Goal: Information Seeking & Learning: Learn about a topic

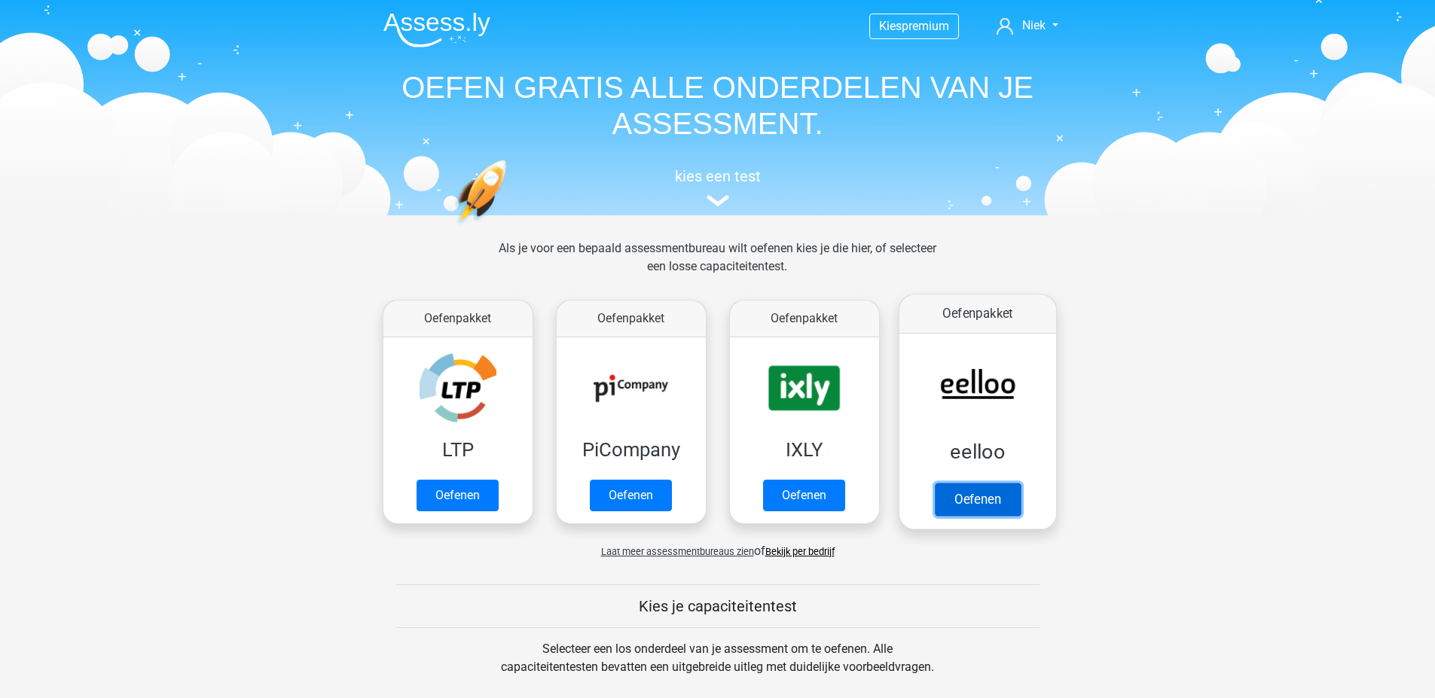
click at [973, 490] on link "Oefenen" at bounding box center [977, 499] width 86 height 33
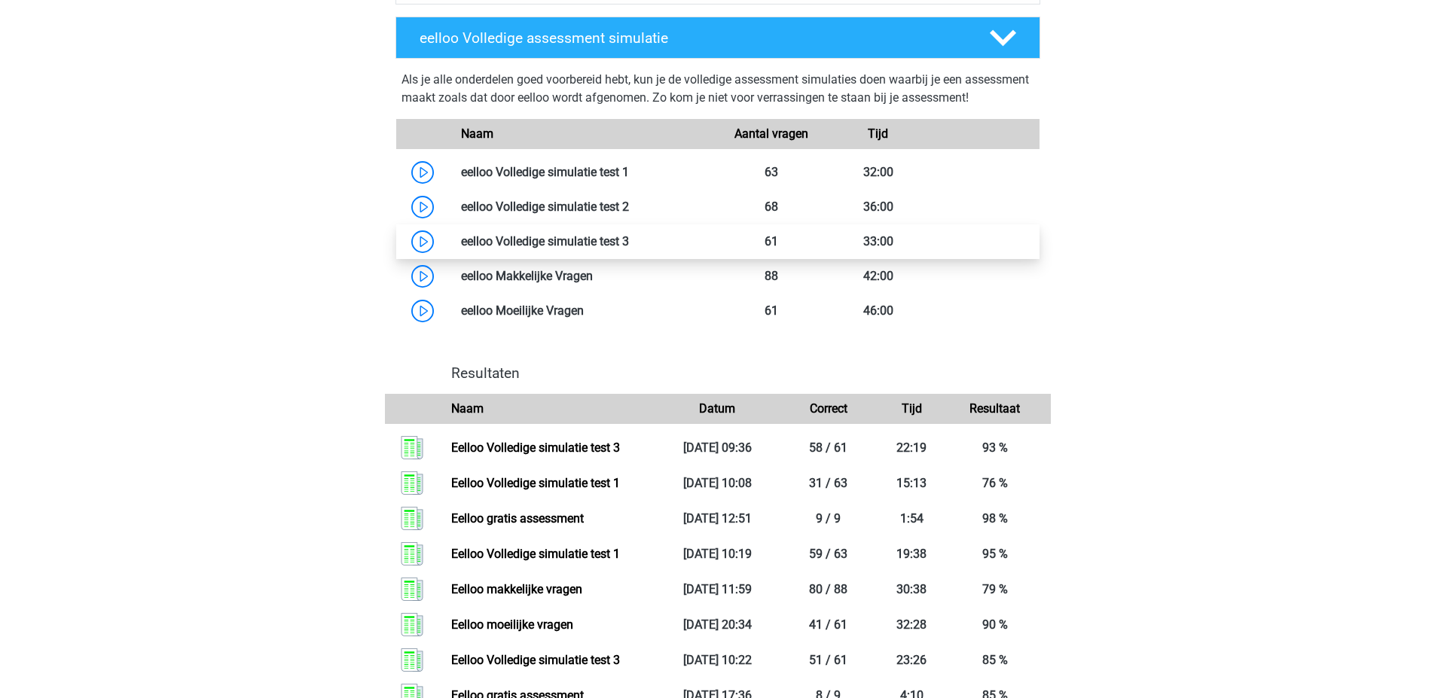
scroll to position [1280, 0]
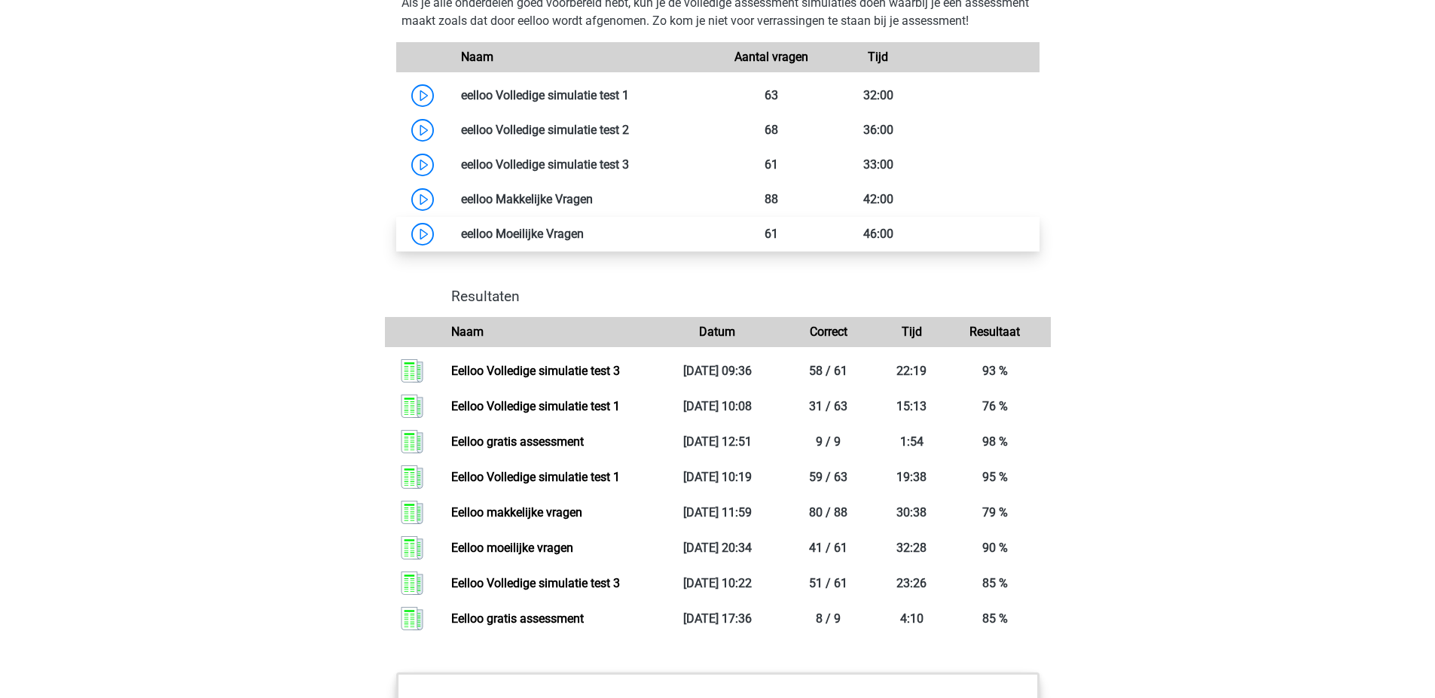
click at [584, 241] on link at bounding box center [584, 234] width 0 height 14
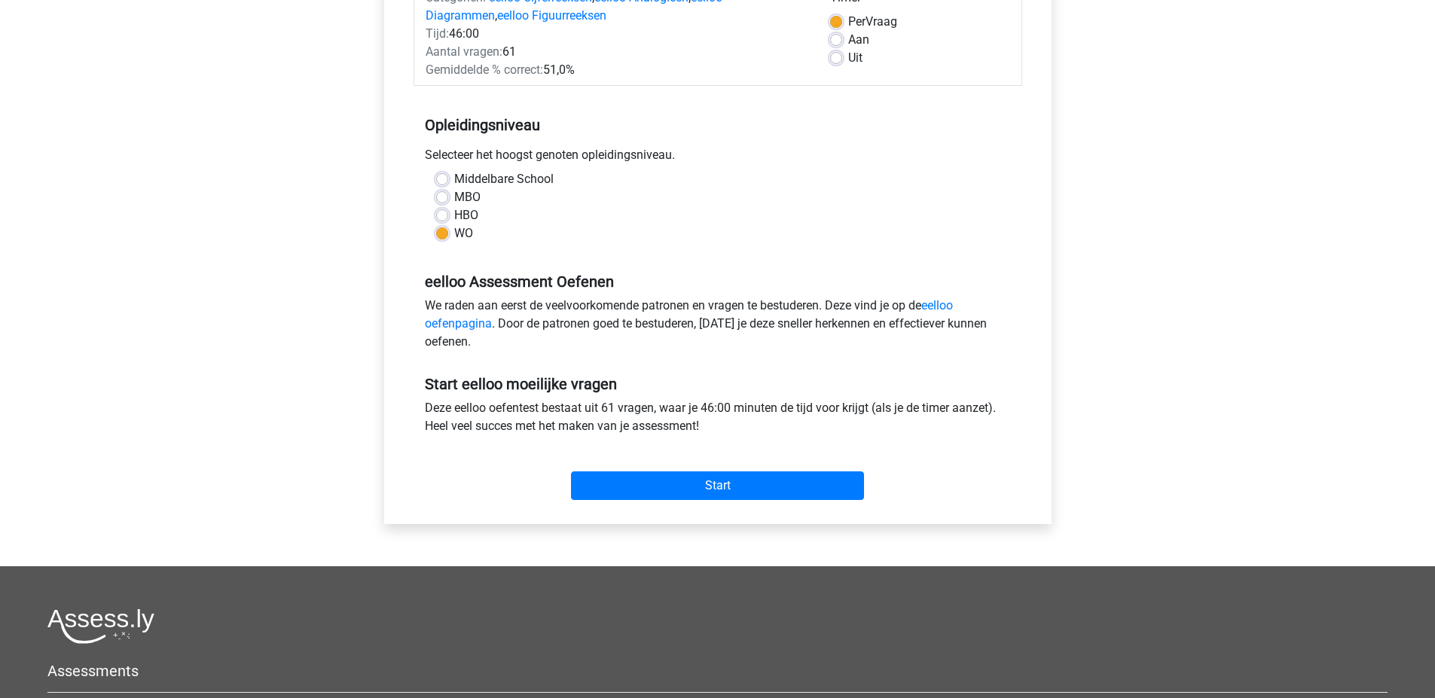
scroll to position [301, 0]
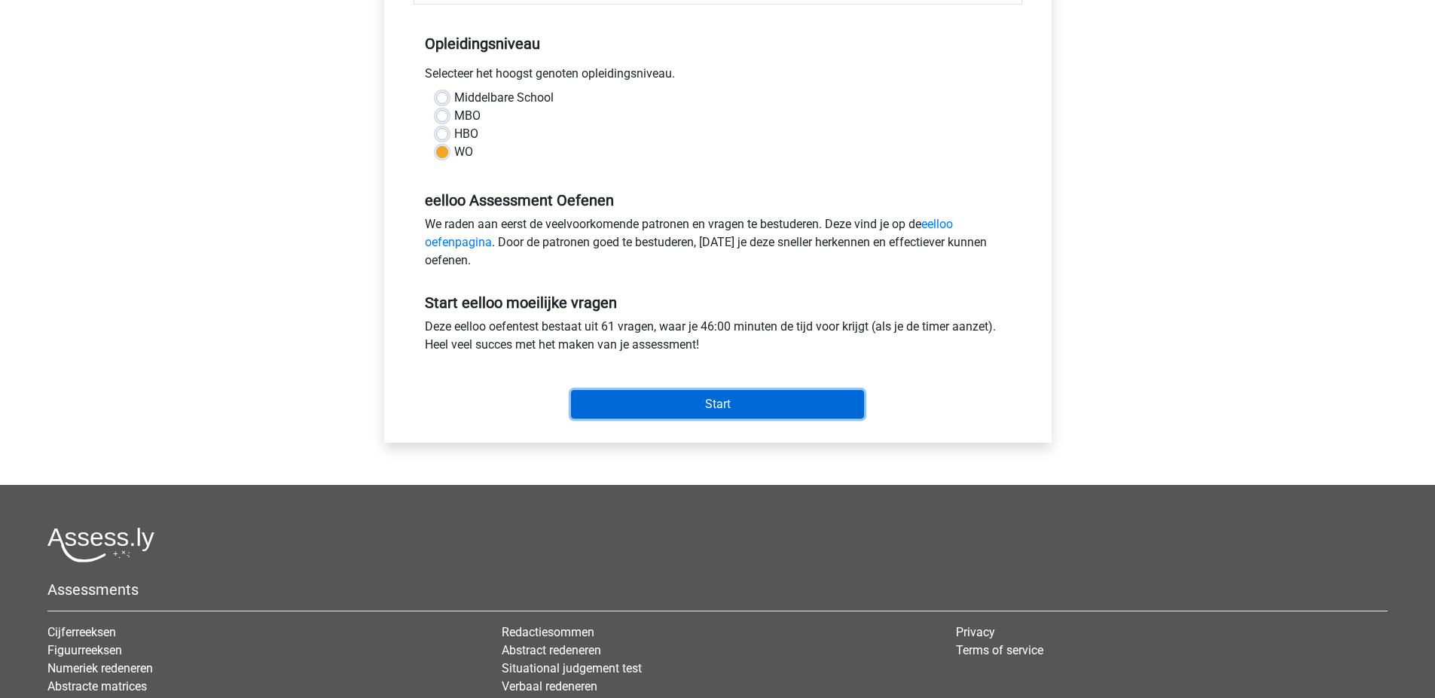
click at [700, 401] on input "Start" at bounding box center [717, 404] width 293 height 29
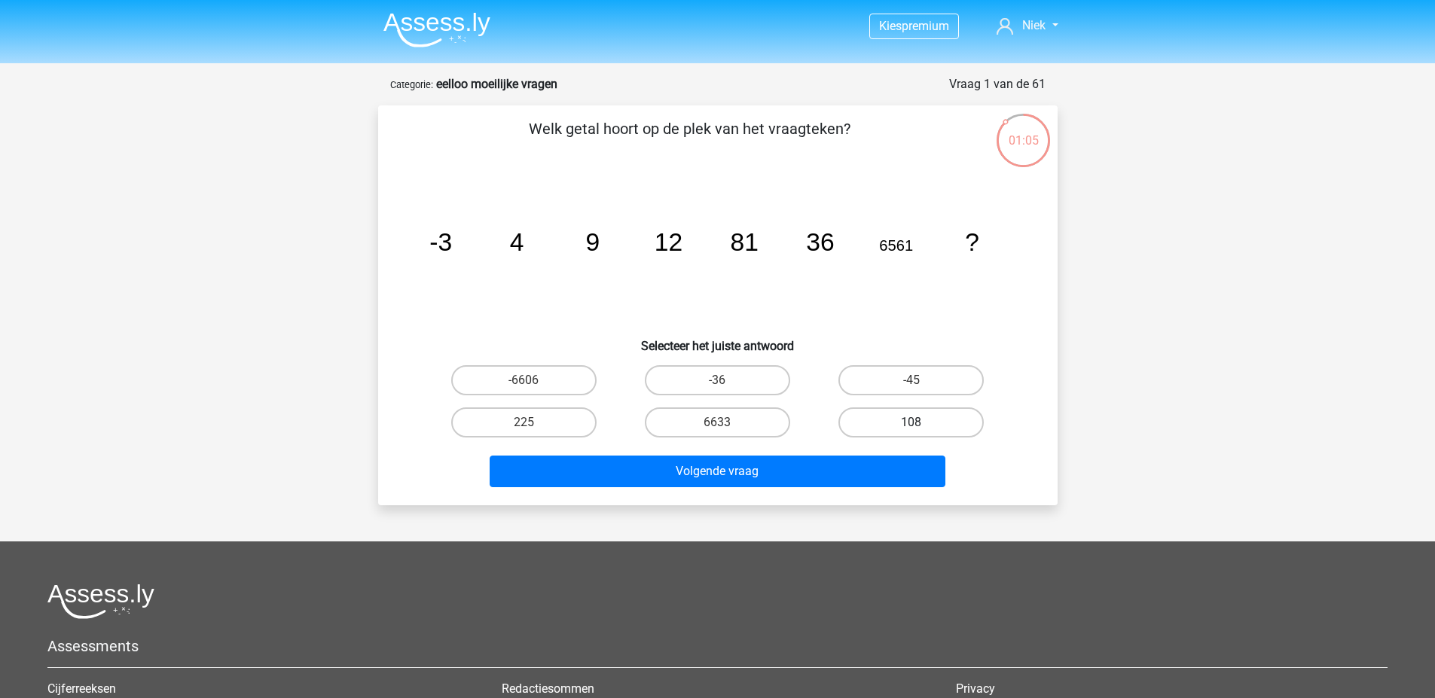
click at [970, 427] on label "108" at bounding box center [910, 422] width 145 height 30
click at [921, 427] on input "108" at bounding box center [916, 428] width 10 height 10
radio input "true"
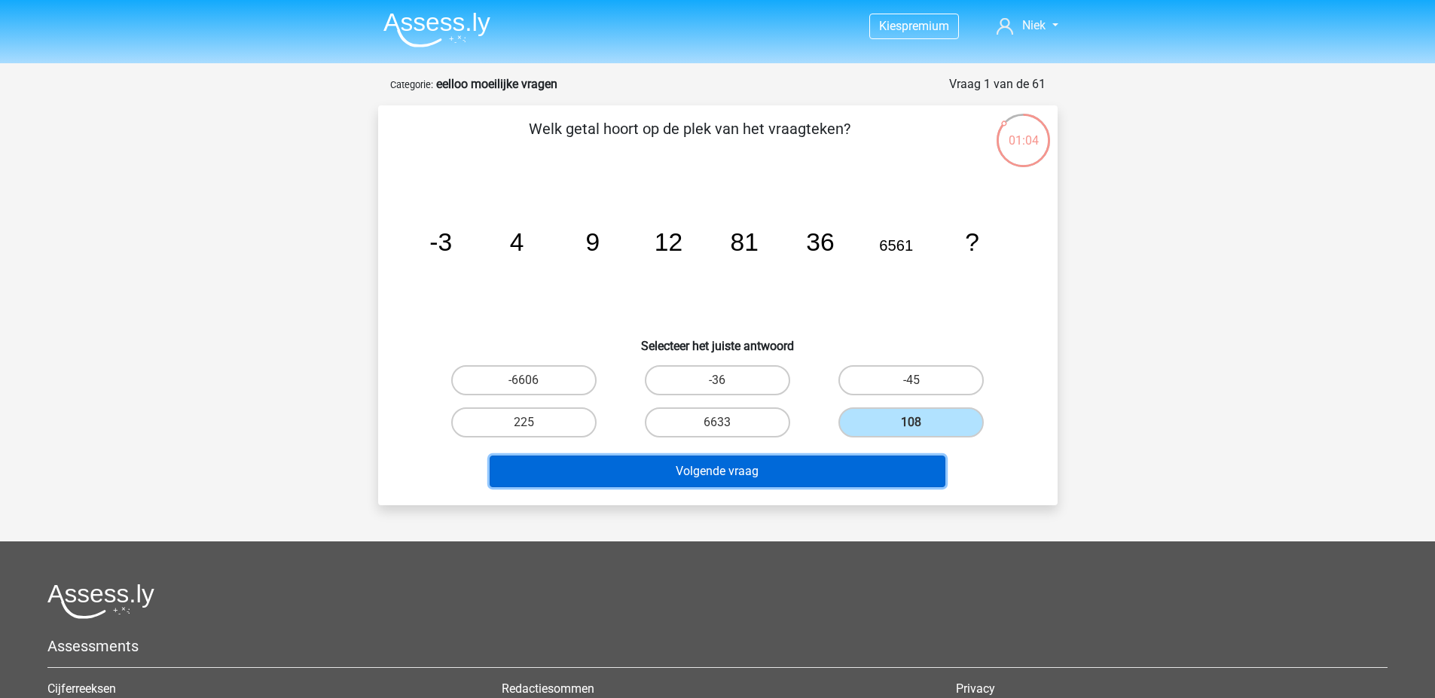
click at [841, 470] on button "Volgende vraag" at bounding box center [718, 472] width 456 height 32
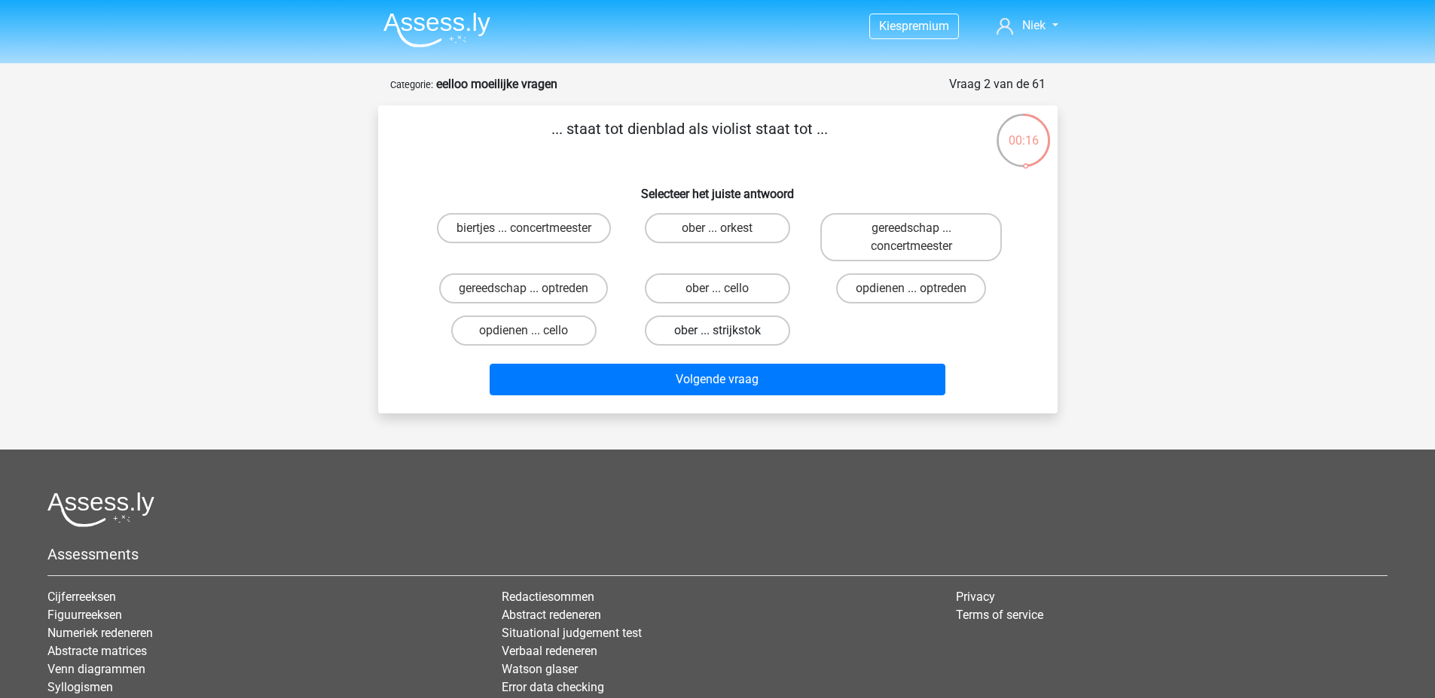
click at [735, 322] on label "ober ... strijkstok" at bounding box center [717, 331] width 145 height 30
click at [727, 331] on input "ober ... strijkstok" at bounding box center [722, 336] width 10 height 10
radio input "true"
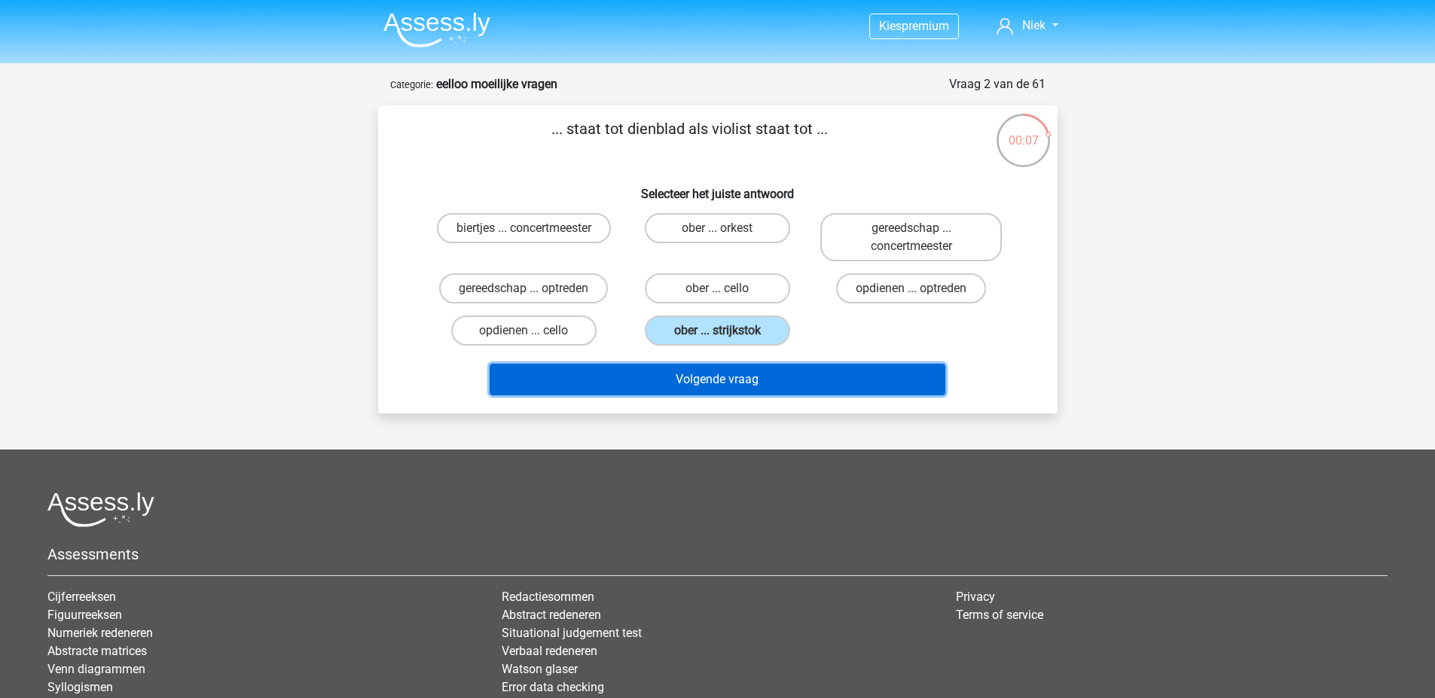
click at [722, 386] on button "Volgende vraag" at bounding box center [718, 380] width 456 height 32
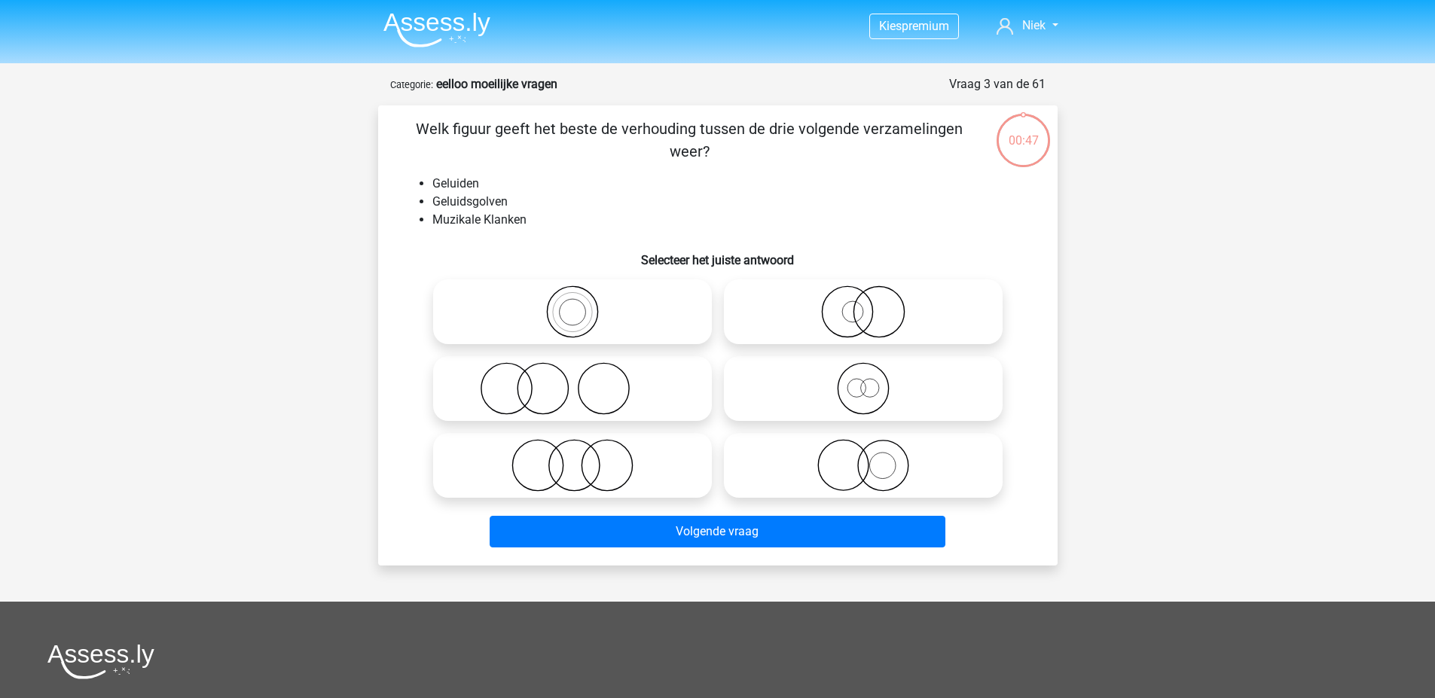
scroll to position [75, 0]
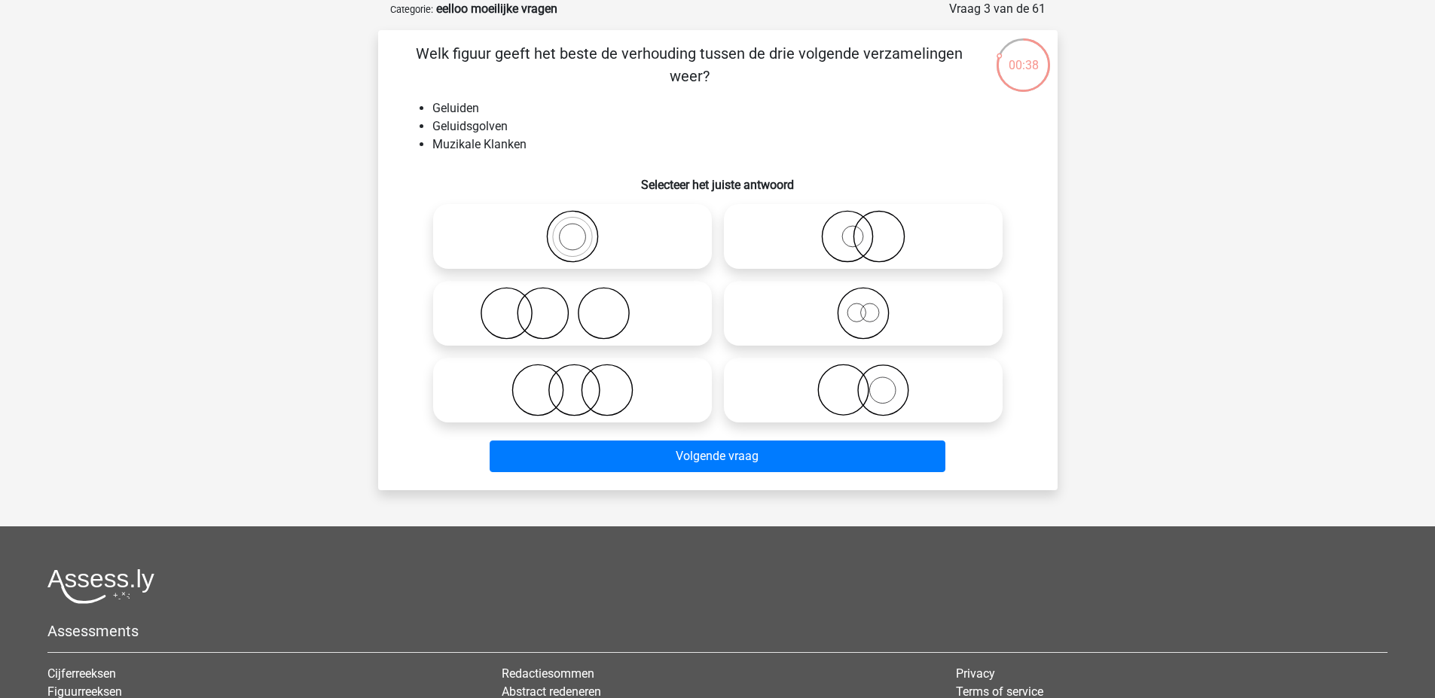
click at [609, 249] on icon at bounding box center [572, 236] width 267 height 53
click at [582, 229] on input "radio" at bounding box center [577, 224] width 10 height 10
radio input "true"
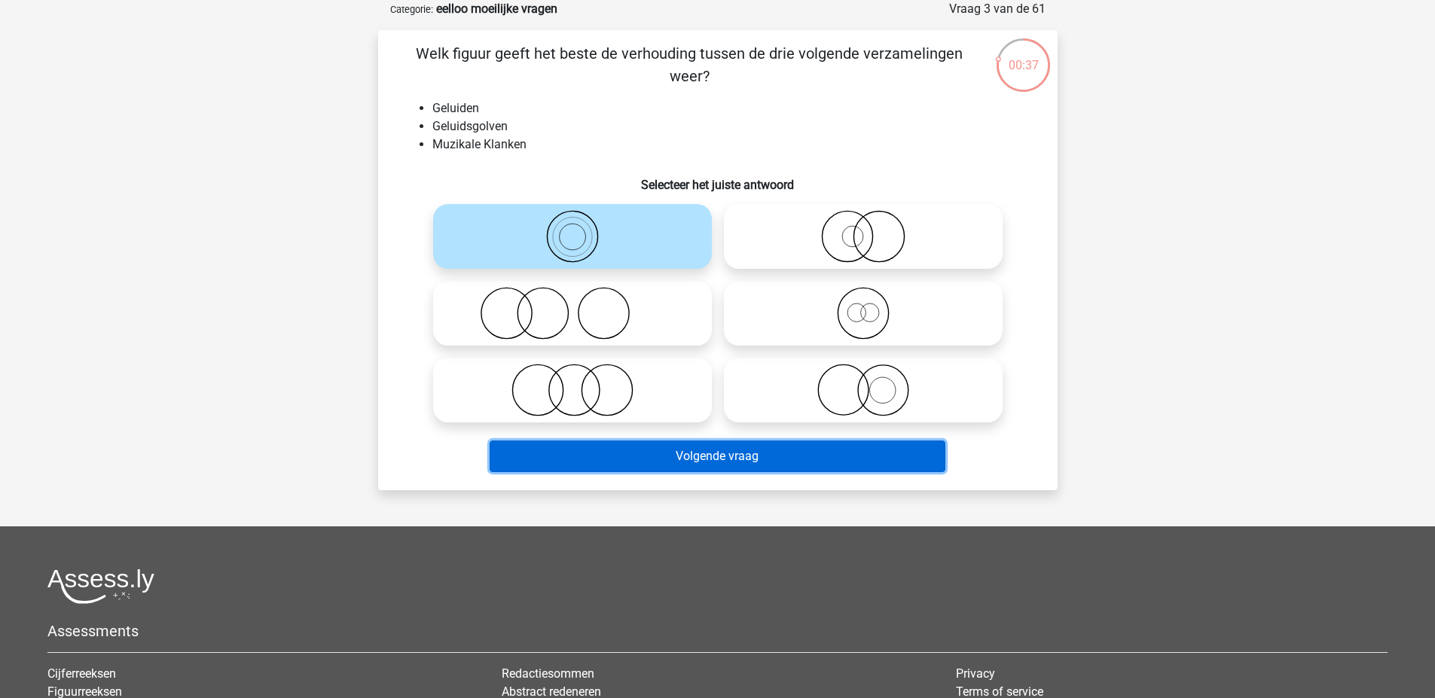
click at [749, 455] on button "Volgende vraag" at bounding box center [718, 457] width 456 height 32
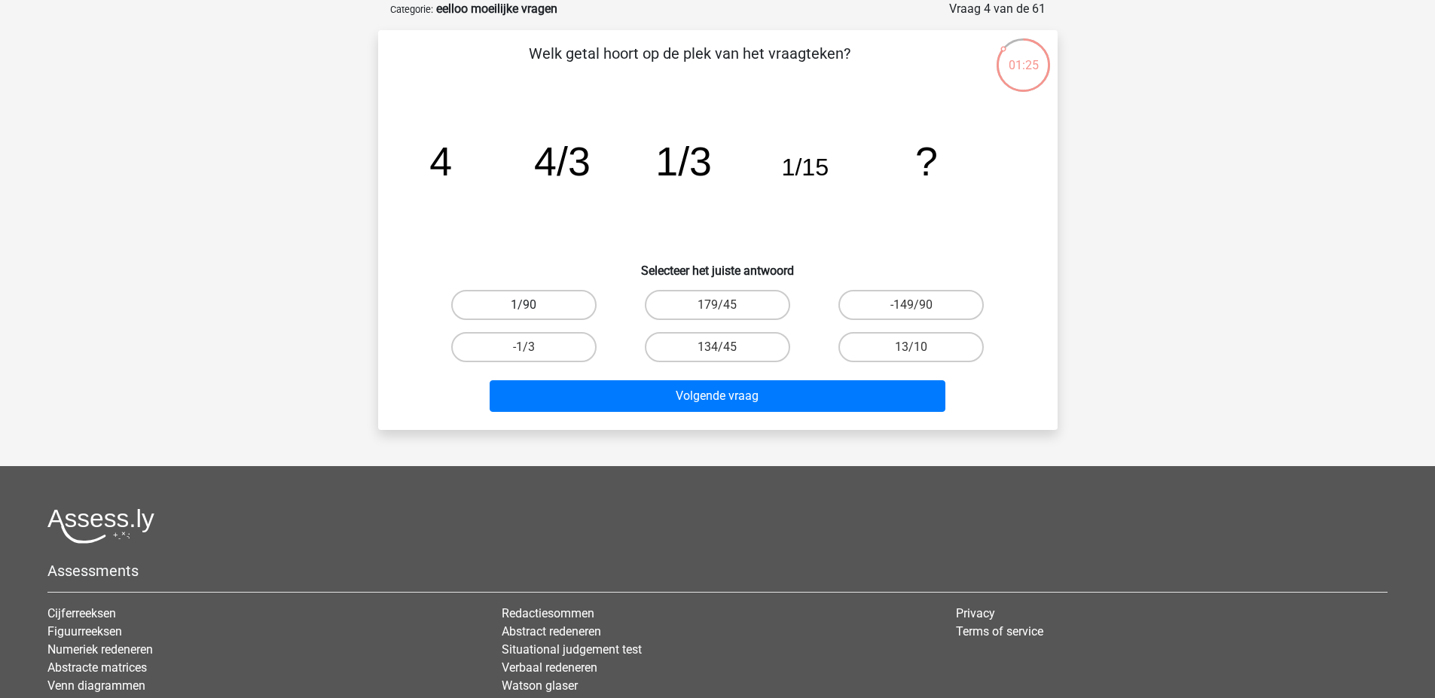
click at [577, 303] on label "1/90" at bounding box center [523, 305] width 145 height 30
click at [533, 305] on input "1/90" at bounding box center [528, 310] width 10 height 10
radio input "true"
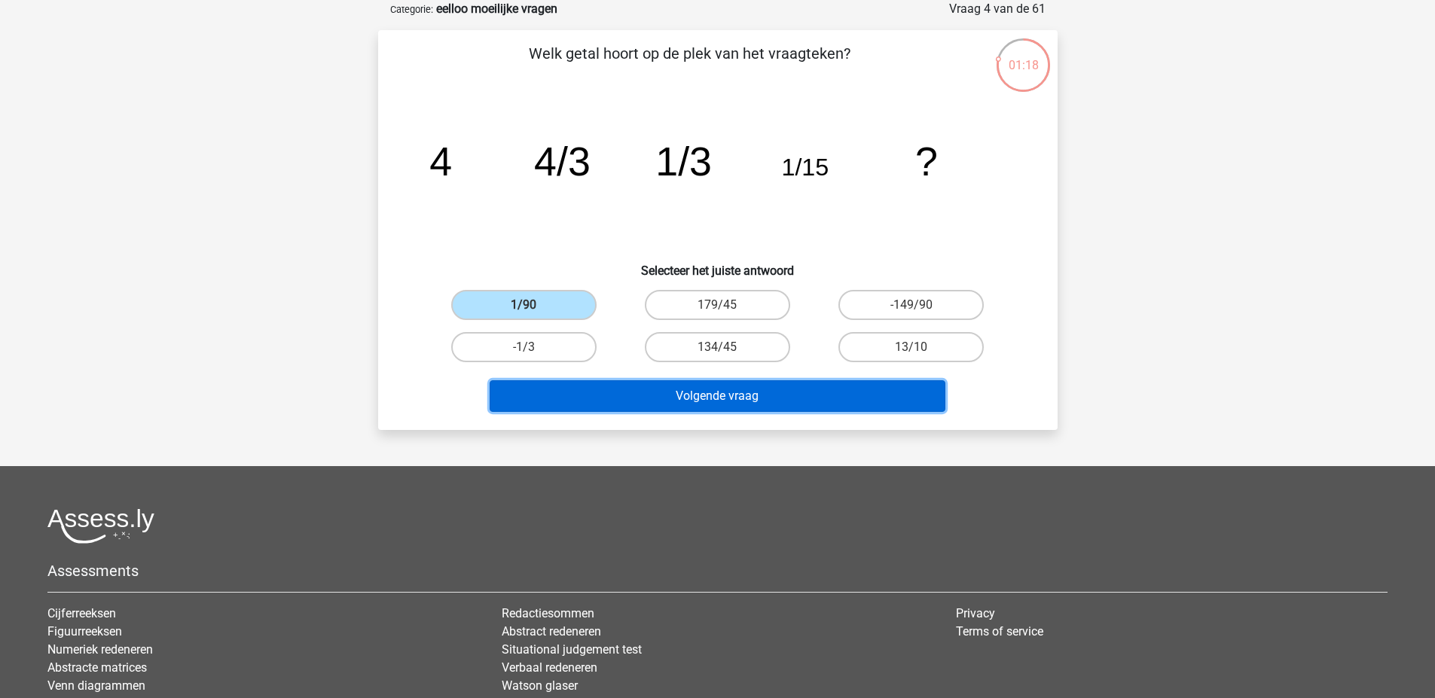
click at [752, 389] on button "Volgende vraag" at bounding box center [718, 396] width 456 height 32
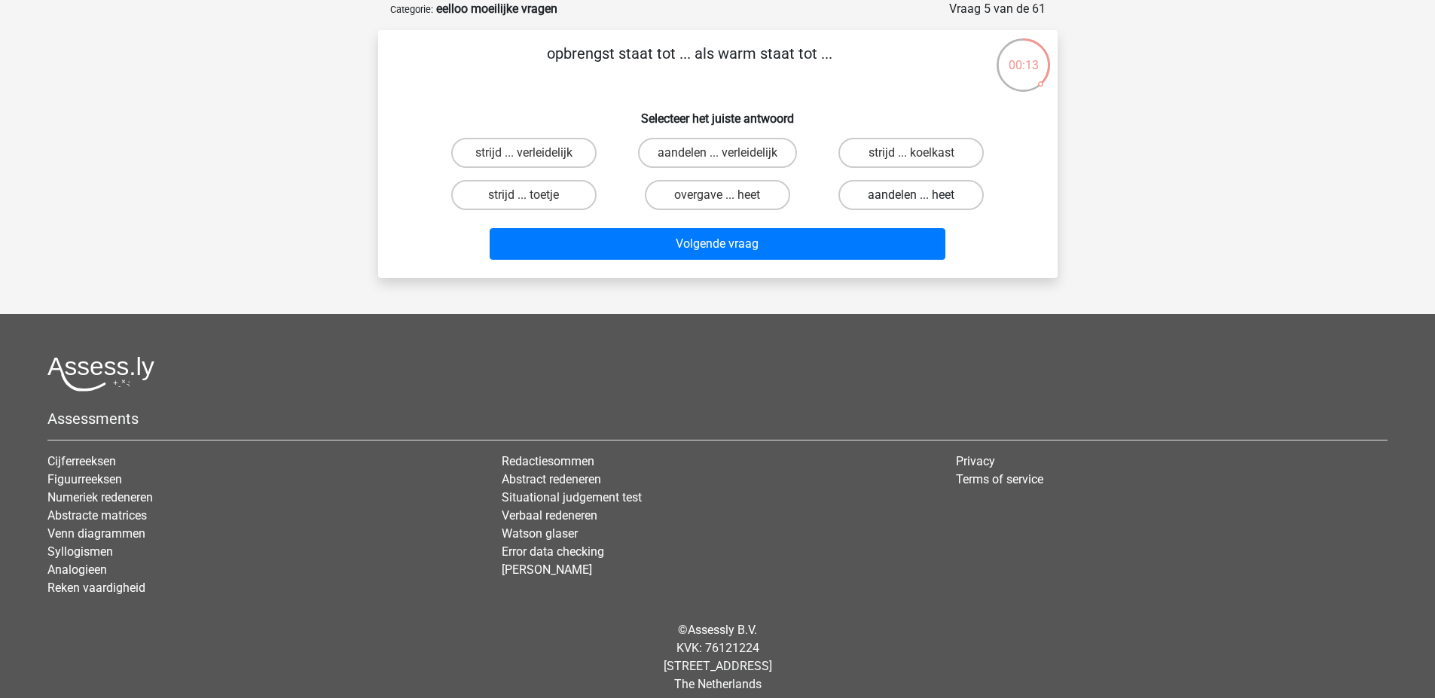
click at [946, 192] on label "aandelen ... heet" at bounding box center [910, 195] width 145 height 30
click at [921, 195] on input "aandelen ... heet" at bounding box center [916, 200] width 10 height 10
radio input "true"
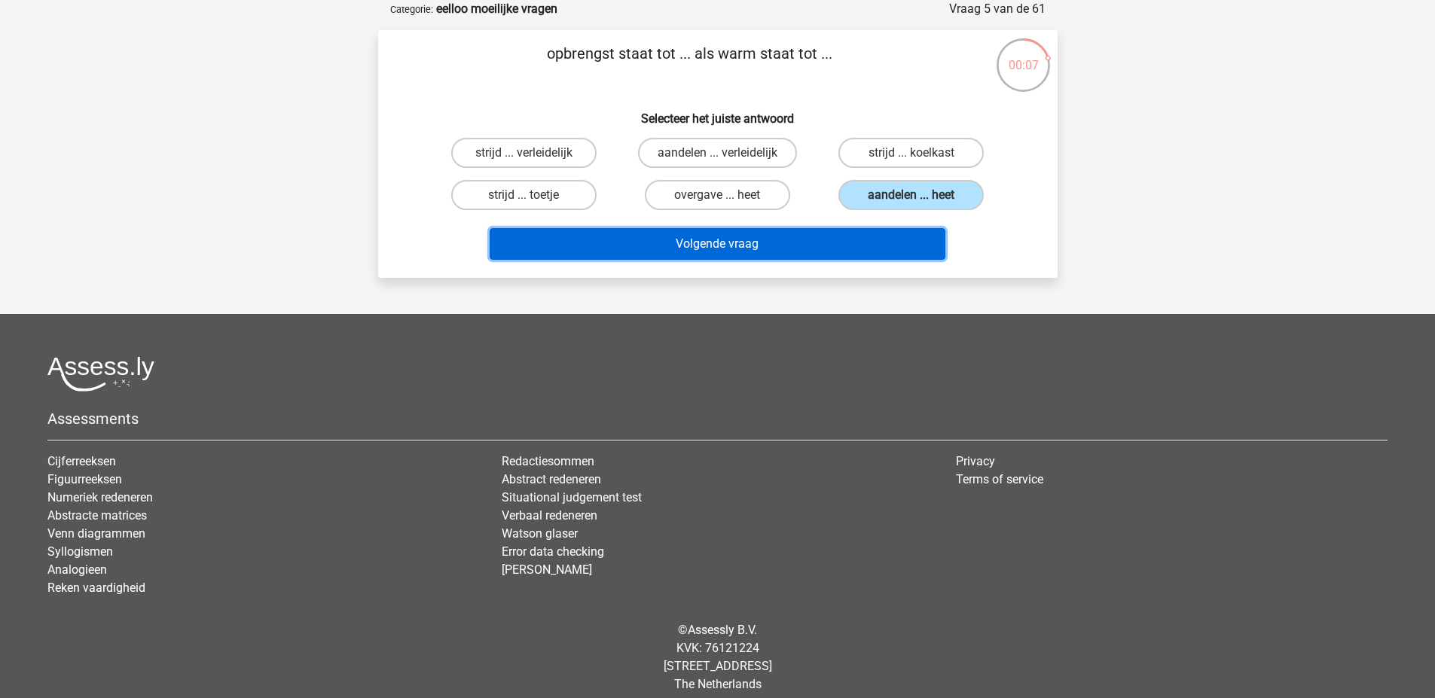
click at [894, 242] on button "Volgende vraag" at bounding box center [718, 244] width 456 height 32
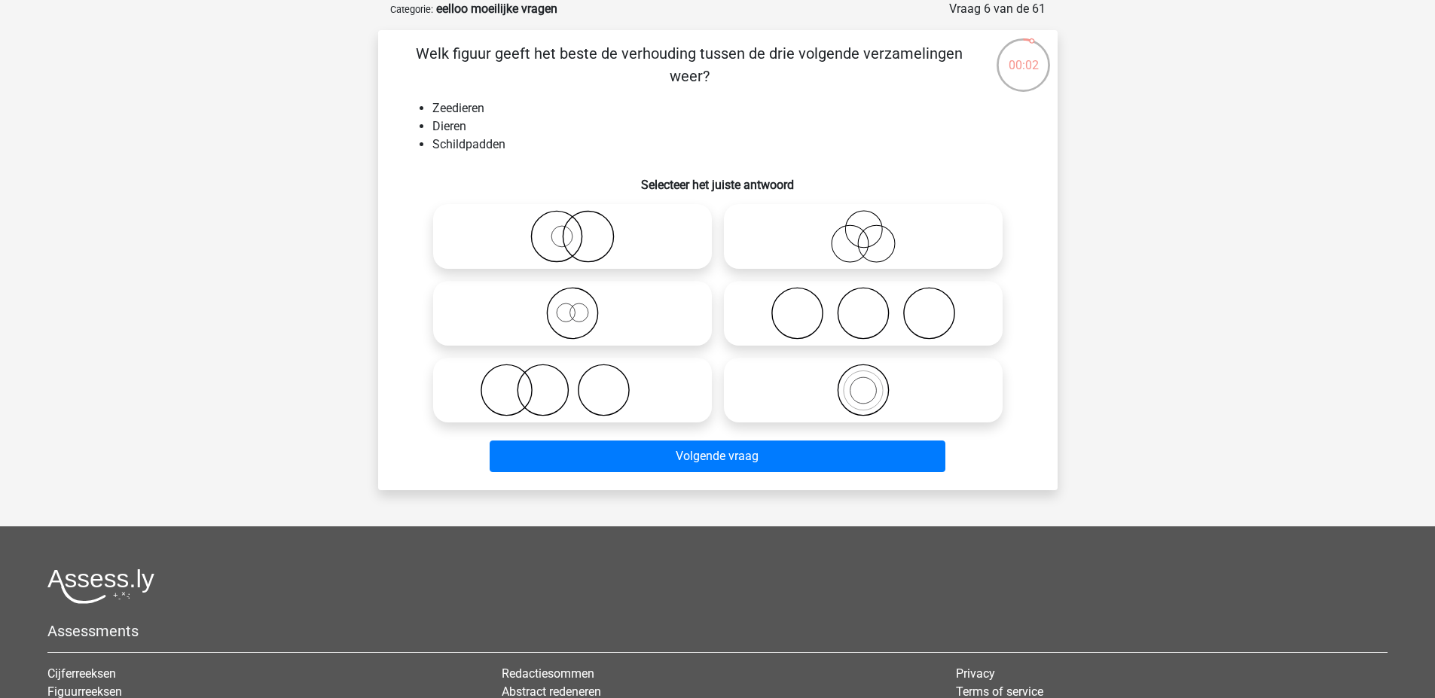
click at [592, 322] on icon at bounding box center [572, 313] width 267 height 53
click at [582, 306] on input "radio" at bounding box center [577, 301] width 10 height 10
radio input "true"
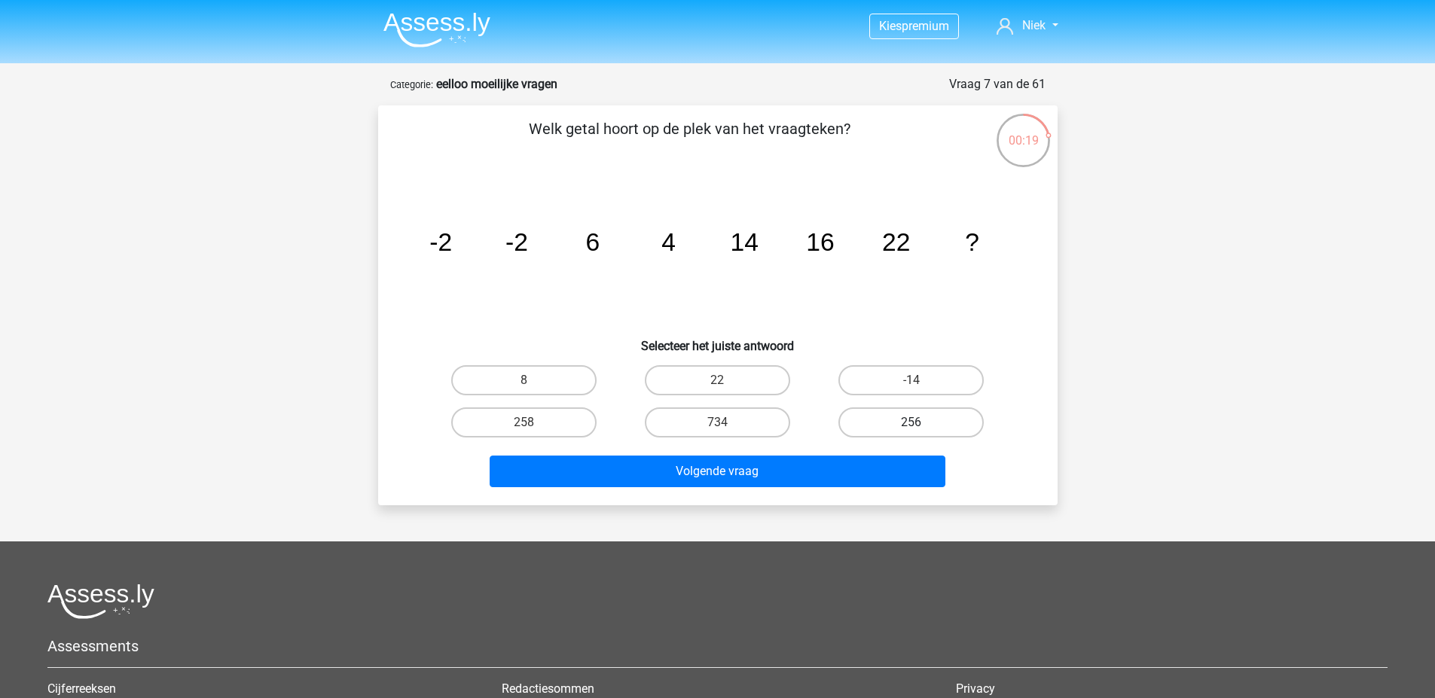
click at [962, 420] on label "256" at bounding box center [910, 422] width 145 height 30
click at [921, 423] on input "256" at bounding box center [916, 428] width 10 height 10
radio input "true"
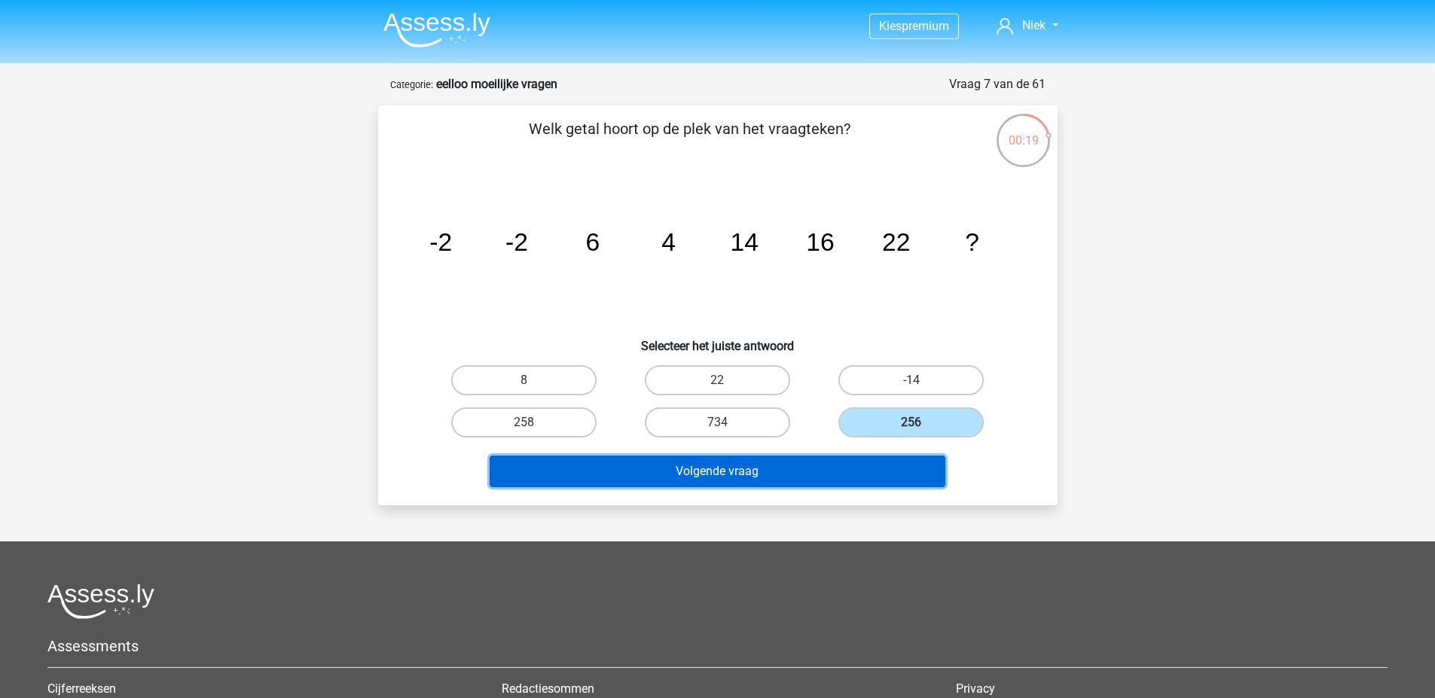
click at [866, 471] on button "Volgende vraag" at bounding box center [718, 472] width 456 height 32
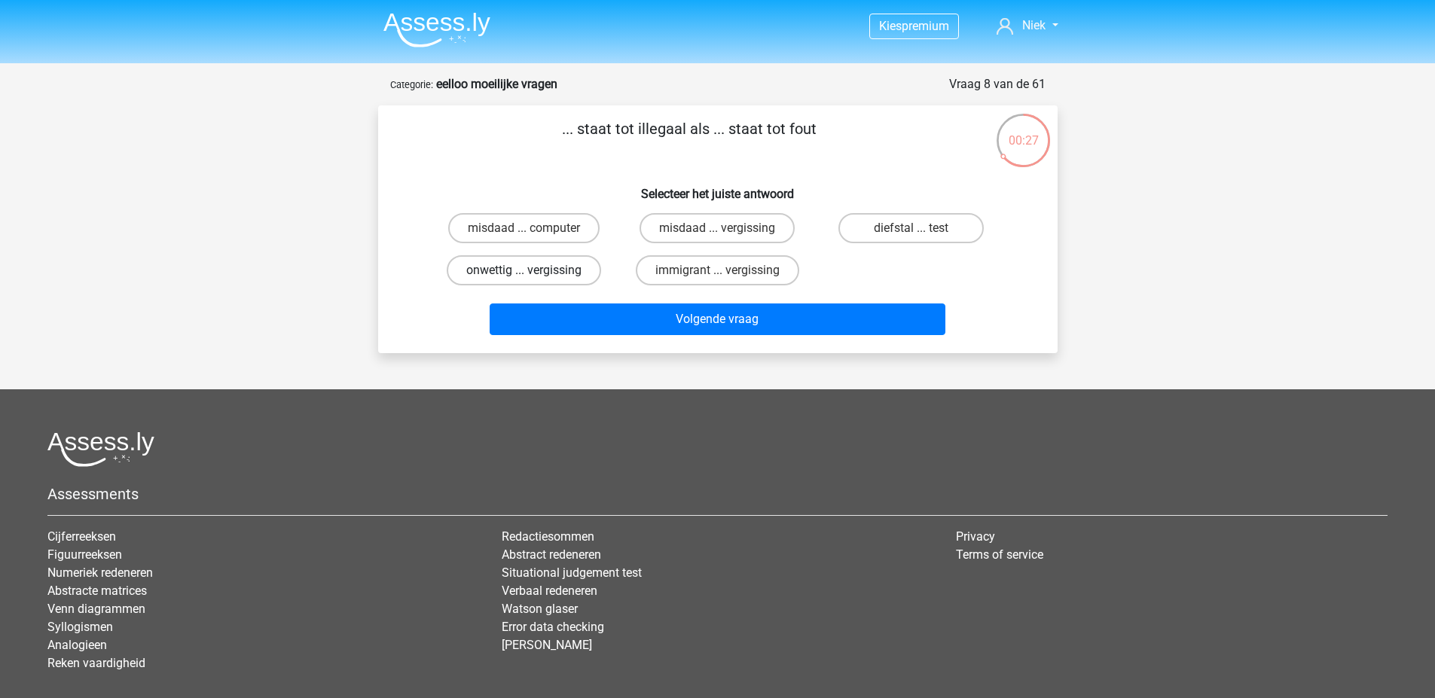
click at [581, 262] on label "onwettig ... vergissing" at bounding box center [524, 270] width 154 height 30
click at [533, 270] on input "onwettig ... vergissing" at bounding box center [528, 275] width 10 height 10
radio input "true"
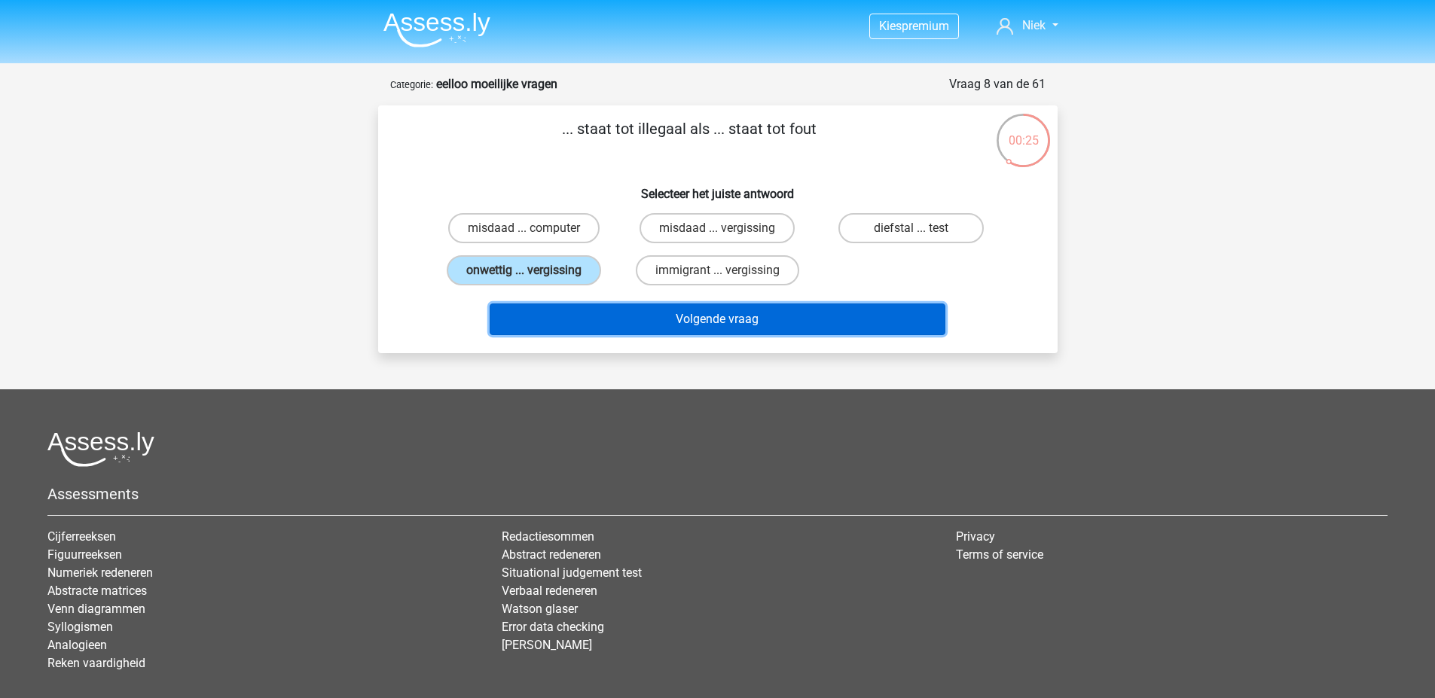
click at [758, 323] on button "Volgende vraag" at bounding box center [718, 320] width 456 height 32
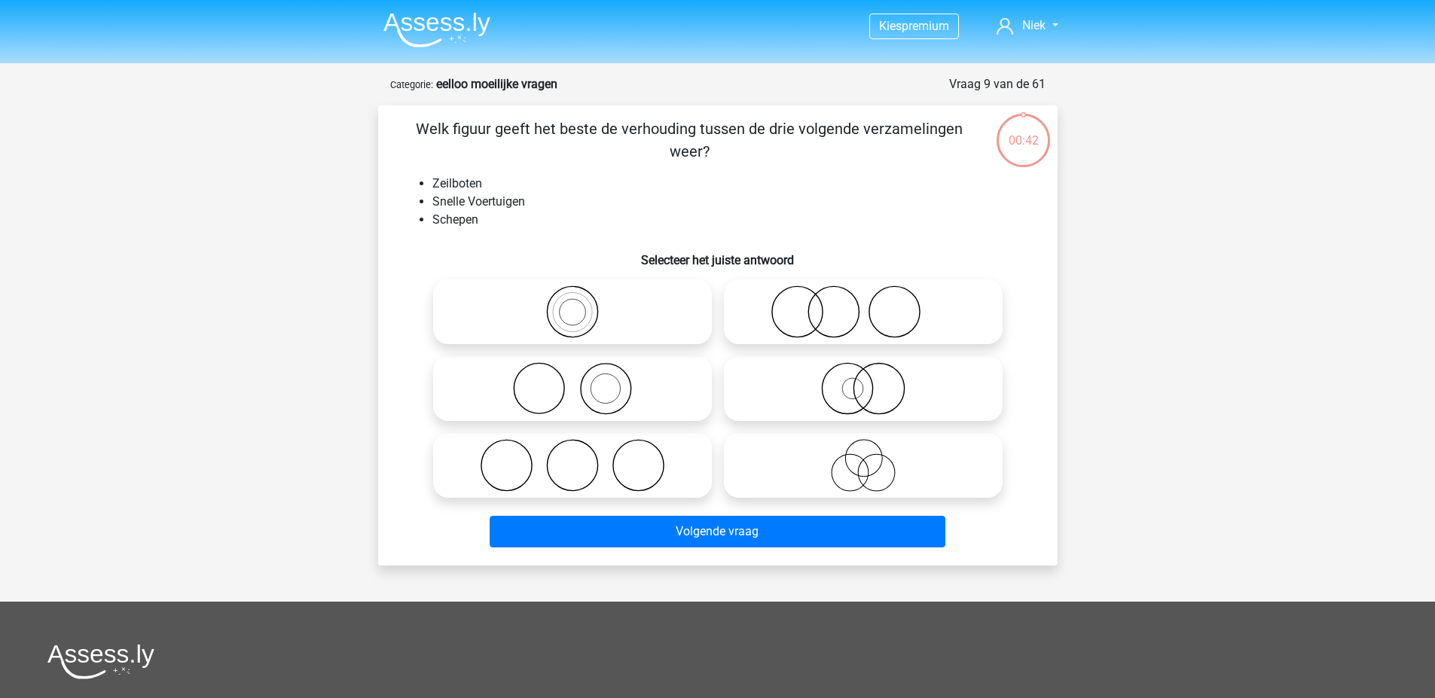
scroll to position [75, 0]
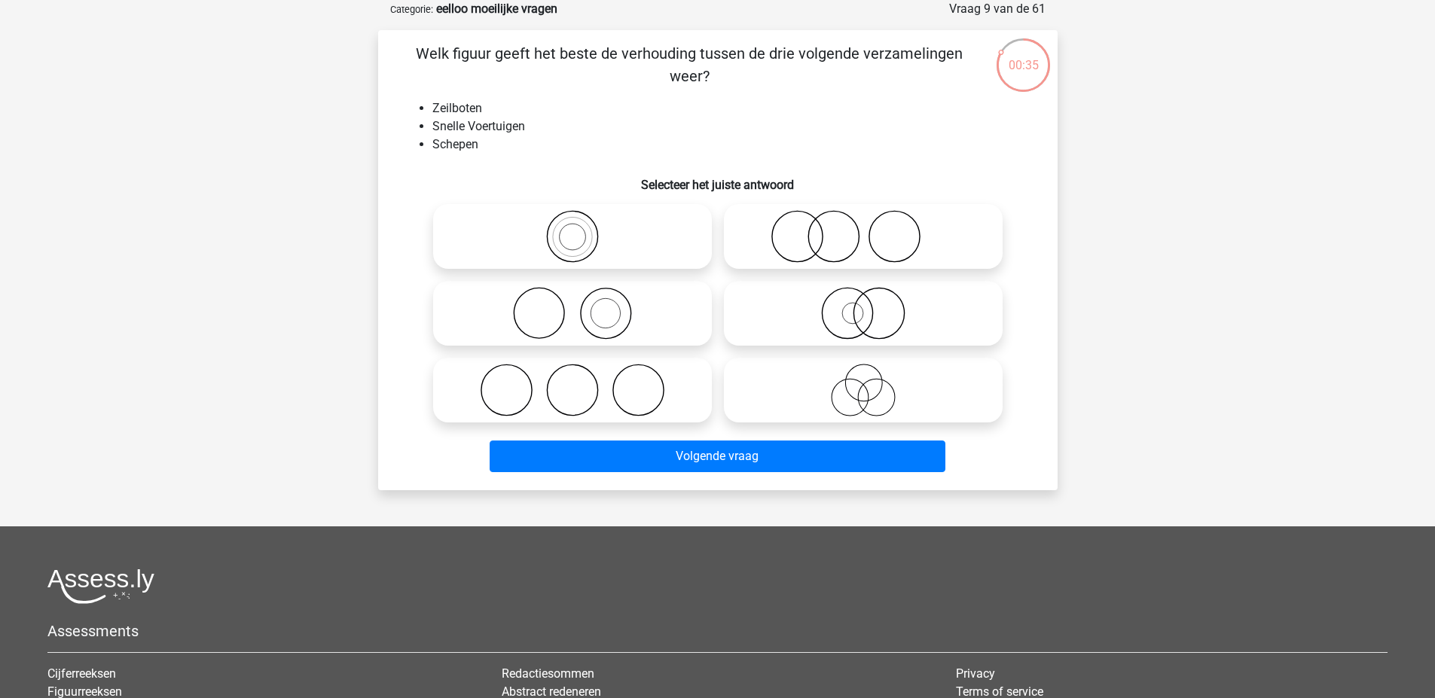
click at [881, 301] on icon at bounding box center [863, 313] width 267 height 53
click at [873, 301] on input "radio" at bounding box center [868, 301] width 10 height 10
radio input "true"
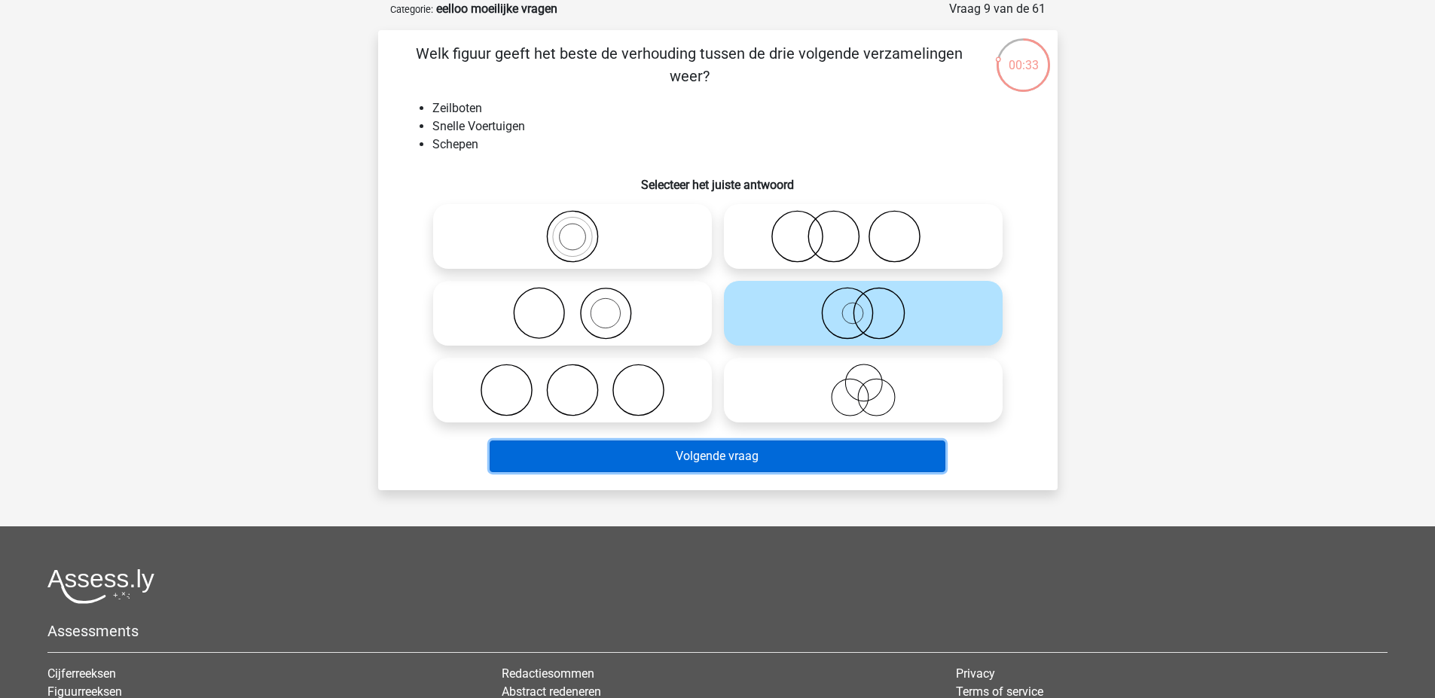
click at [899, 459] on button "Volgende vraag" at bounding box center [718, 457] width 456 height 32
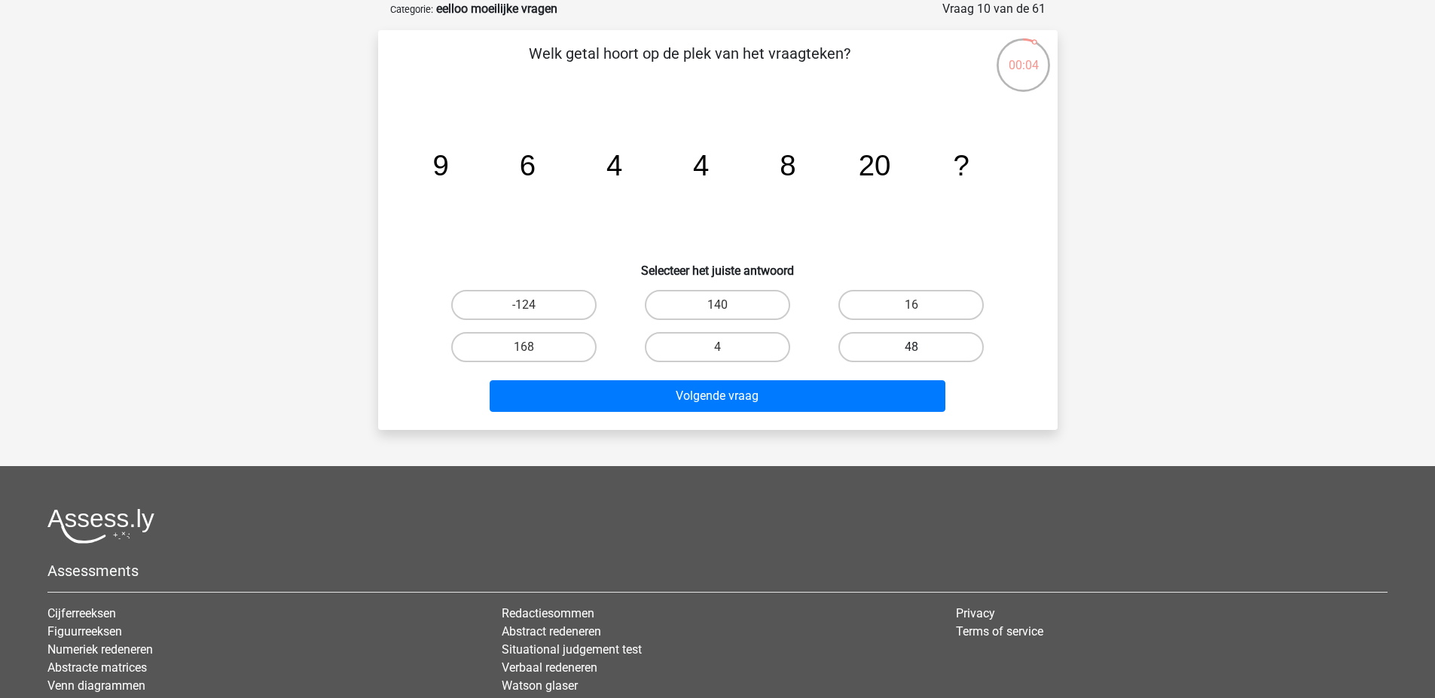
click at [901, 349] on label "48" at bounding box center [910, 347] width 145 height 30
click at [911, 349] on input "48" at bounding box center [916, 352] width 10 height 10
radio input "true"
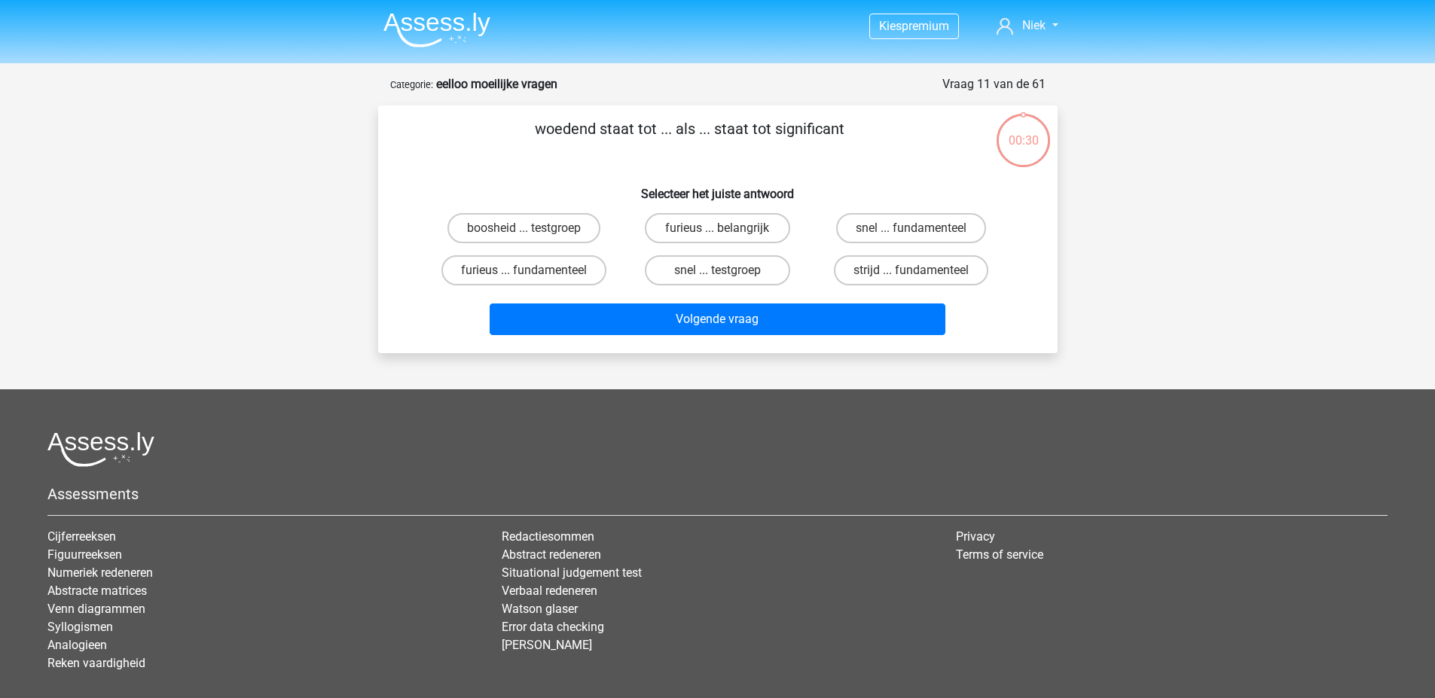
scroll to position [75, 0]
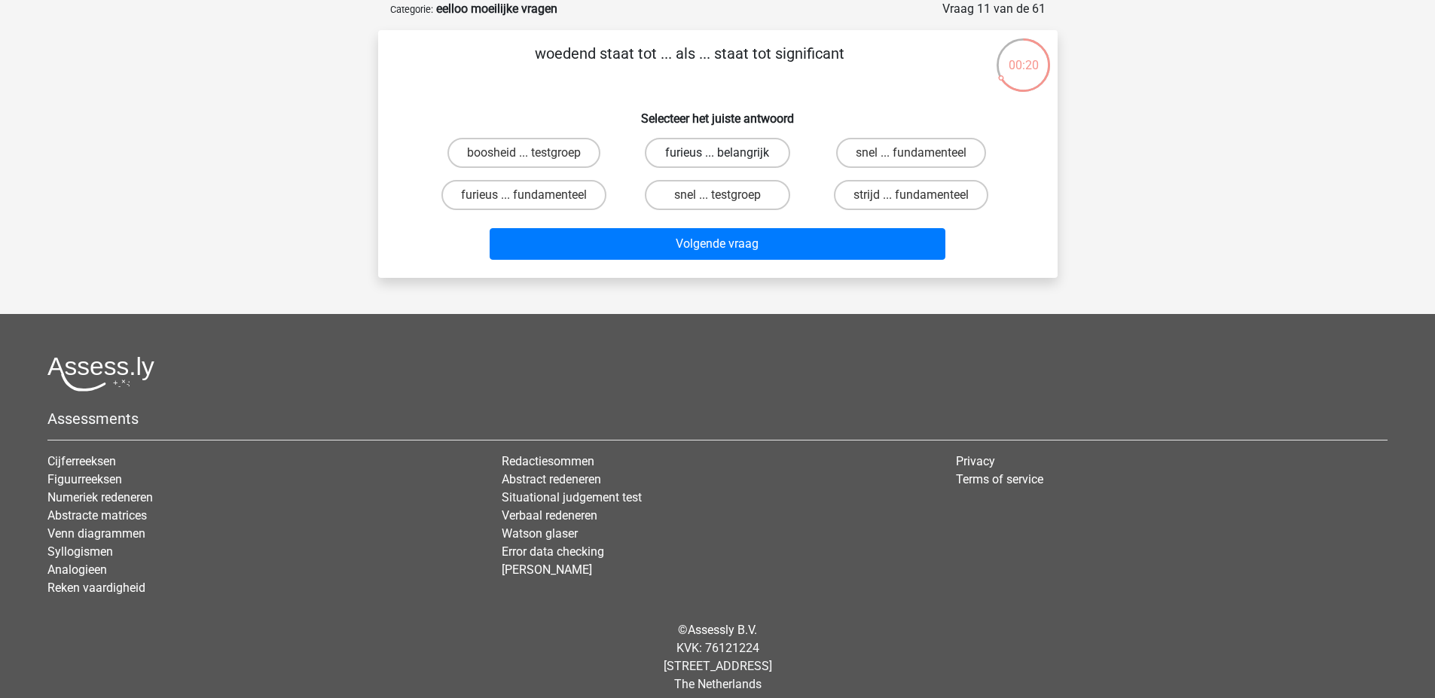
click at [762, 160] on label "furieus ... belangrijk" at bounding box center [717, 153] width 145 height 30
click at [727, 160] on input "furieus ... belangrijk" at bounding box center [722, 158] width 10 height 10
radio input "true"
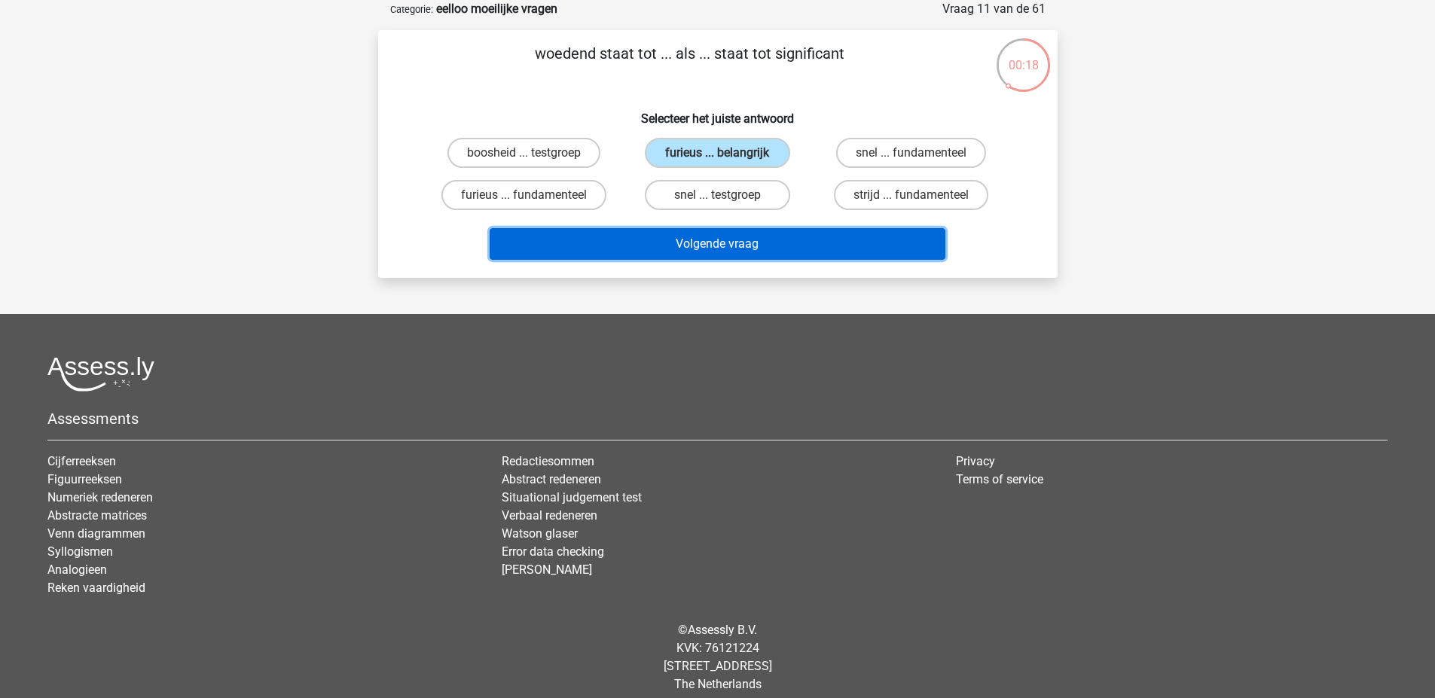
click at [788, 255] on button "Volgende vraag" at bounding box center [718, 244] width 456 height 32
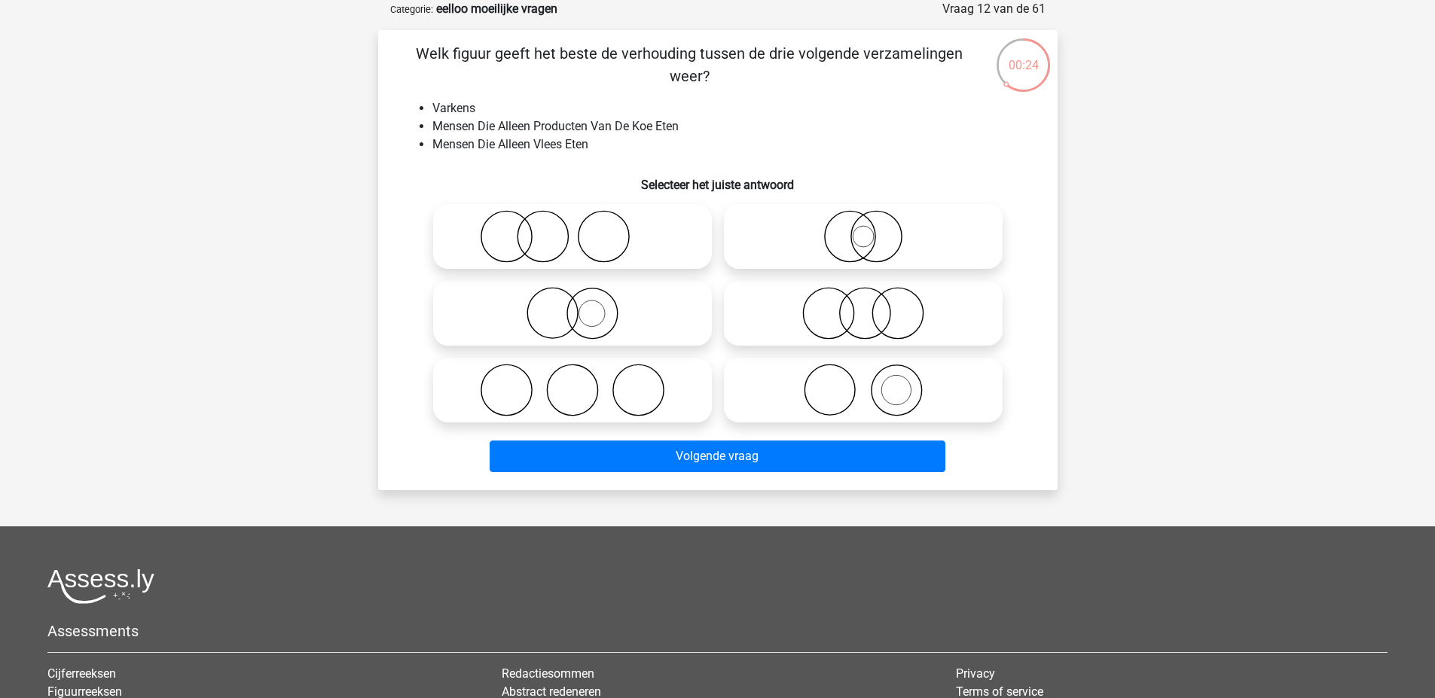
click at [909, 386] on icon at bounding box center [863, 390] width 267 height 53
click at [873, 383] on input "radio" at bounding box center [868, 378] width 10 height 10
radio input "true"
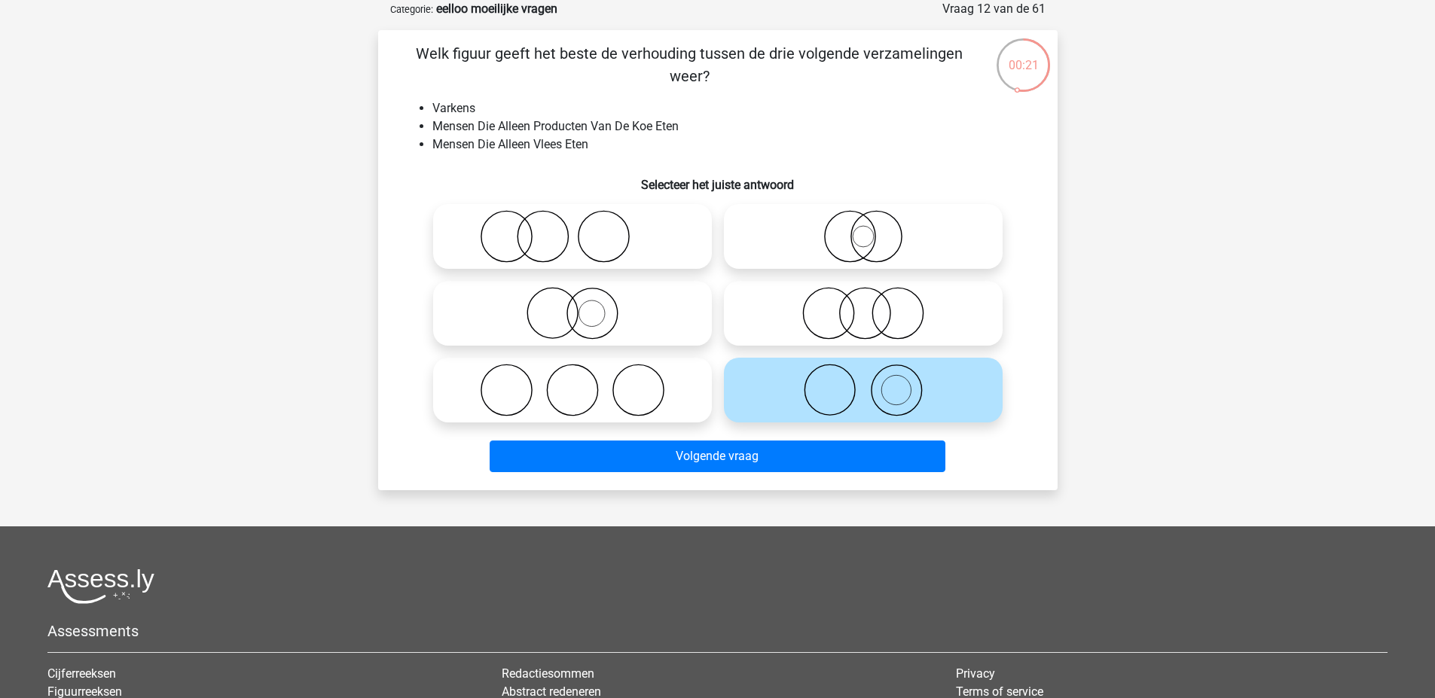
drag, startPoint x: 947, startPoint y: 107, endPoint x: 862, endPoint y: 111, distance: 85.2
click at [862, 111] on li "Varkens" at bounding box center [732, 108] width 601 height 18
click at [661, 258] on icon at bounding box center [572, 236] width 267 height 53
click at [582, 229] on input "radio" at bounding box center [577, 224] width 10 height 10
radio input "true"
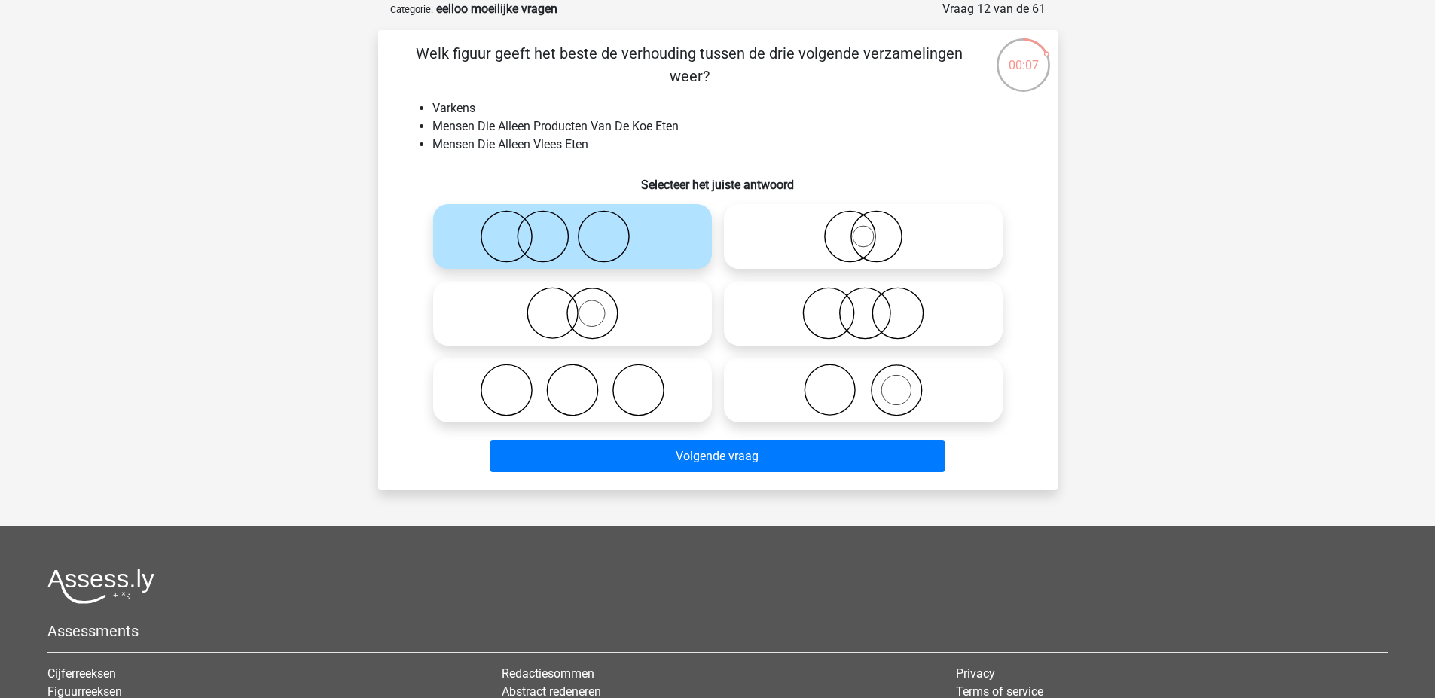
click at [672, 389] on icon at bounding box center [572, 390] width 267 height 53
click at [582, 383] on input "radio" at bounding box center [577, 378] width 10 height 10
radio input "true"
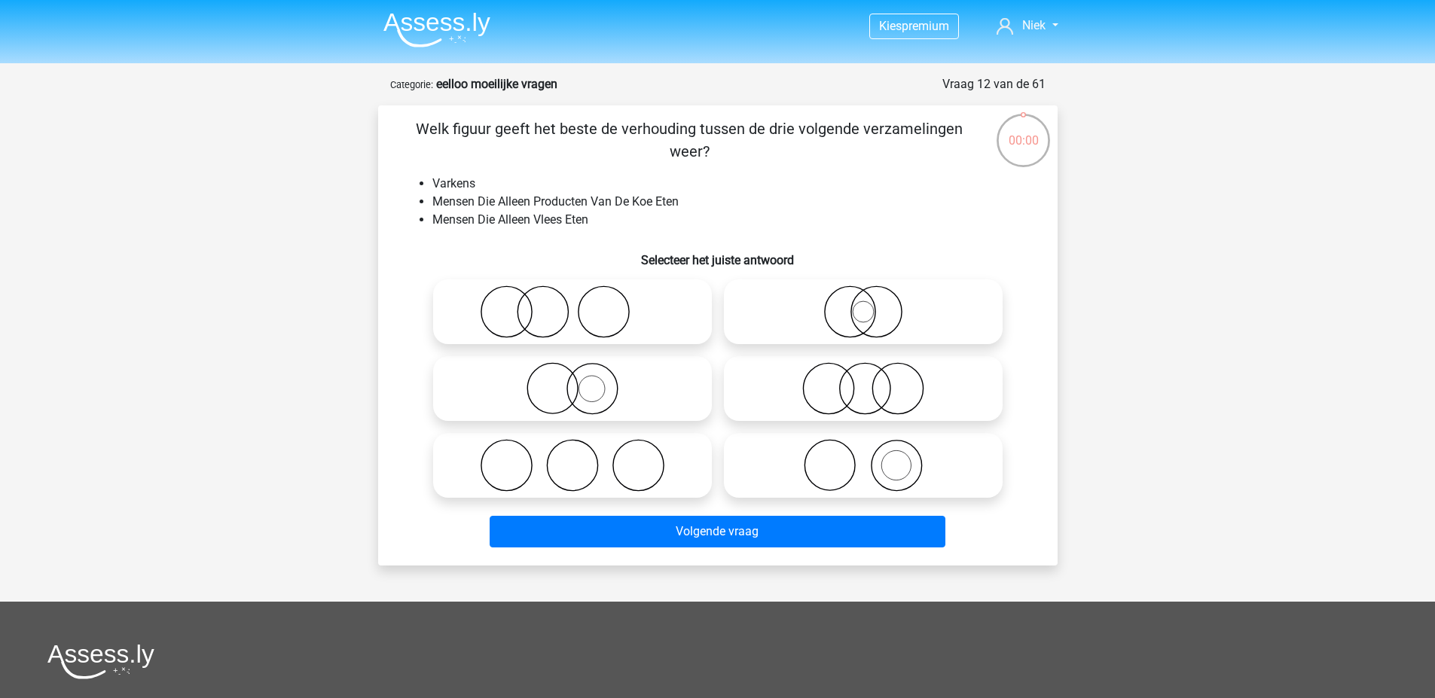
scroll to position [75, 0]
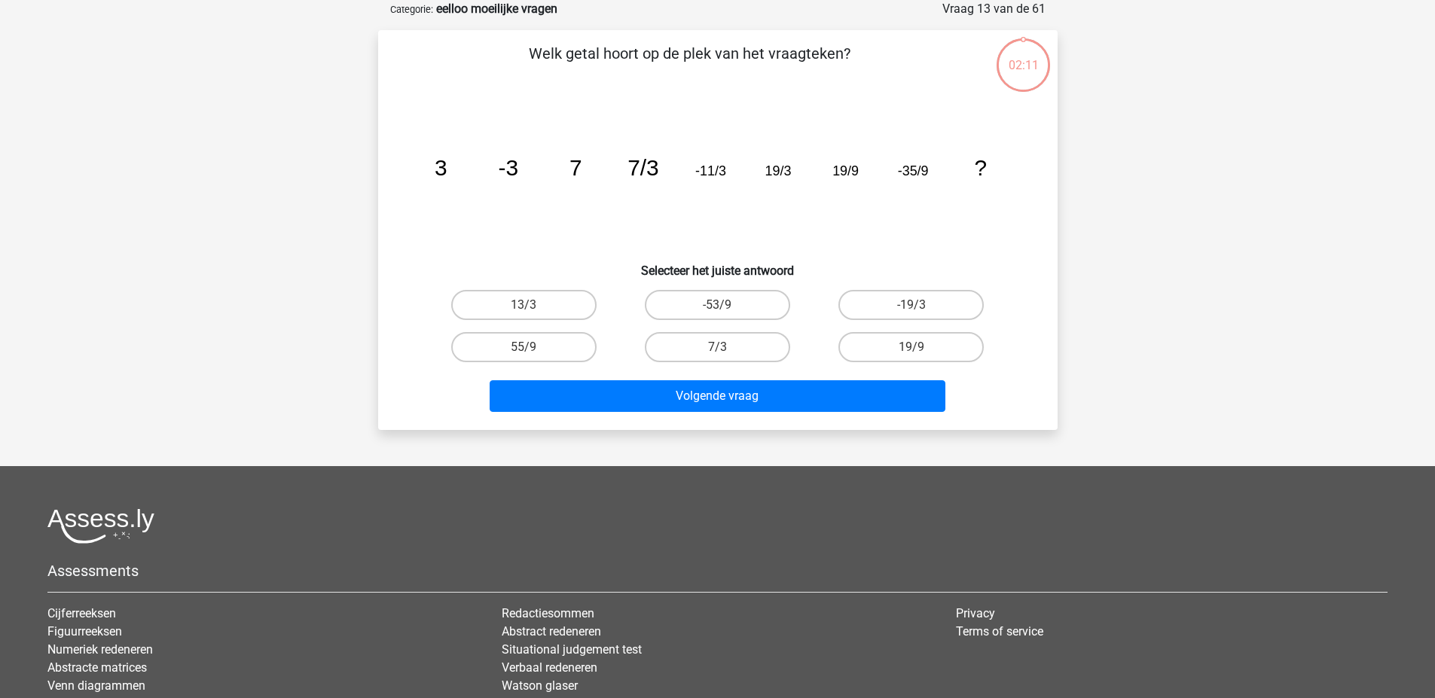
scroll to position [75, 0]
click at [543, 343] on label "55/9" at bounding box center [523, 347] width 145 height 30
click at [533, 347] on input "55/9" at bounding box center [528, 352] width 10 height 10
radio input "true"
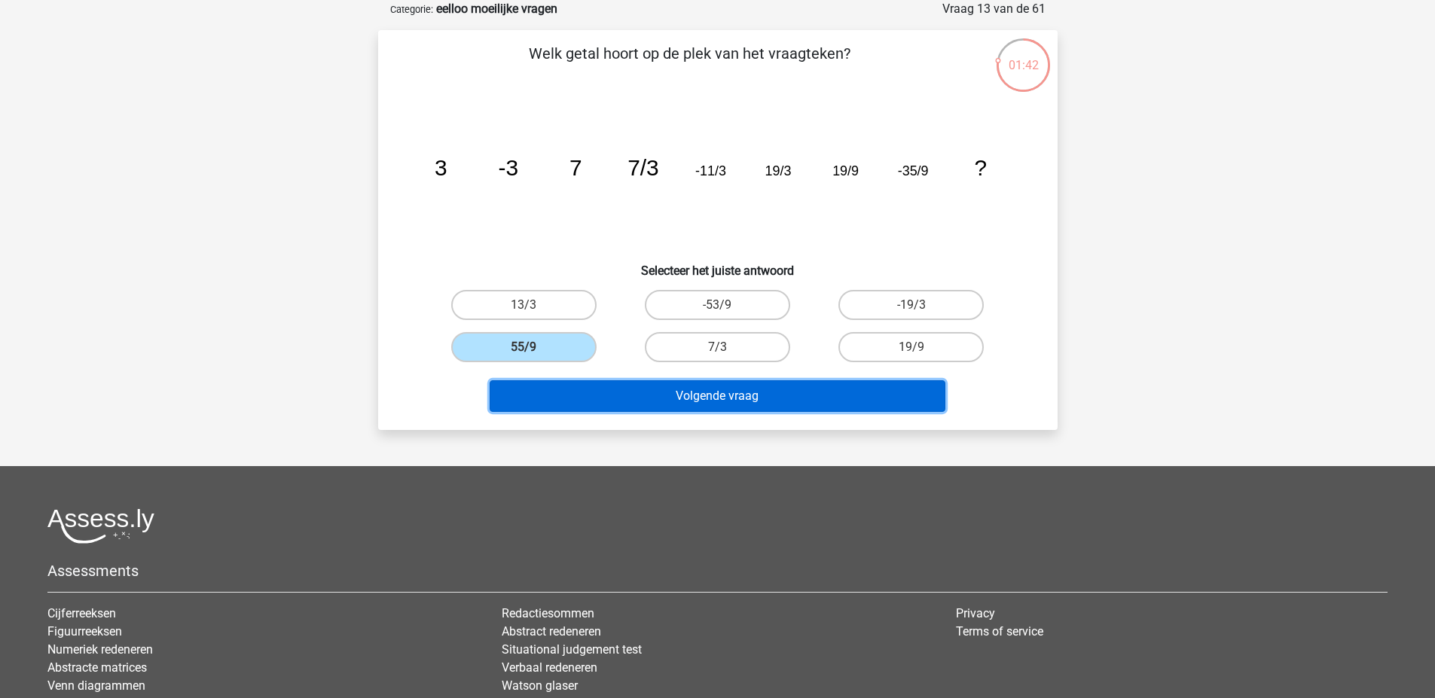
click at [611, 395] on button "Volgende vraag" at bounding box center [718, 396] width 456 height 32
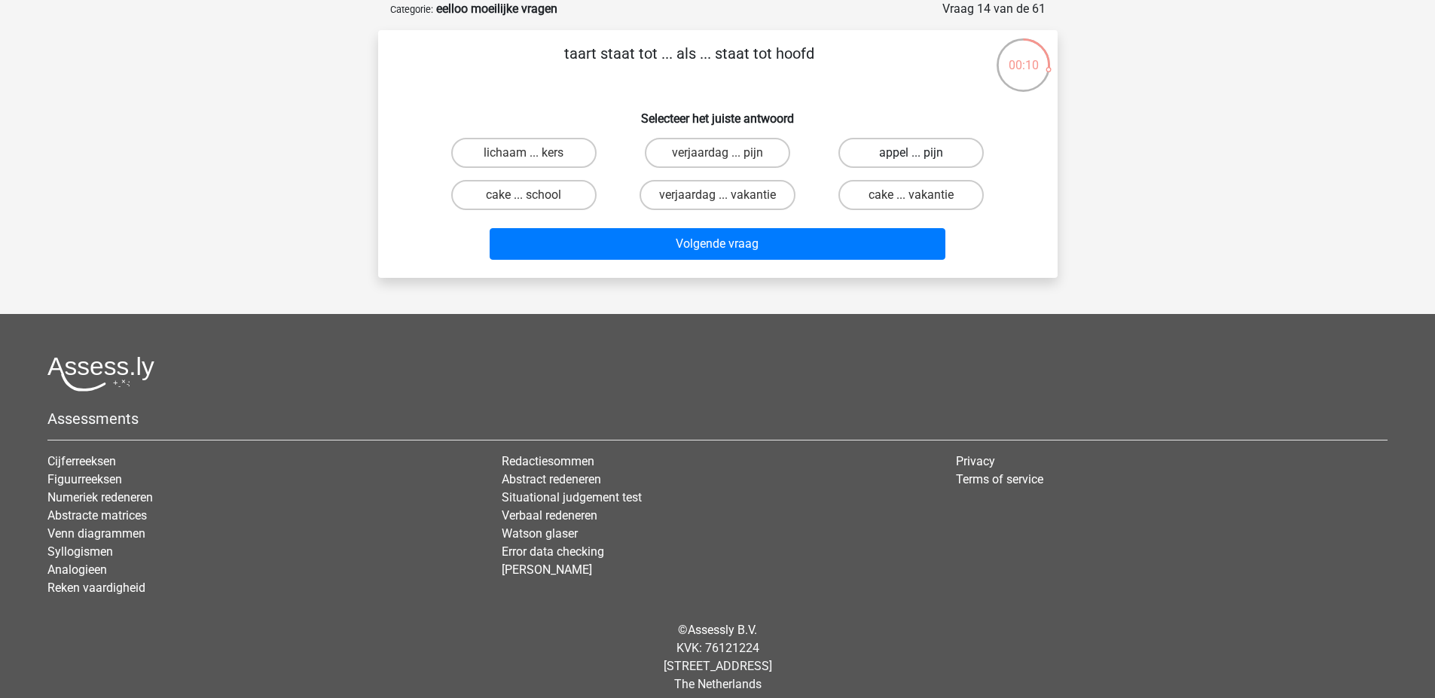
click at [931, 151] on label "appel ... pijn" at bounding box center [910, 153] width 145 height 30
click at [921, 153] on input "appel ... pijn" at bounding box center [916, 158] width 10 height 10
radio input "true"
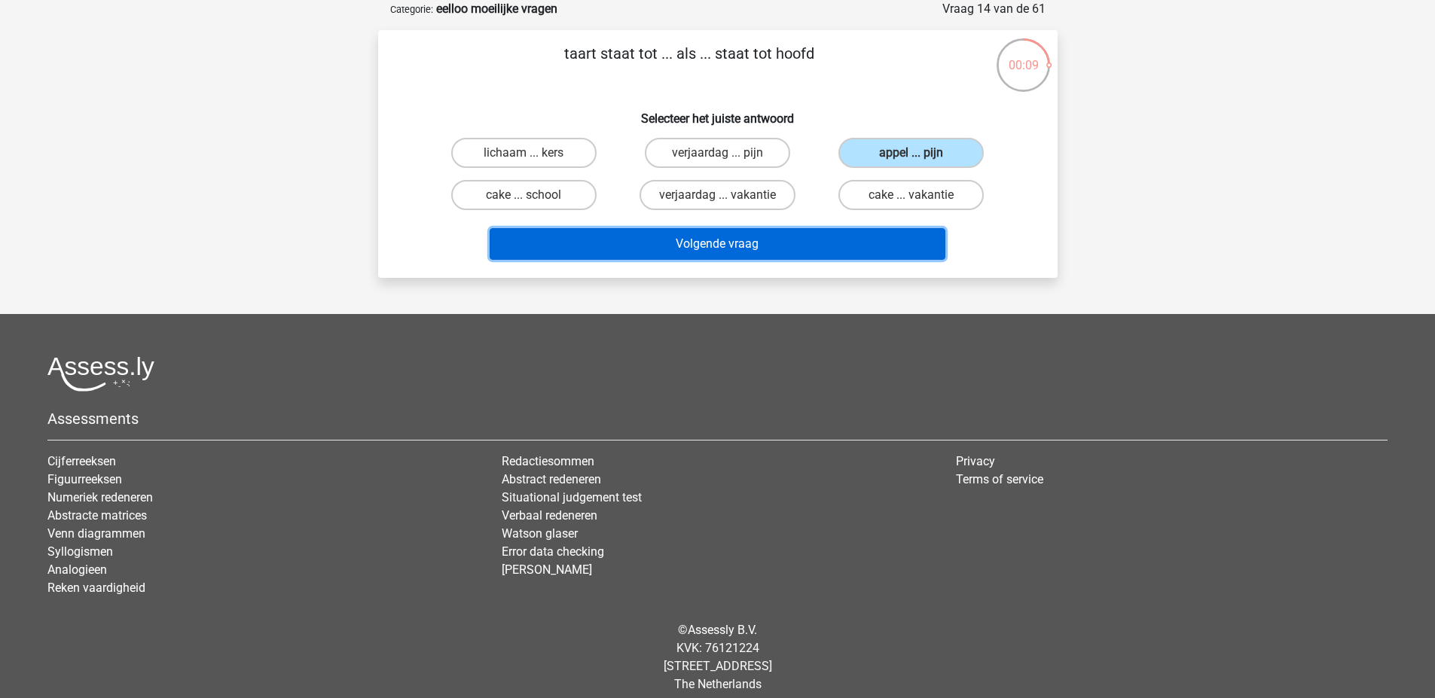
click at [859, 241] on button "Volgende vraag" at bounding box center [718, 244] width 456 height 32
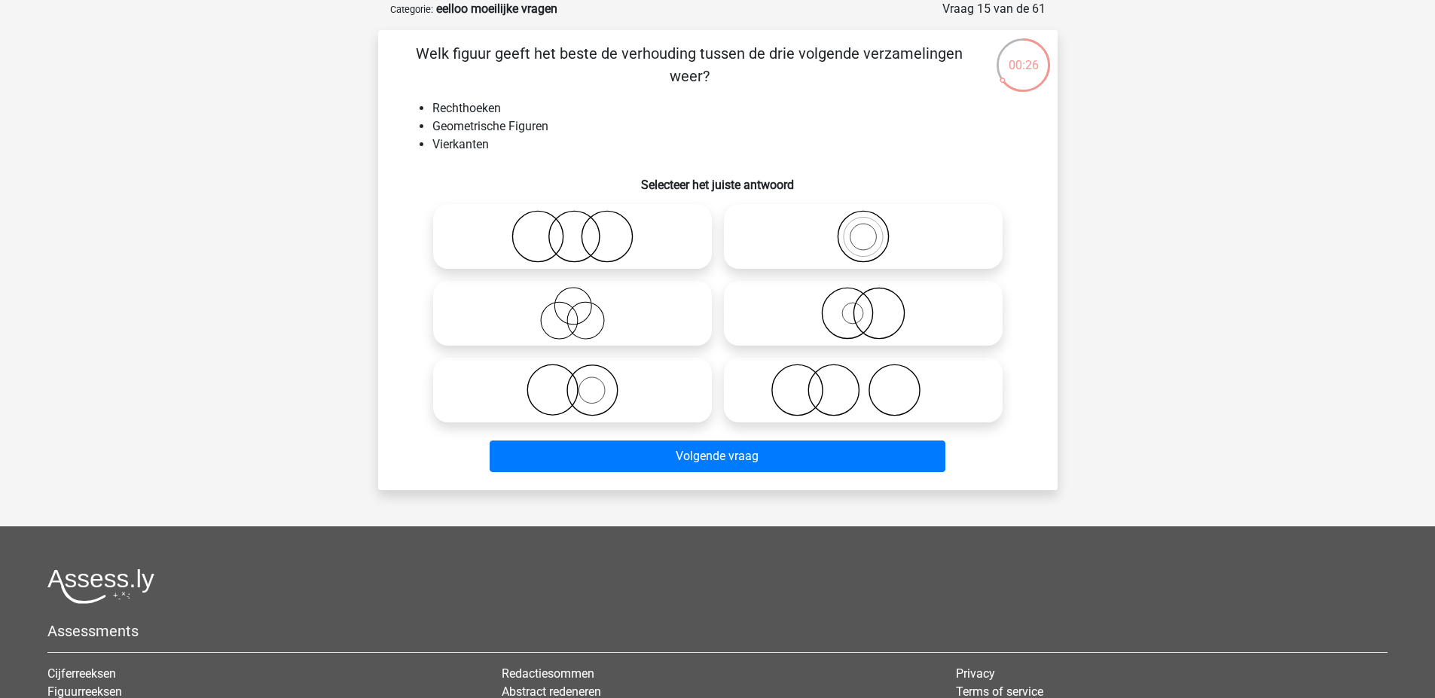
click at [846, 227] on circle at bounding box center [862, 237] width 39 height 39
click at [863, 227] on input "radio" at bounding box center [868, 224] width 10 height 10
radio input "true"
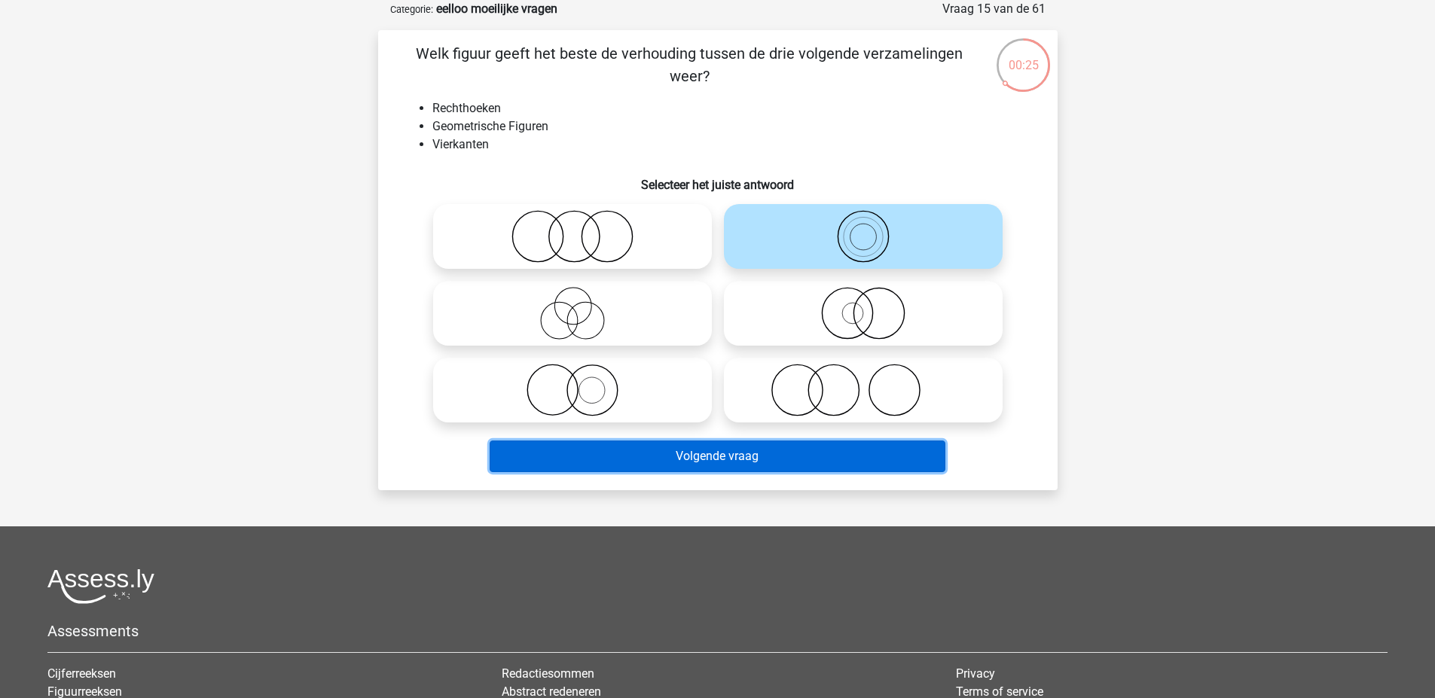
click at [831, 462] on button "Volgende vraag" at bounding box center [718, 457] width 456 height 32
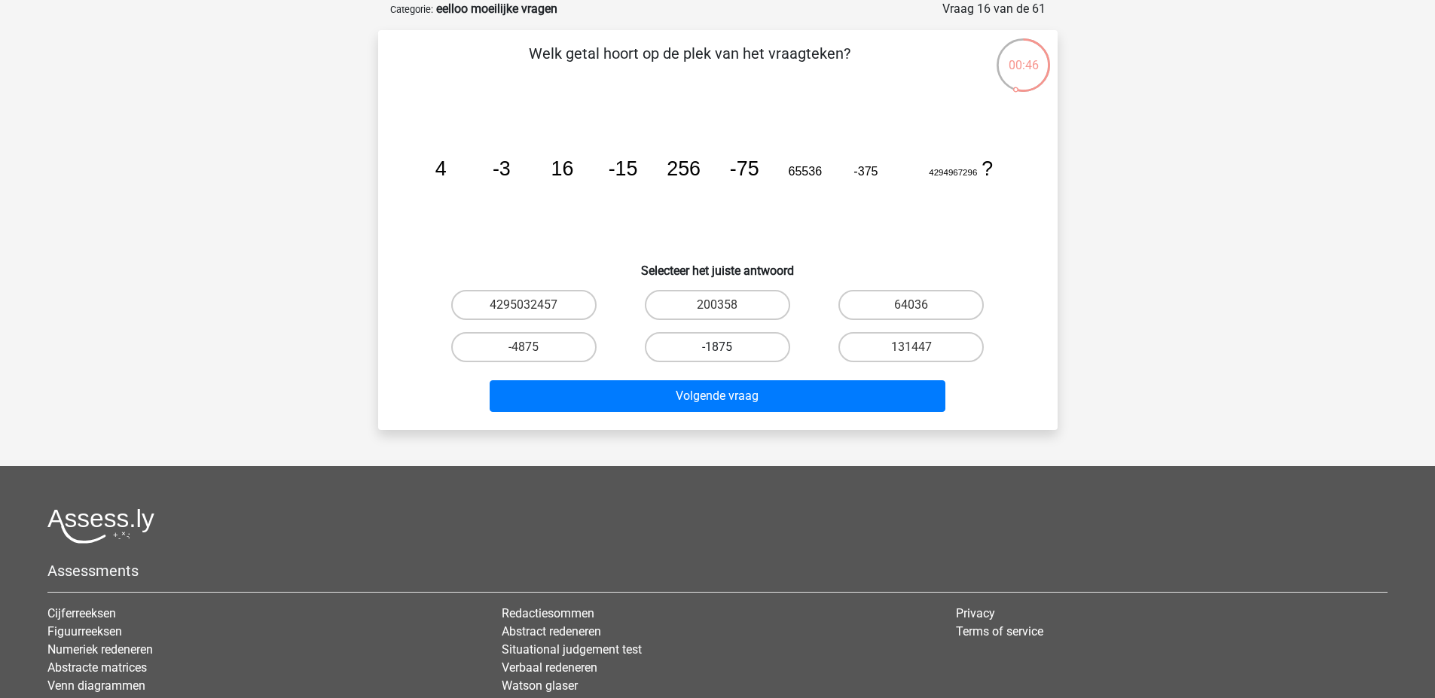
click at [766, 340] on label "-1875" at bounding box center [717, 347] width 145 height 30
click at [727, 347] on input "-1875" at bounding box center [722, 352] width 10 height 10
radio input "true"
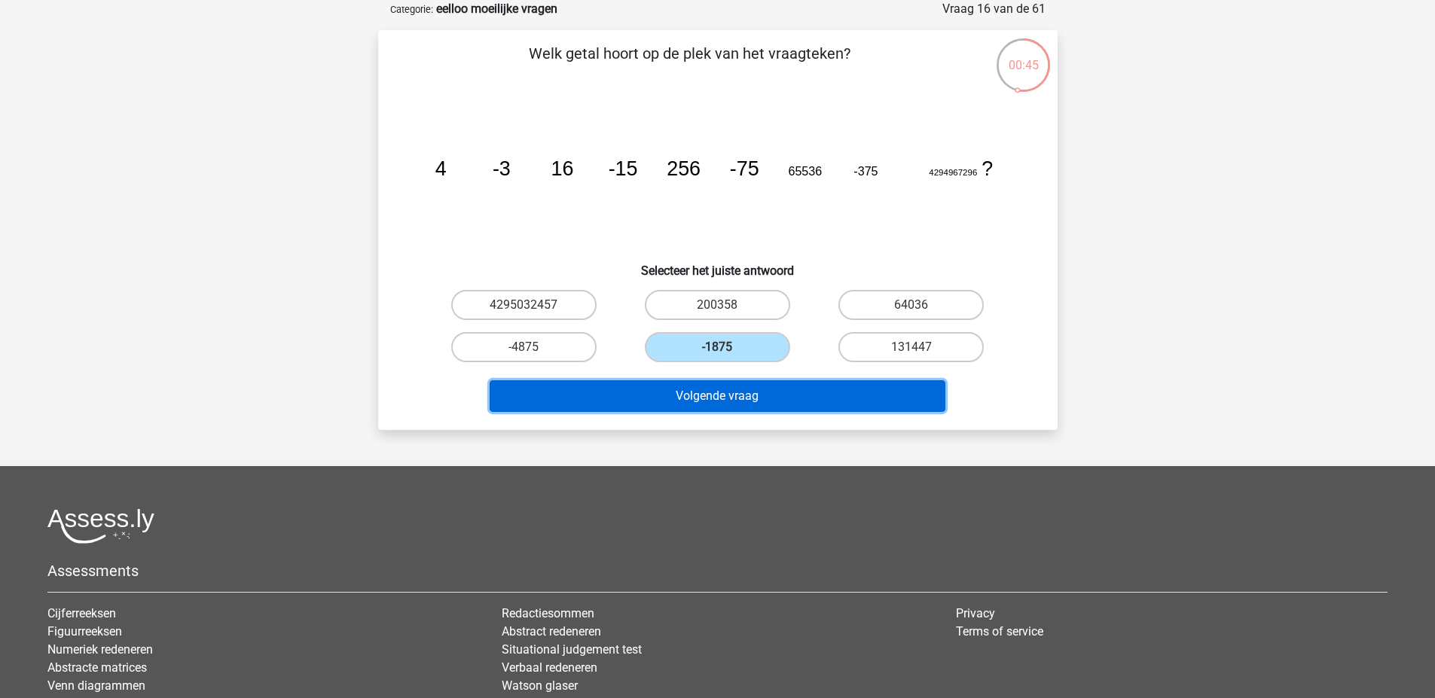
click at [761, 394] on button "Volgende vraag" at bounding box center [718, 396] width 456 height 32
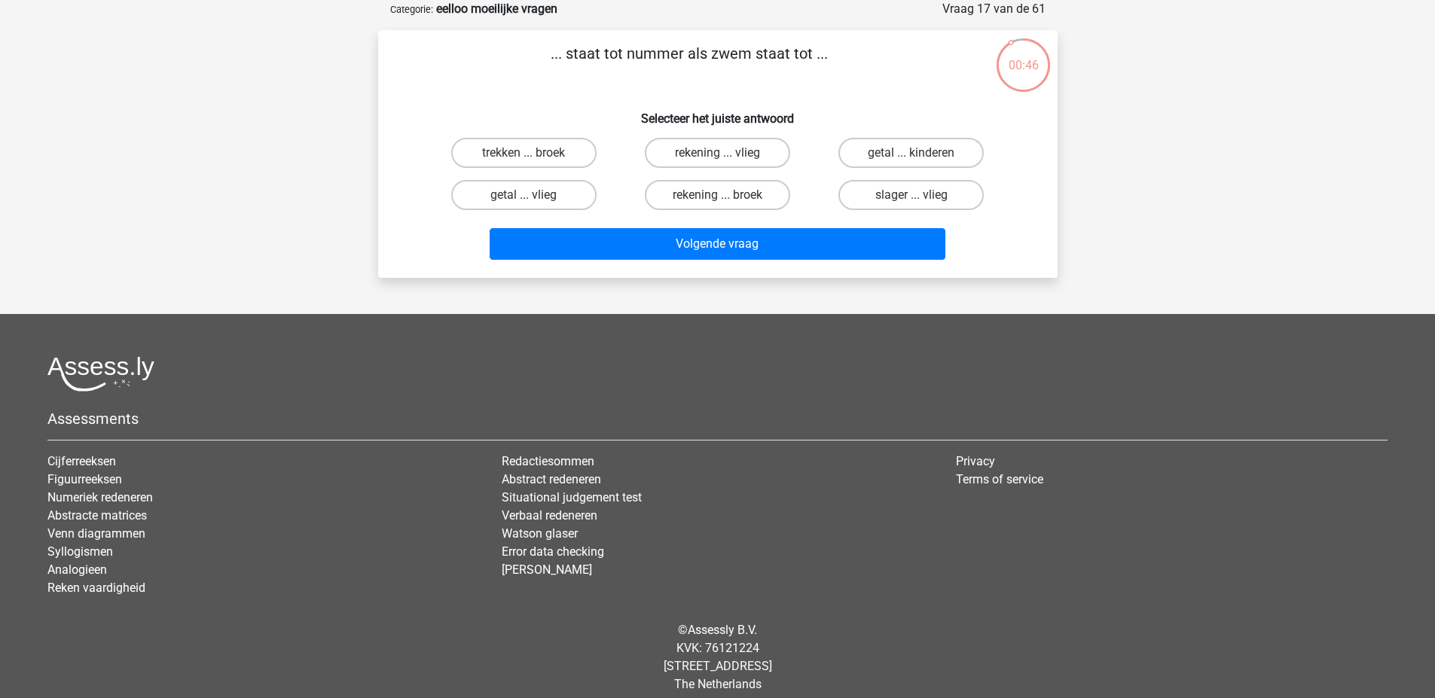
drag, startPoint x: 853, startPoint y: 43, endPoint x: 807, endPoint y: 63, distance: 50.2
click at [807, 63] on p "... staat tot nummer als zwem staat tot ..." at bounding box center [689, 64] width 575 height 45
click at [752, 197] on label "rekening ... broek" at bounding box center [717, 195] width 145 height 30
click at [727, 197] on input "rekening ... broek" at bounding box center [722, 200] width 10 height 10
radio input "true"
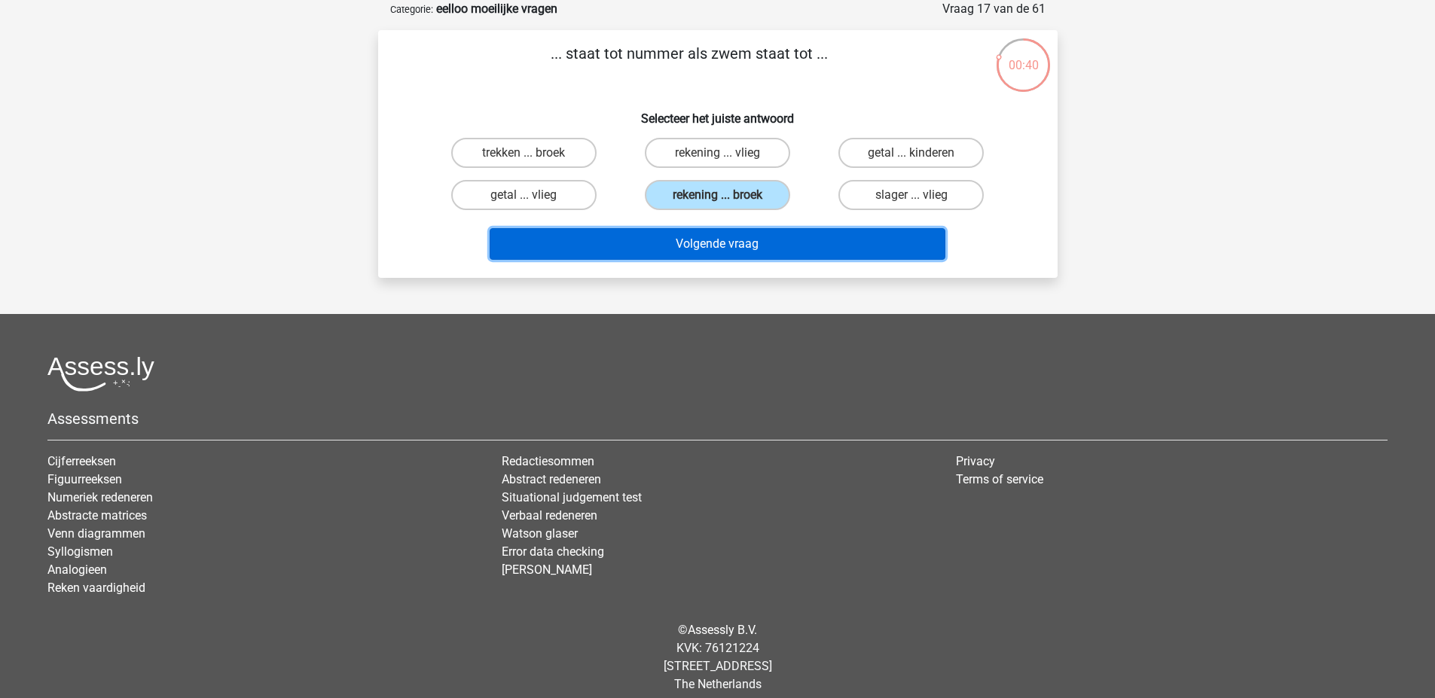
click at [772, 253] on button "Volgende vraag" at bounding box center [718, 244] width 456 height 32
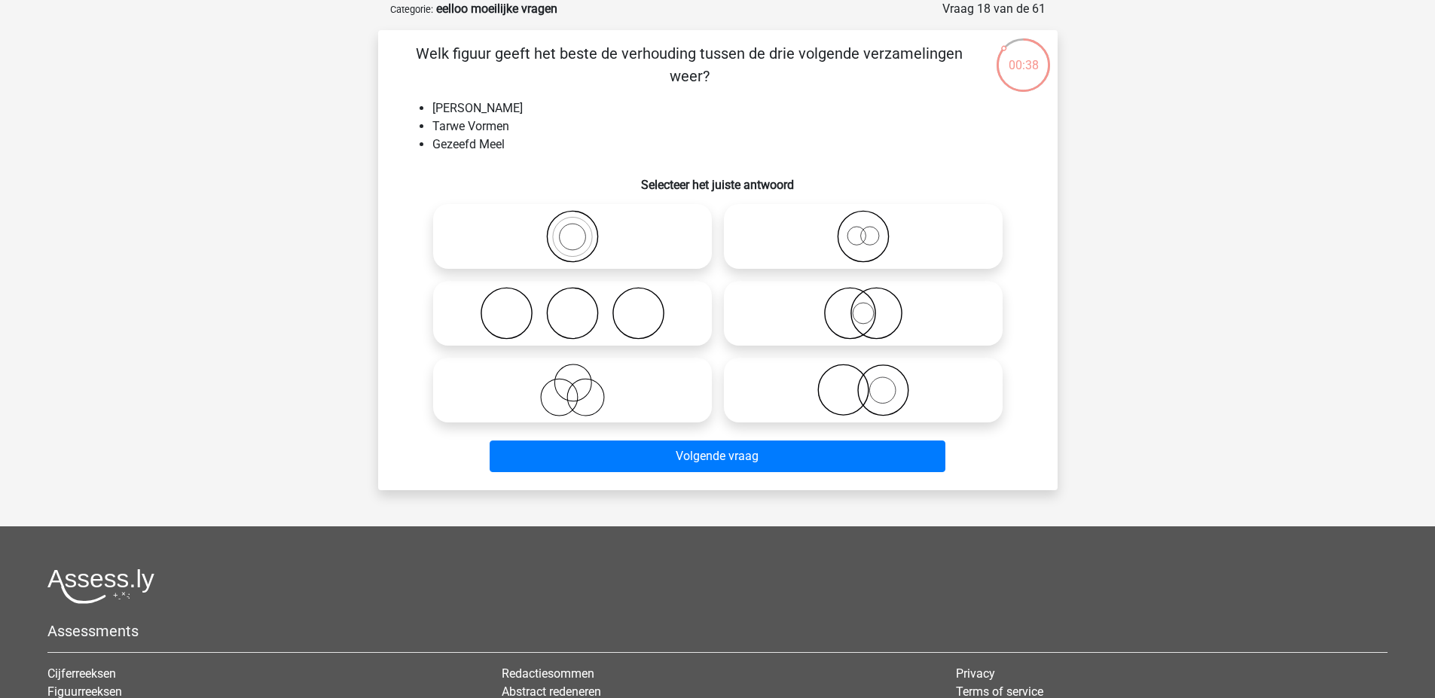
click at [852, 241] on icon at bounding box center [863, 236] width 267 height 53
click at [863, 229] on input "radio" at bounding box center [868, 224] width 10 height 10
radio input "true"
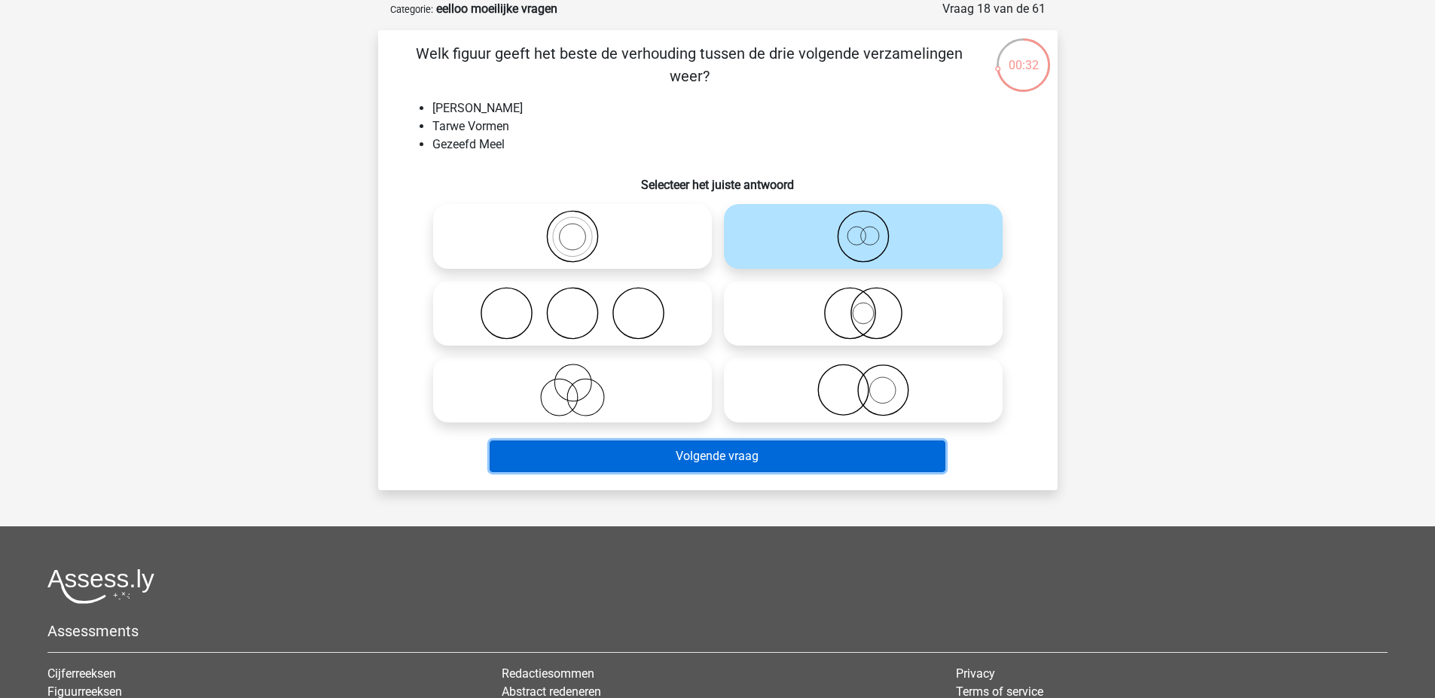
click at [612, 451] on button "Volgende vraag" at bounding box center [718, 457] width 456 height 32
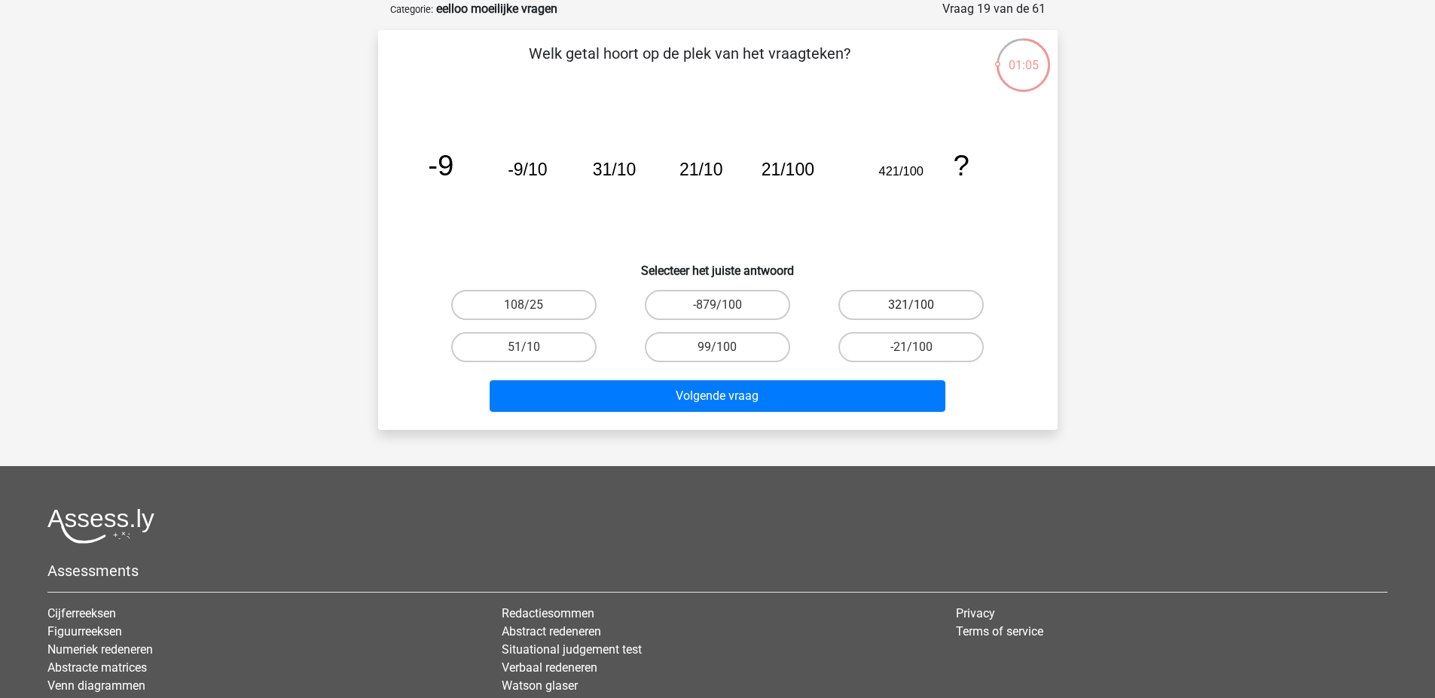
click at [892, 302] on label "321/100" at bounding box center [910, 305] width 145 height 30
click at [911, 305] on input "321/100" at bounding box center [916, 310] width 10 height 10
radio input "true"
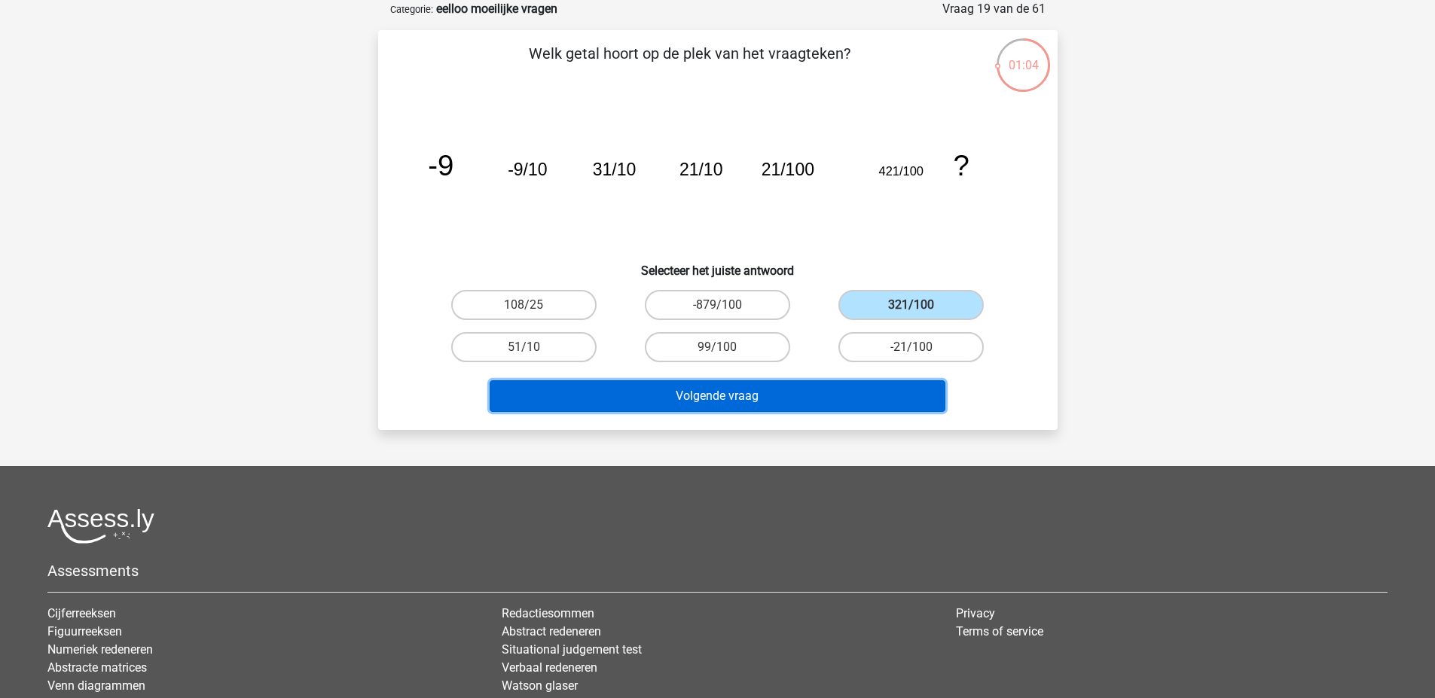
click at [852, 395] on button "Volgende vraag" at bounding box center [718, 396] width 456 height 32
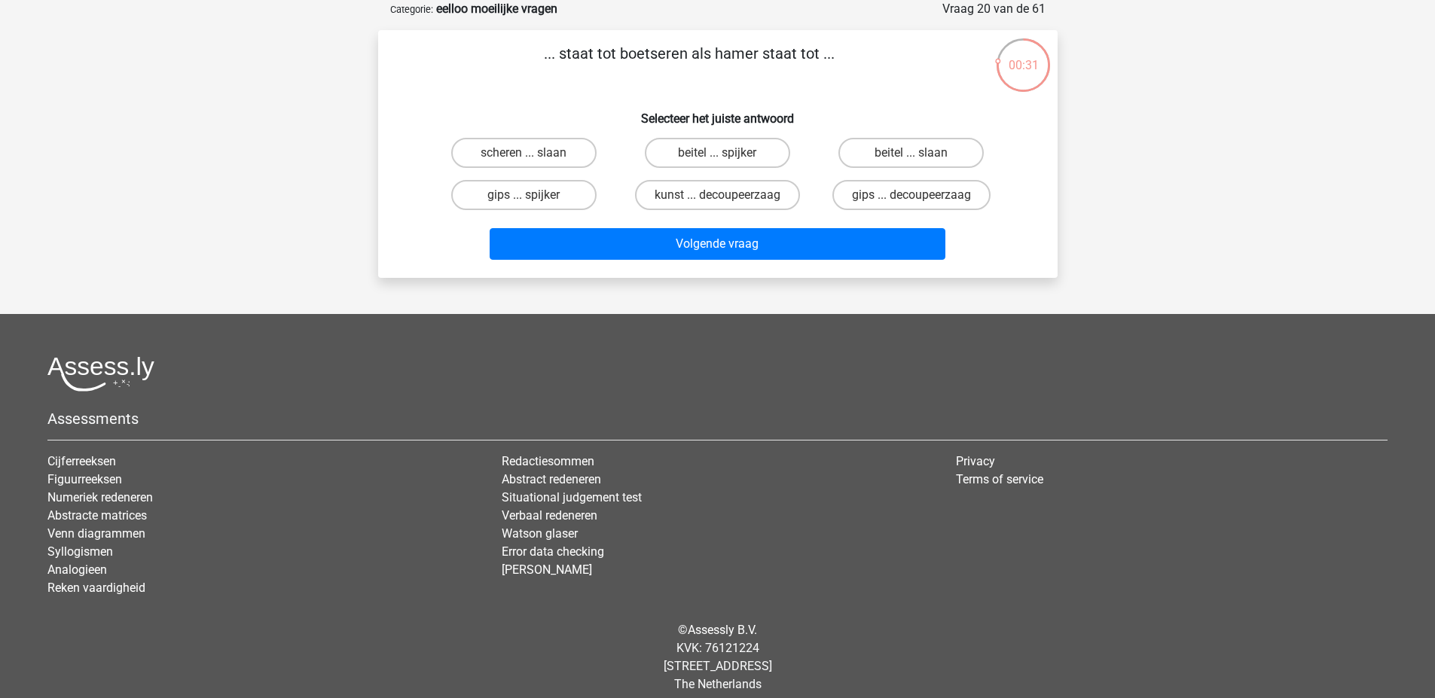
click at [917, 156] on input "beitel ... slaan" at bounding box center [916, 158] width 10 height 10
radio input "true"
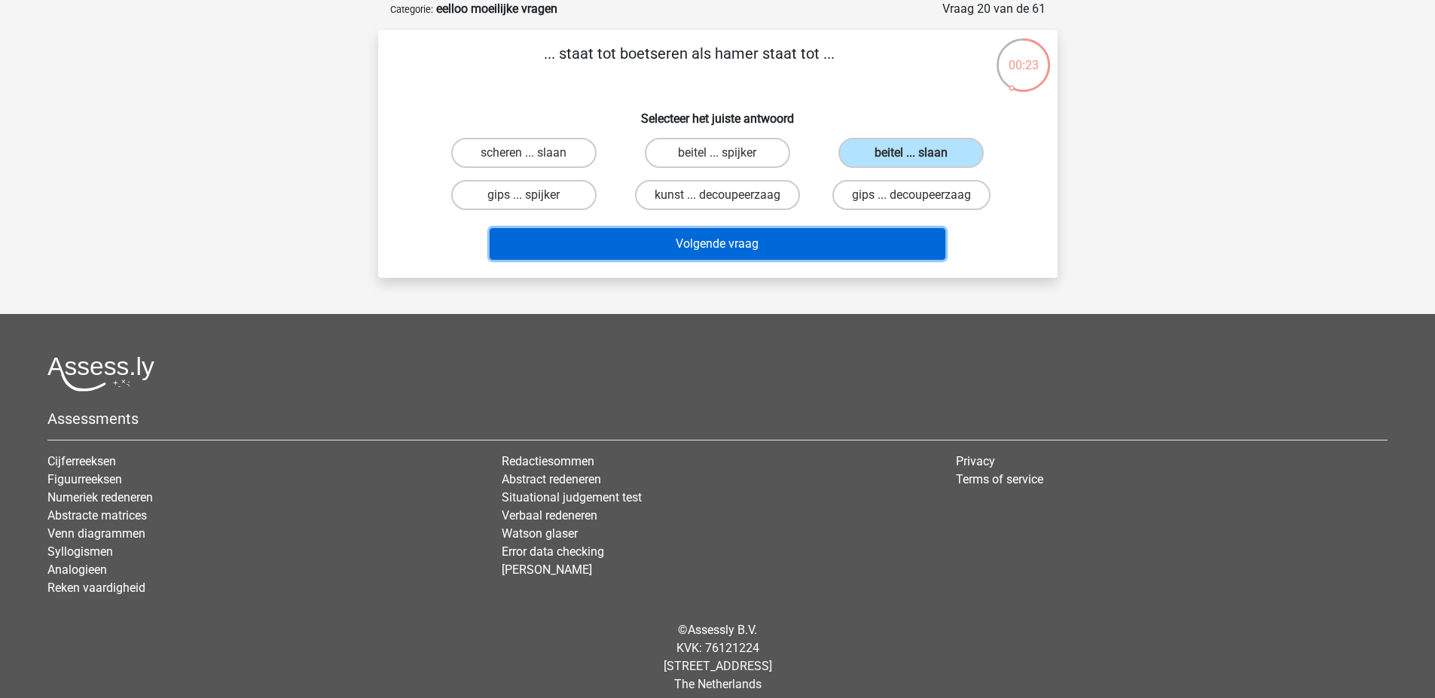
click at [790, 248] on button "Volgende vraag" at bounding box center [718, 244] width 456 height 32
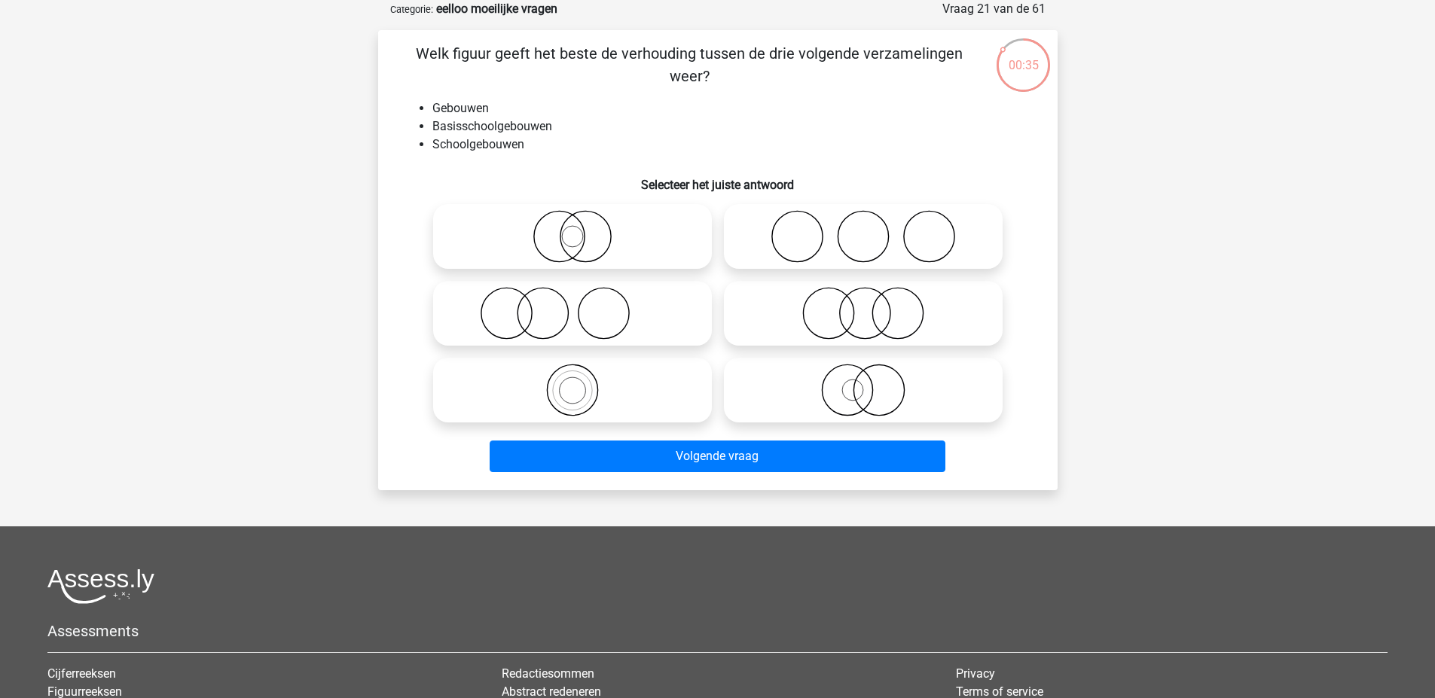
click at [582, 383] on circle at bounding box center [572, 391] width 26 height 26
click at [582, 383] on input "radio" at bounding box center [577, 378] width 10 height 10
radio input "true"
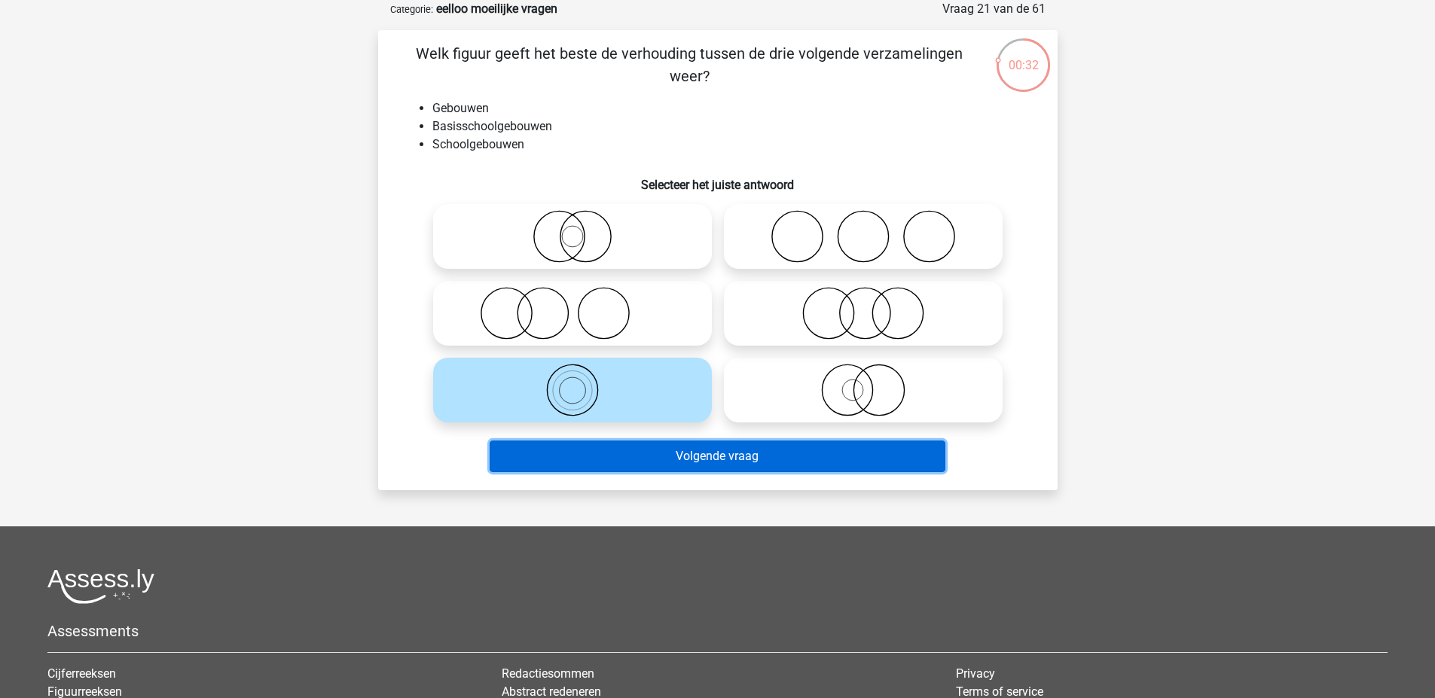
click at [648, 450] on button "Volgende vraag" at bounding box center [718, 457] width 456 height 32
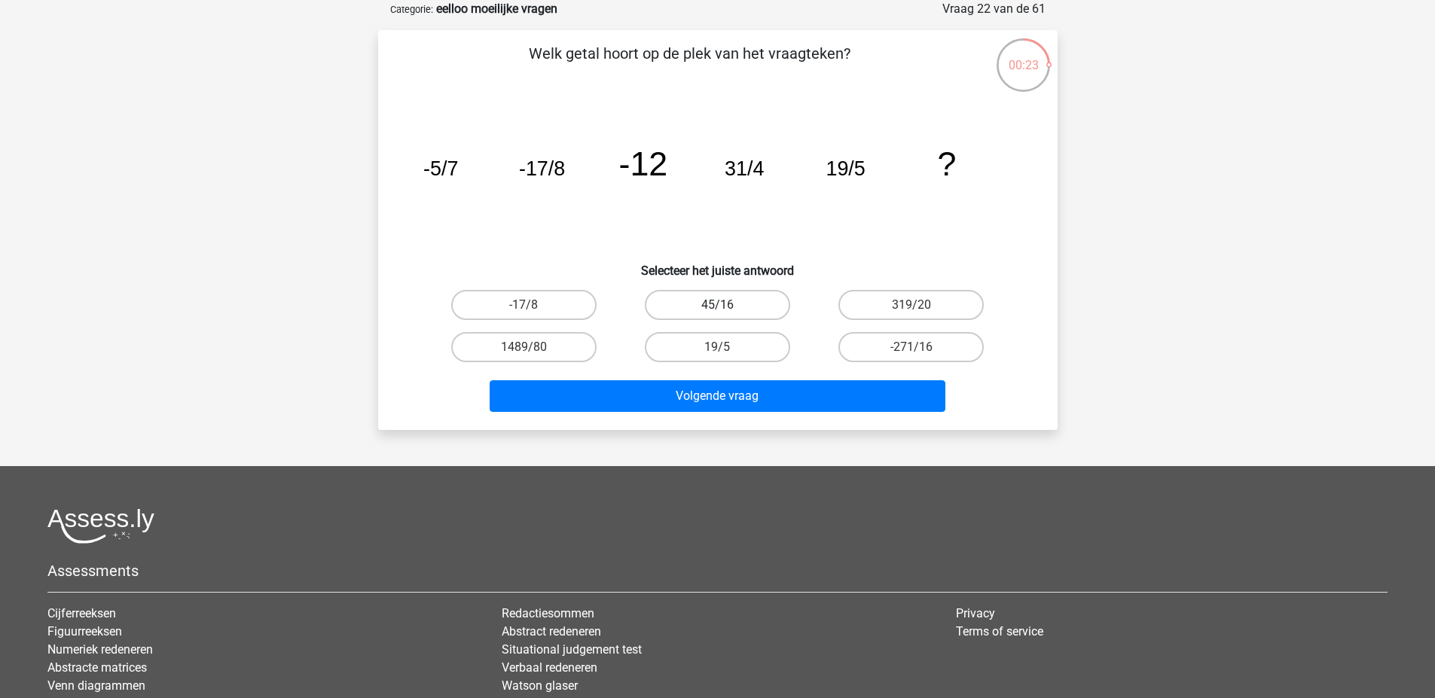
click at [769, 300] on label "45/16" at bounding box center [717, 305] width 145 height 30
click at [727, 305] on input "45/16" at bounding box center [722, 310] width 10 height 10
radio input "true"
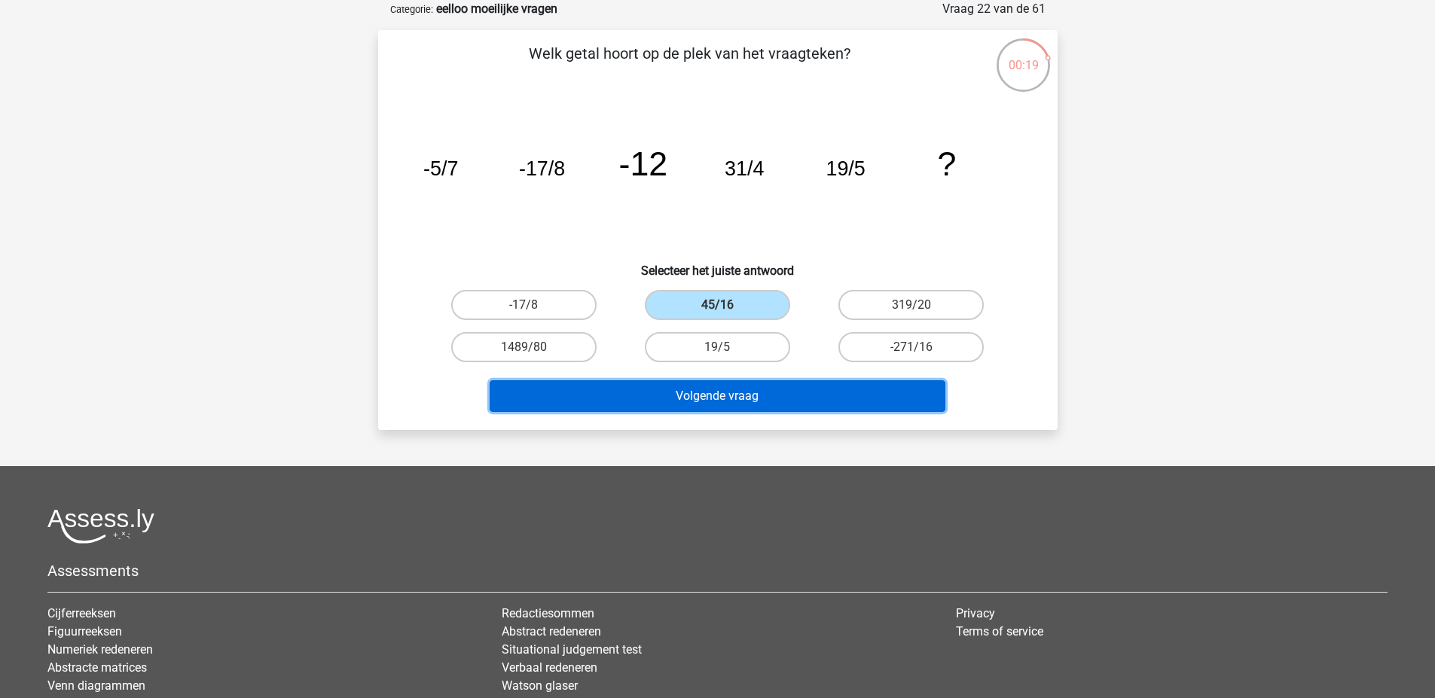
click at [703, 395] on button "Volgende vraag" at bounding box center [718, 396] width 456 height 32
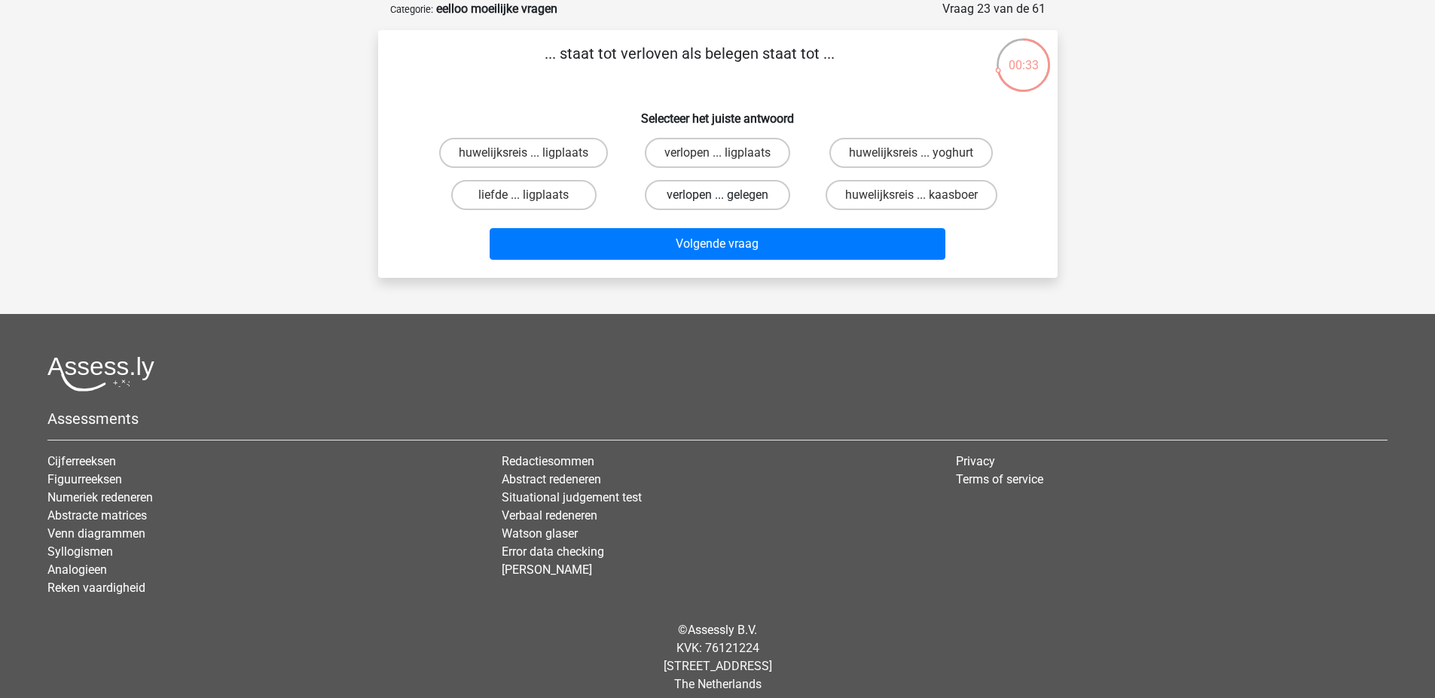
click at [753, 203] on label "verlopen ... gelegen" at bounding box center [717, 195] width 145 height 30
click at [727, 203] on input "verlopen ... gelegen" at bounding box center [722, 200] width 10 height 10
radio input "true"
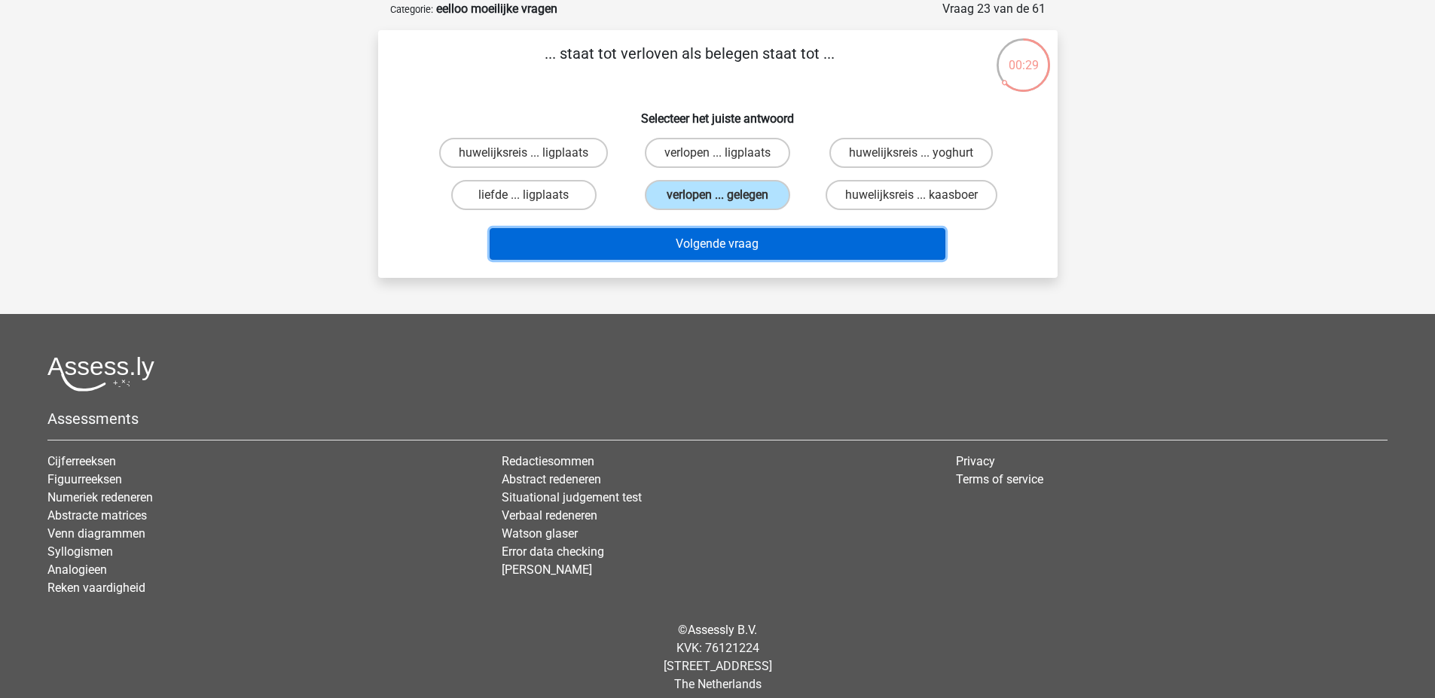
click at [745, 243] on button "Volgende vraag" at bounding box center [718, 244] width 456 height 32
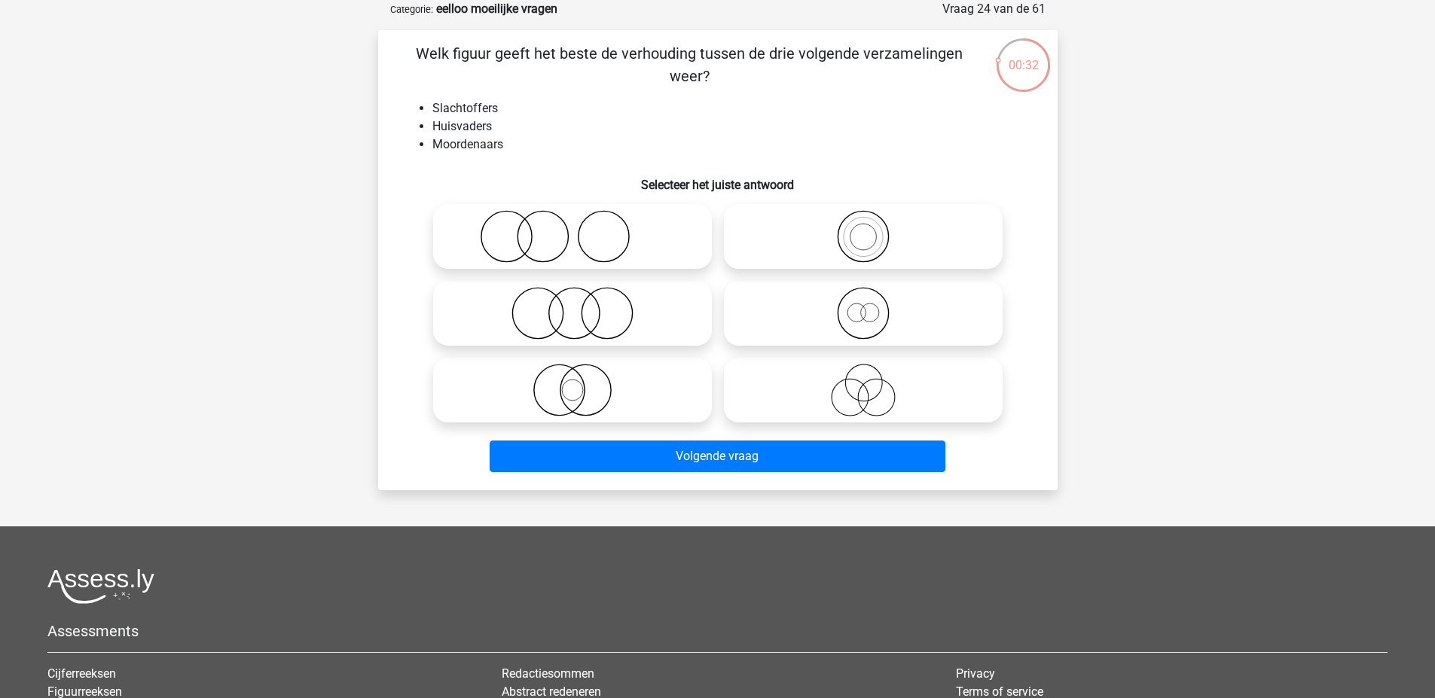
click at [818, 398] on icon at bounding box center [863, 390] width 267 height 53
click at [863, 383] on input "radio" at bounding box center [868, 378] width 10 height 10
radio input "true"
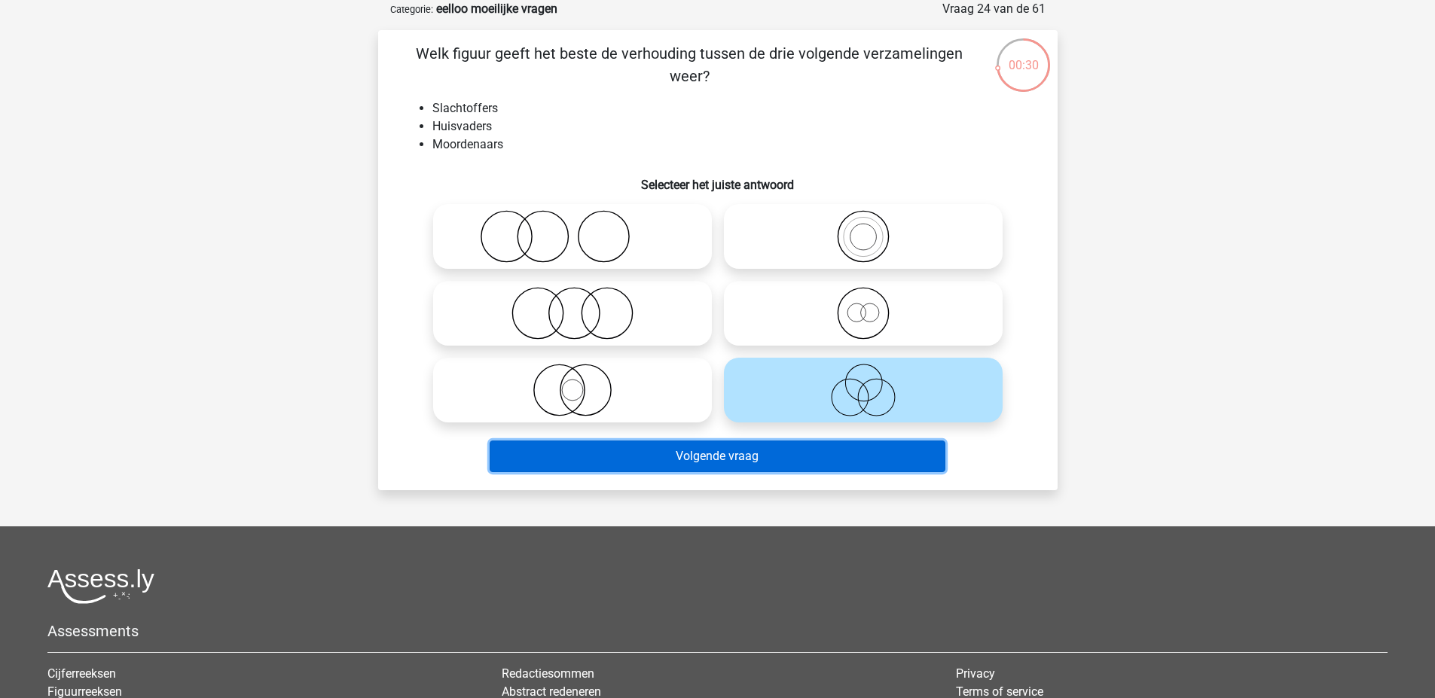
click at [813, 446] on button "Volgende vraag" at bounding box center [718, 457] width 456 height 32
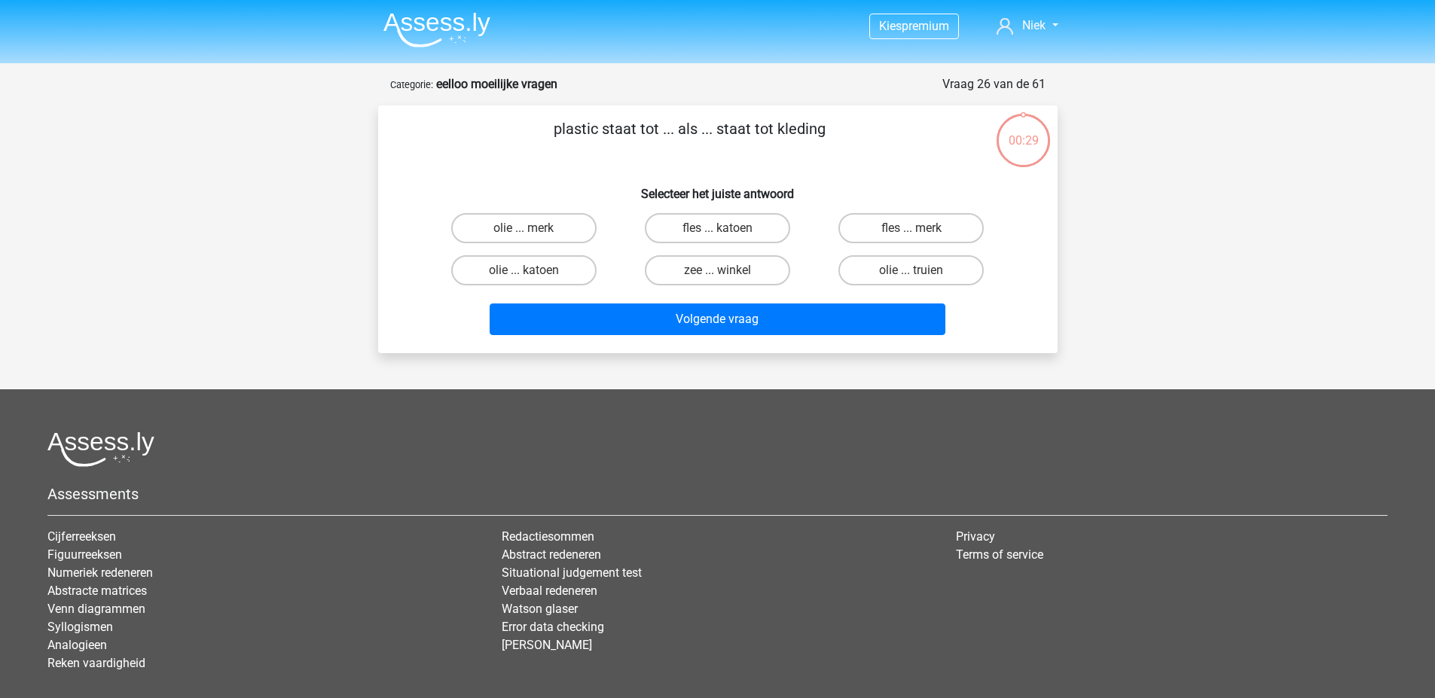
scroll to position [75, 0]
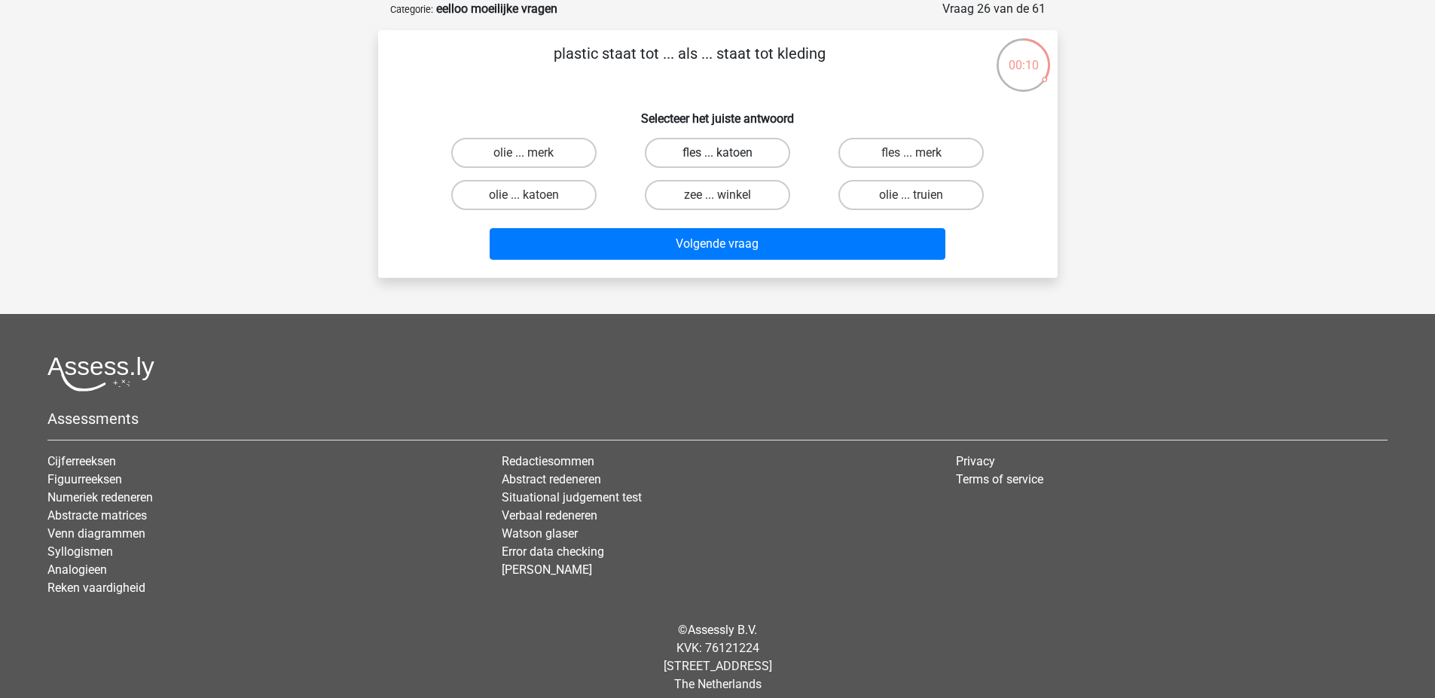
click at [697, 151] on label "fles ... katoen" at bounding box center [717, 153] width 145 height 30
click at [717, 153] on input "fles ... katoen" at bounding box center [722, 158] width 10 height 10
radio input "true"
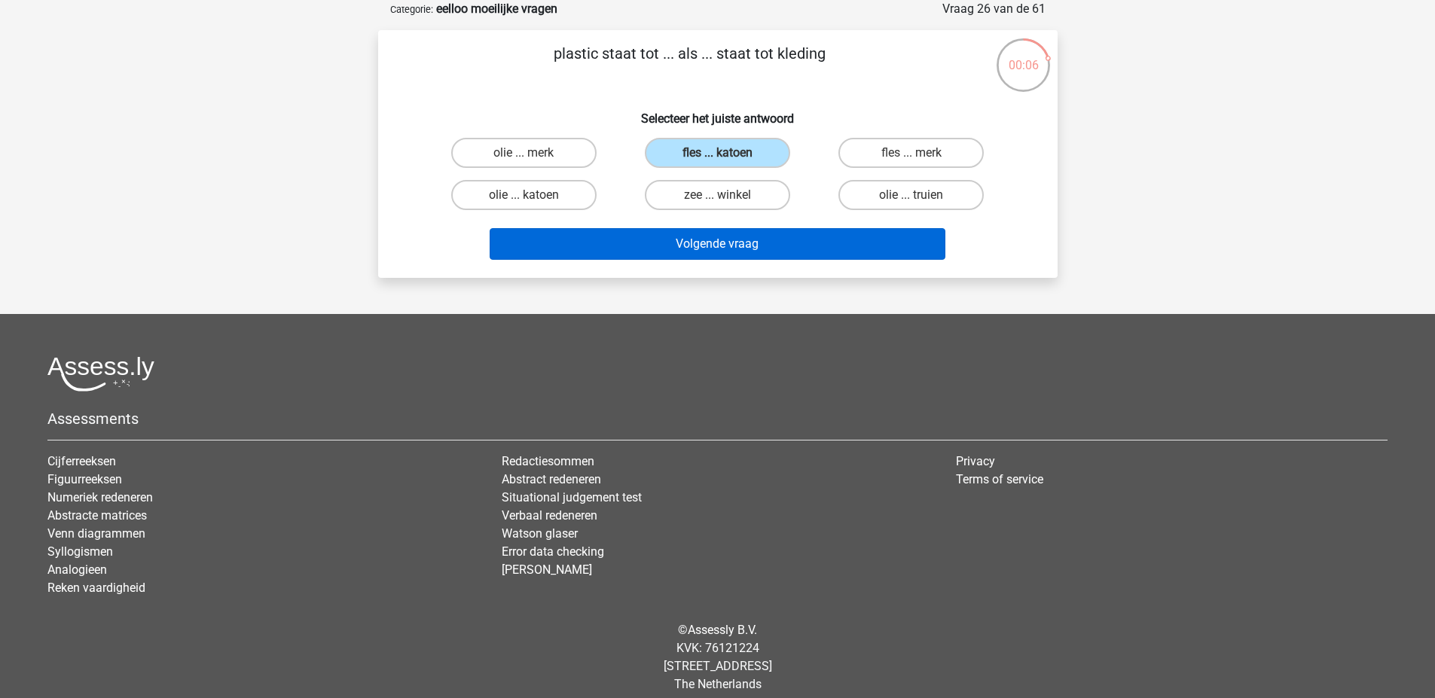
drag, startPoint x: 691, startPoint y: 252, endPoint x: 572, endPoint y: 298, distance: 126.9
click at [572, 298] on div "Kies premium Niek [EMAIL_ADDRESS][DOMAIN_NAME]" at bounding box center [717, 318] width 1435 height 787
click at [600, 237] on button "Volgende vraag" at bounding box center [718, 244] width 456 height 32
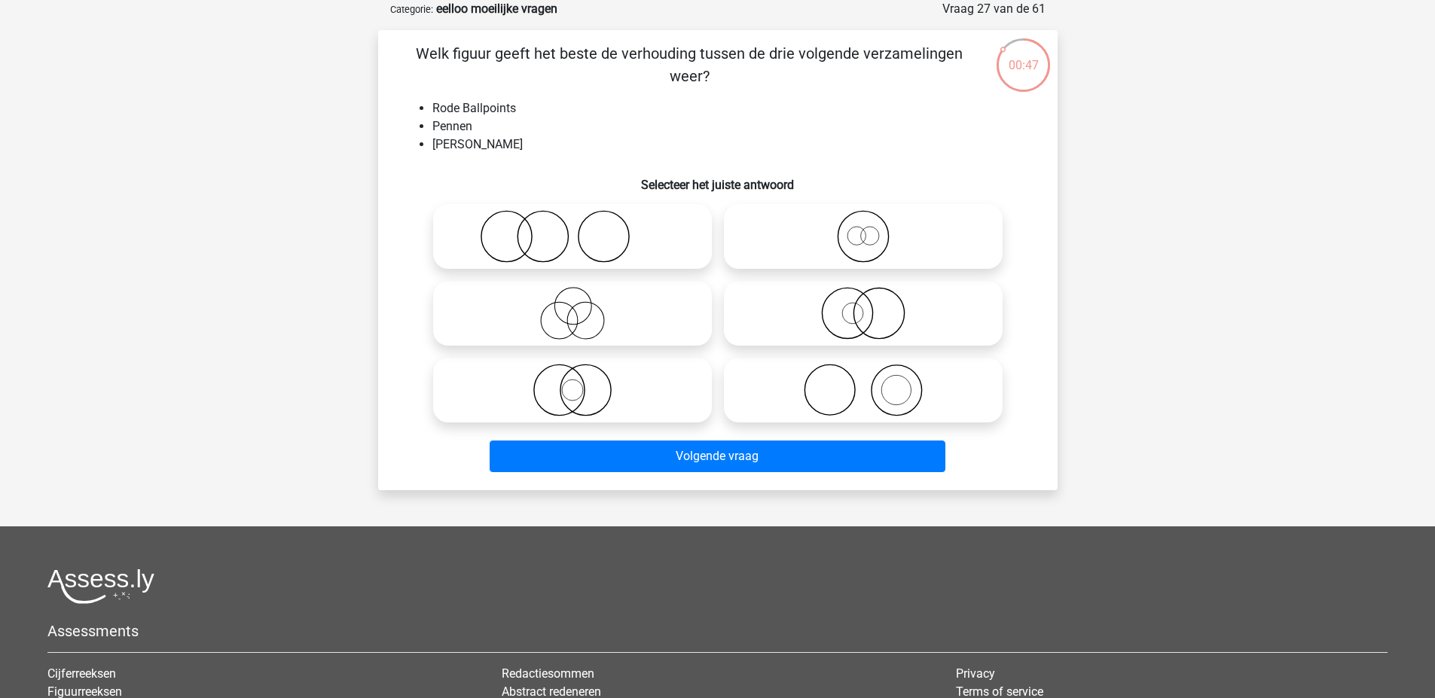
click at [645, 377] on icon at bounding box center [572, 390] width 267 height 53
click at [582, 377] on input "radio" at bounding box center [577, 378] width 10 height 10
radio input "true"
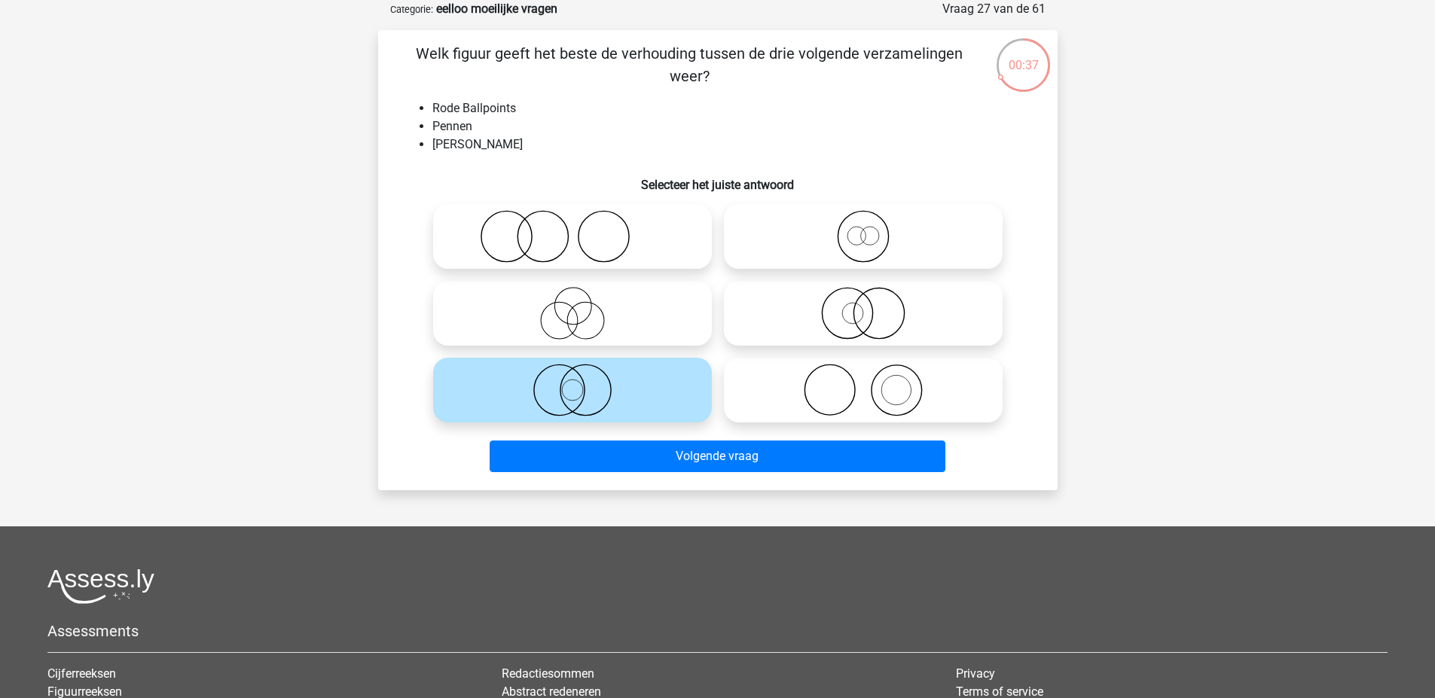
click at [876, 301] on icon at bounding box center [863, 313] width 267 height 53
click at [873, 301] on input "radio" at bounding box center [868, 301] width 10 height 10
radio input "true"
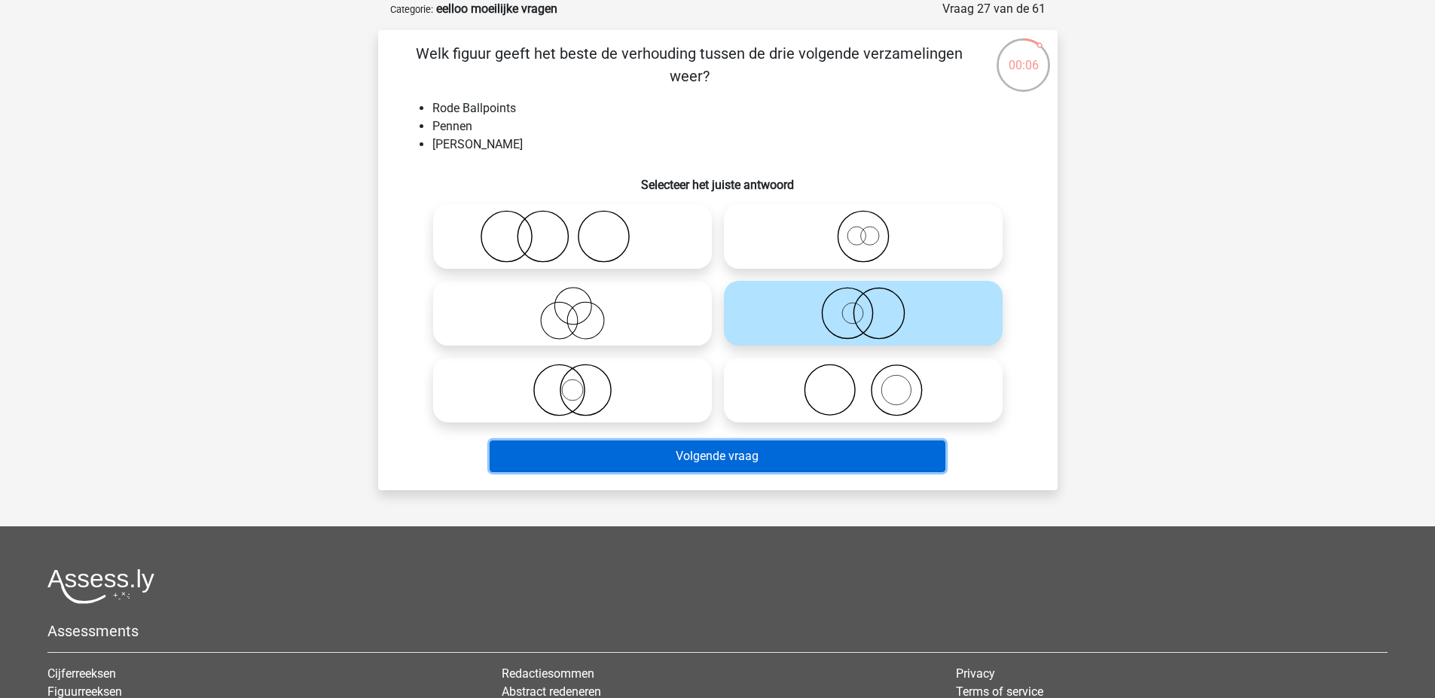
click at [636, 450] on button "Volgende vraag" at bounding box center [718, 457] width 456 height 32
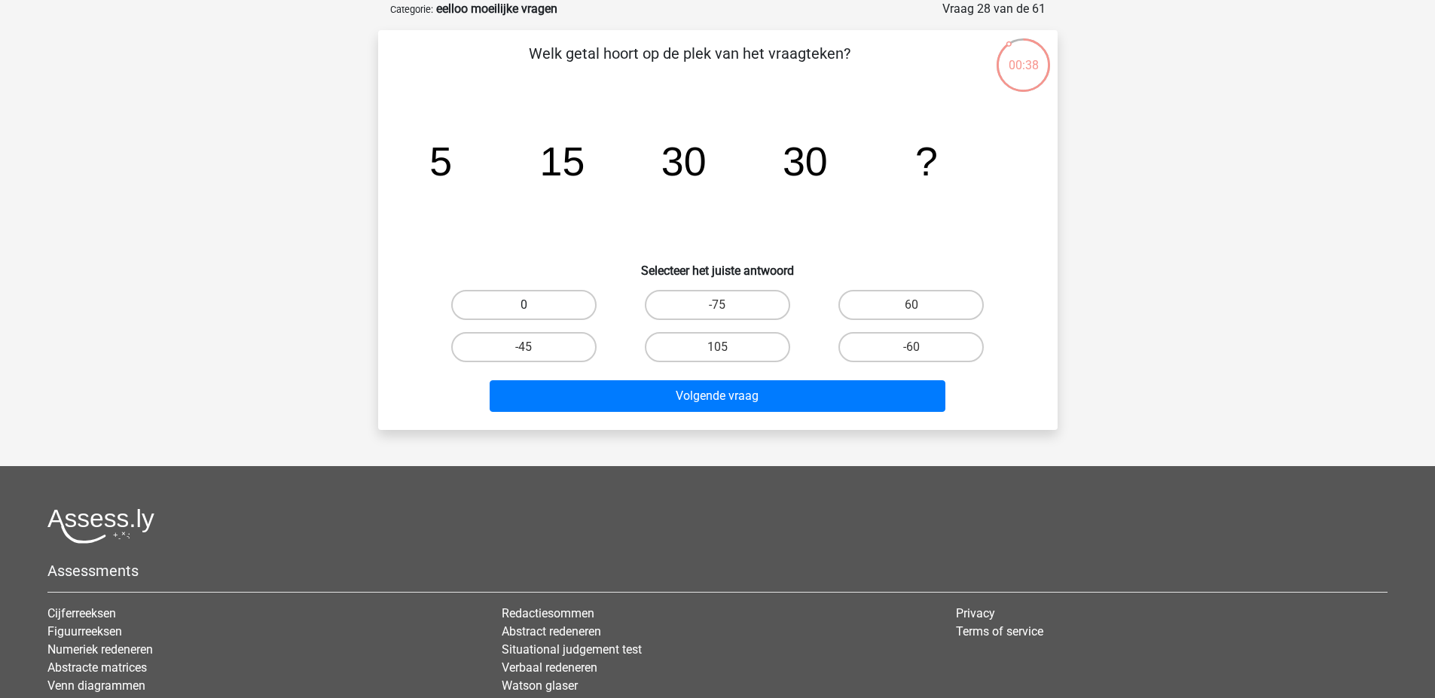
click at [555, 306] on label "0" at bounding box center [523, 305] width 145 height 30
click at [533, 306] on input "0" at bounding box center [528, 310] width 10 height 10
radio input "true"
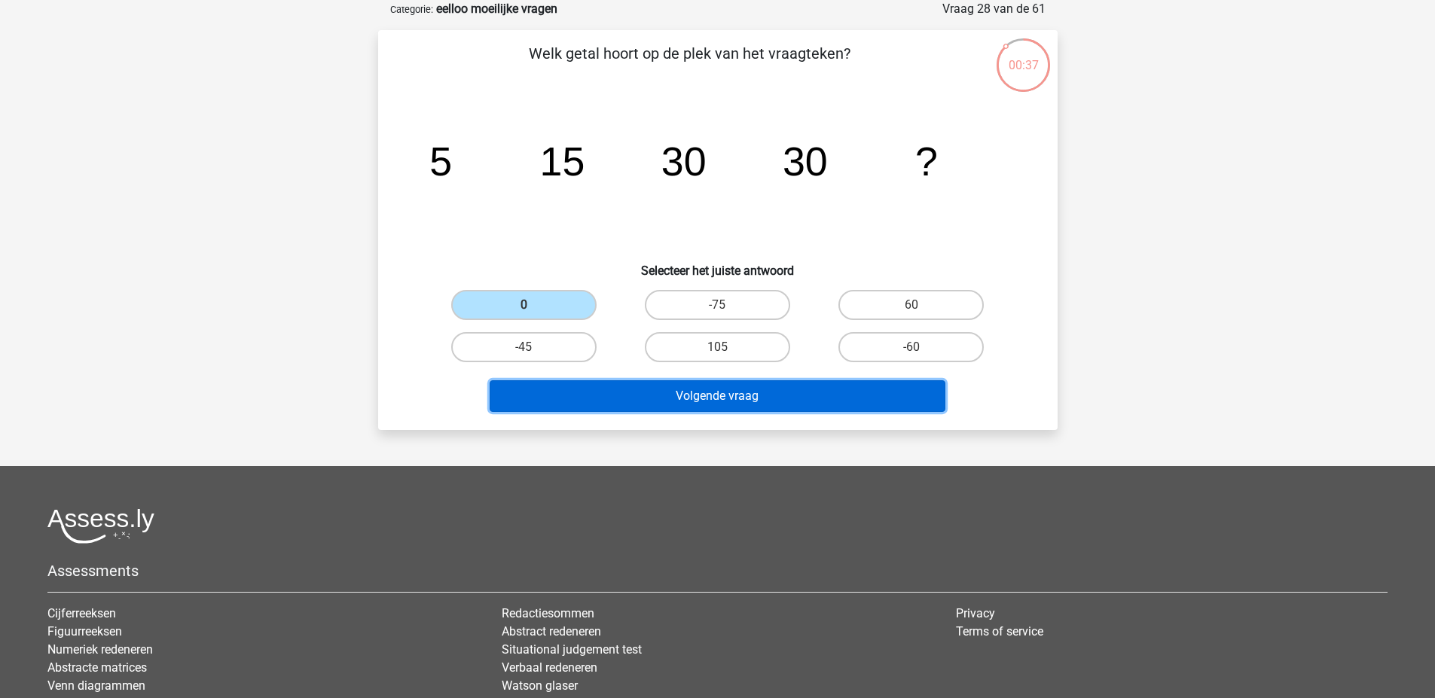
click at [621, 392] on button "Volgende vraag" at bounding box center [718, 396] width 456 height 32
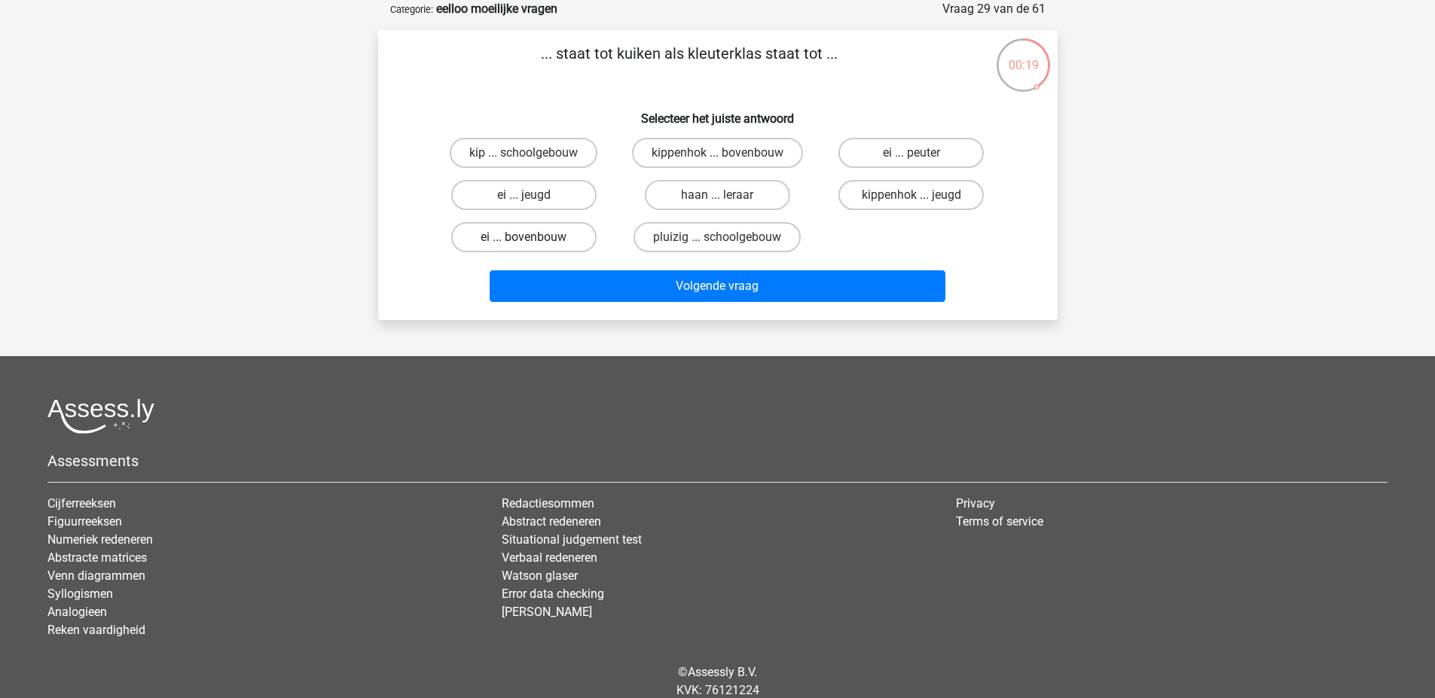
click at [487, 238] on label "ei ... bovenbouw" at bounding box center [523, 237] width 145 height 30
click at [523, 238] on input "ei ... bovenbouw" at bounding box center [528, 242] width 10 height 10
radio input "true"
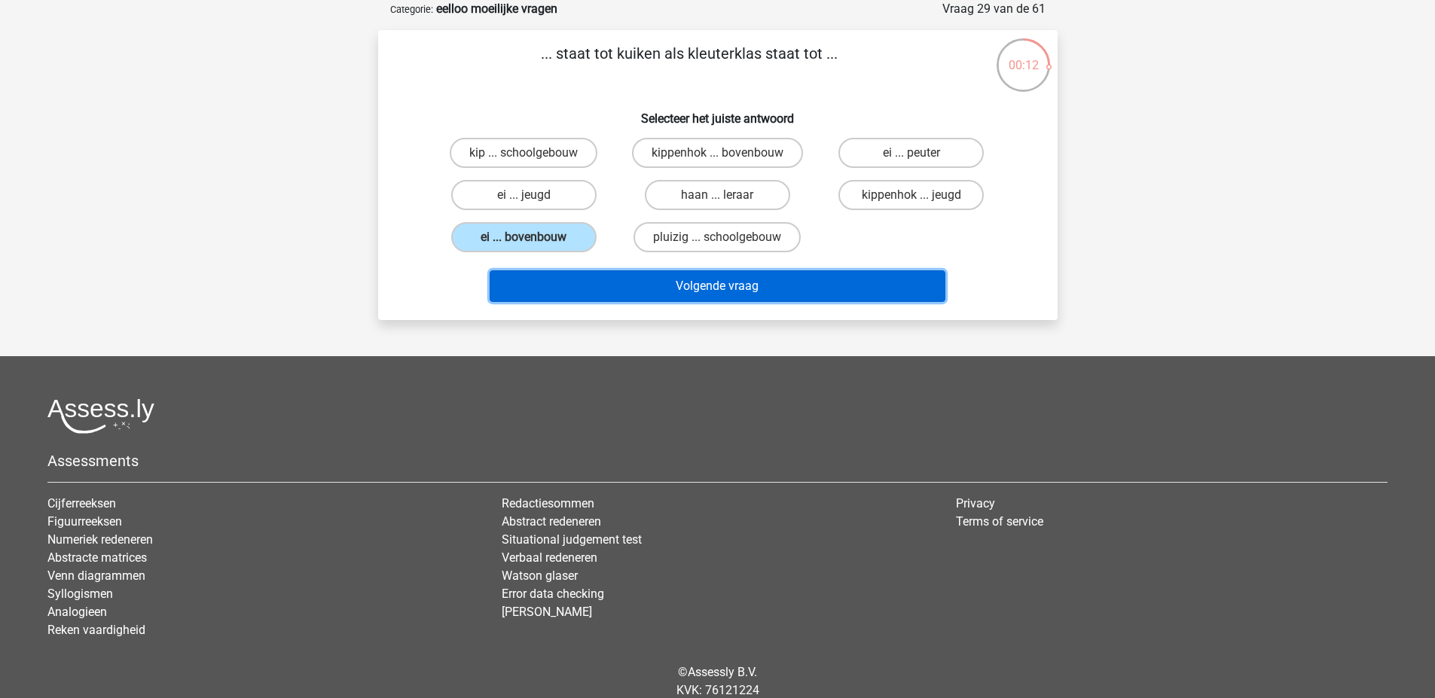
click at [593, 279] on button "Volgende vraag" at bounding box center [718, 286] width 456 height 32
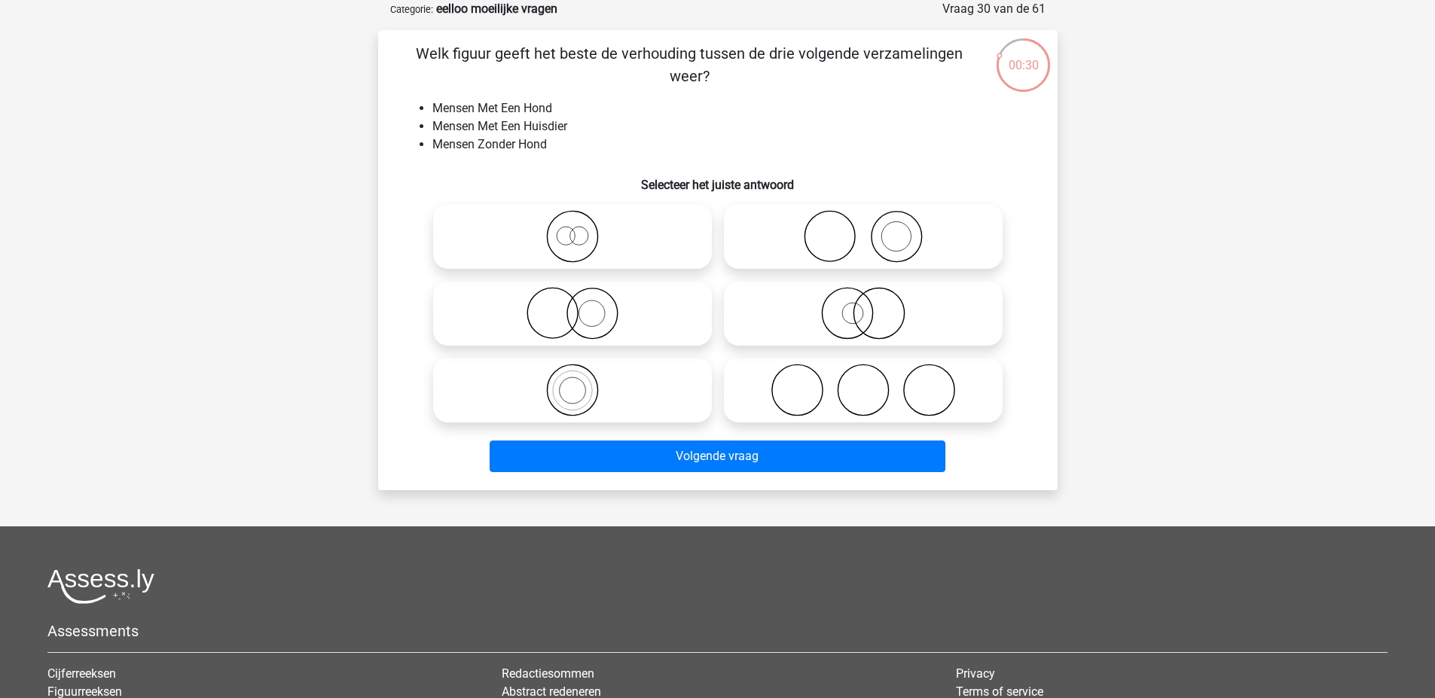
click at [917, 242] on icon at bounding box center [863, 236] width 267 height 53
click at [873, 229] on input "radio" at bounding box center [868, 224] width 10 height 10
radio input "true"
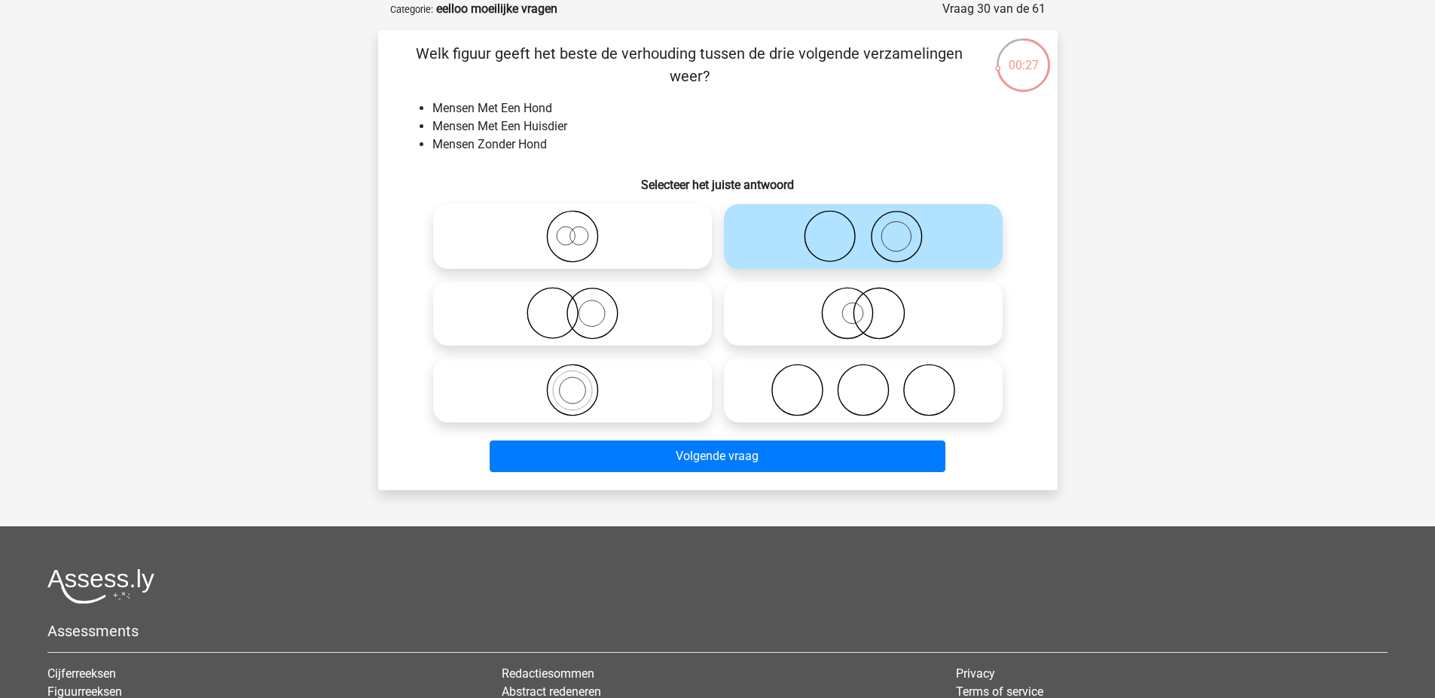
click at [865, 315] on icon at bounding box center [863, 313] width 267 height 53
click at [865, 306] on input "radio" at bounding box center [868, 301] width 10 height 10
radio input "true"
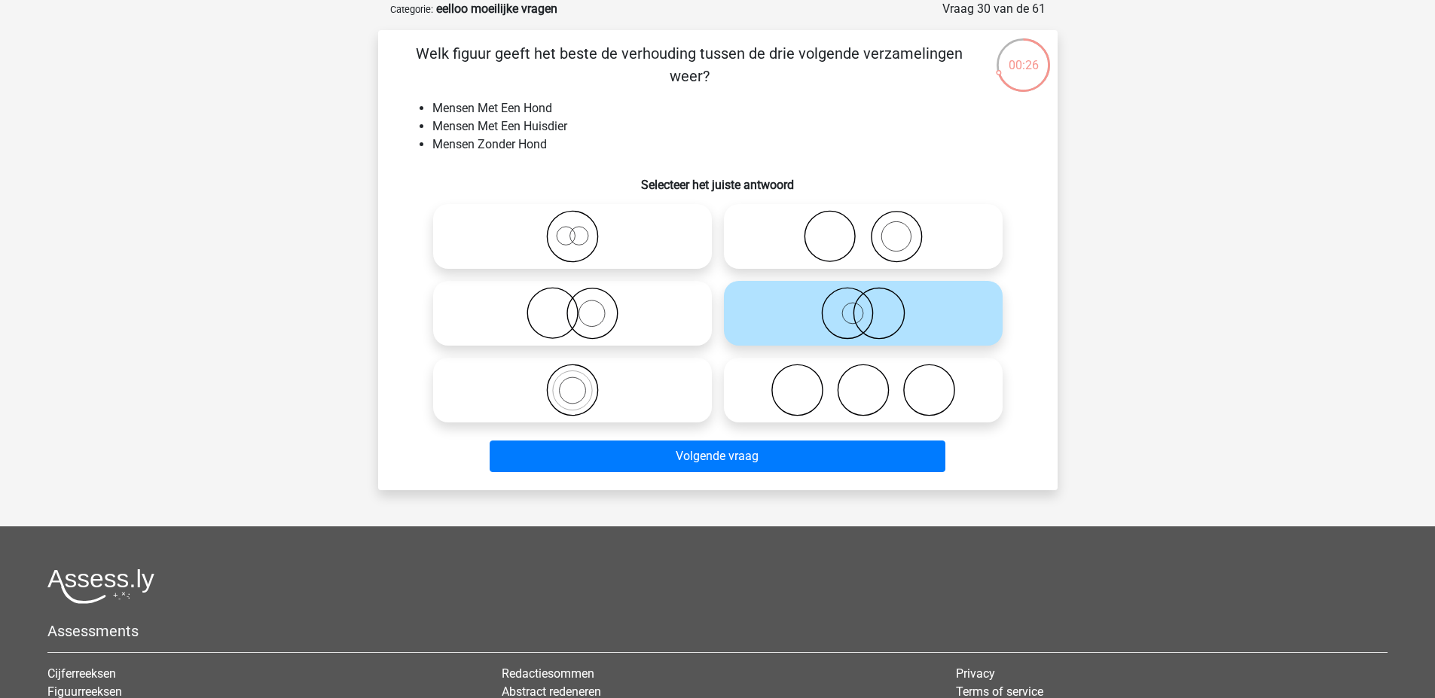
click at [567, 302] on icon at bounding box center [572, 313] width 267 height 53
click at [572, 302] on input "radio" at bounding box center [577, 301] width 10 height 10
radio input "true"
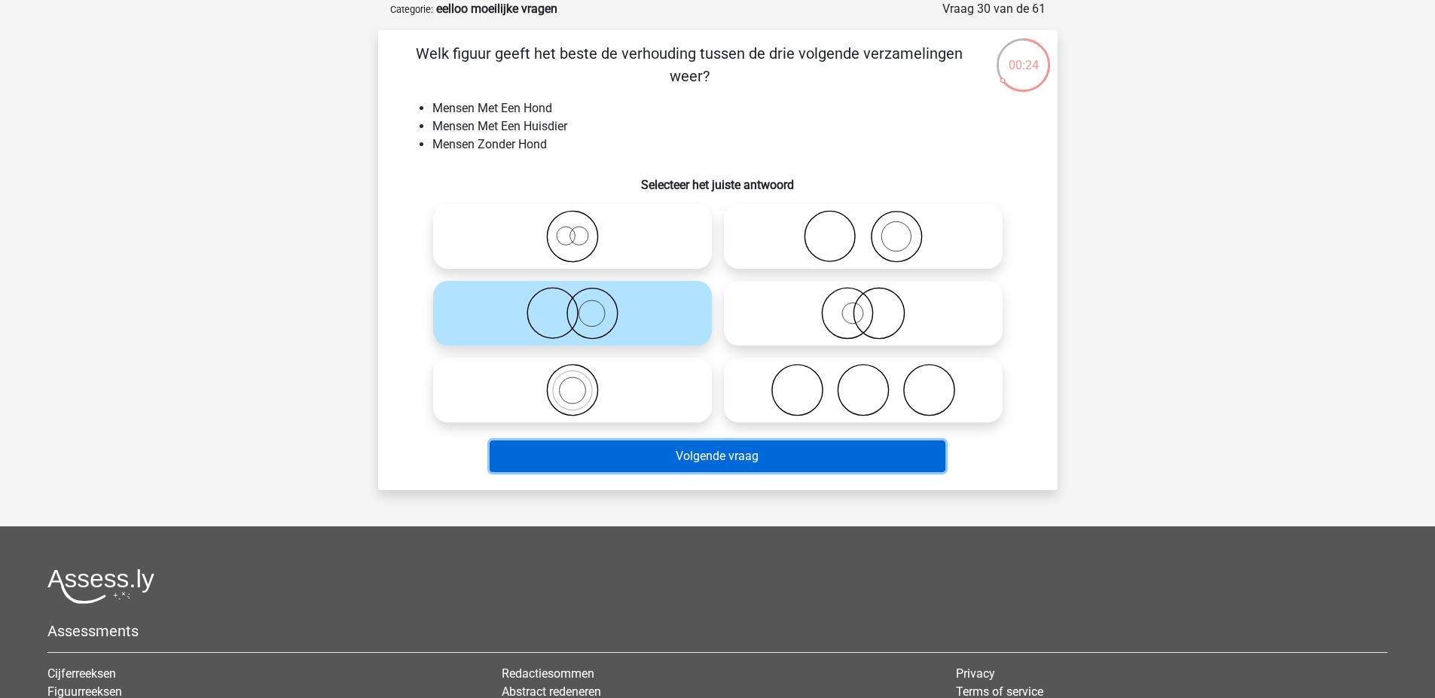
click at [636, 457] on button "Volgende vraag" at bounding box center [718, 457] width 456 height 32
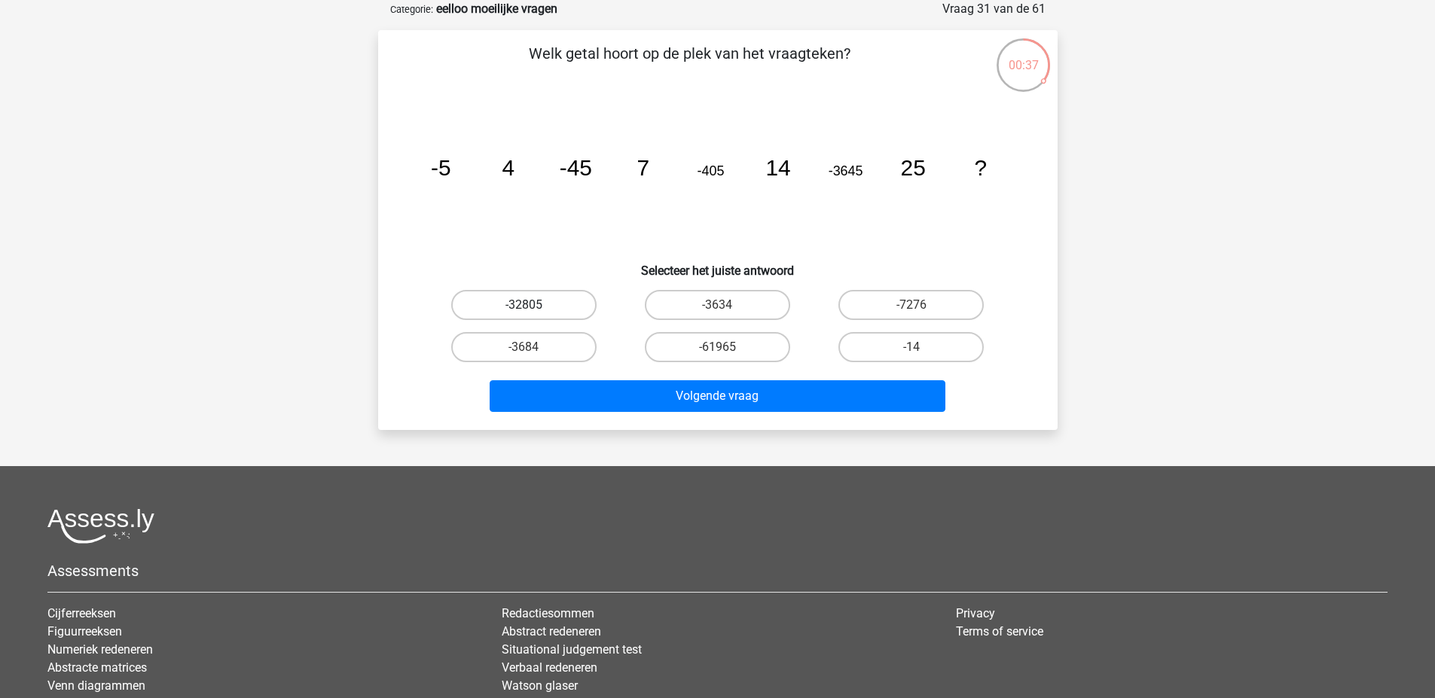
click at [535, 303] on label "-32805" at bounding box center [523, 305] width 145 height 30
click at [533, 305] on input "-32805" at bounding box center [528, 310] width 10 height 10
radio input "true"
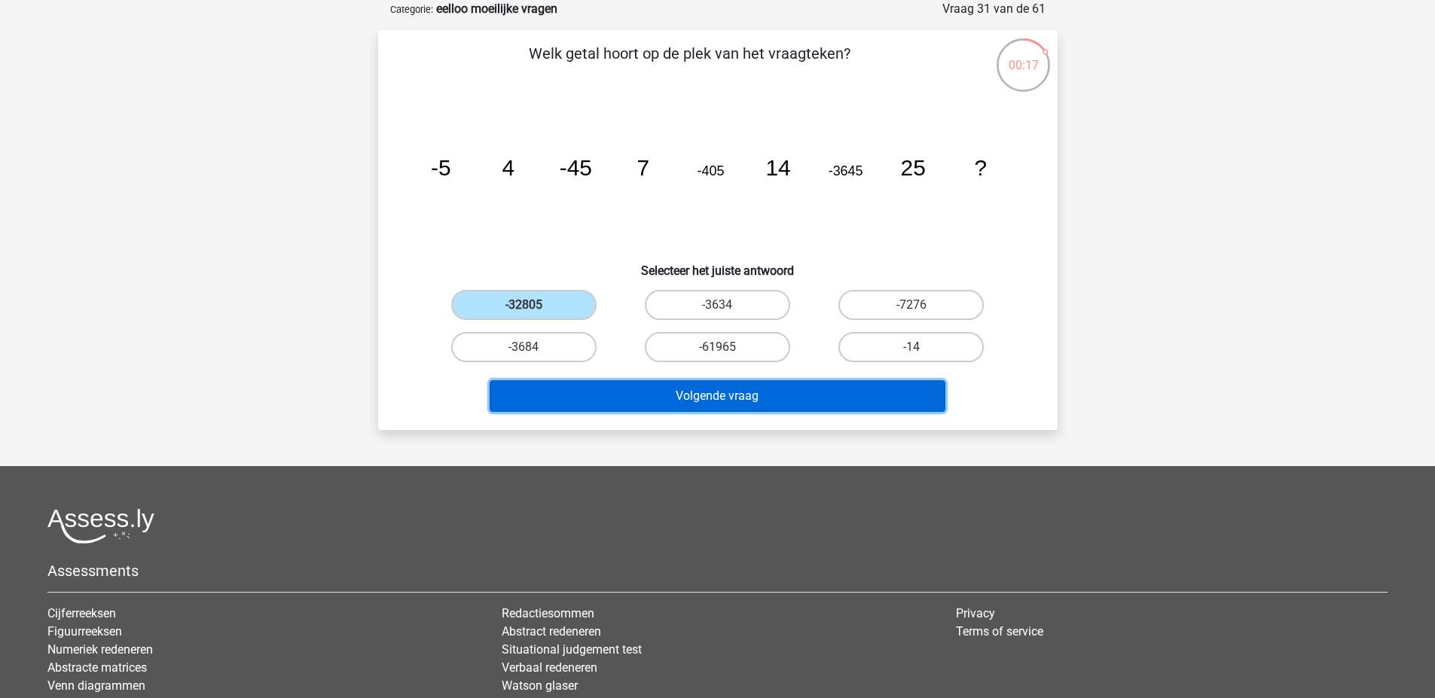
click at [664, 396] on button "Volgende vraag" at bounding box center [718, 396] width 456 height 32
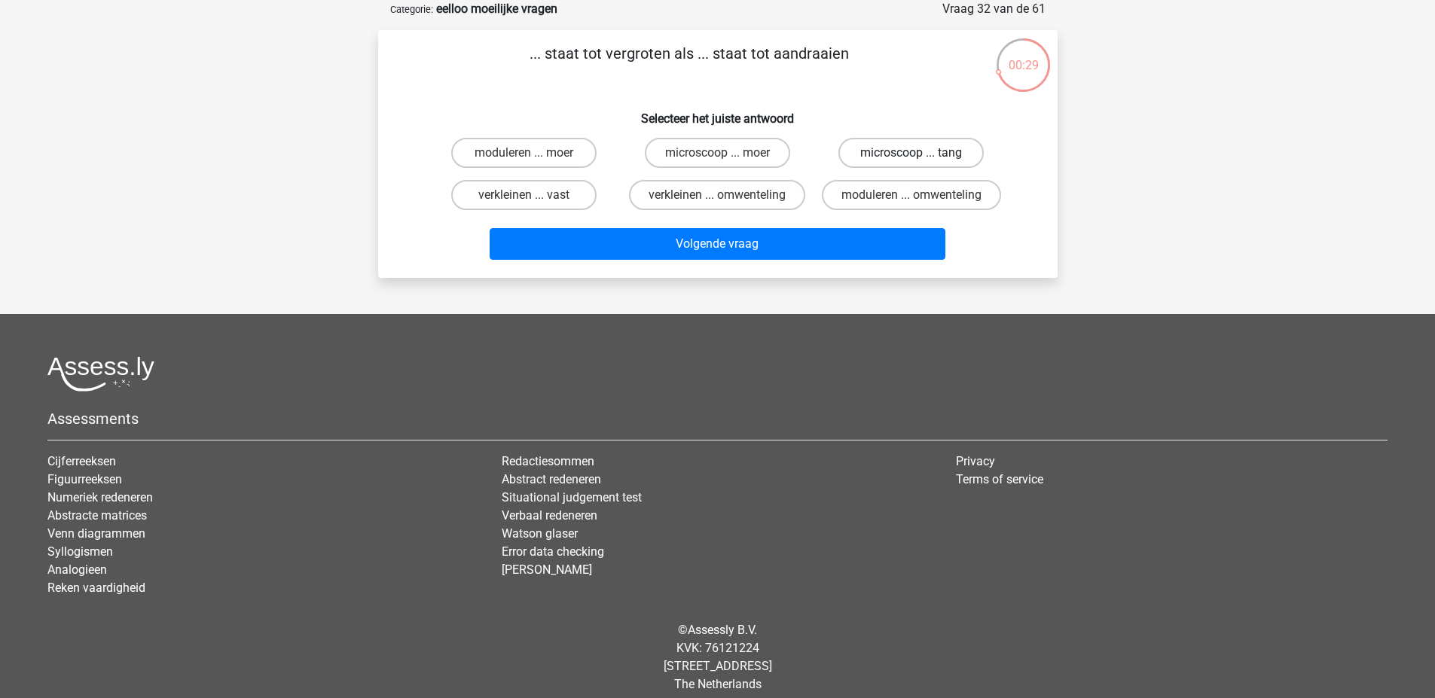
click at [880, 153] on label "microscoop ... tang" at bounding box center [910, 153] width 145 height 30
click at [911, 153] on input "microscoop ... tang" at bounding box center [916, 158] width 10 height 10
radio input "true"
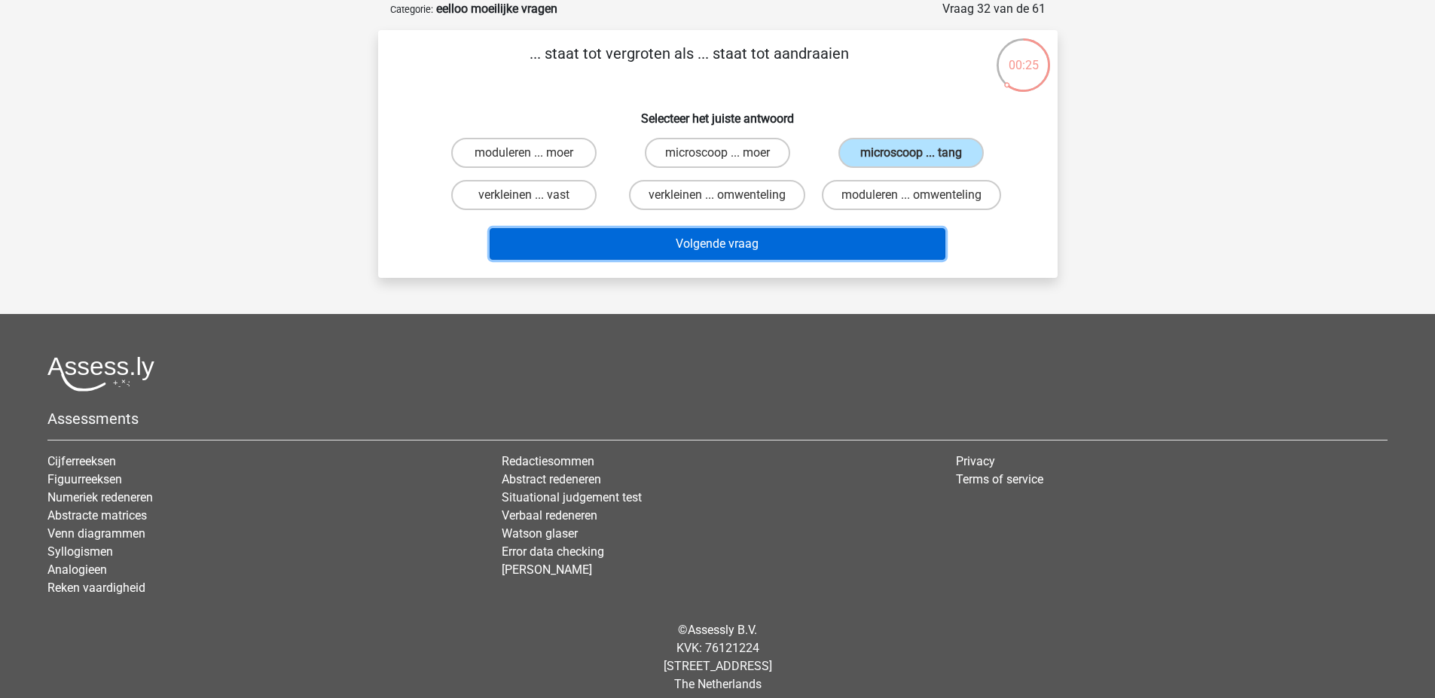
click at [833, 239] on button "Volgende vraag" at bounding box center [718, 244] width 456 height 32
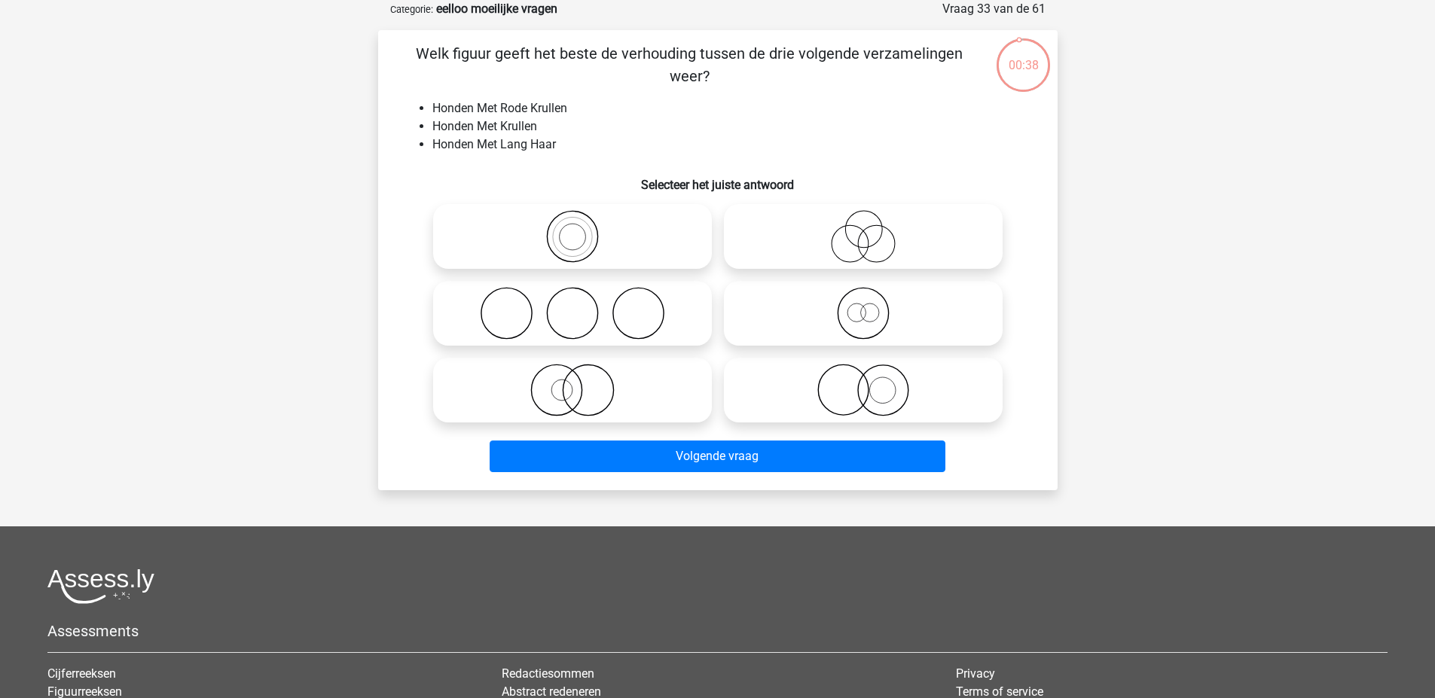
drag, startPoint x: 833, startPoint y: 239, endPoint x: 719, endPoint y: 135, distance: 154.1
click at [719, 135] on li "Honden Met Krullen" at bounding box center [732, 126] width 601 height 18
click at [605, 408] on icon at bounding box center [572, 390] width 267 height 53
click at [582, 383] on input "radio" at bounding box center [577, 378] width 10 height 10
radio input "true"
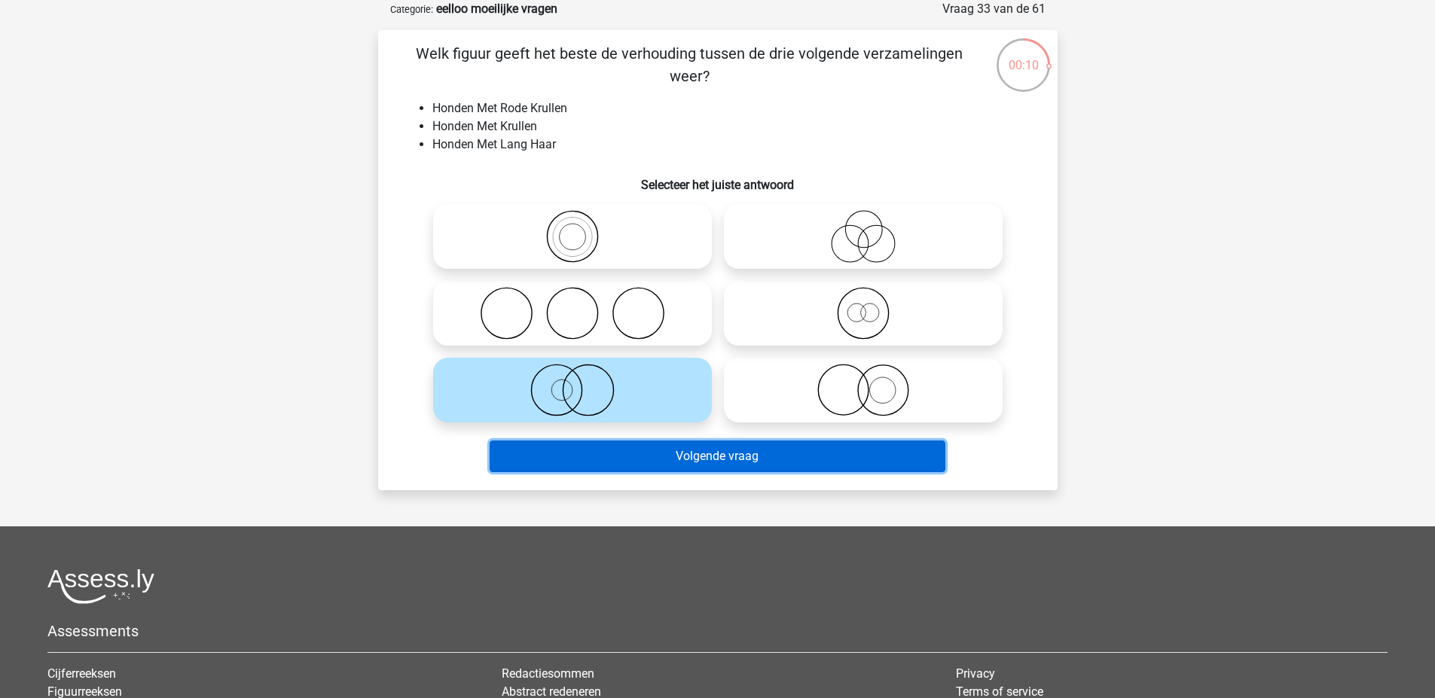
click at [733, 455] on button "Volgende vraag" at bounding box center [718, 457] width 456 height 32
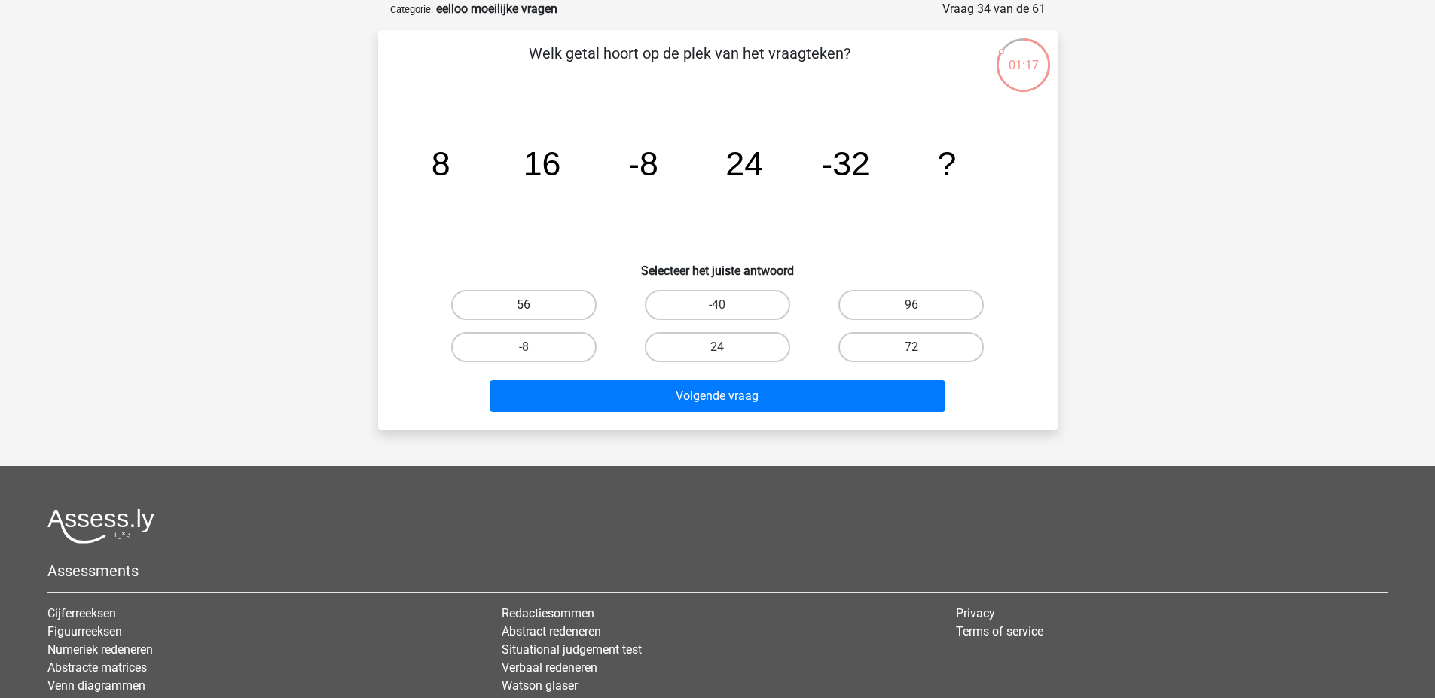
click at [548, 310] on label "56" at bounding box center [523, 305] width 145 height 30
click at [533, 310] on input "56" at bounding box center [528, 310] width 10 height 10
radio input "true"
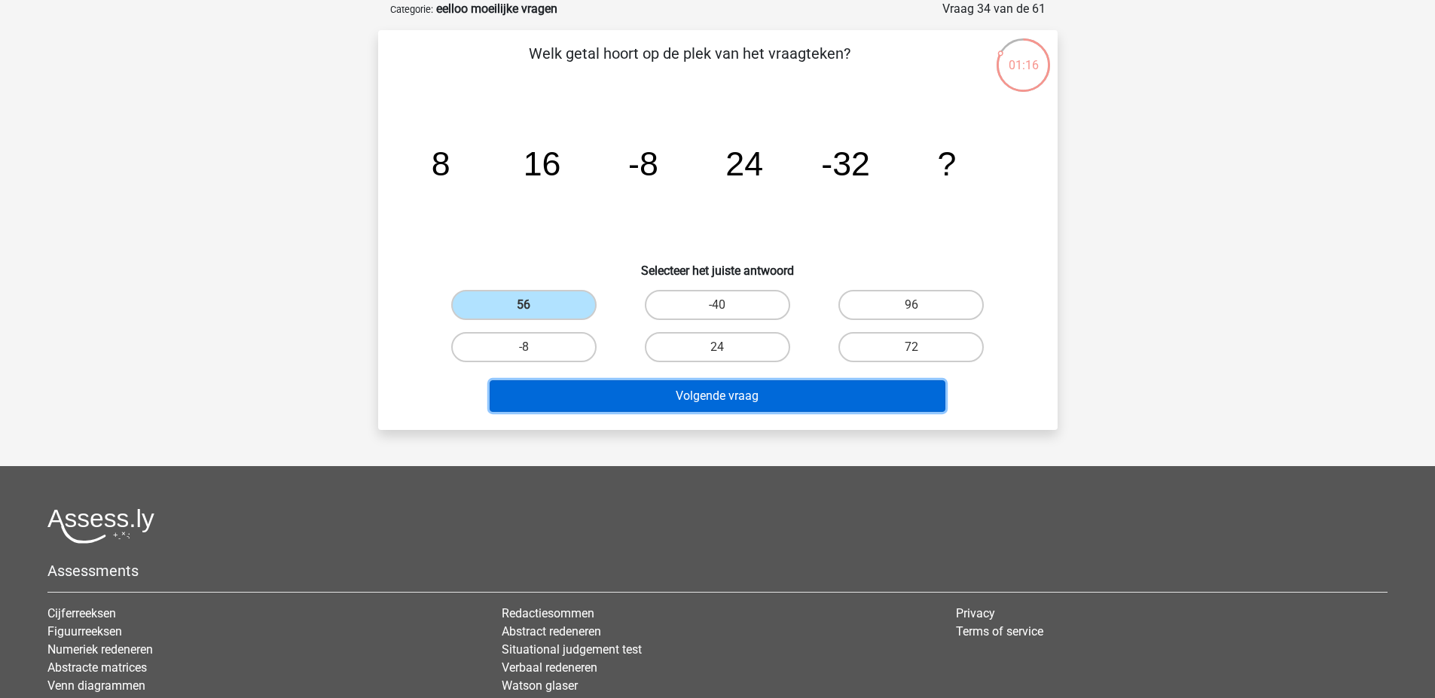
click at [636, 385] on button "Volgende vraag" at bounding box center [718, 396] width 456 height 32
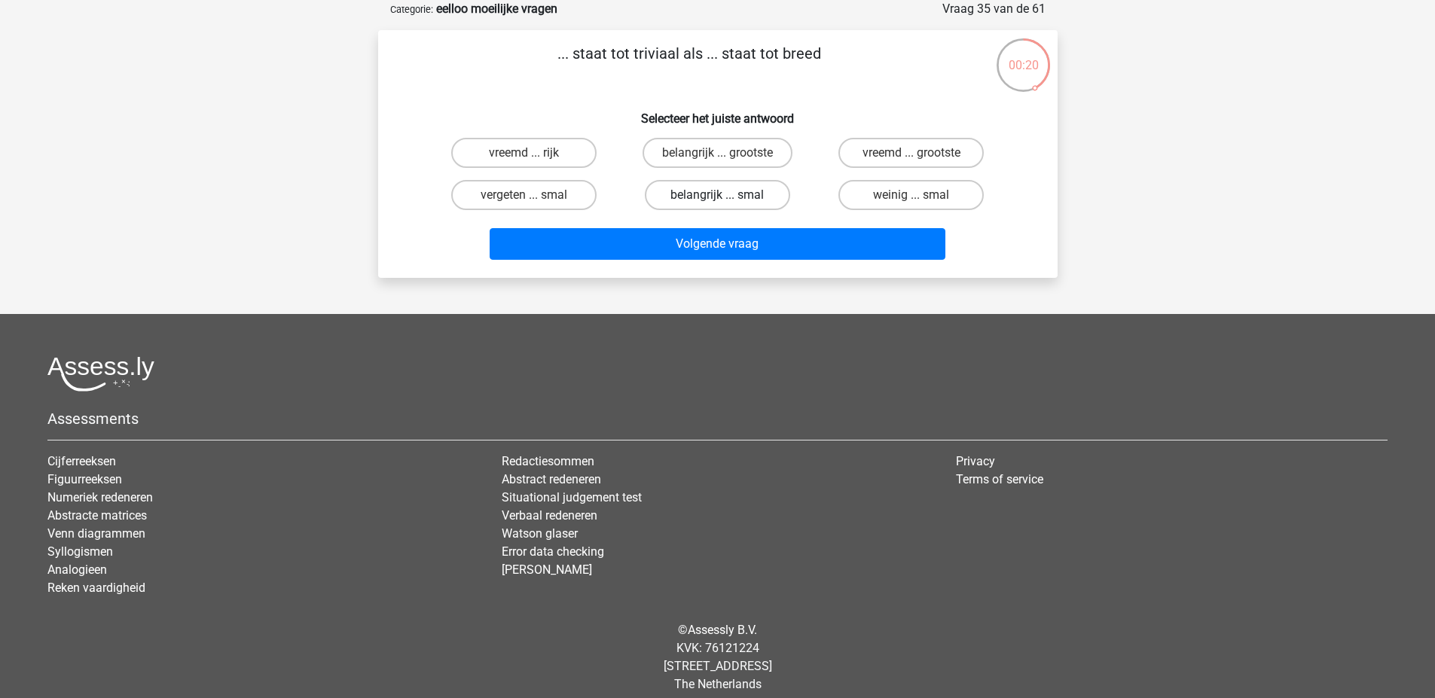
click at [734, 191] on label "belangrijk ... smal" at bounding box center [717, 195] width 145 height 30
click at [727, 195] on input "belangrijk ... smal" at bounding box center [722, 200] width 10 height 10
radio input "true"
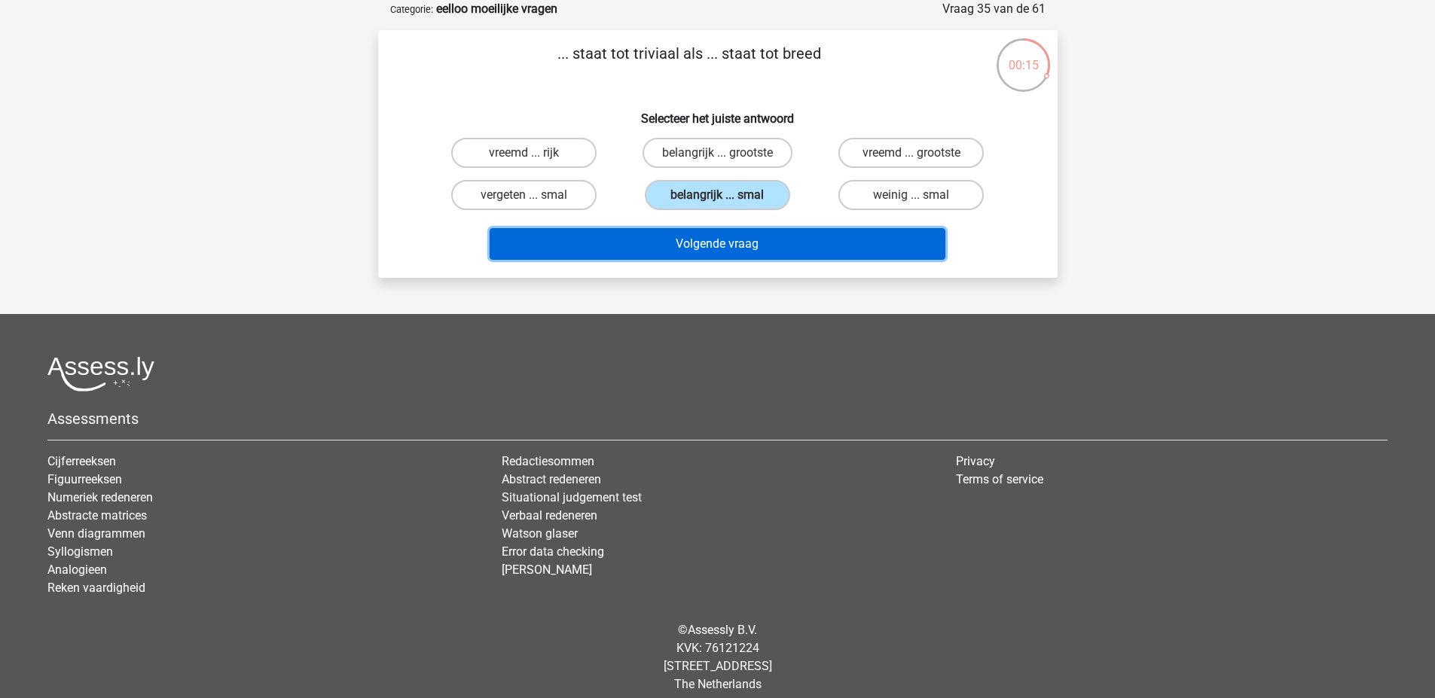
click at [752, 240] on button "Volgende vraag" at bounding box center [718, 244] width 456 height 32
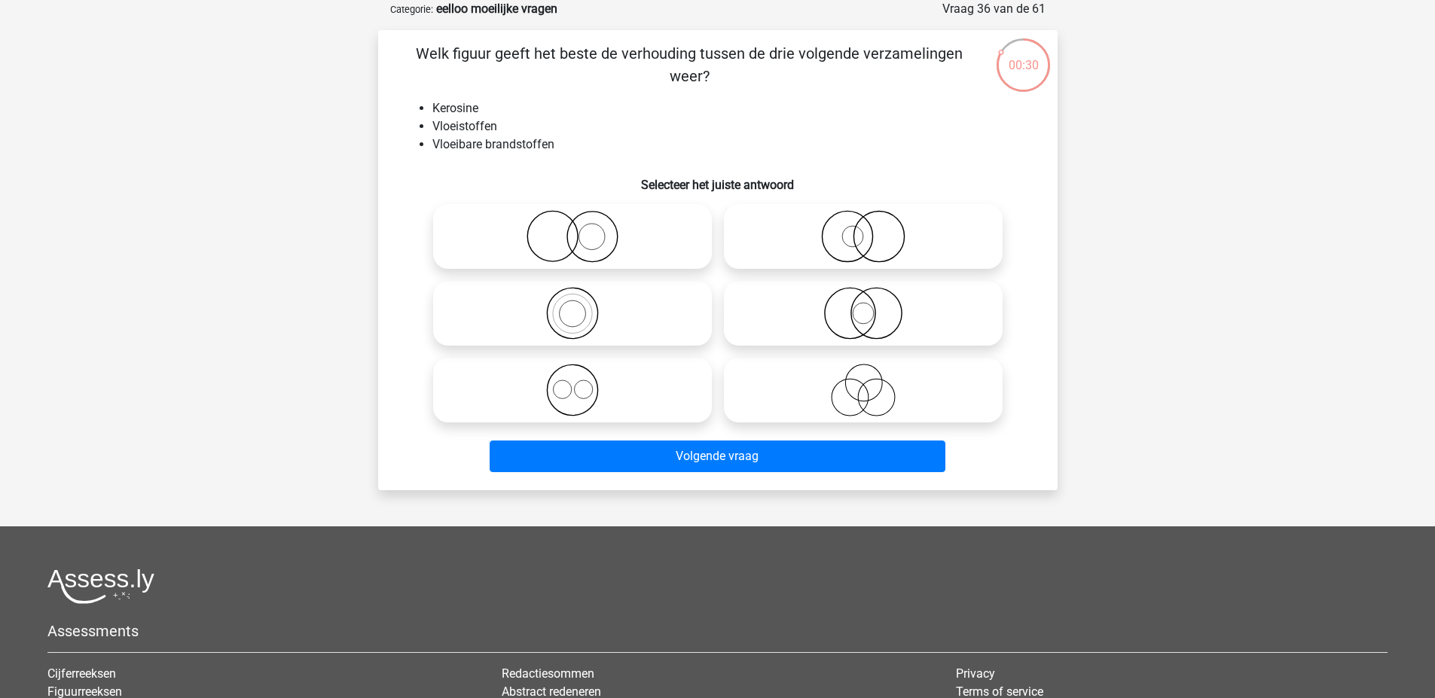
click at [639, 318] on icon at bounding box center [572, 313] width 267 height 53
click at [582, 306] on input "radio" at bounding box center [577, 301] width 10 height 10
radio input "true"
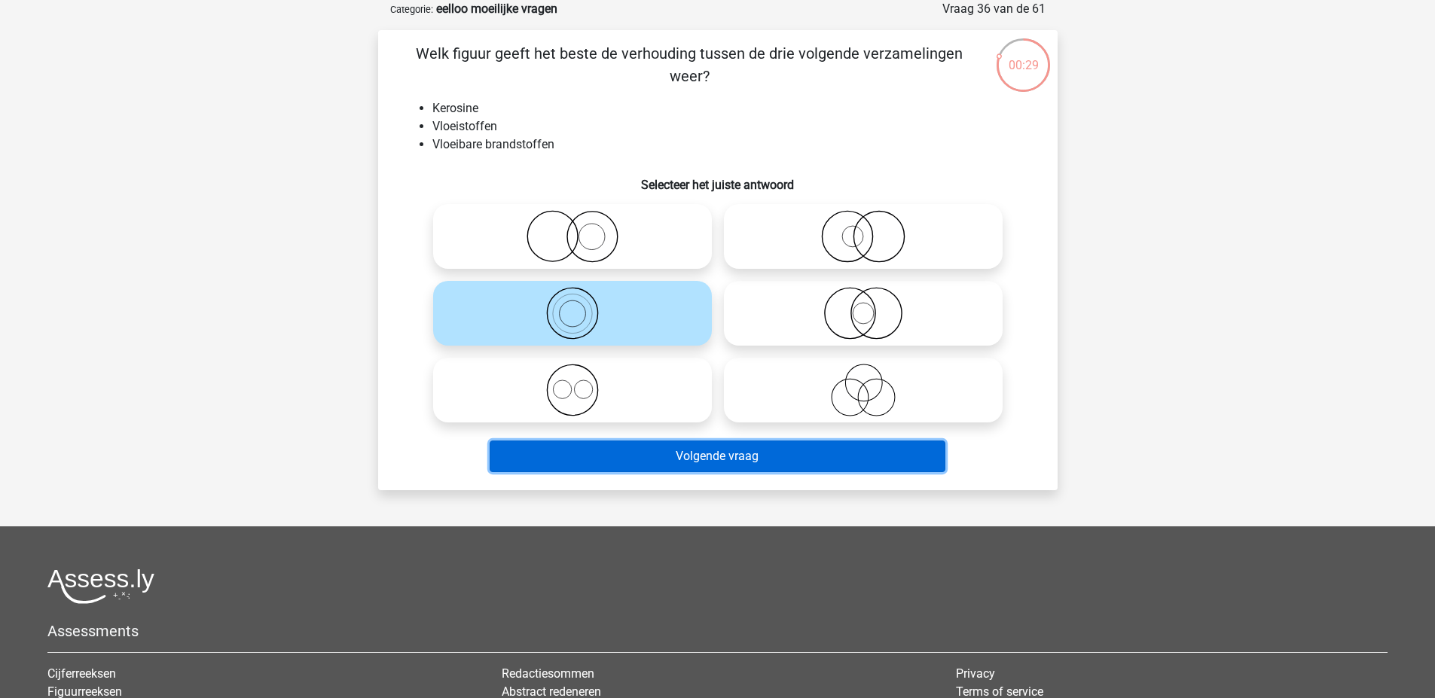
click at [757, 459] on button "Volgende vraag" at bounding box center [718, 457] width 456 height 32
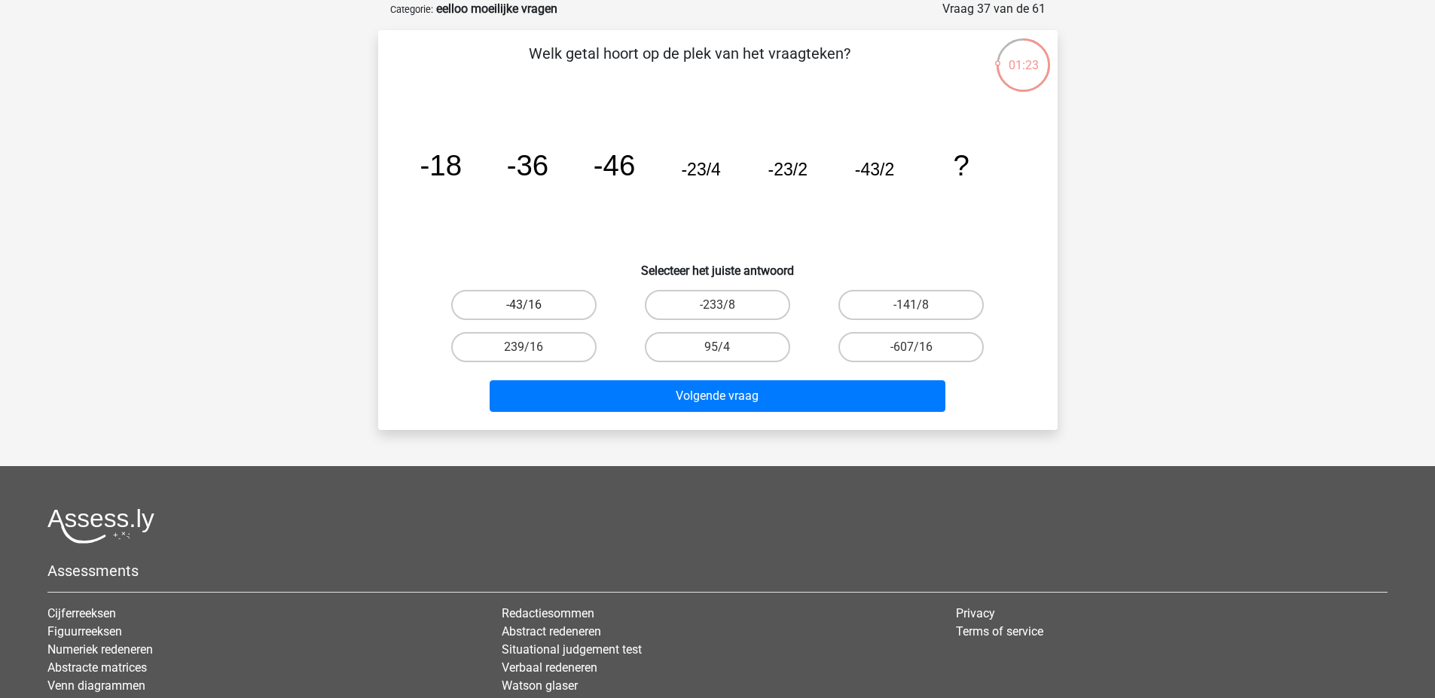
click at [557, 304] on label "-43/16" at bounding box center [523, 305] width 145 height 30
click at [533, 305] on input "-43/16" at bounding box center [528, 310] width 10 height 10
radio input "true"
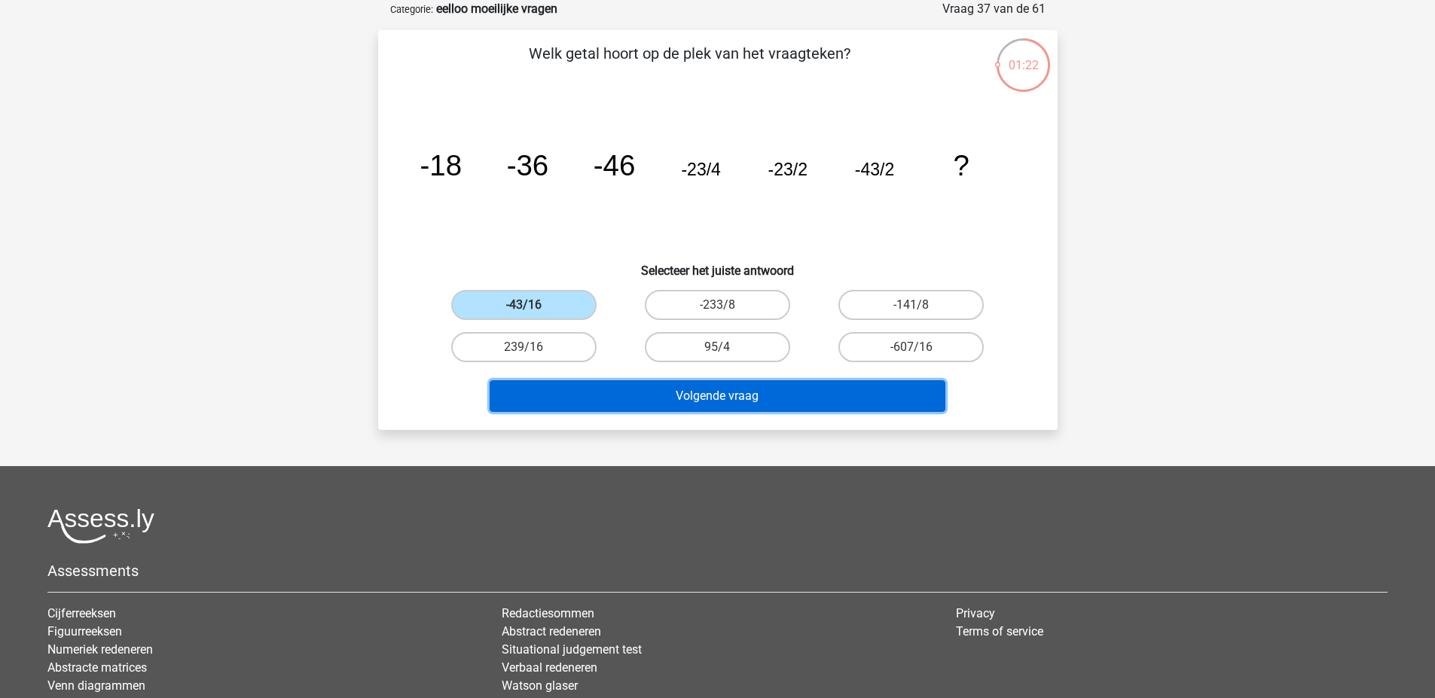
click at [688, 397] on button "Volgende vraag" at bounding box center [718, 396] width 456 height 32
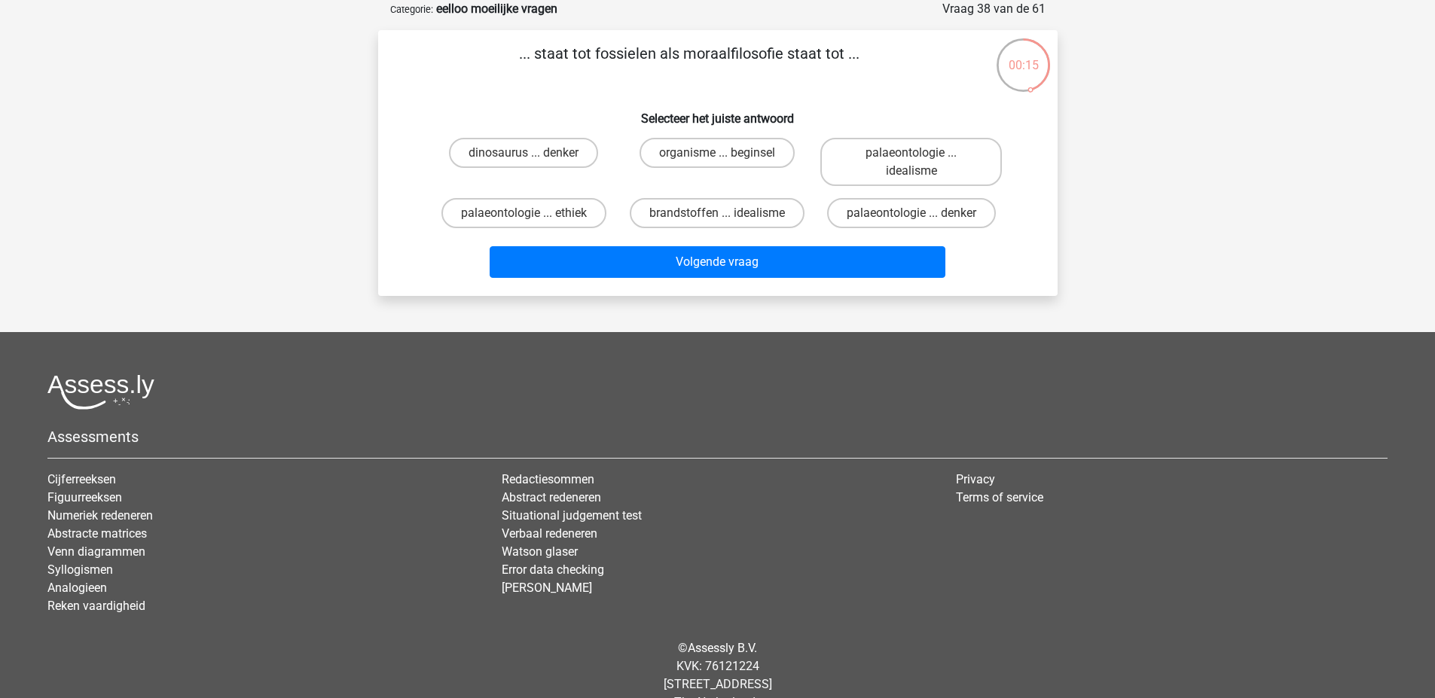
click at [562, 191] on div "dinosaurus ... denker" at bounding box center [524, 162] width 194 height 60
click at [564, 220] on label "palaeontologie ... ethiek" at bounding box center [523, 213] width 165 height 30
click at [533, 220] on input "palaeontologie ... ethiek" at bounding box center [528, 218] width 10 height 10
radio input "true"
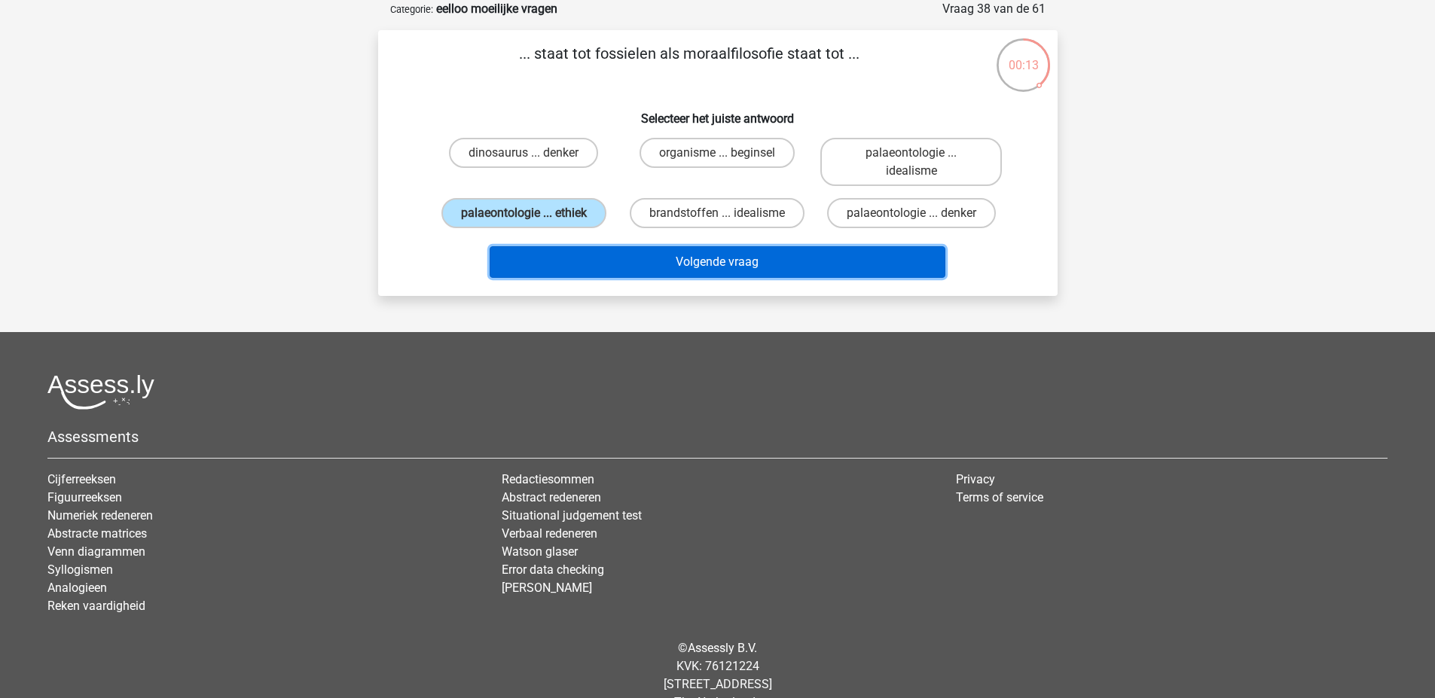
click at [785, 257] on button "Volgende vraag" at bounding box center [718, 262] width 456 height 32
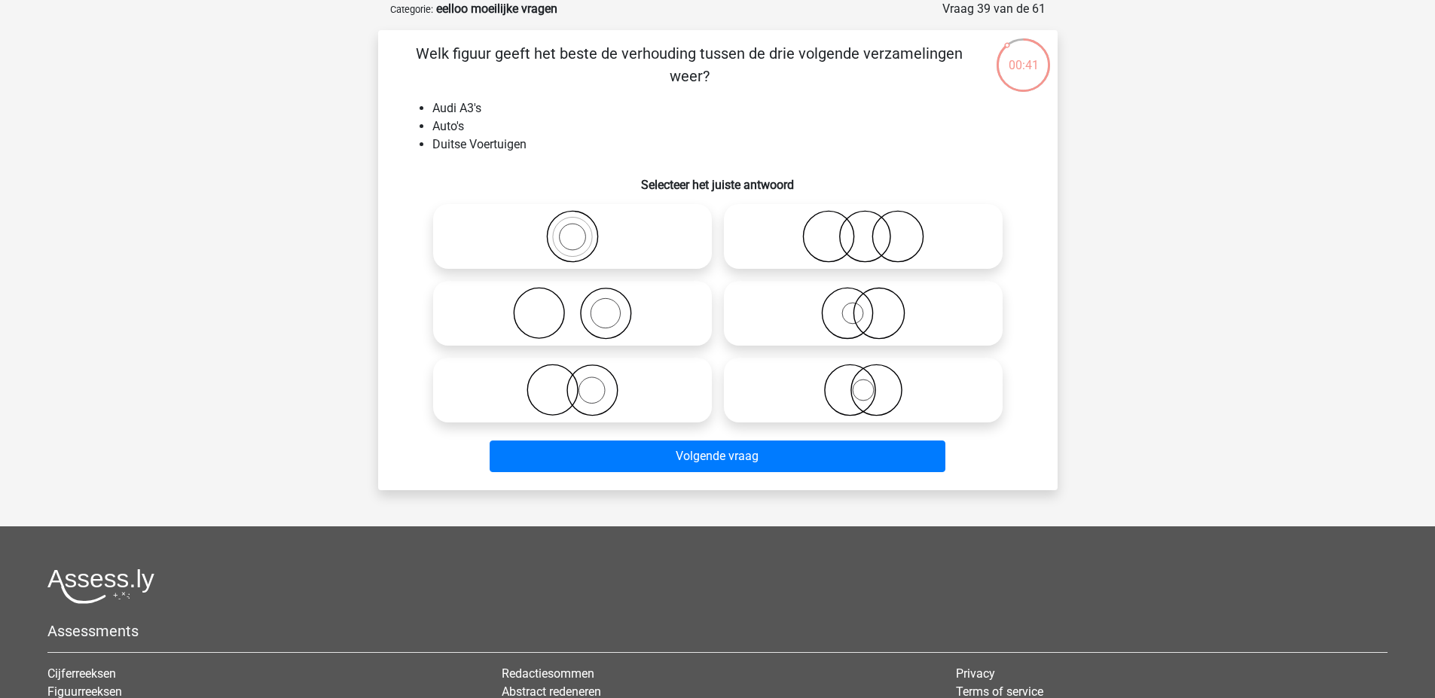
click at [842, 301] on icon at bounding box center [863, 313] width 267 height 53
click at [863, 301] on input "radio" at bounding box center [868, 301] width 10 height 10
radio input "true"
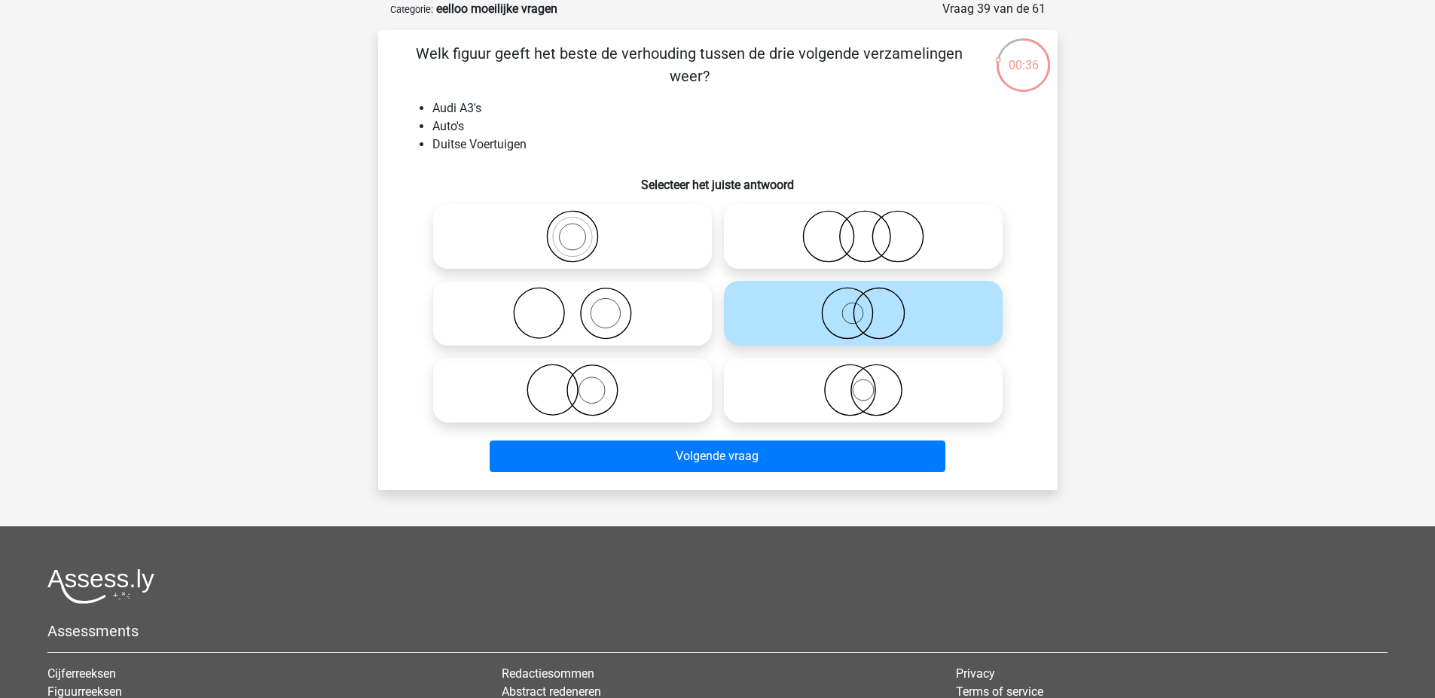
click at [896, 386] on icon at bounding box center [863, 390] width 267 height 53
click at [873, 383] on input "radio" at bounding box center [868, 378] width 10 height 10
radio input "true"
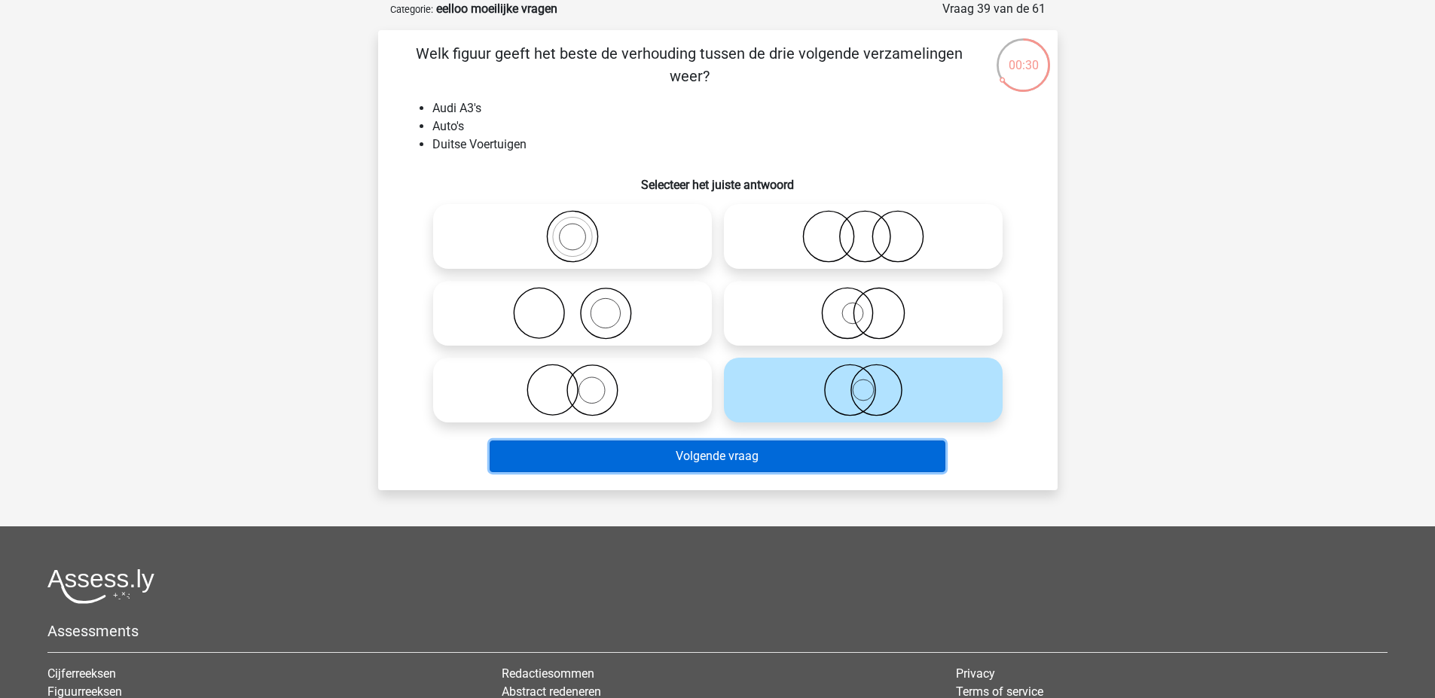
click at [688, 453] on button "Volgende vraag" at bounding box center [718, 457] width 456 height 32
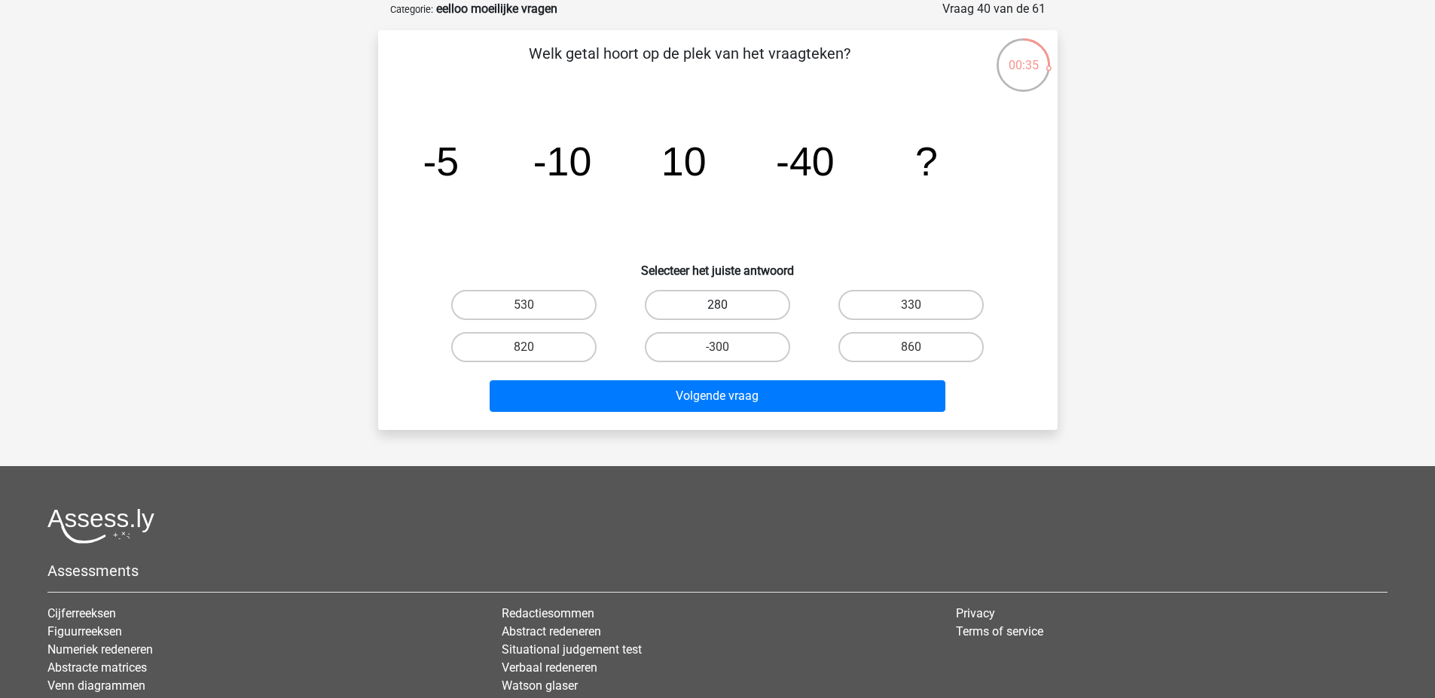
click at [719, 316] on label "280" at bounding box center [717, 305] width 145 height 30
click at [719, 315] on input "280" at bounding box center [722, 310] width 10 height 10
radio input "true"
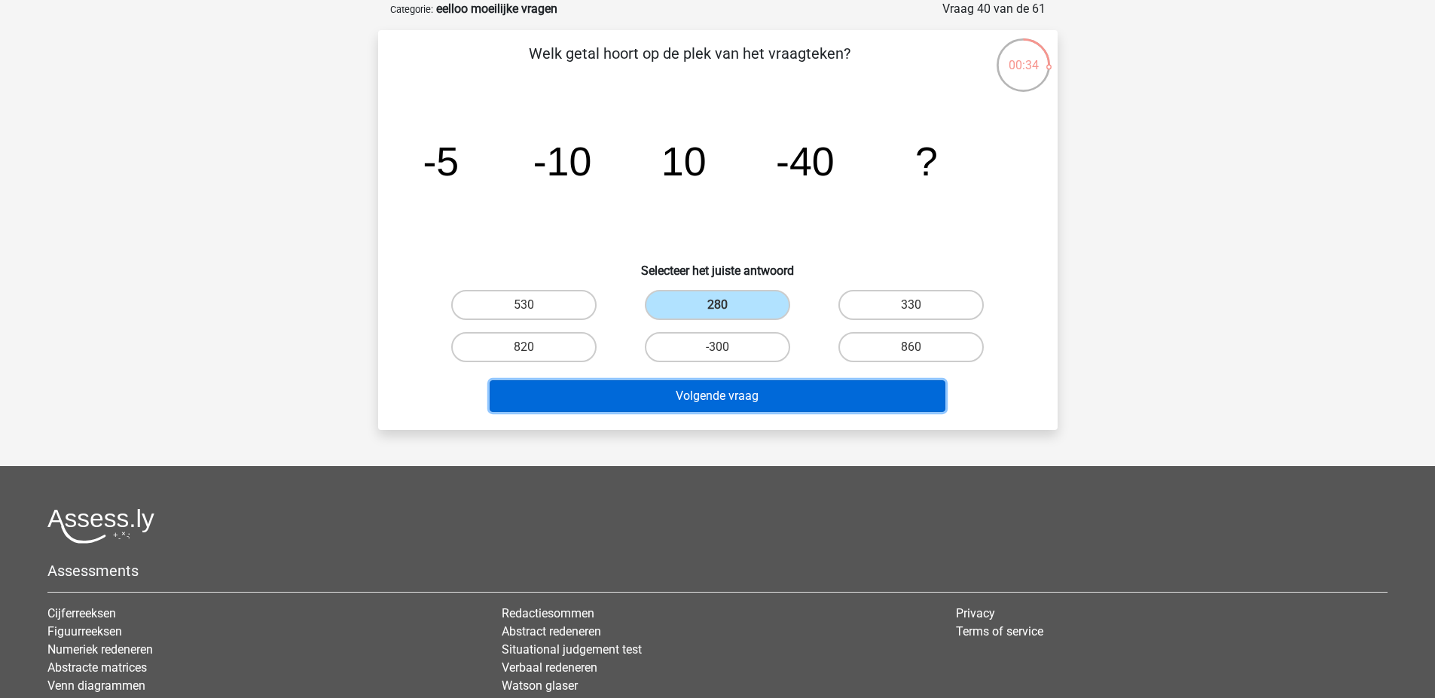
click at [737, 403] on button "Volgende vraag" at bounding box center [718, 396] width 456 height 32
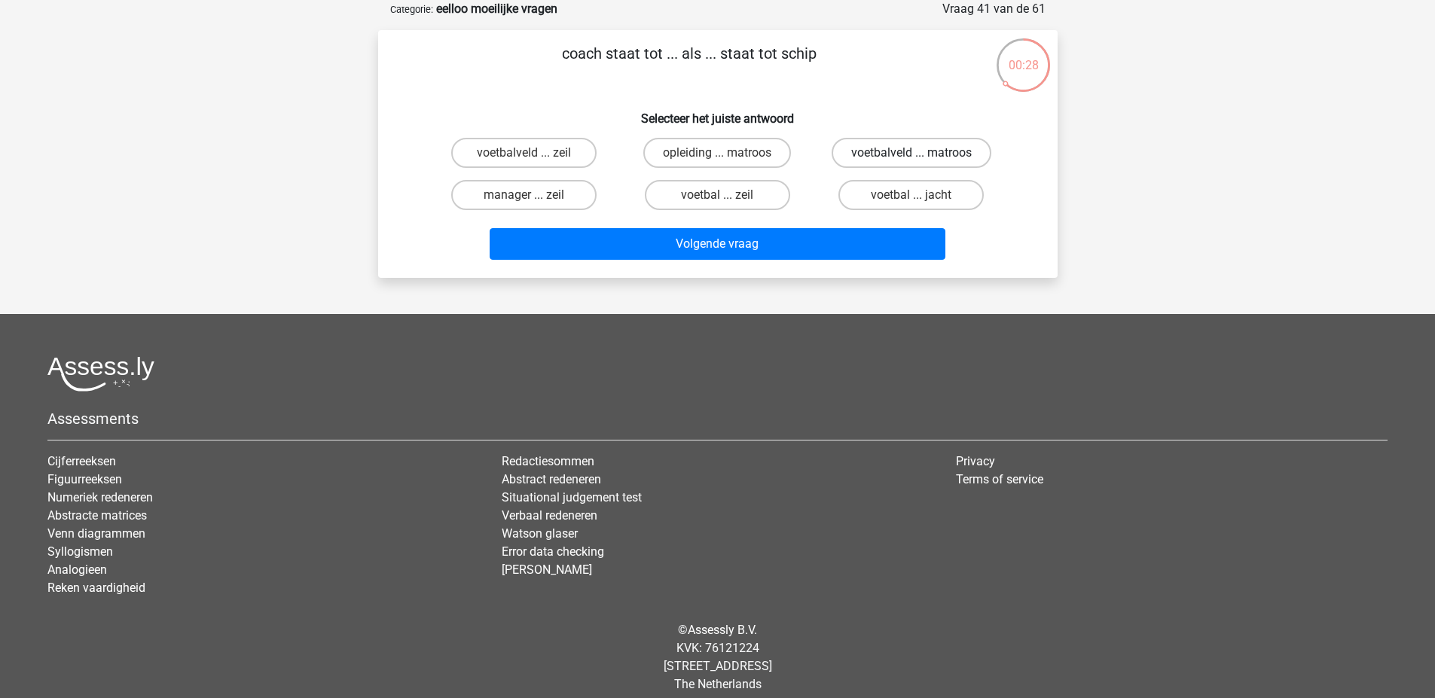
click at [843, 151] on label "voetbalveld ... matroos" at bounding box center [911, 153] width 160 height 30
click at [911, 153] on input "voetbalveld ... matroos" at bounding box center [916, 158] width 10 height 10
radio input "true"
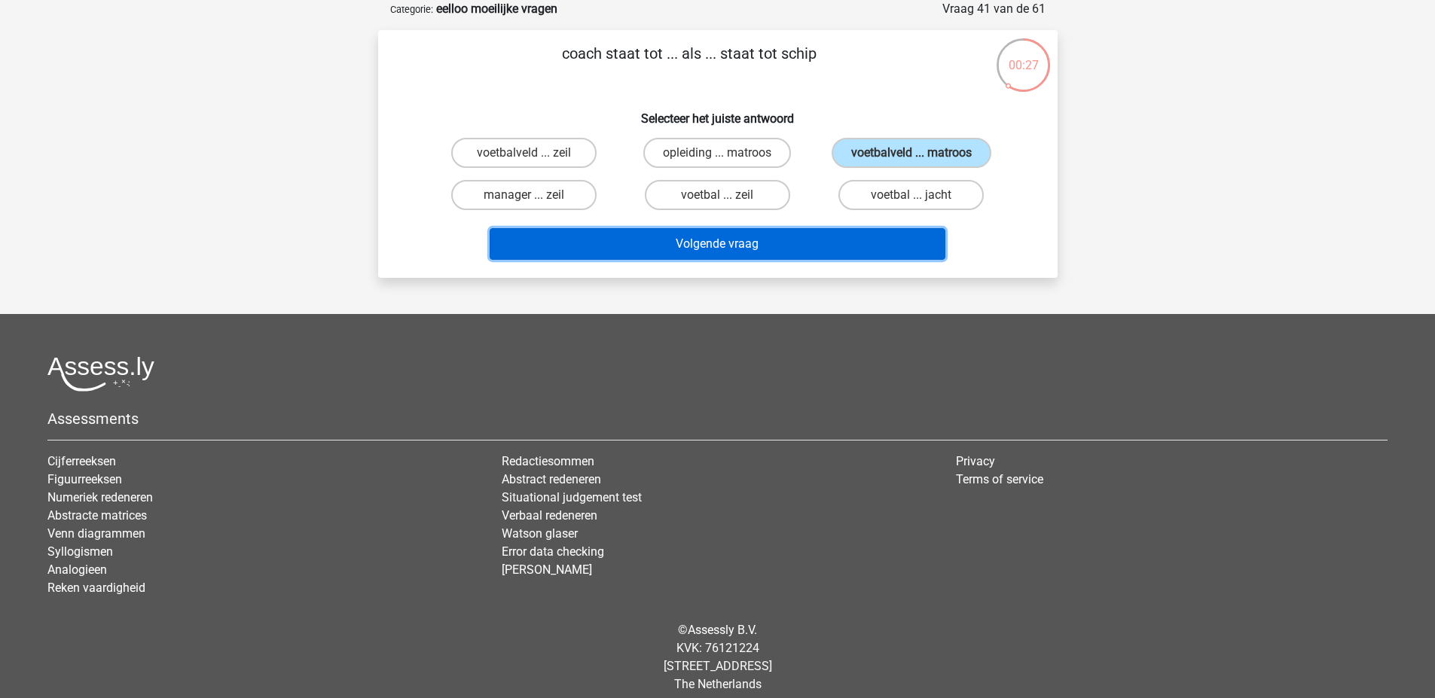
click at [798, 249] on button "Volgende vraag" at bounding box center [718, 244] width 456 height 32
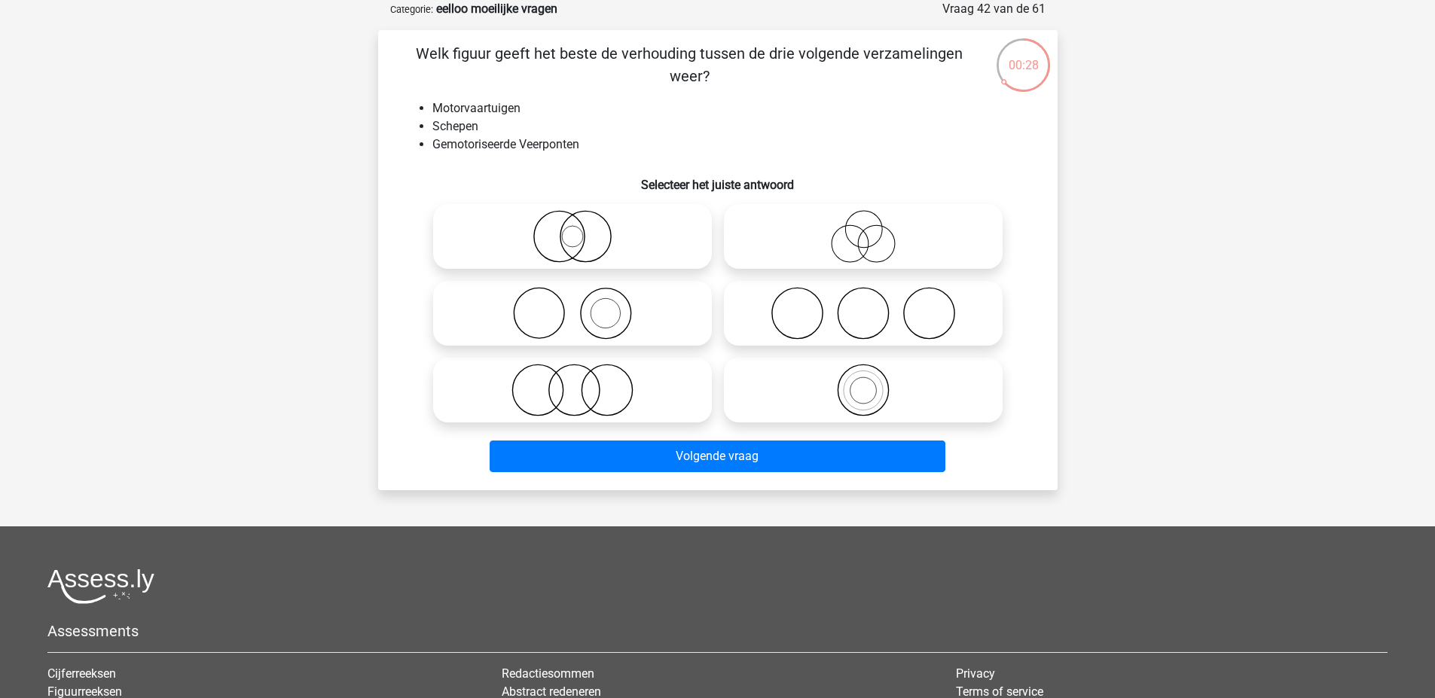
click at [861, 245] on icon at bounding box center [863, 236] width 267 height 53
click at [863, 229] on input "radio" at bounding box center [868, 224] width 10 height 10
radio input "true"
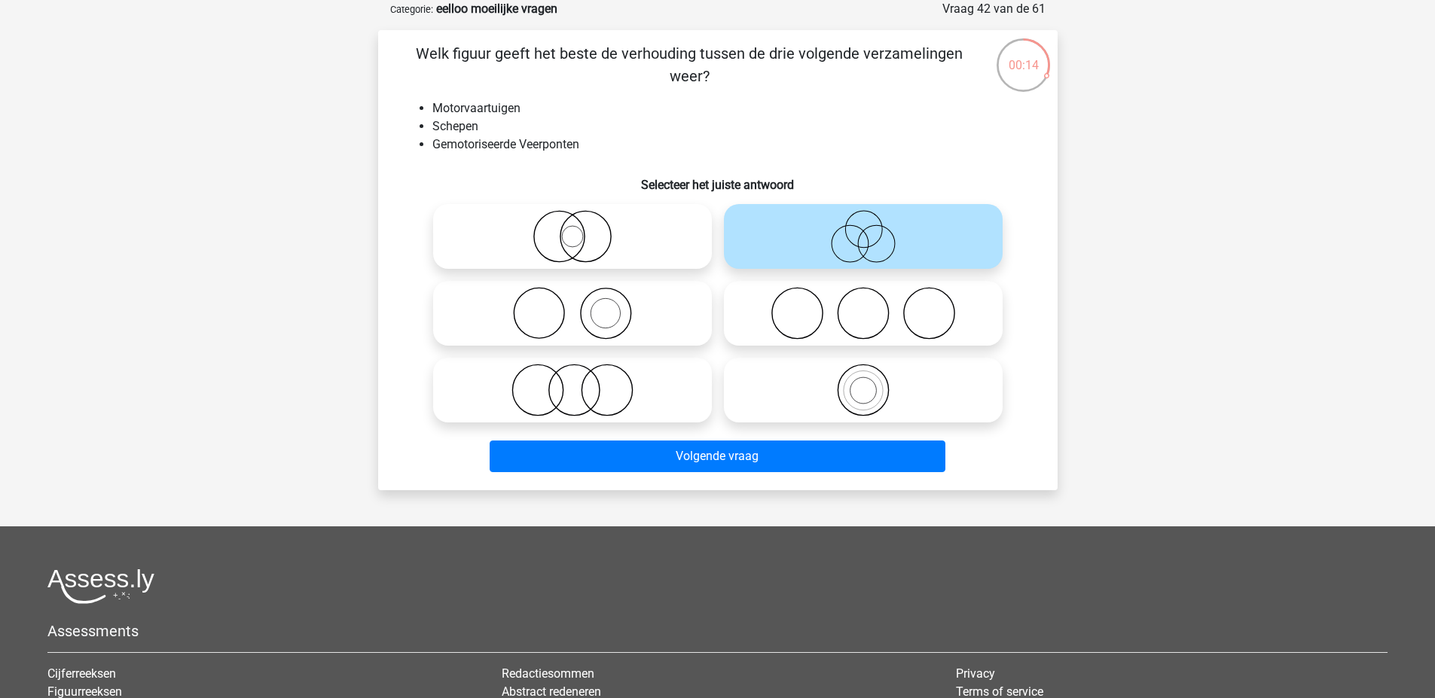
click at [535, 240] on icon at bounding box center [572, 236] width 267 height 53
click at [572, 229] on input "radio" at bounding box center [577, 224] width 10 height 10
radio input "true"
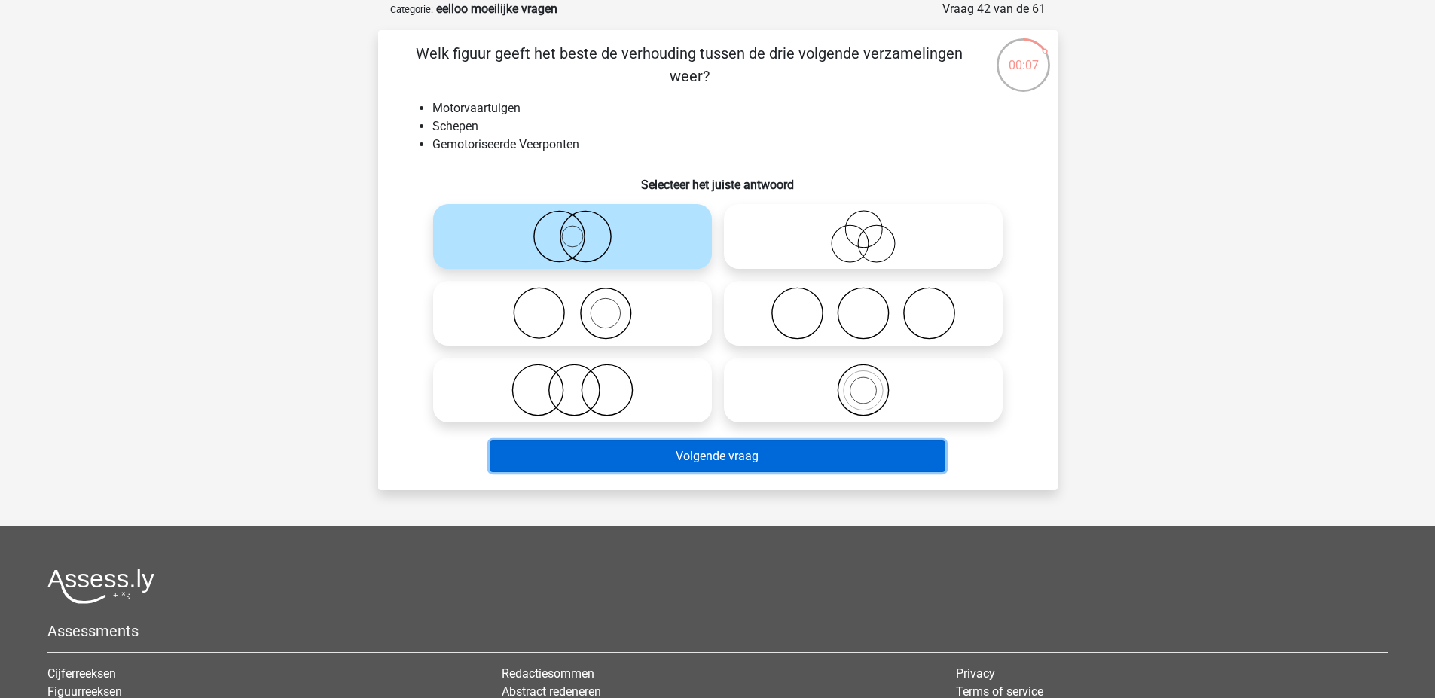
click at [652, 453] on button "Volgende vraag" at bounding box center [718, 457] width 456 height 32
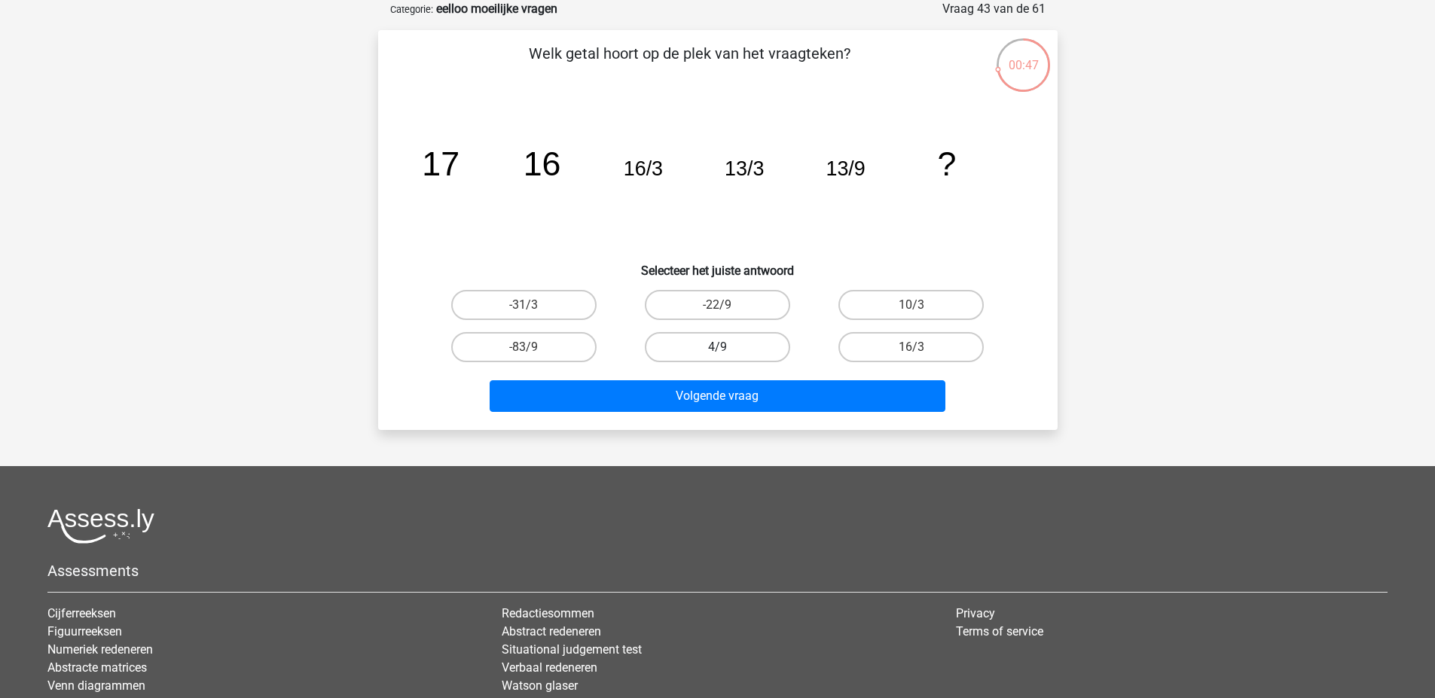
click at [667, 336] on label "4/9" at bounding box center [717, 347] width 145 height 30
click at [717, 347] on input "4/9" at bounding box center [722, 352] width 10 height 10
radio input "true"
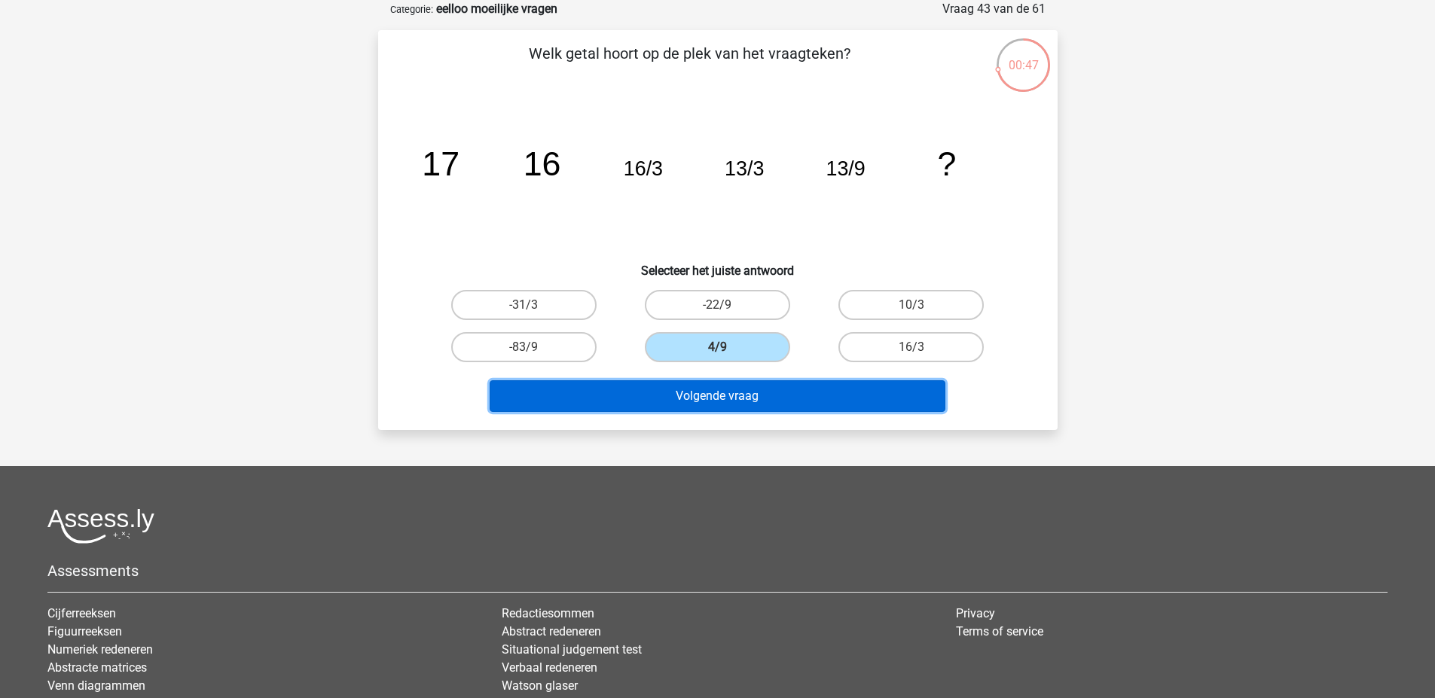
click at [661, 404] on button "Volgende vraag" at bounding box center [718, 396] width 456 height 32
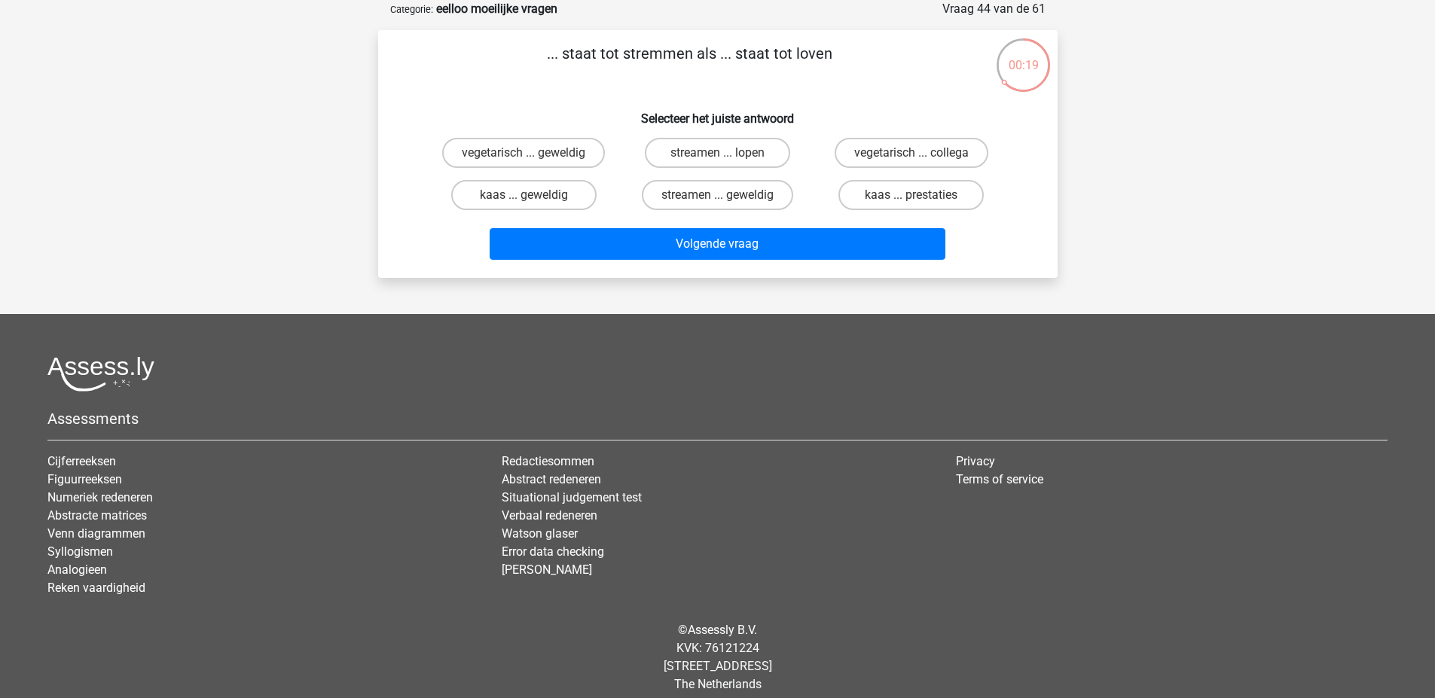
click at [725, 178] on div "streamen ... geweldig" at bounding box center [718, 195] width 194 height 42
click at [745, 165] on label "streamen ... lopen" at bounding box center [717, 153] width 145 height 30
click at [727, 163] on input "streamen ... lopen" at bounding box center [722, 158] width 10 height 10
radio input "true"
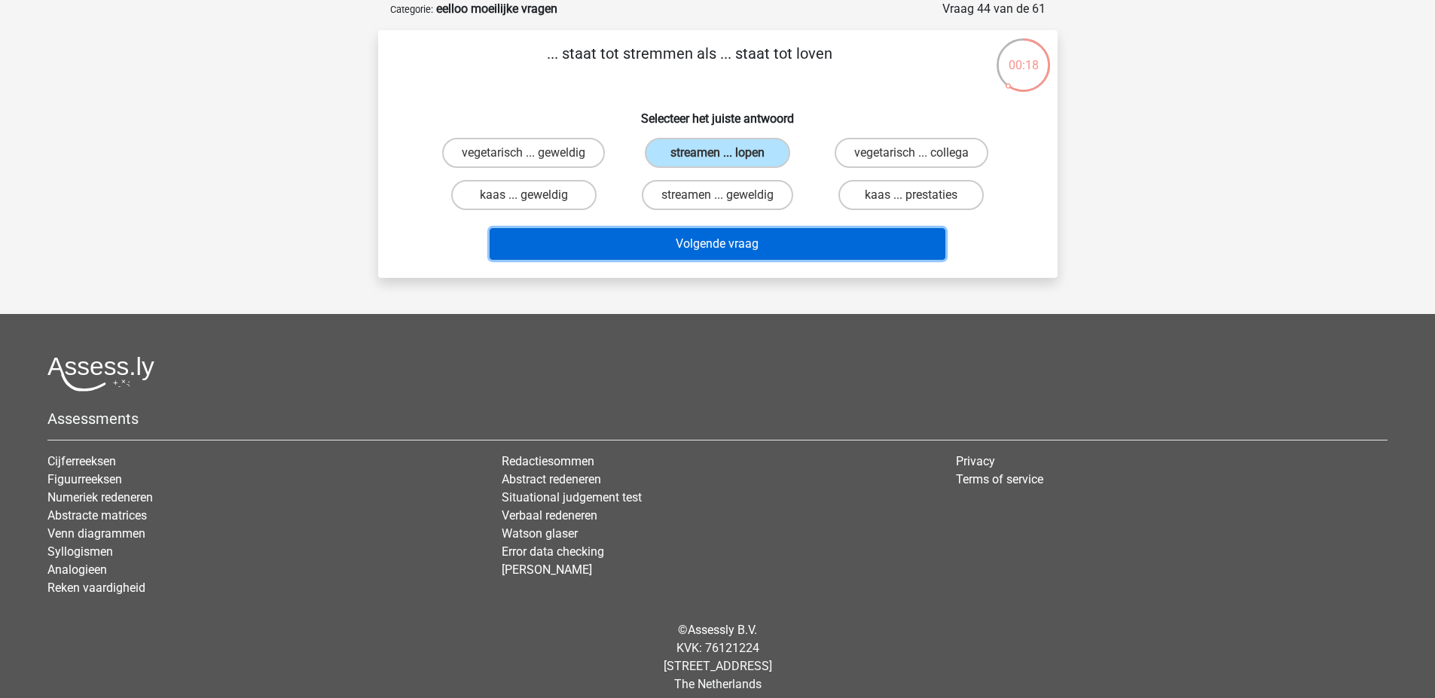
click at [746, 239] on button "Volgende vraag" at bounding box center [718, 244] width 456 height 32
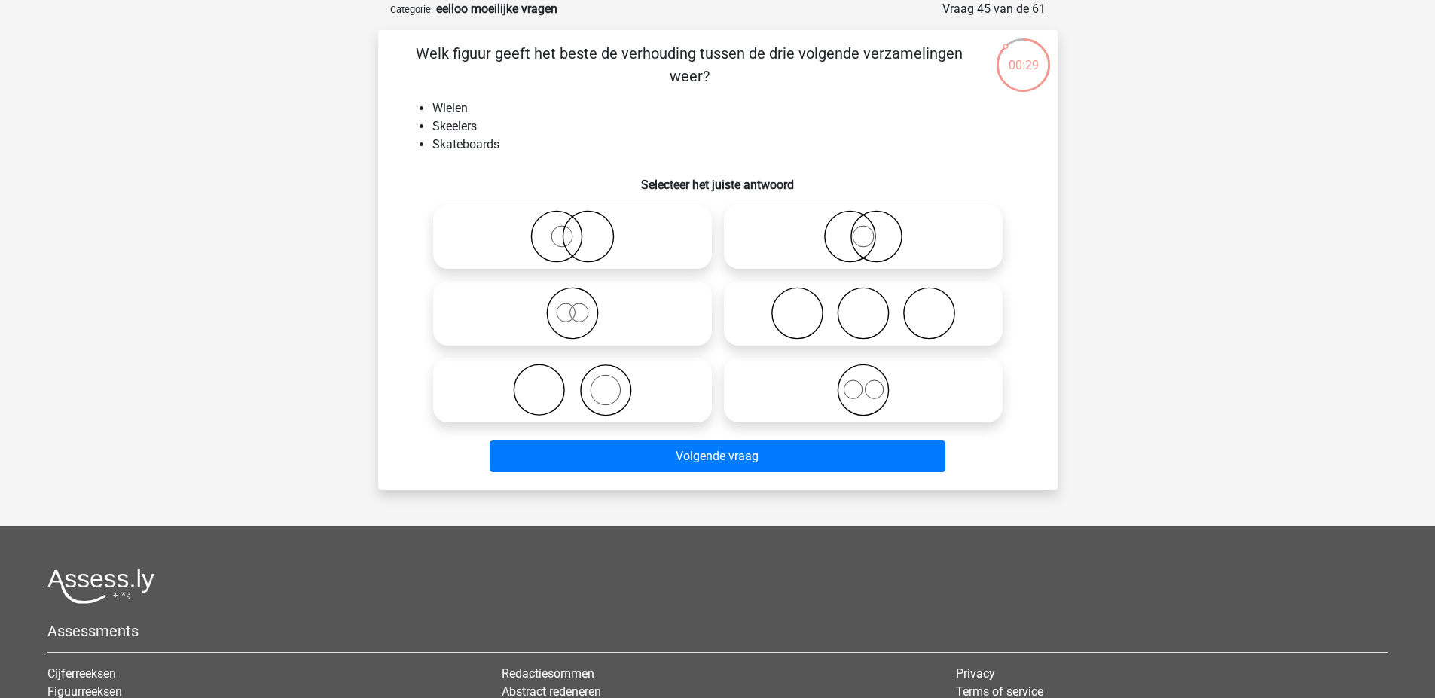
click at [808, 313] on icon at bounding box center [863, 313] width 267 height 53
click at [863, 306] on input "radio" at bounding box center [868, 301] width 10 height 10
radio input "true"
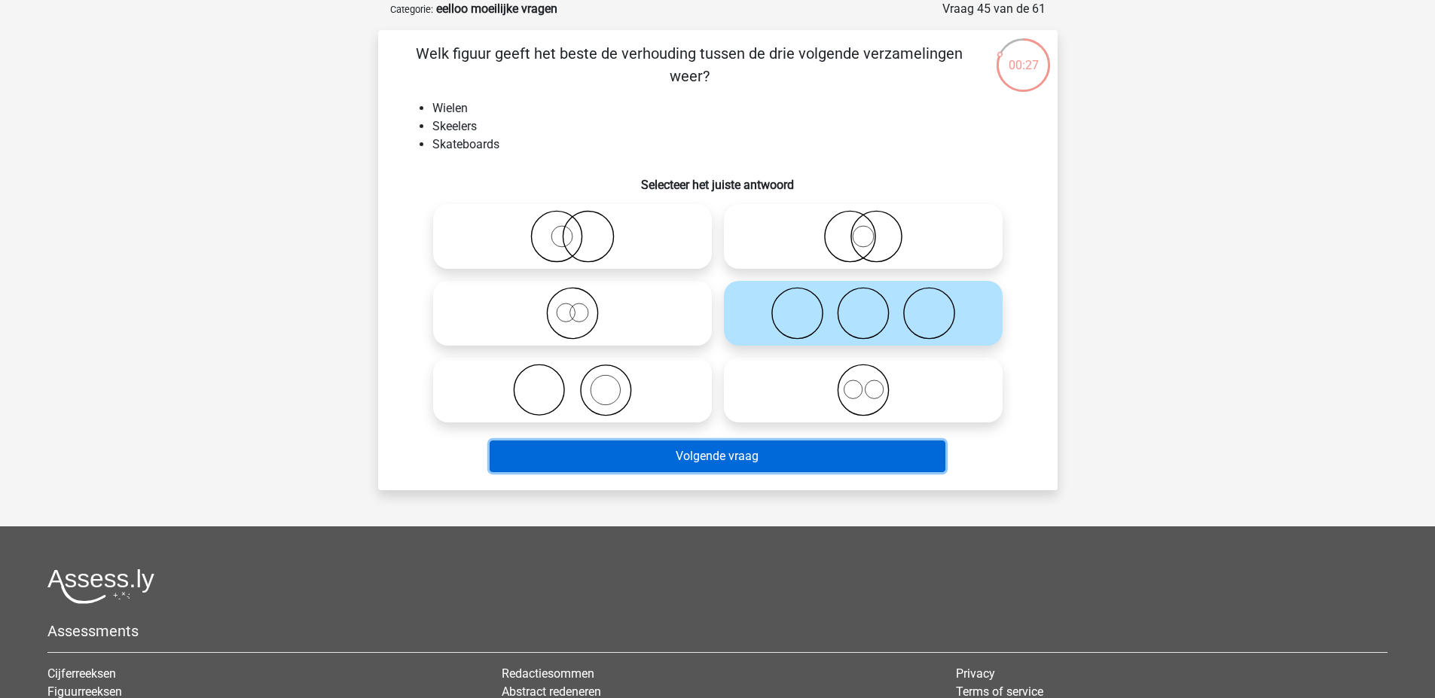
click at [688, 458] on button "Volgende vraag" at bounding box center [718, 457] width 456 height 32
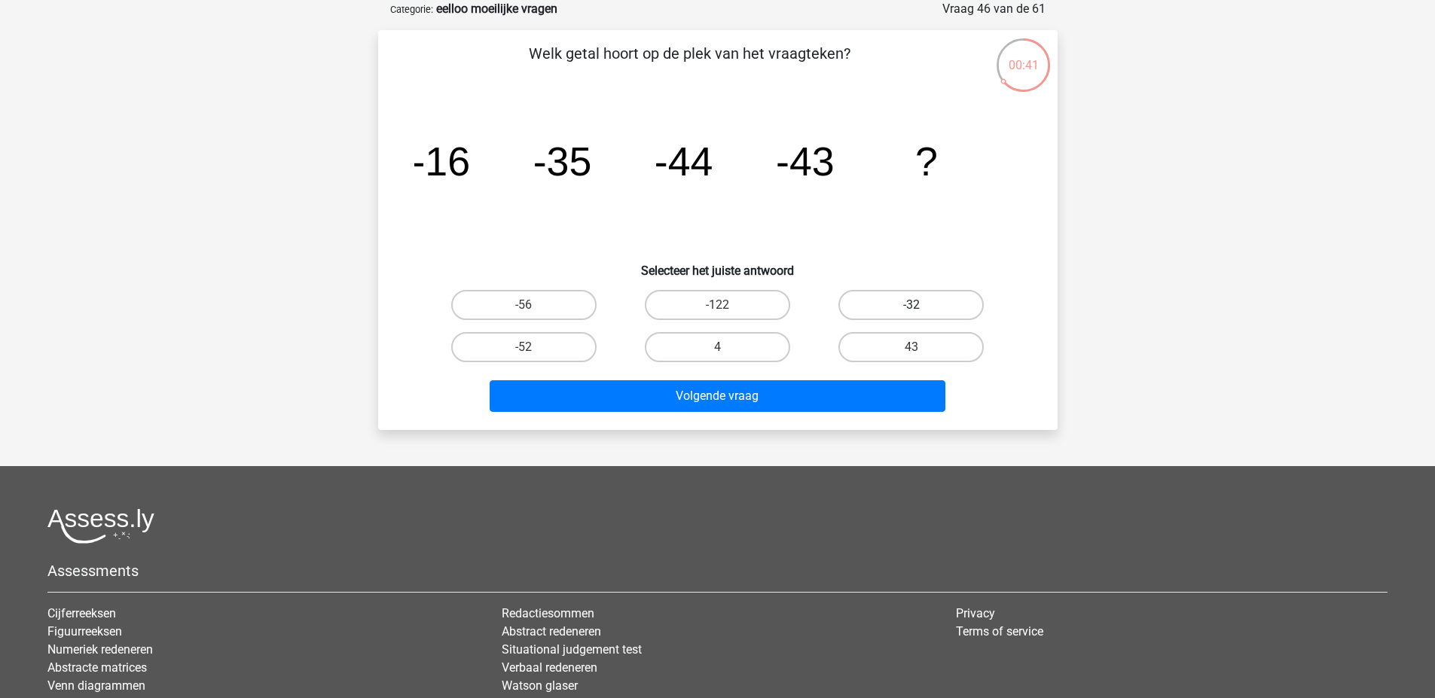
click at [866, 305] on label "-32" at bounding box center [910, 305] width 145 height 30
click at [911, 305] on input "-32" at bounding box center [916, 310] width 10 height 10
radio input "true"
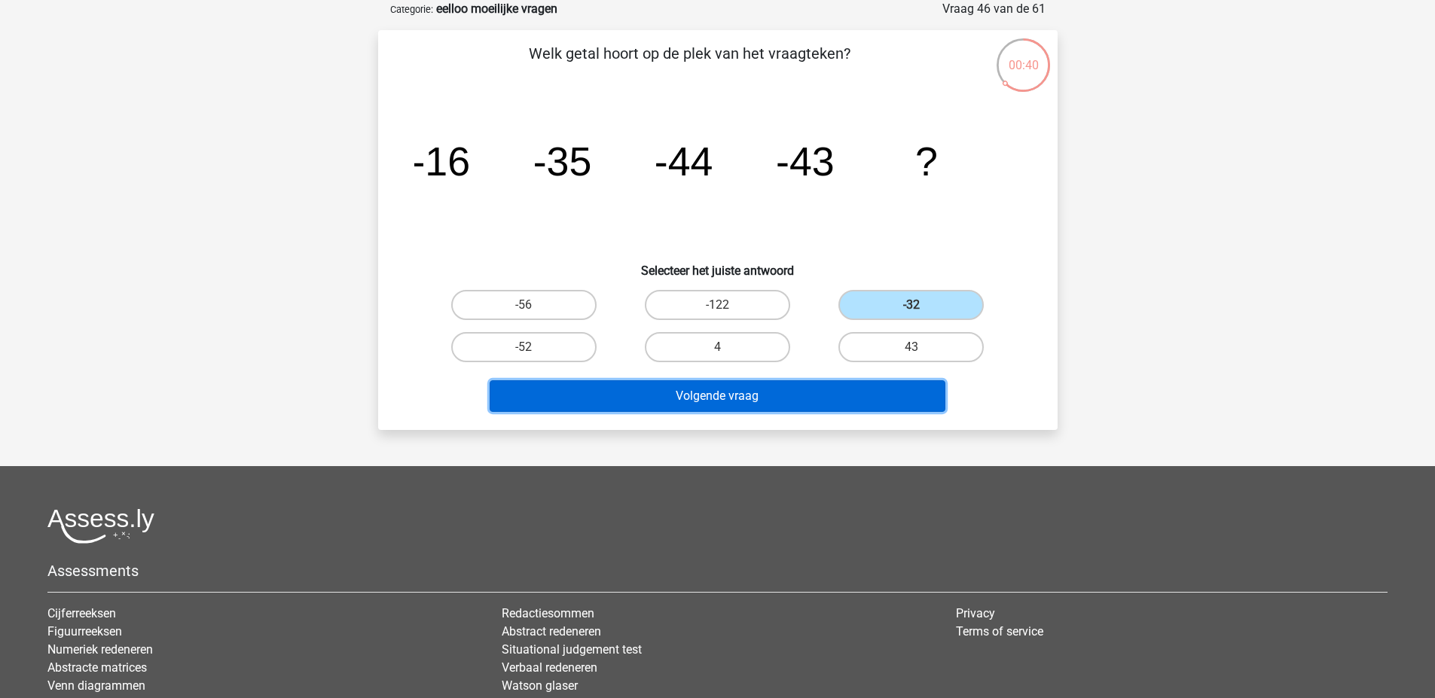
click at [841, 394] on button "Volgende vraag" at bounding box center [718, 396] width 456 height 32
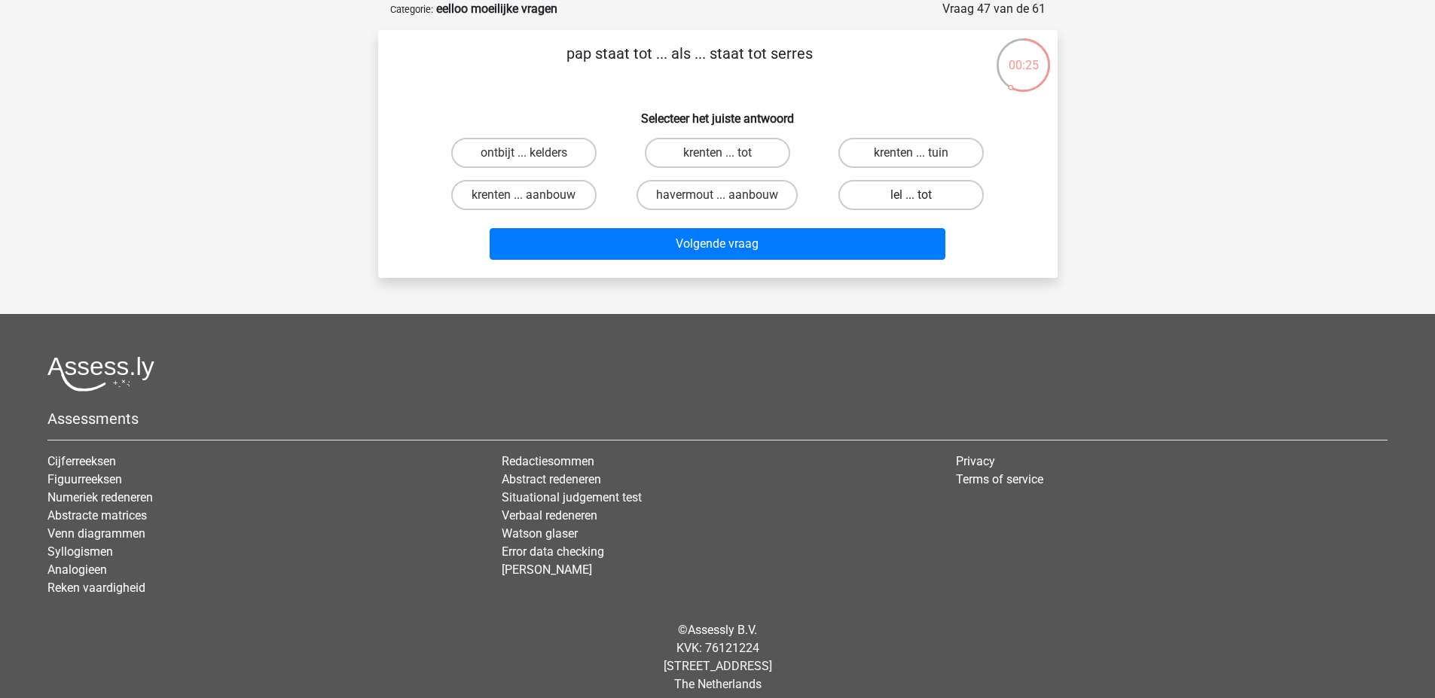
click at [862, 194] on label "lel ... tot" at bounding box center [910, 195] width 145 height 30
click at [911, 195] on input "lel ... tot" at bounding box center [916, 200] width 10 height 10
radio input "true"
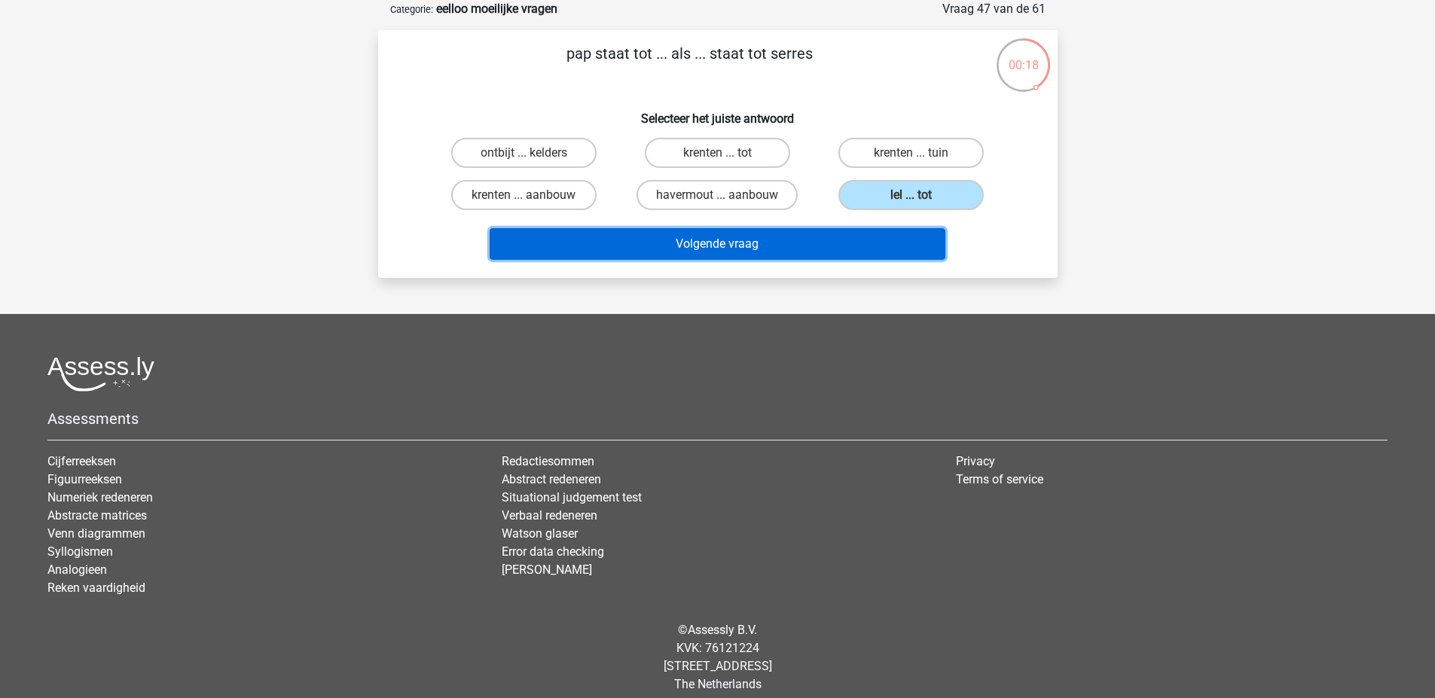
click at [805, 237] on button "Volgende vraag" at bounding box center [718, 244] width 456 height 32
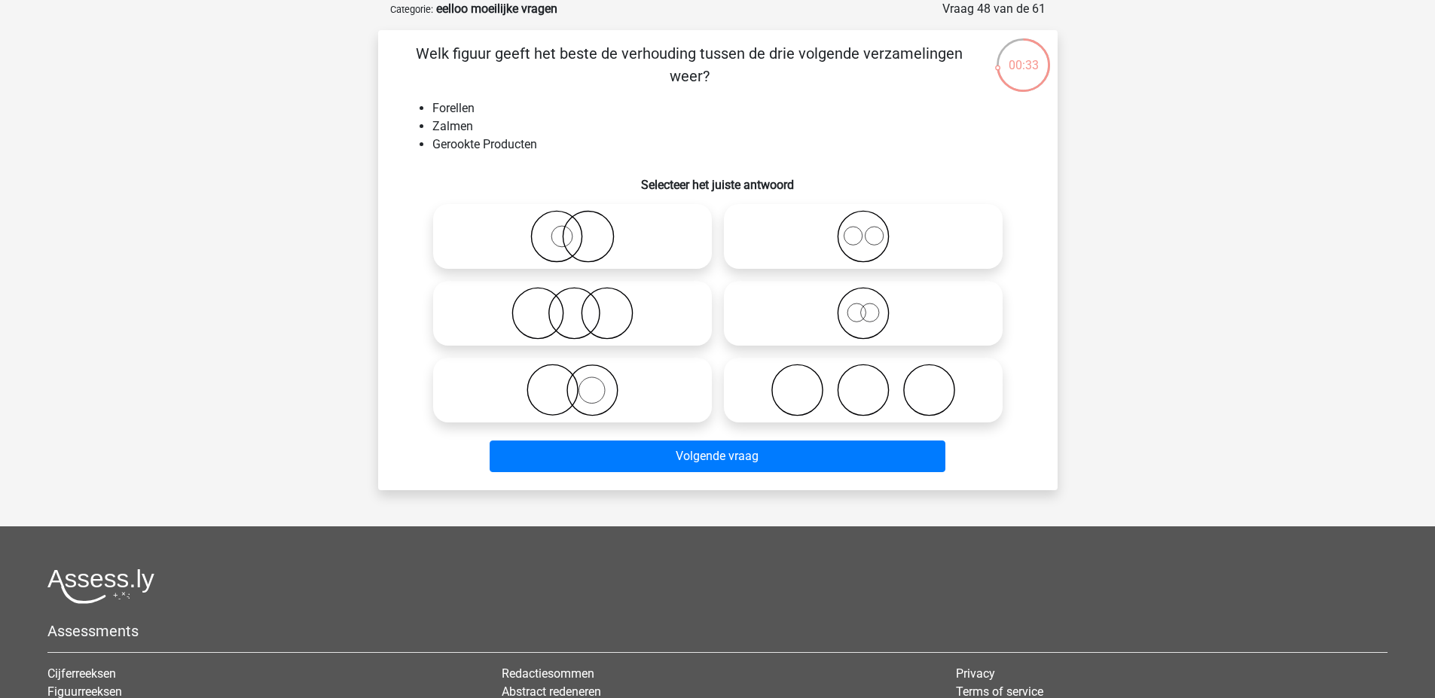
click at [905, 387] on icon at bounding box center [863, 390] width 267 height 53
click at [873, 383] on input "radio" at bounding box center [868, 378] width 10 height 10
radio input "true"
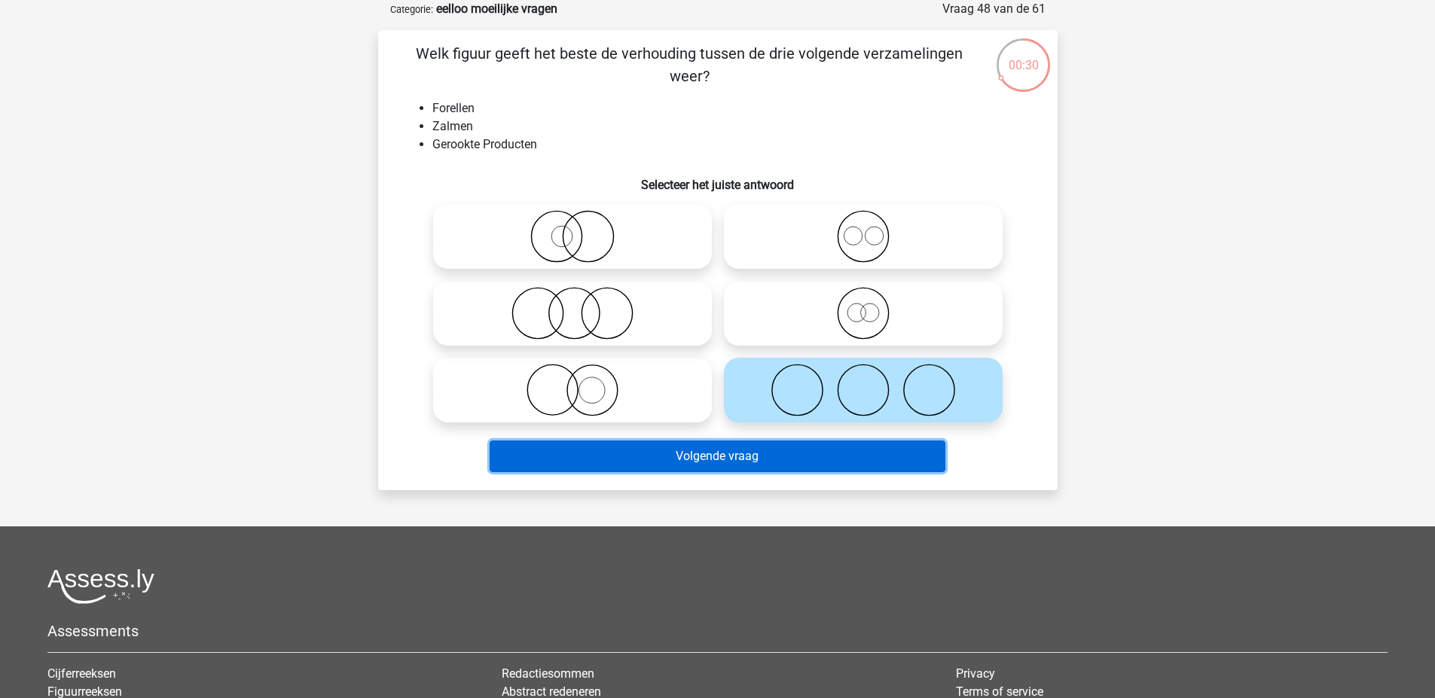
click at [758, 460] on button "Volgende vraag" at bounding box center [718, 457] width 456 height 32
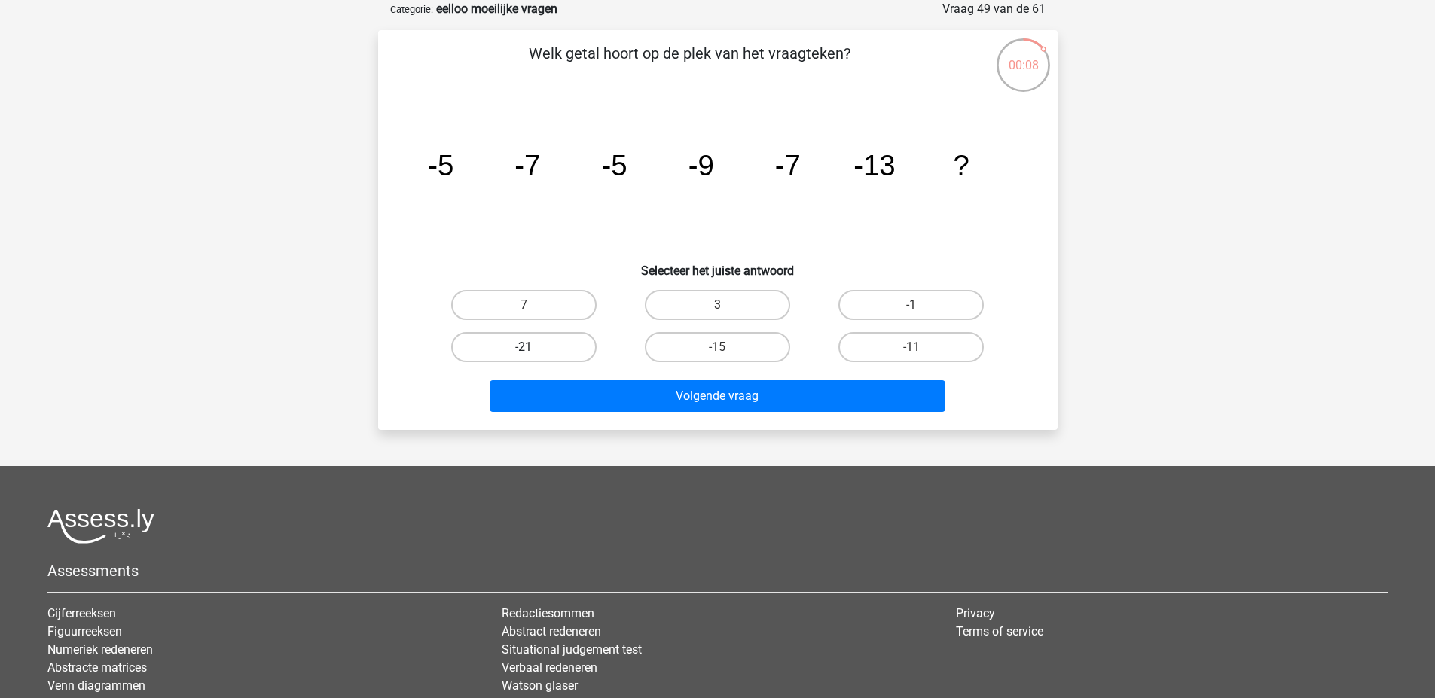
click at [558, 361] on label "-21" at bounding box center [523, 347] width 145 height 30
click at [533, 357] on input "-21" at bounding box center [528, 352] width 10 height 10
radio input "true"
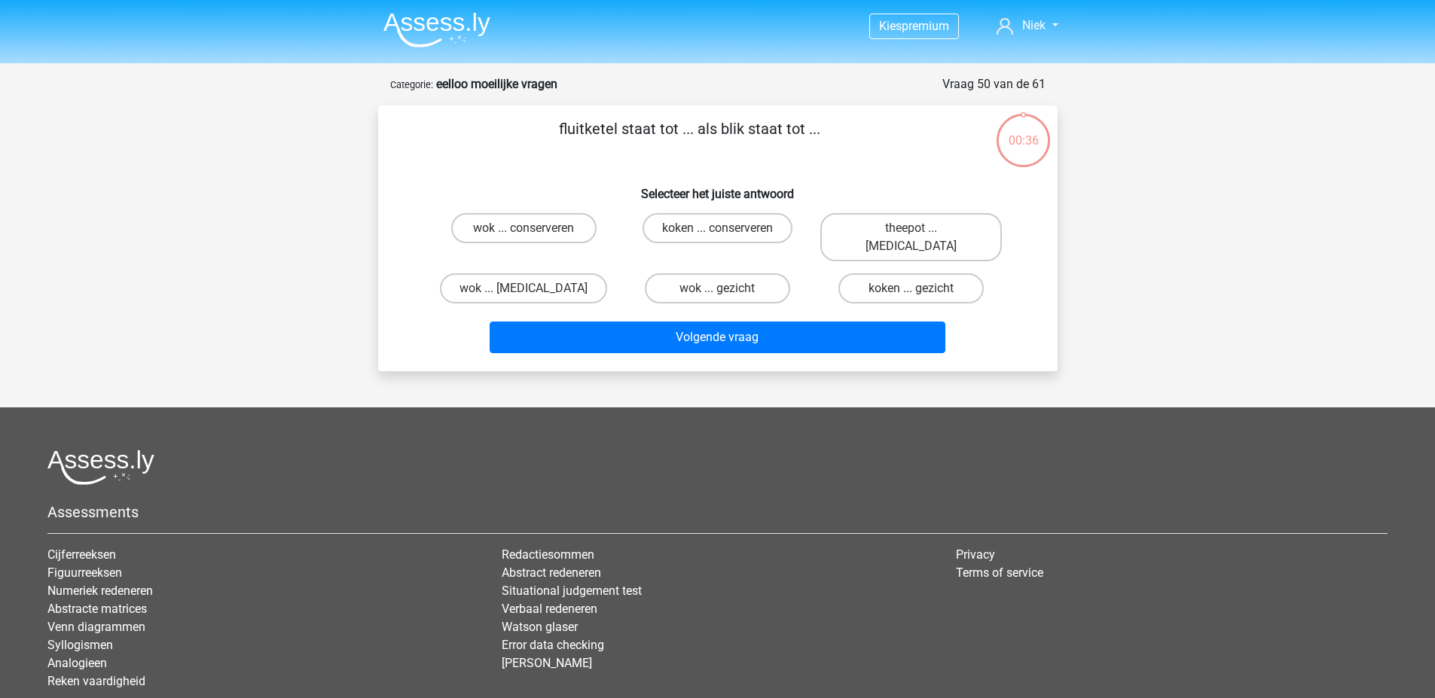
scroll to position [75, 0]
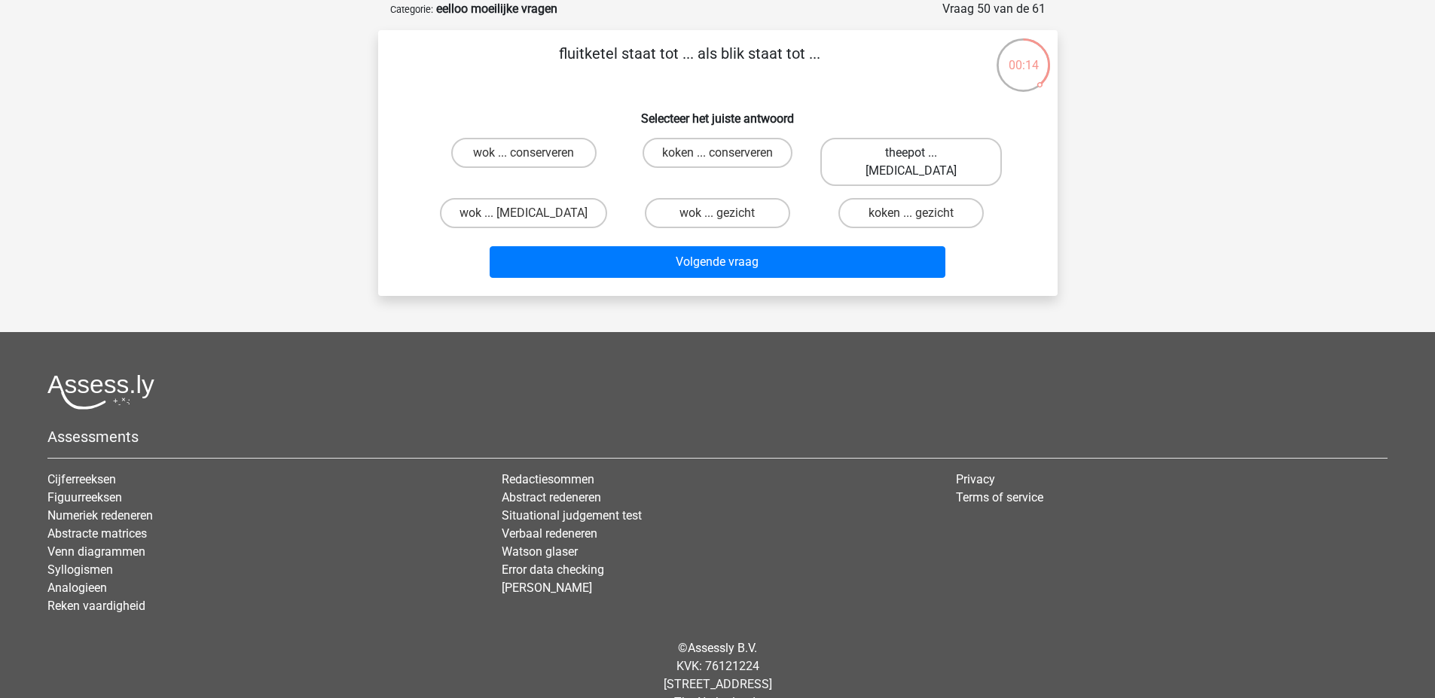
click at [932, 160] on label "theepot ... [MEDICAL_DATA]" at bounding box center [911, 162] width 182 height 48
click at [921, 160] on input "theepot ... [MEDICAL_DATA]" at bounding box center [916, 158] width 10 height 10
radio input "true"
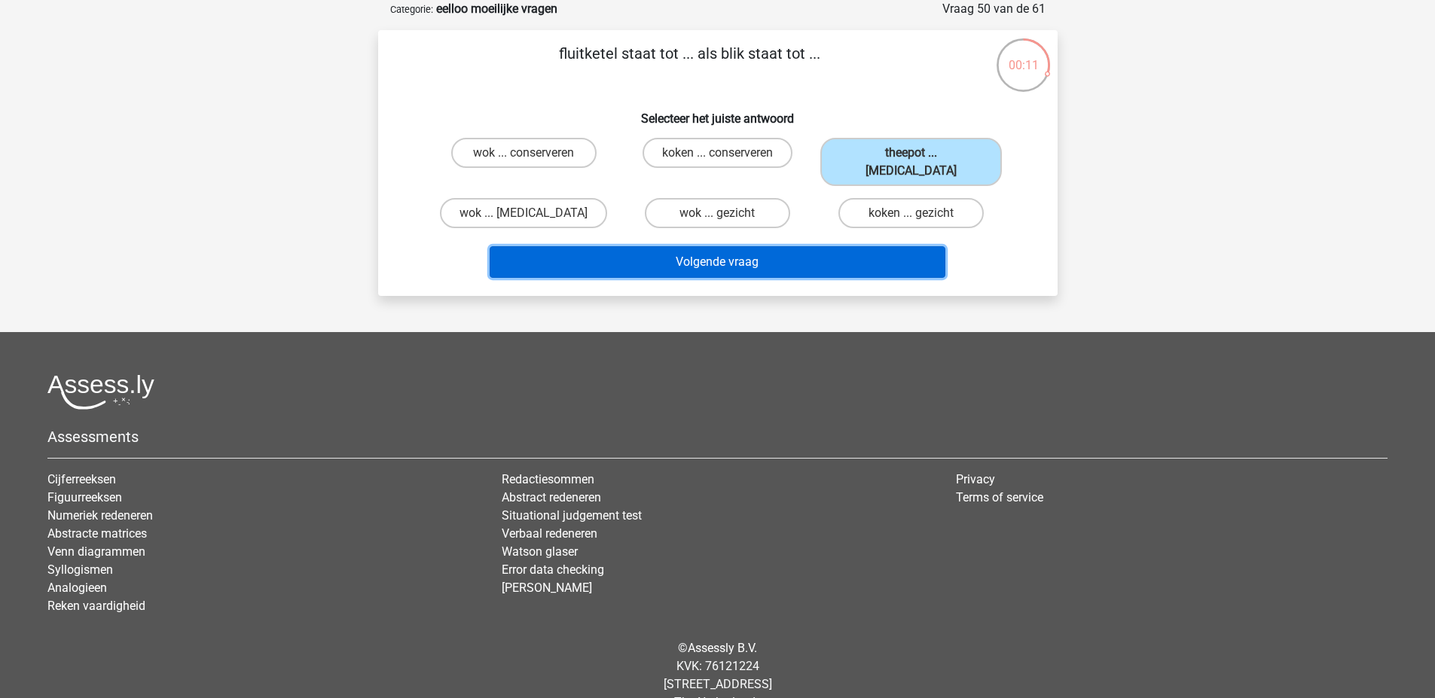
click at [810, 246] on button "Volgende vraag" at bounding box center [718, 262] width 456 height 32
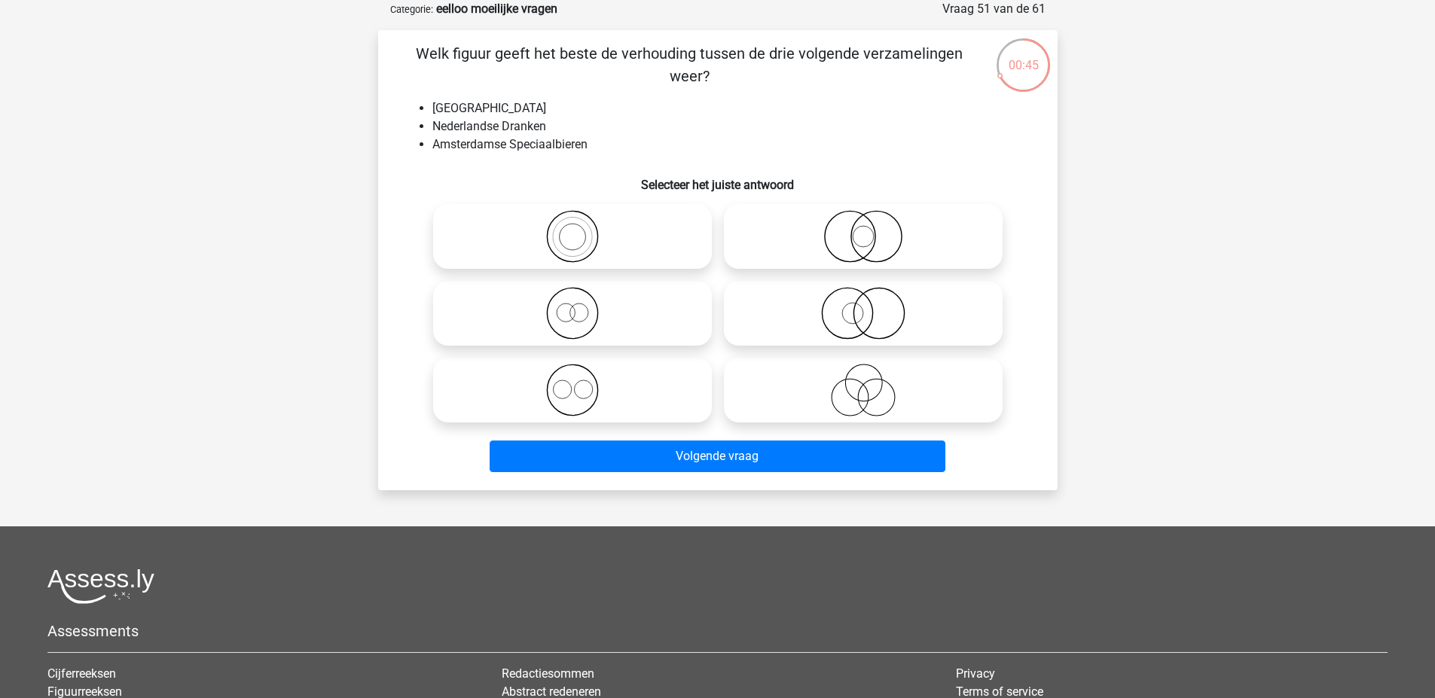
click at [887, 238] on icon at bounding box center [863, 236] width 267 height 53
click at [873, 229] on input "radio" at bounding box center [868, 224] width 10 height 10
radio input "true"
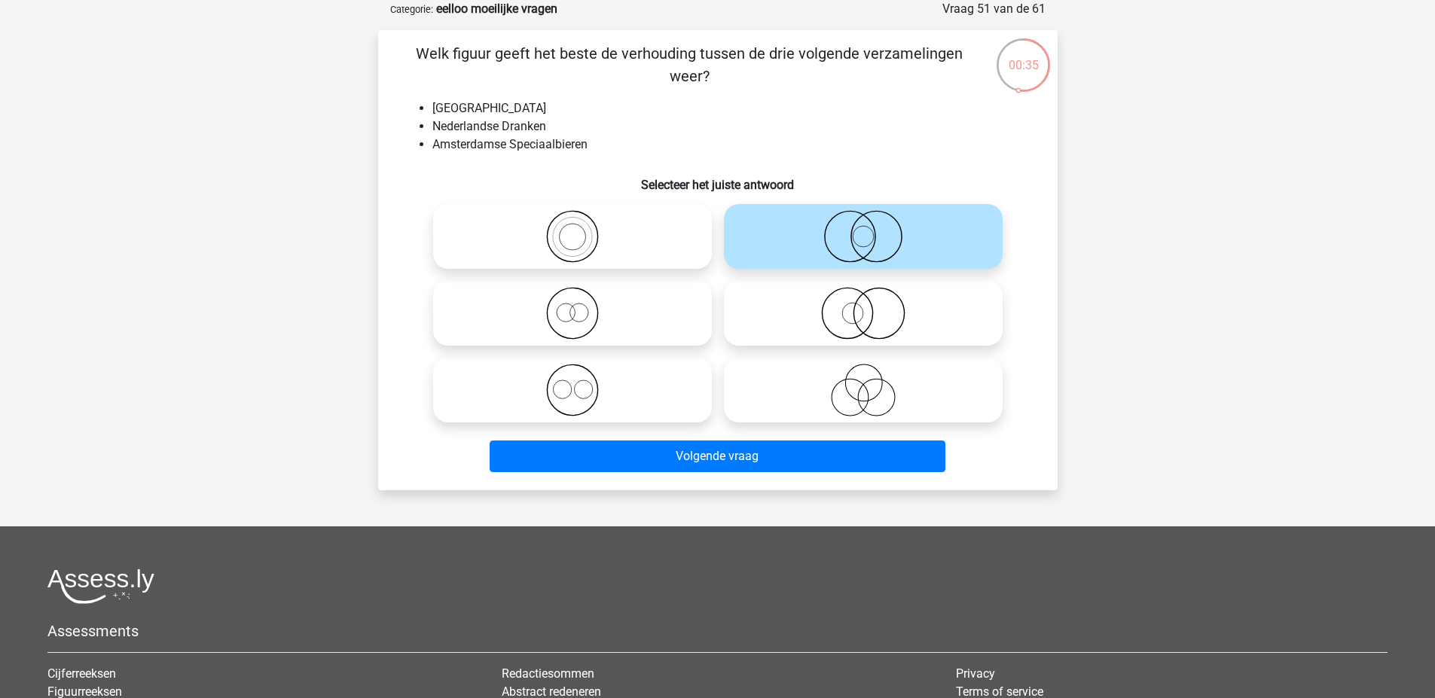
click at [822, 301] on icon at bounding box center [863, 313] width 267 height 53
click at [863, 301] on input "radio" at bounding box center [868, 301] width 10 height 10
radio input "true"
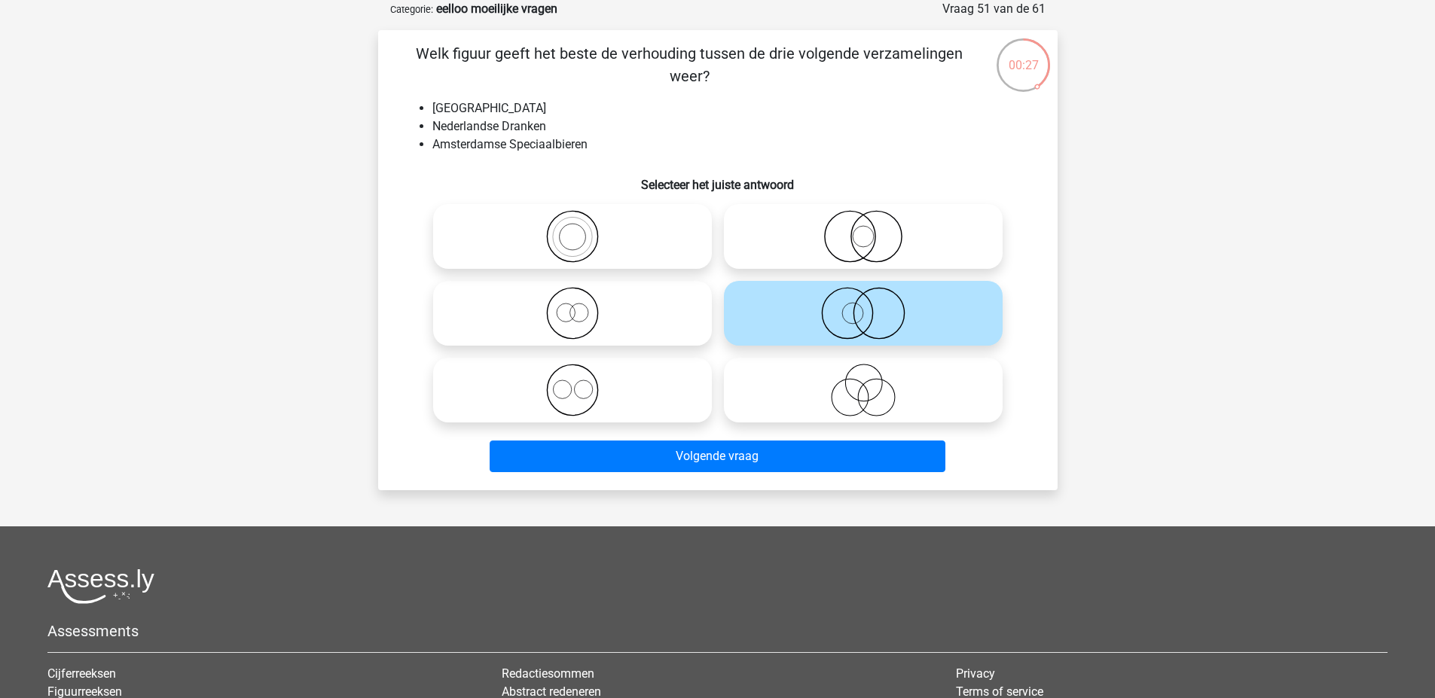
click at [954, 247] on icon at bounding box center [863, 236] width 267 height 53
click at [873, 229] on input "radio" at bounding box center [868, 224] width 10 height 10
radio input "true"
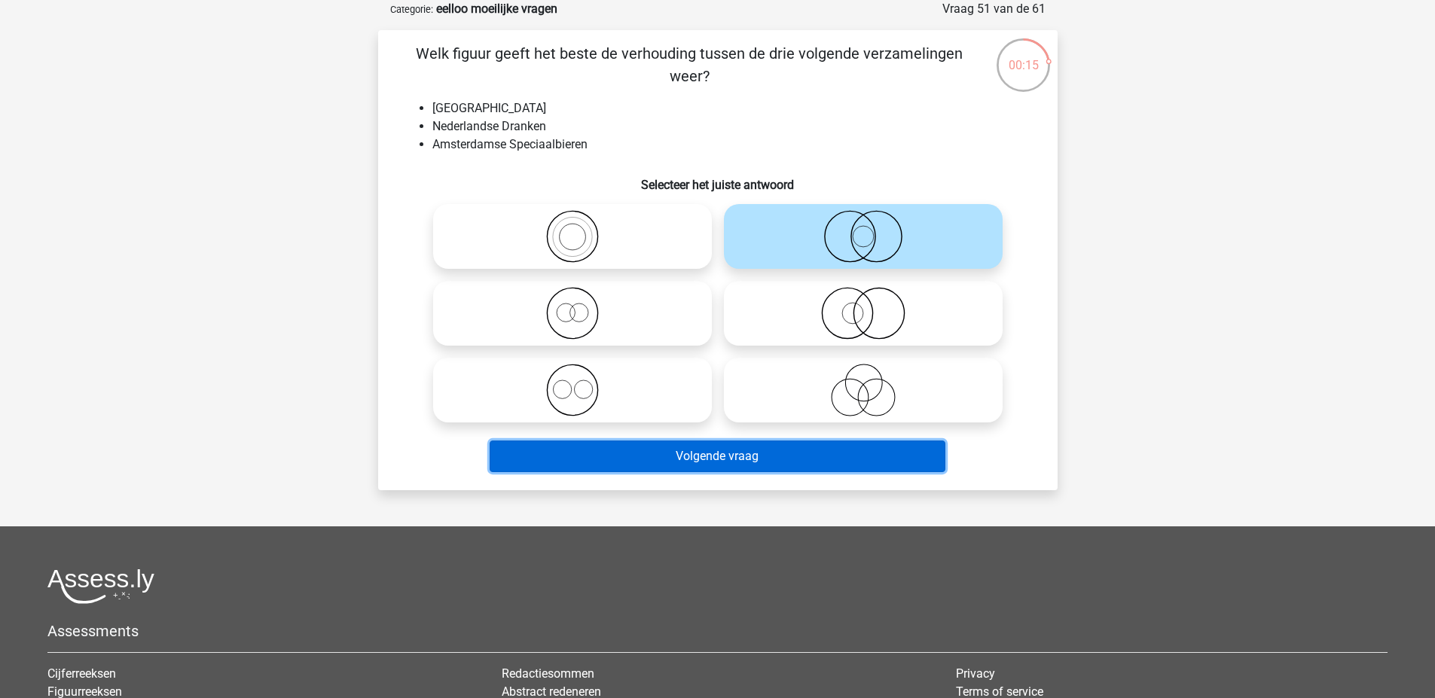
click at [705, 450] on button "Volgende vraag" at bounding box center [718, 457] width 456 height 32
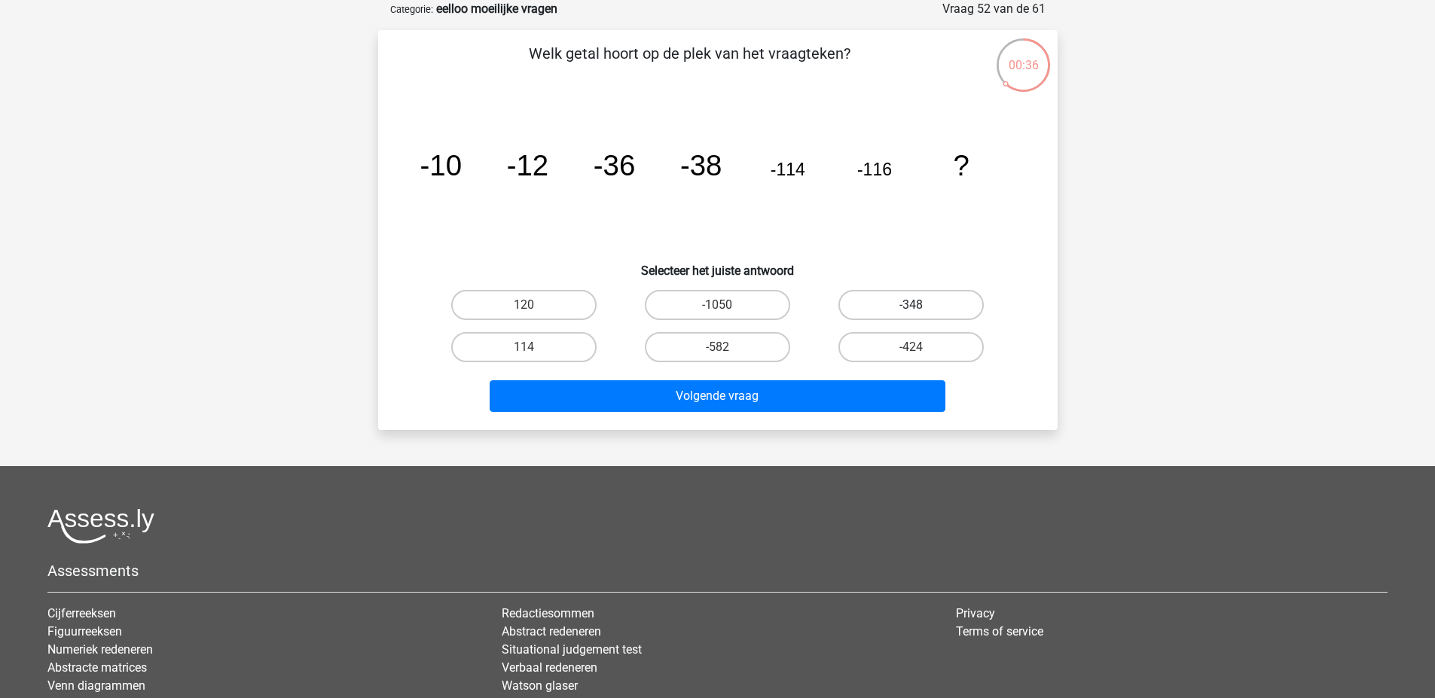
click at [896, 315] on label "-348" at bounding box center [910, 305] width 145 height 30
click at [911, 315] on input "-348" at bounding box center [916, 310] width 10 height 10
radio input "true"
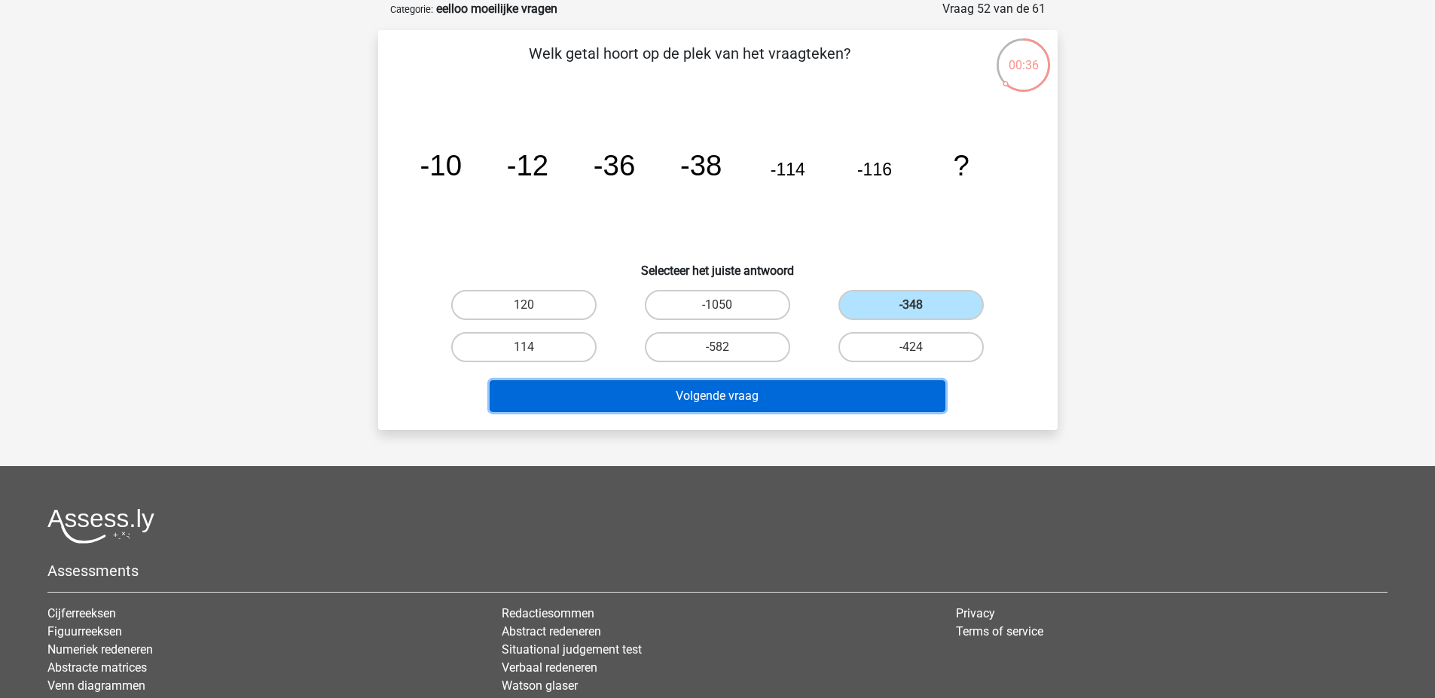
click at [850, 404] on button "Volgende vraag" at bounding box center [718, 396] width 456 height 32
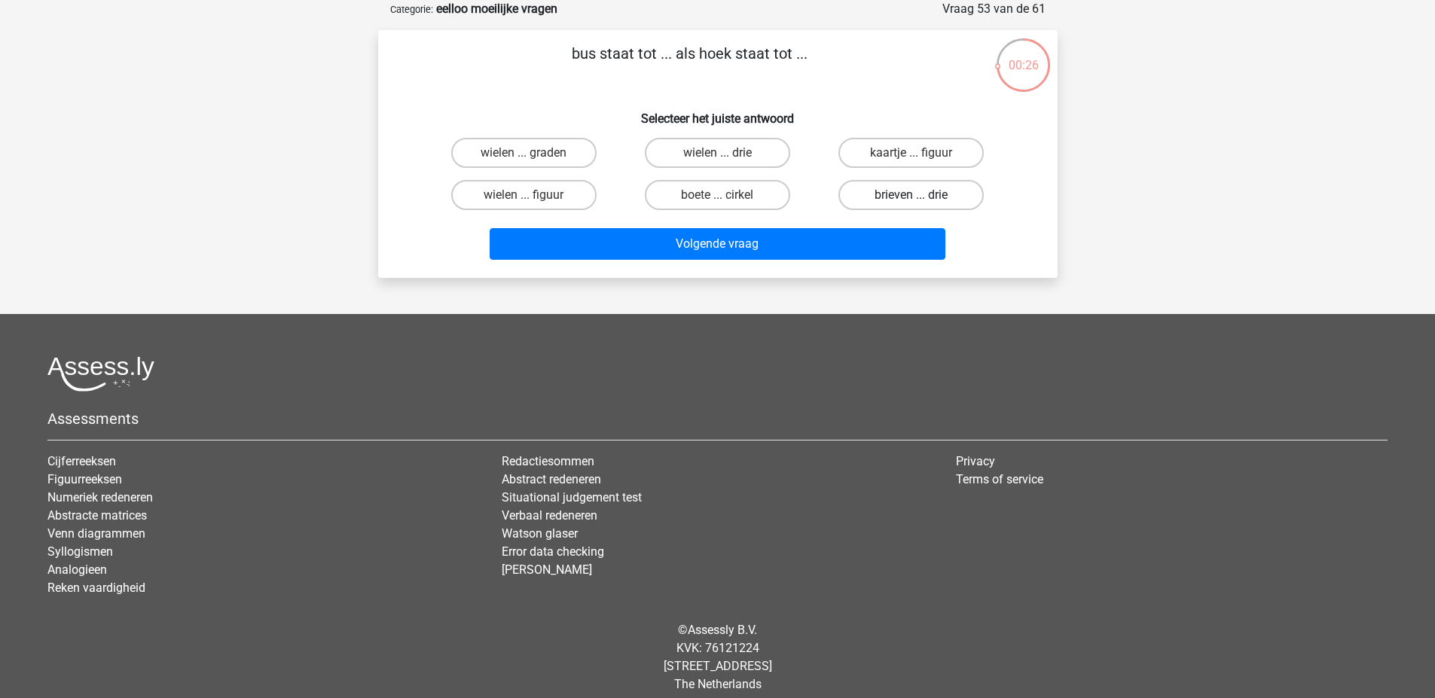
click at [923, 197] on label "brieven ... drie" at bounding box center [910, 195] width 145 height 30
click at [921, 197] on input "brieven ... drie" at bounding box center [916, 200] width 10 height 10
radio input "true"
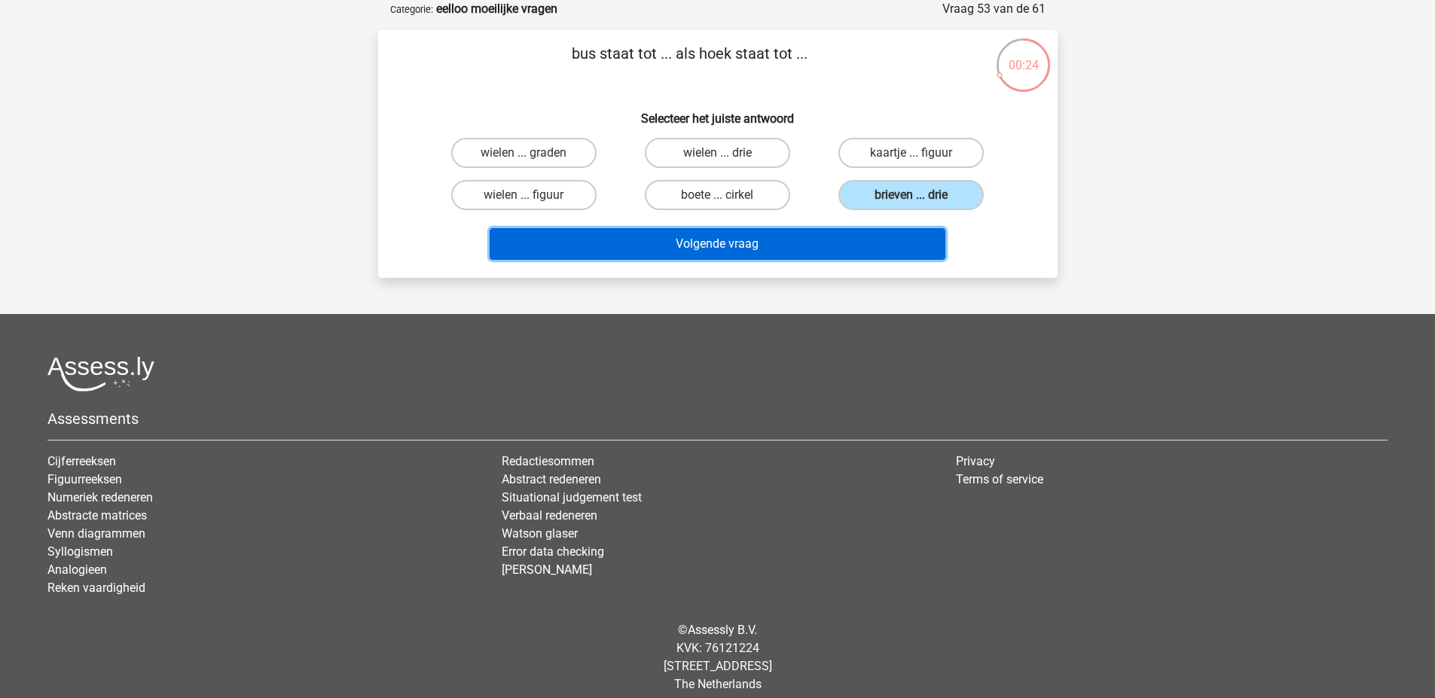
click at [866, 236] on button "Volgende vraag" at bounding box center [718, 244] width 456 height 32
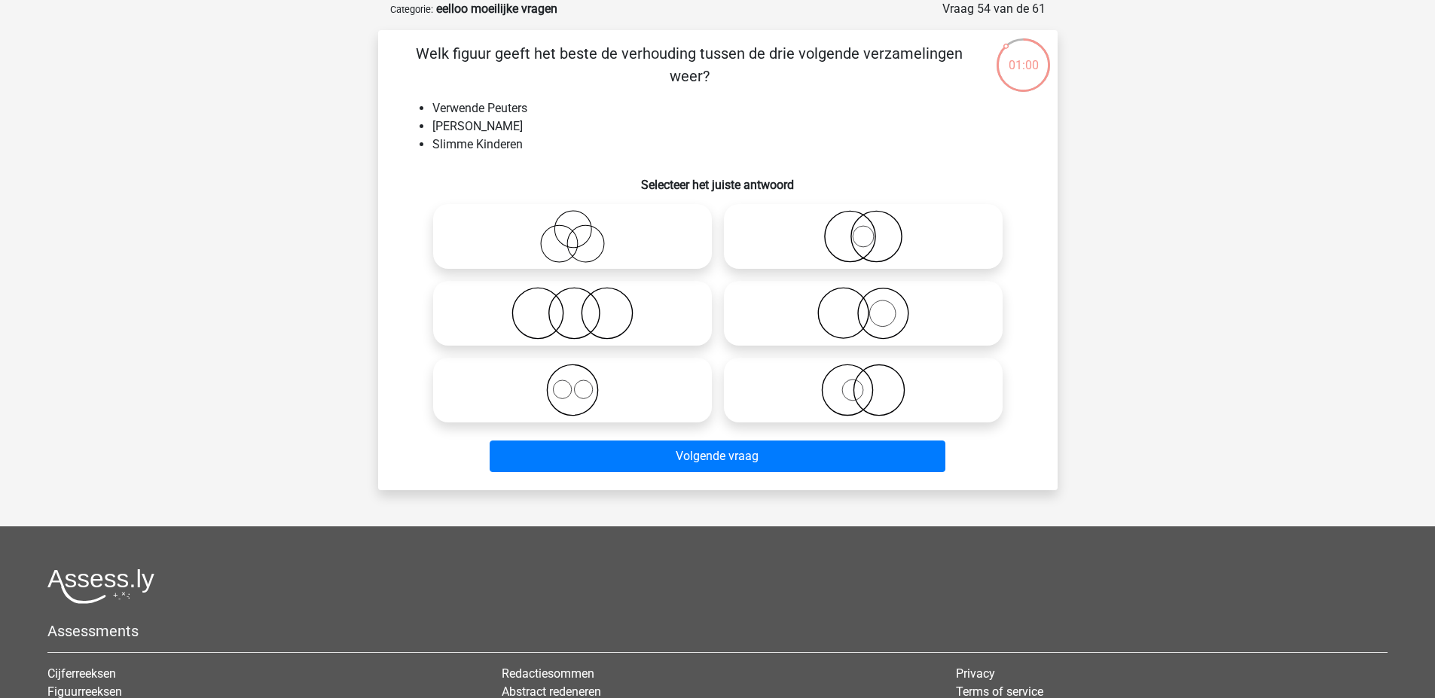
click at [603, 310] on icon at bounding box center [572, 313] width 267 height 53
click at [582, 306] on input "radio" at bounding box center [577, 301] width 10 height 10
radio input "true"
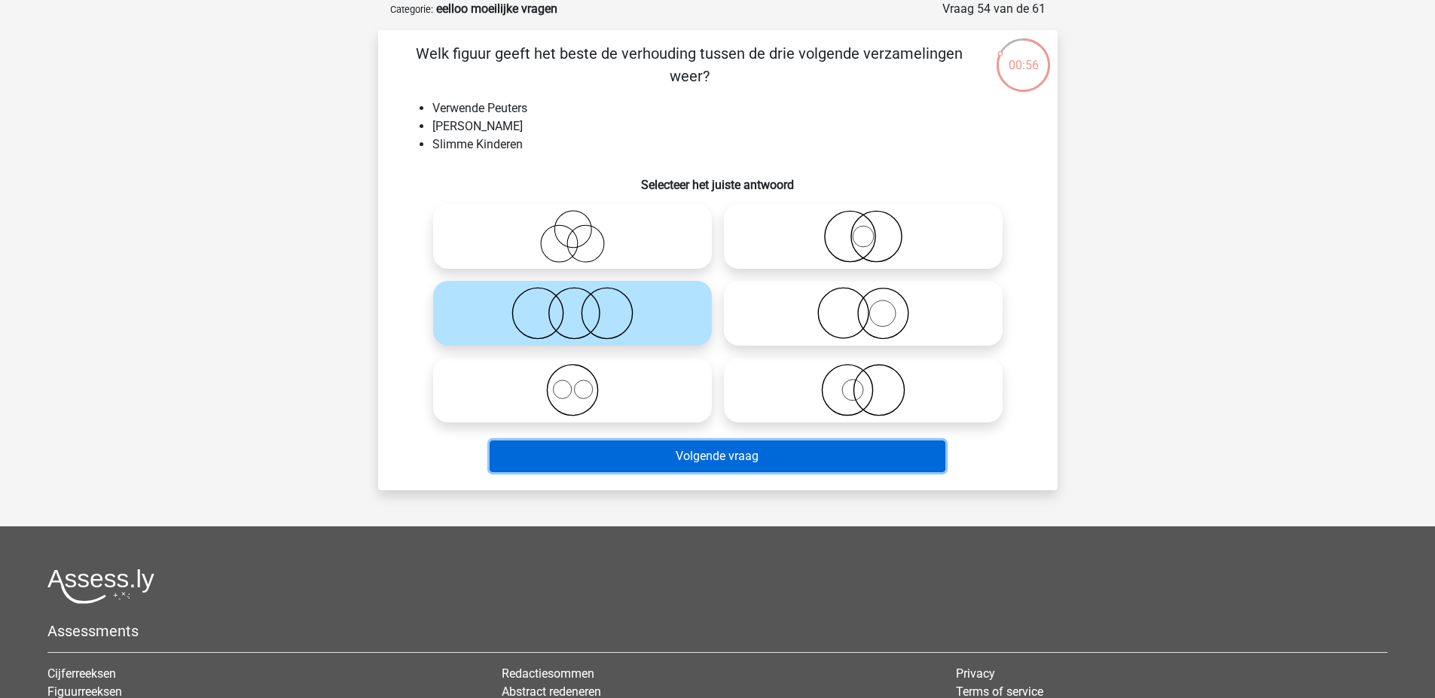
click at [627, 460] on button "Volgende vraag" at bounding box center [718, 457] width 456 height 32
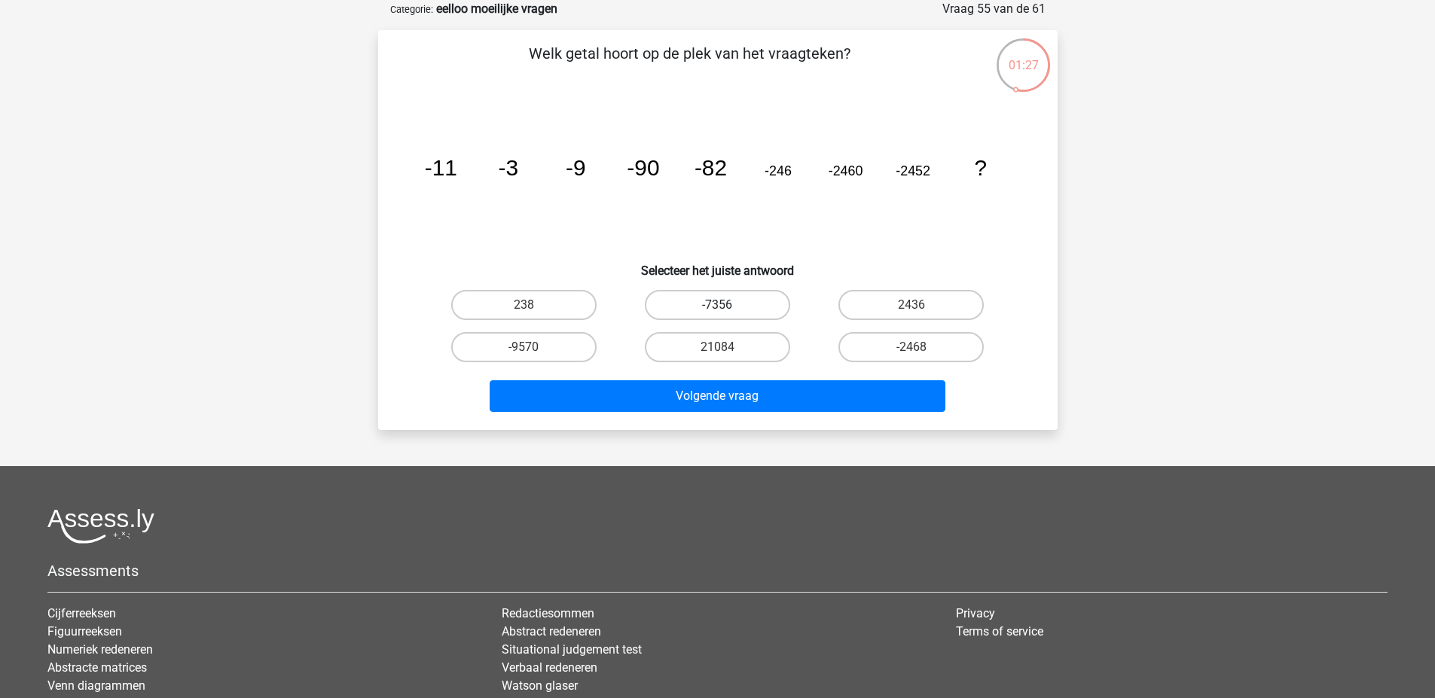
click at [716, 303] on label "-7356" at bounding box center [717, 305] width 145 height 30
click at [717, 305] on input "-7356" at bounding box center [722, 310] width 10 height 10
radio input "true"
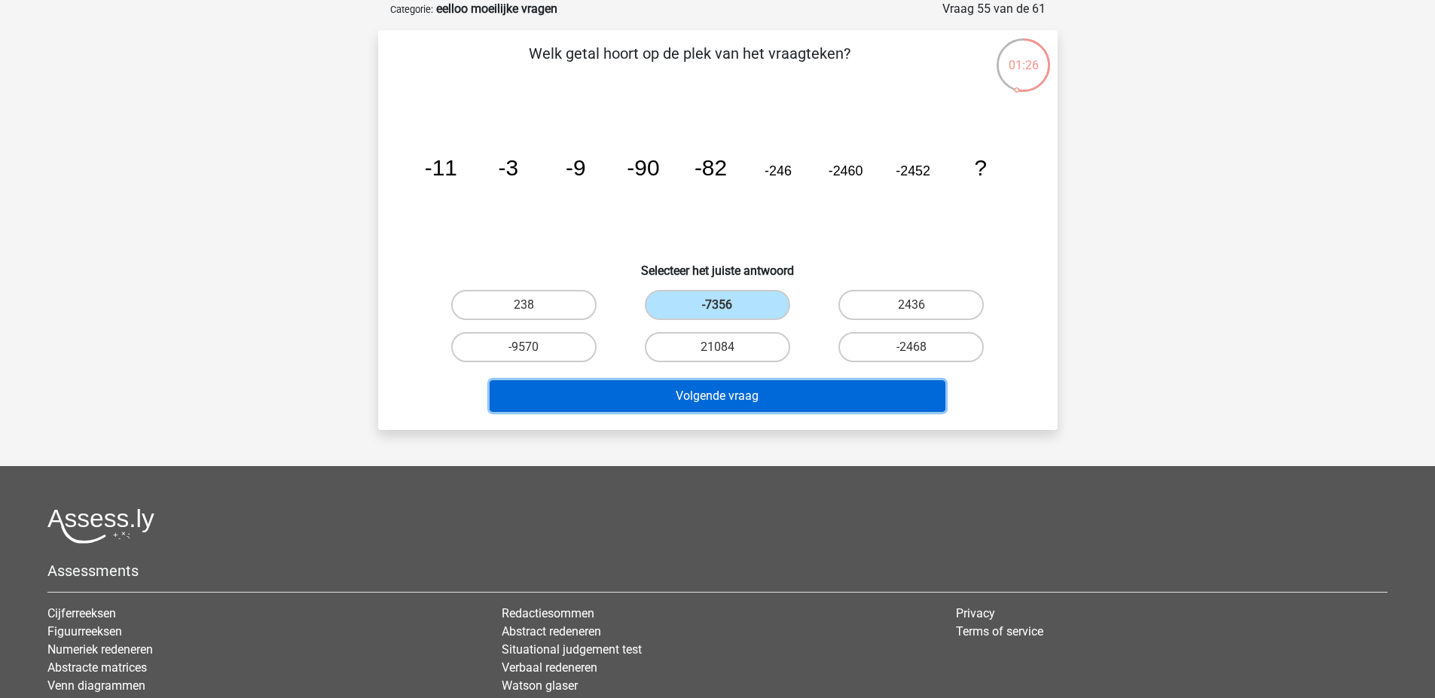
click at [733, 397] on button "Volgende vraag" at bounding box center [718, 396] width 456 height 32
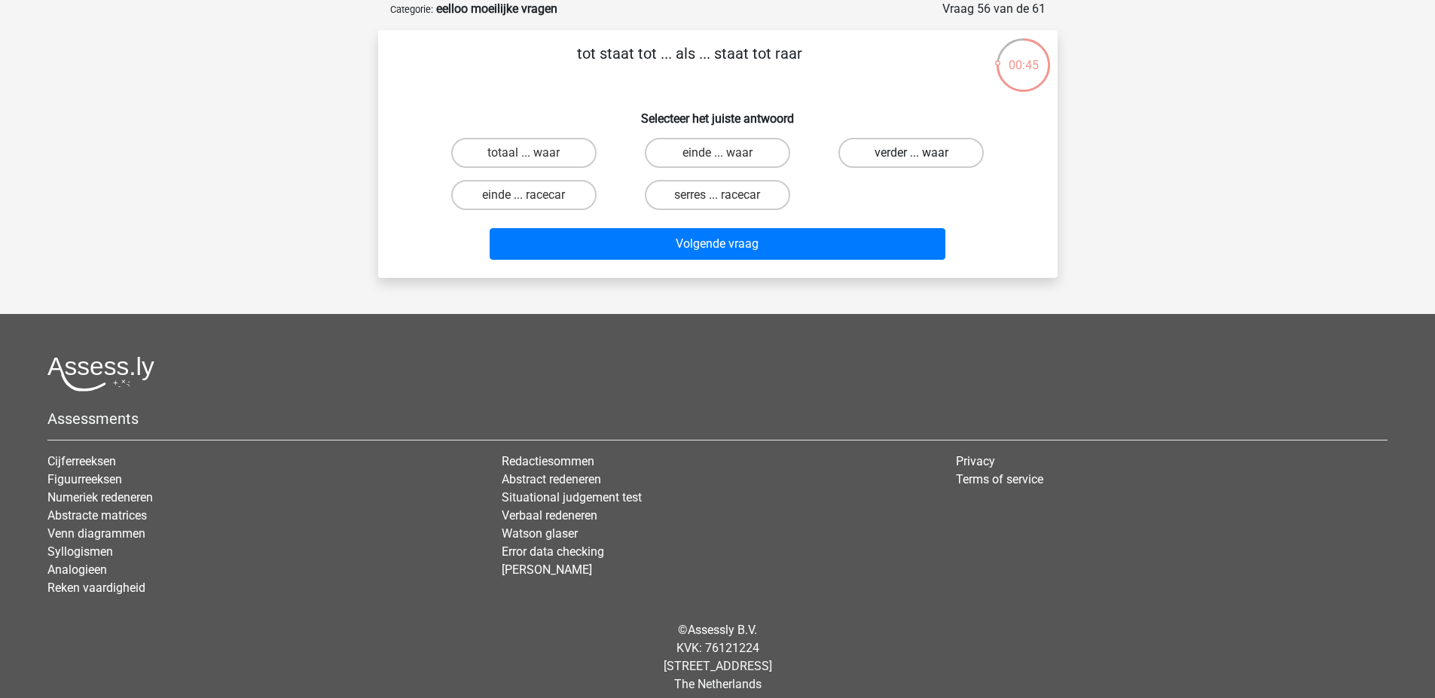
click at [879, 152] on label "verder ... waar" at bounding box center [910, 153] width 145 height 30
click at [911, 153] on input "verder ... waar" at bounding box center [916, 158] width 10 height 10
radio input "true"
click at [737, 206] on label "serres ... racecar" at bounding box center [717, 195] width 145 height 30
click at [727, 205] on input "serres ... racecar" at bounding box center [722, 200] width 10 height 10
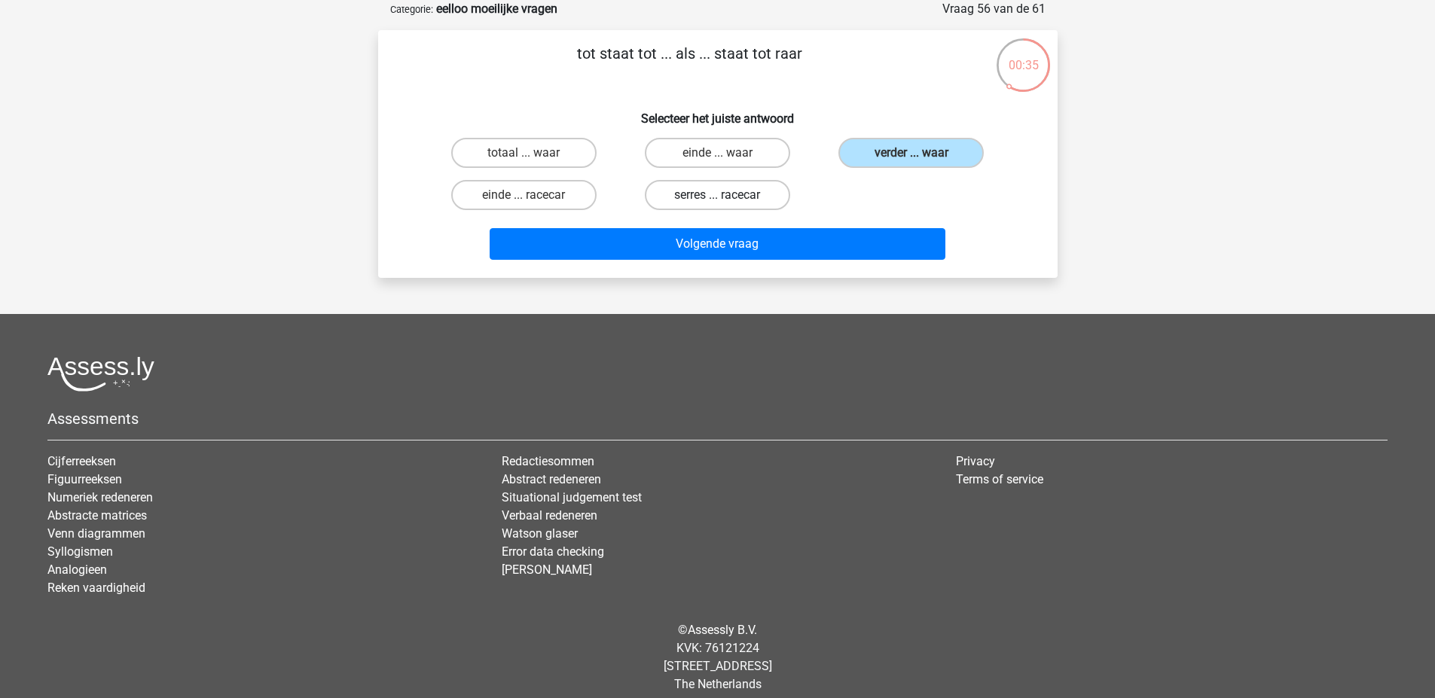
radio input "true"
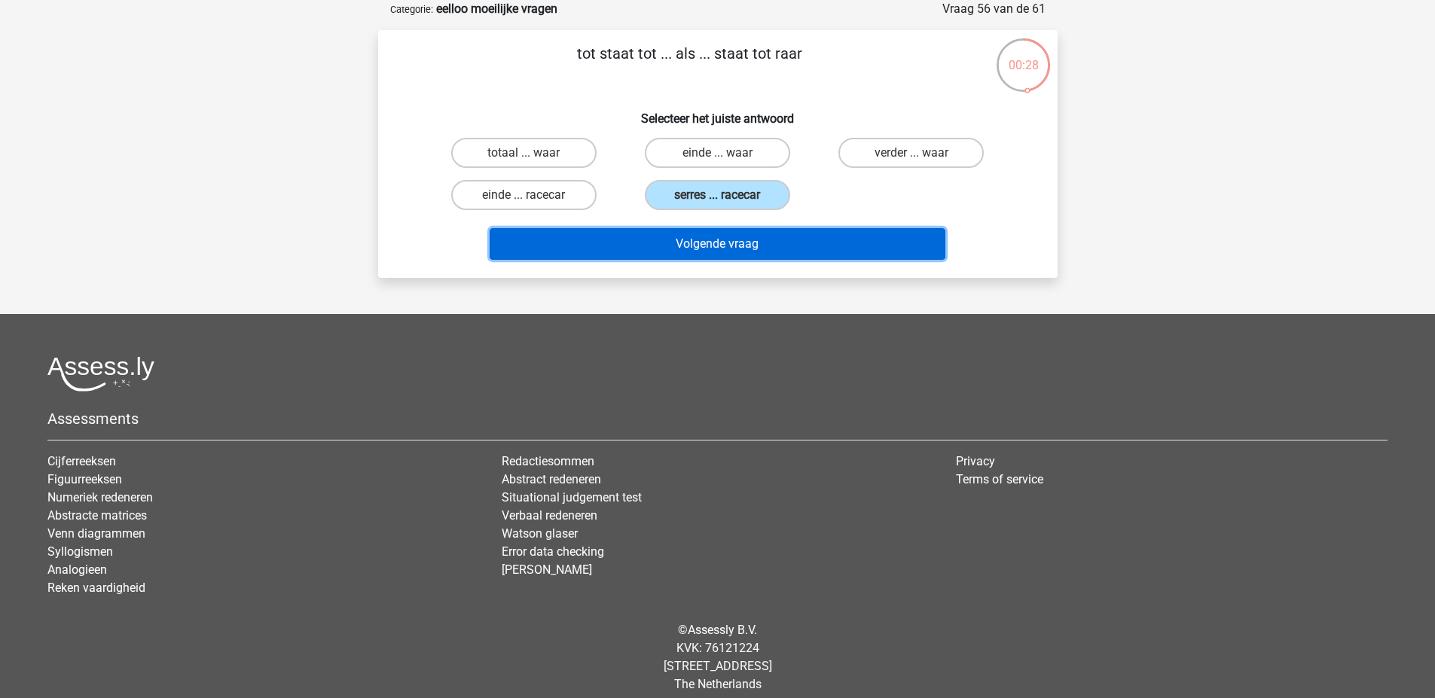
click at [712, 240] on button "Volgende vraag" at bounding box center [718, 244] width 456 height 32
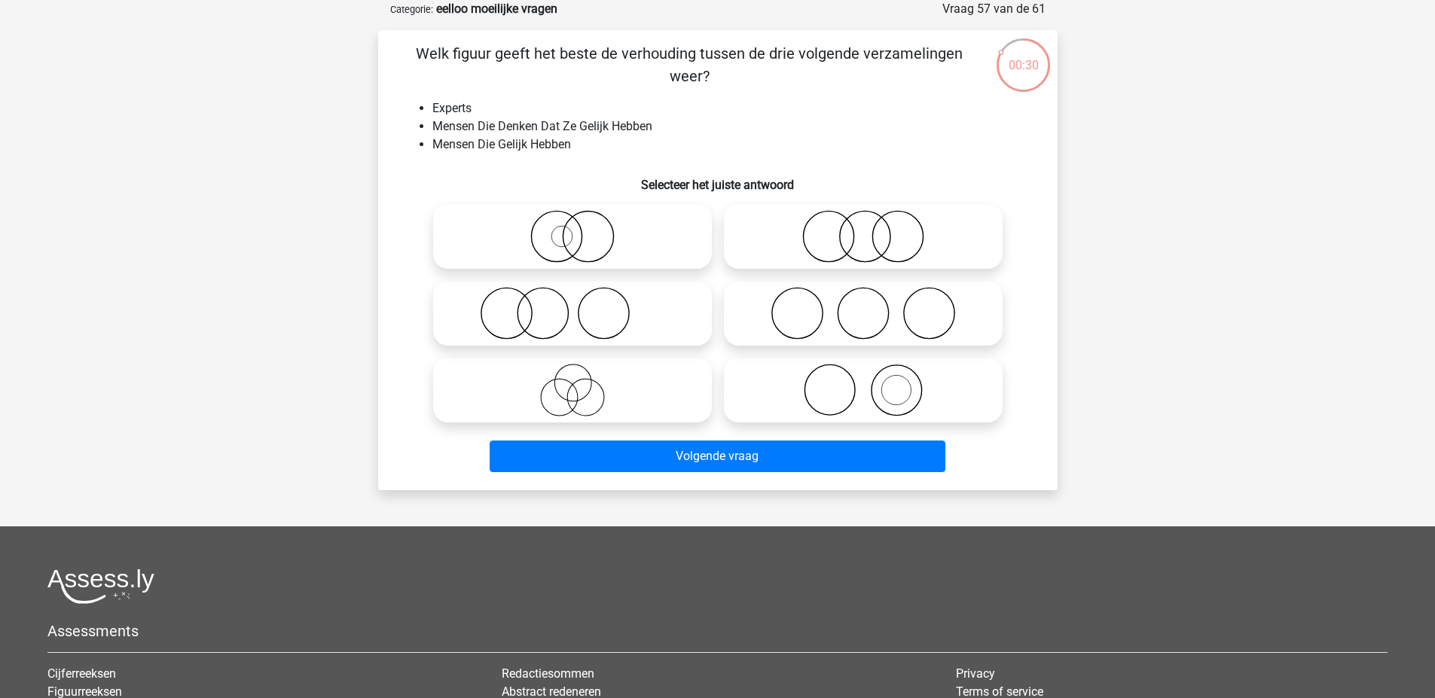
click at [607, 372] on icon at bounding box center [572, 390] width 267 height 53
click at [582, 373] on input "radio" at bounding box center [577, 378] width 10 height 10
radio input "true"
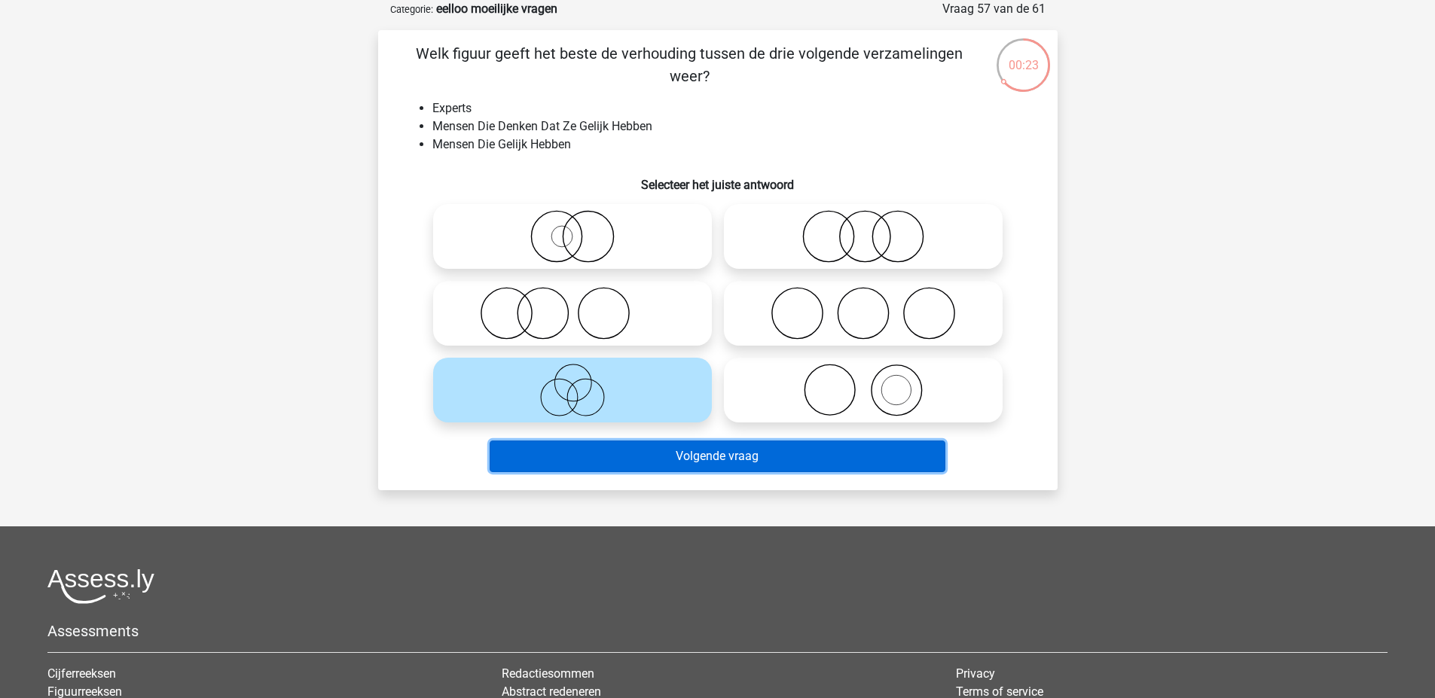
click at [731, 459] on button "Volgende vraag" at bounding box center [718, 457] width 456 height 32
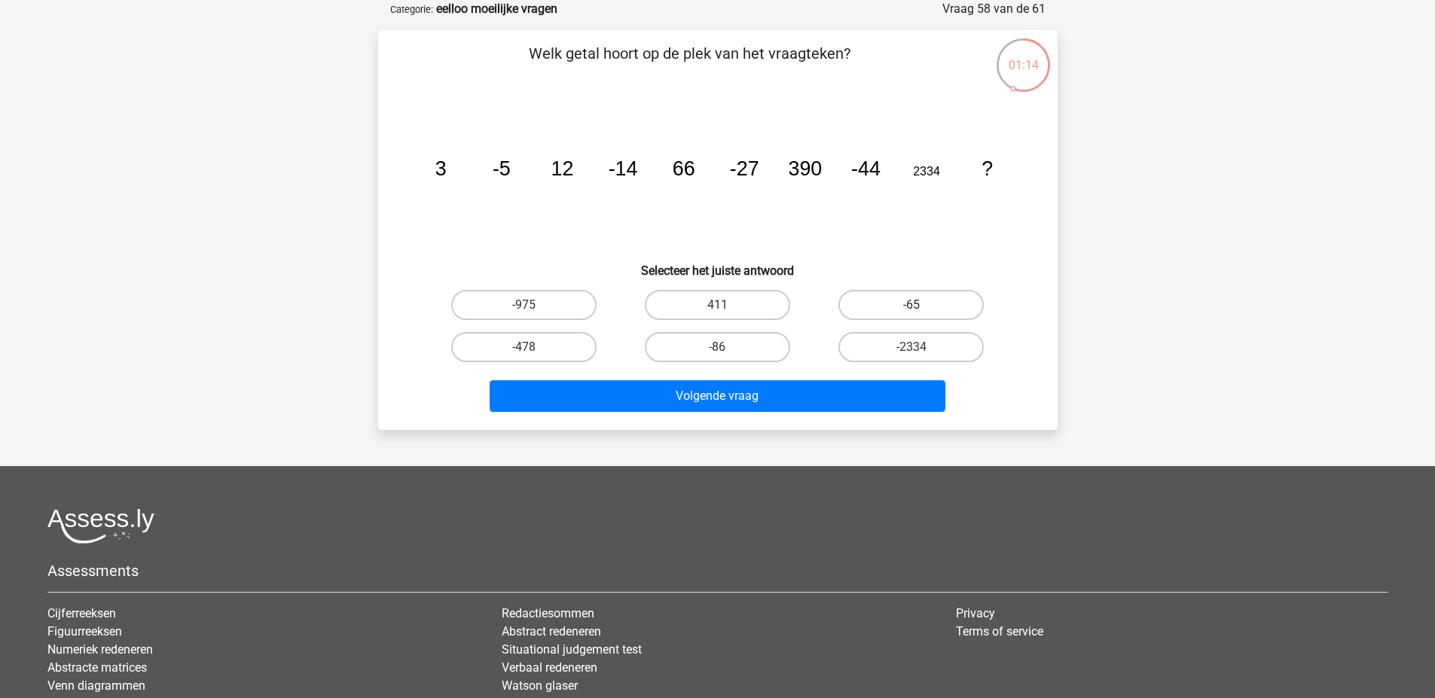
click at [935, 297] on label "-65" at bounding box center [910, 305] width 145 height 30
click at [921, 305] on input "-65" at bounding box center [916, 310] width 10 height 10
radio input "true"
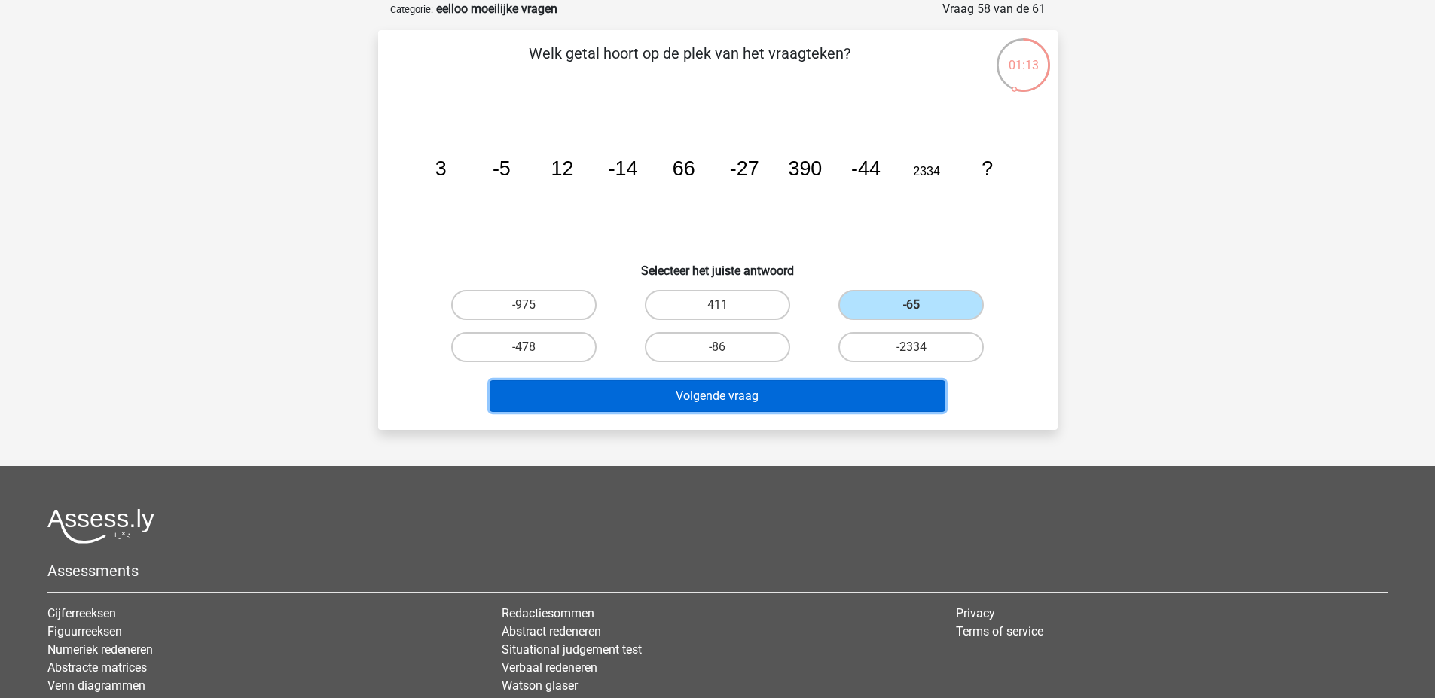
click at [905, 386] on button "Volgende vraag" at bounding box center [718, 396] width 456 height 32
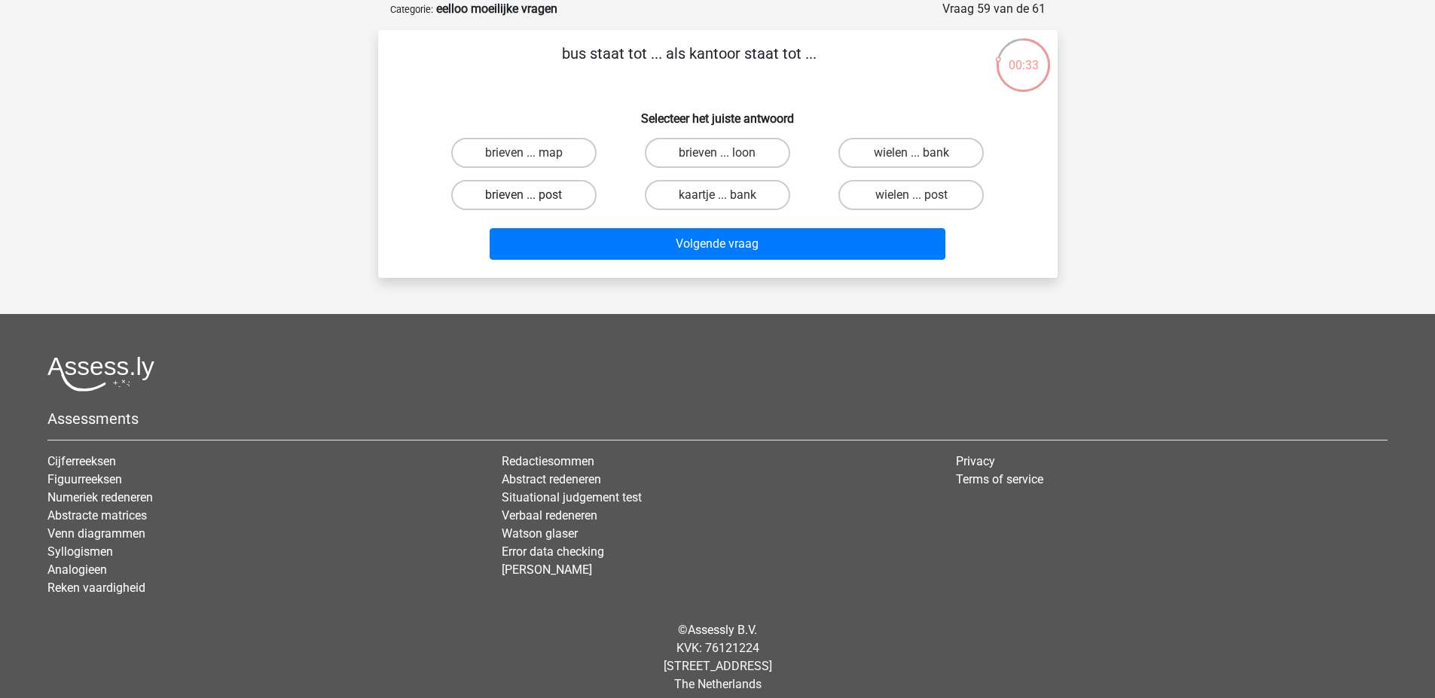
click at [508, 200] on label "brieven ... post" at bounding box center [523, 195] width 145 height 30
click at [523, 200] on input "brieven ... post" at bounding box center [528, 200] width 10 height 10
radio input "true"
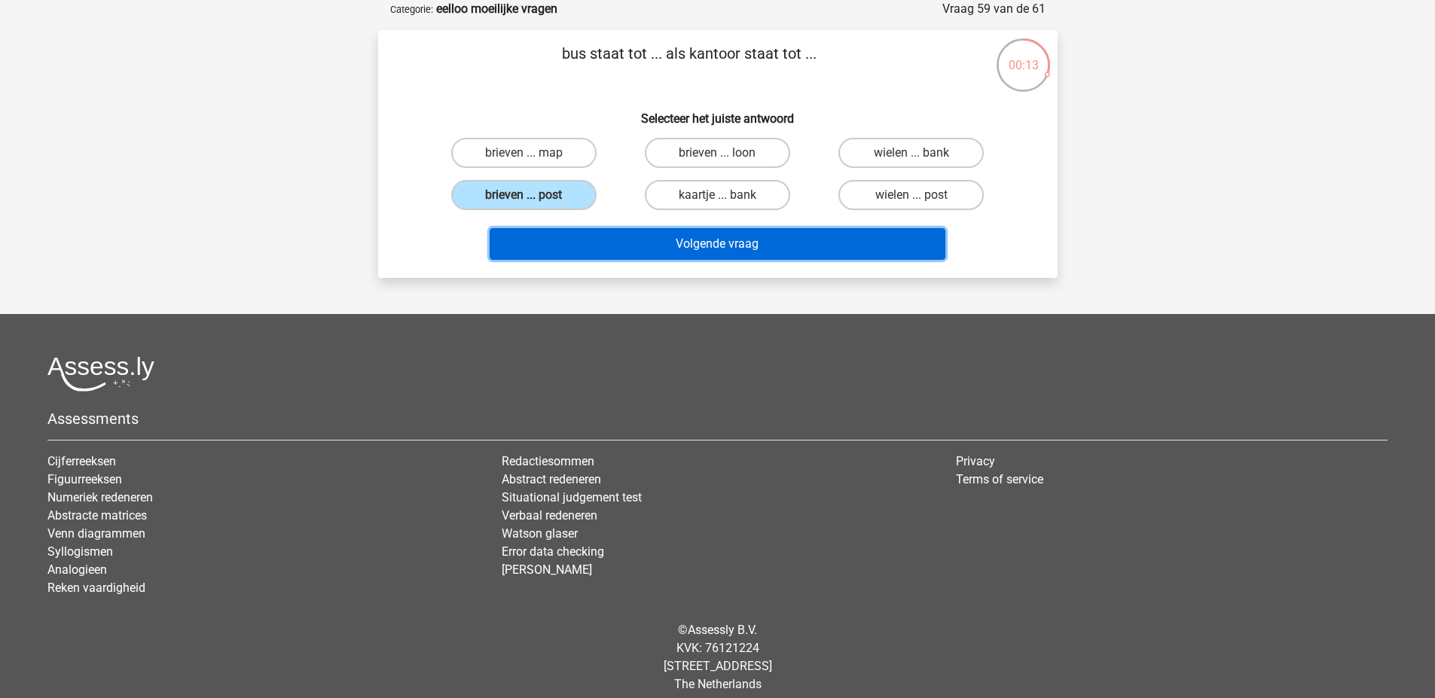
click at [593, 239] on button "Volgende vraag" at bounding box center [718, 244] width 456 height 32
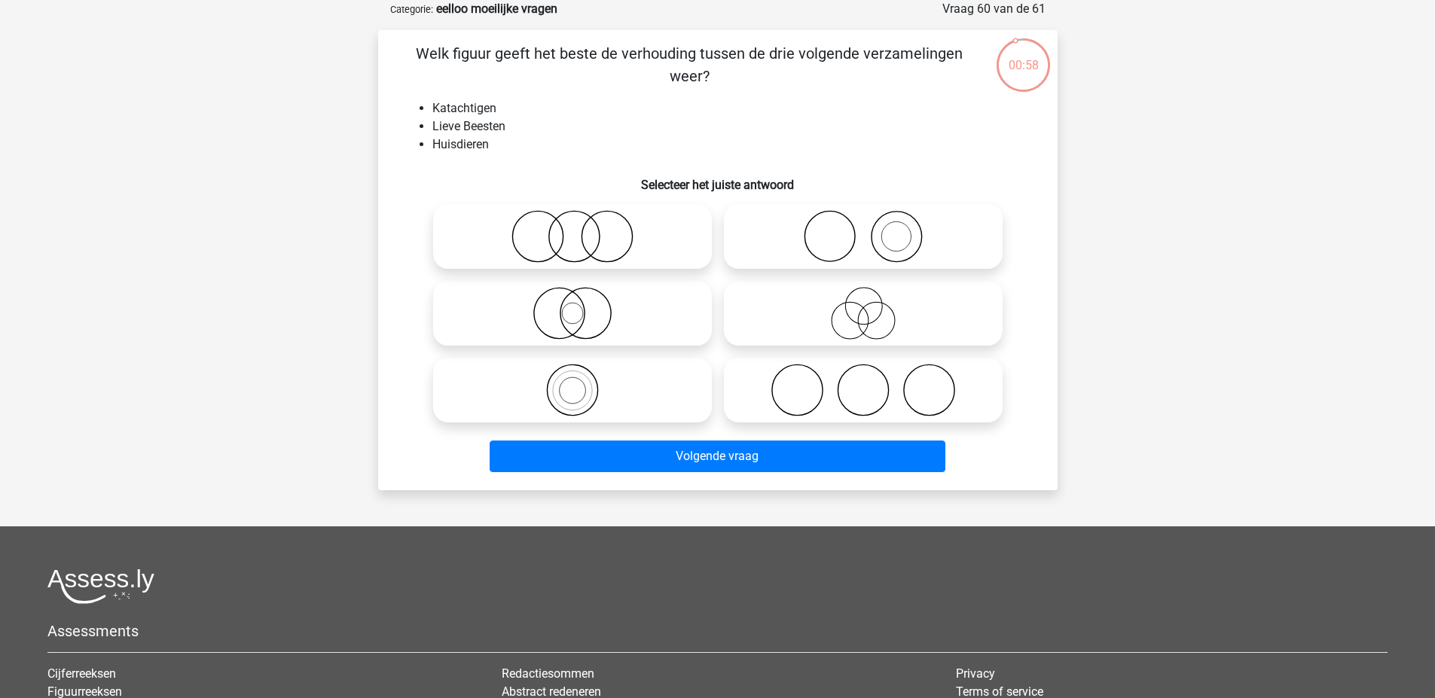
click at [825, 300] on icon at bounding box center [863, 313] width 267 height 53
click at [863, 300] on input "radio" at bounding box center [868, 301] width 10 height 10
radio input "true"
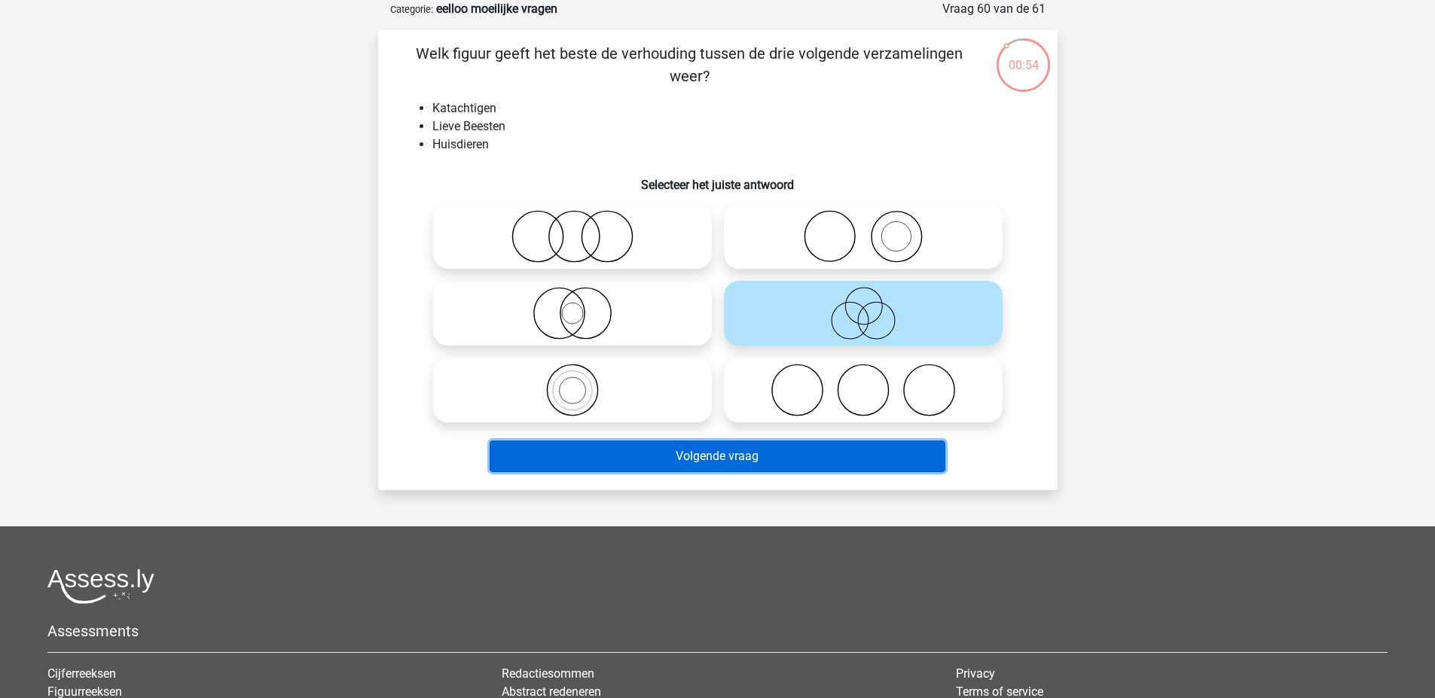
click at [716, 454] on button "Volgende vraag" at bounding box center [718, 457] width 456 height 32
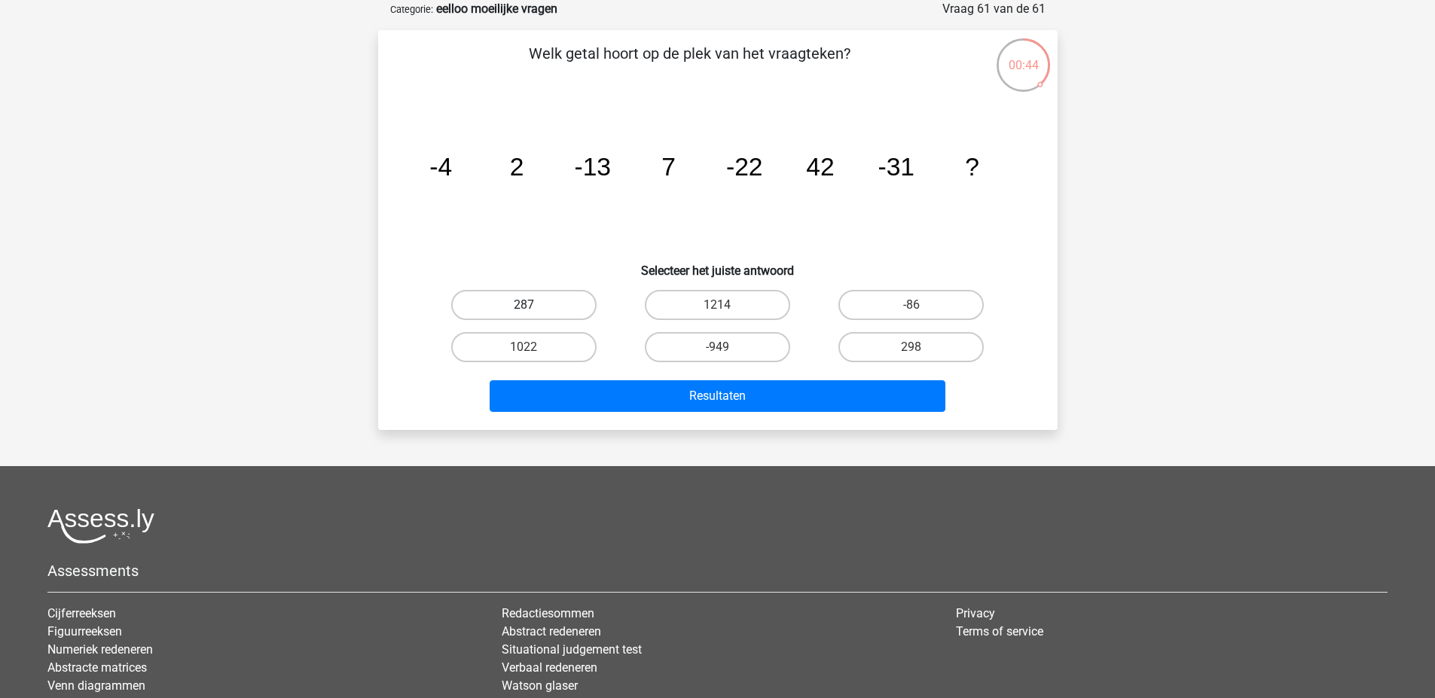
click at [578, 304] on label "287" at bounding box center [523, 305] width 145 height 30
click at [533, 305] on input "287" at bounding box center [528, 310] width 10 height 10
radio input "true"
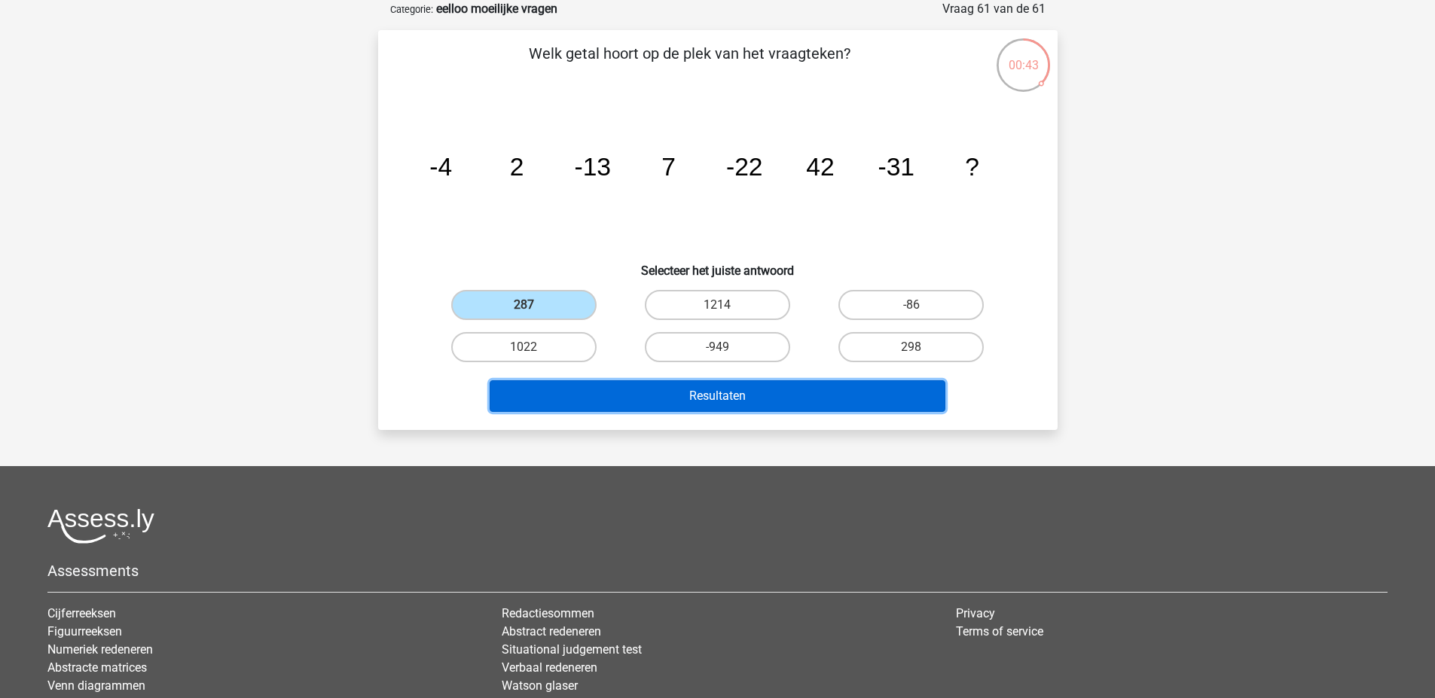
click at [619, 401] on button "Resultaten" at bounding box center [718, 396] width 456 height 32
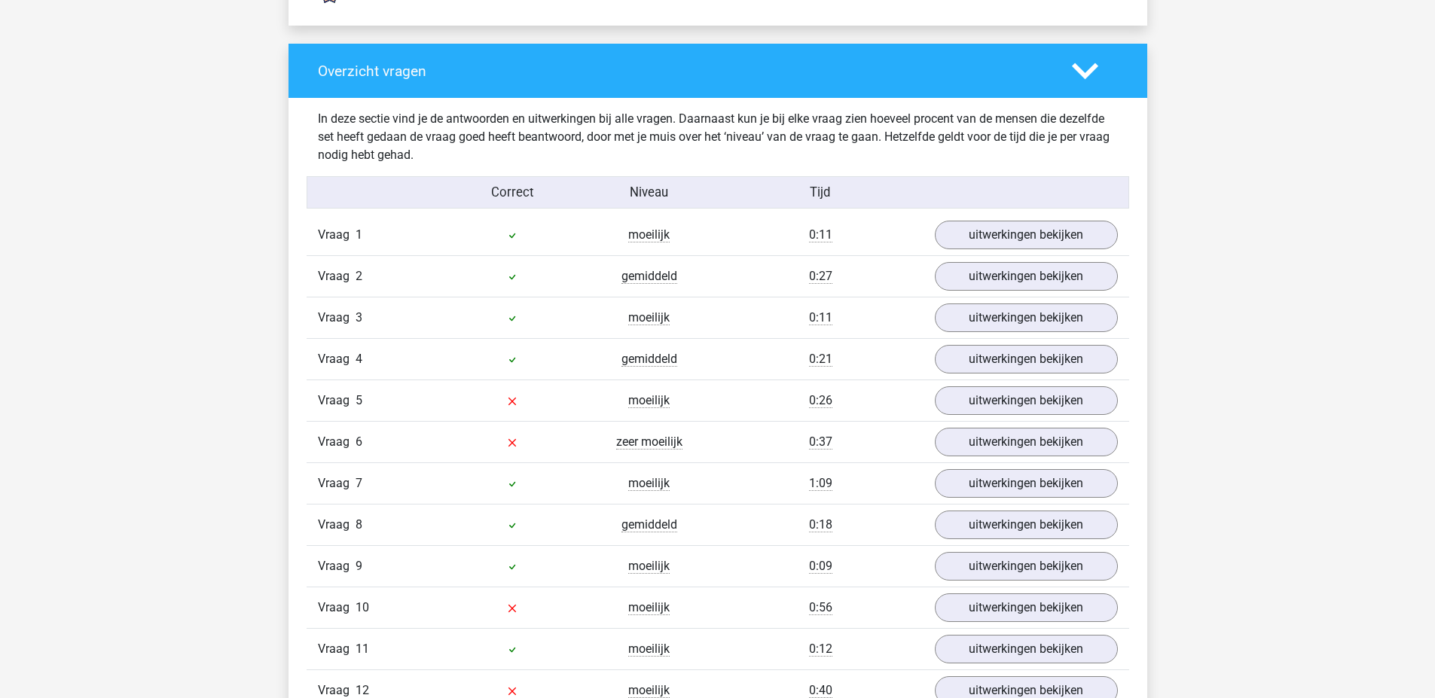
scroll to position [1582, 0]
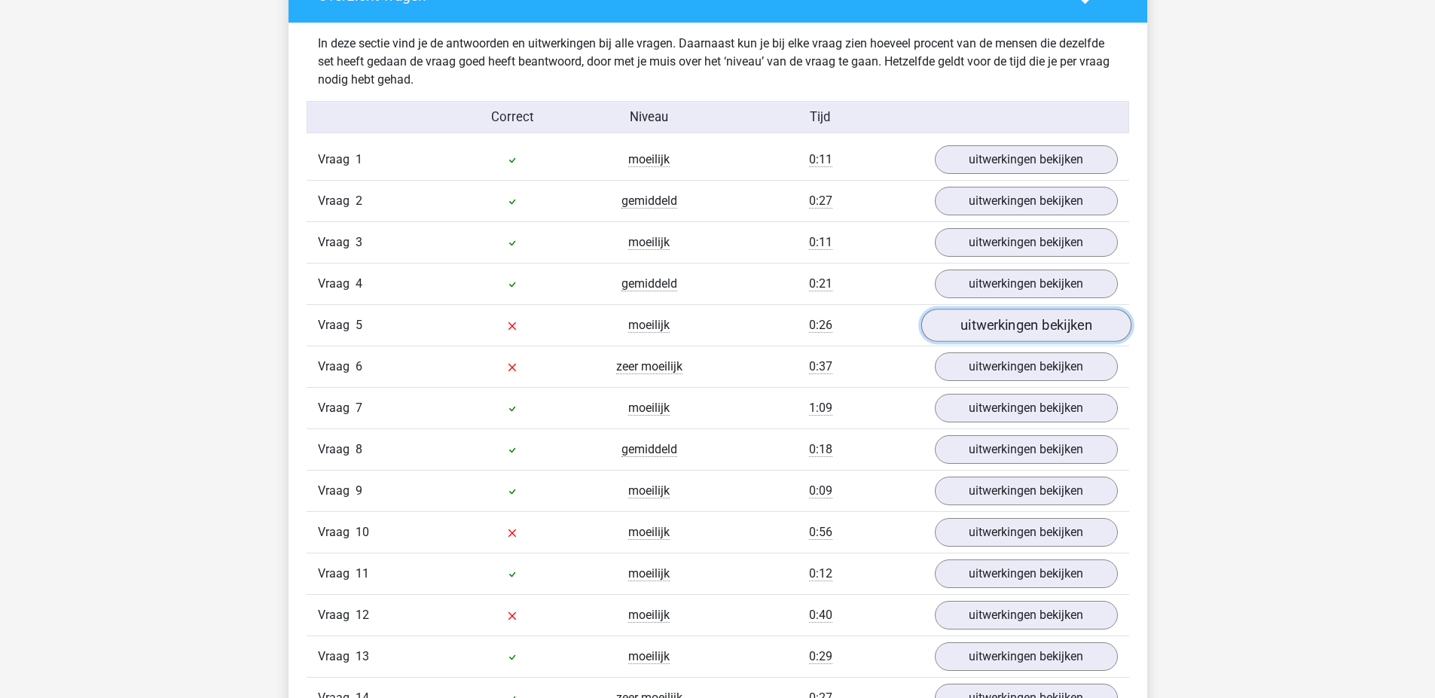
click at [1071, 326] on link "uitwerkingen bekijken" at bounding box center [1025, 325] width 210 height 33
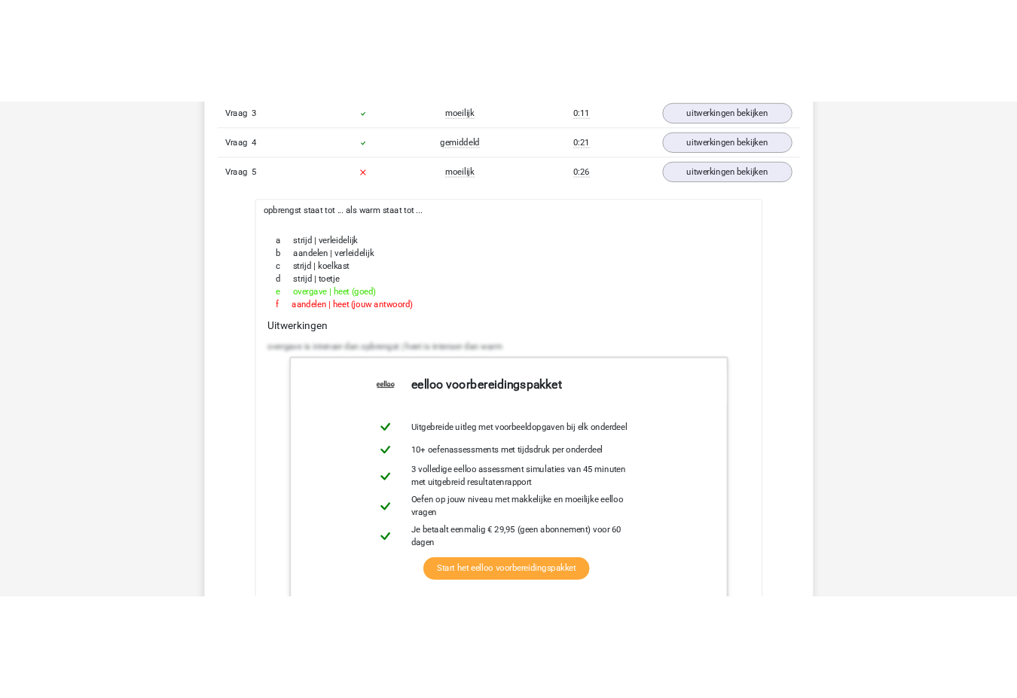
scroll to position [1805, 0]
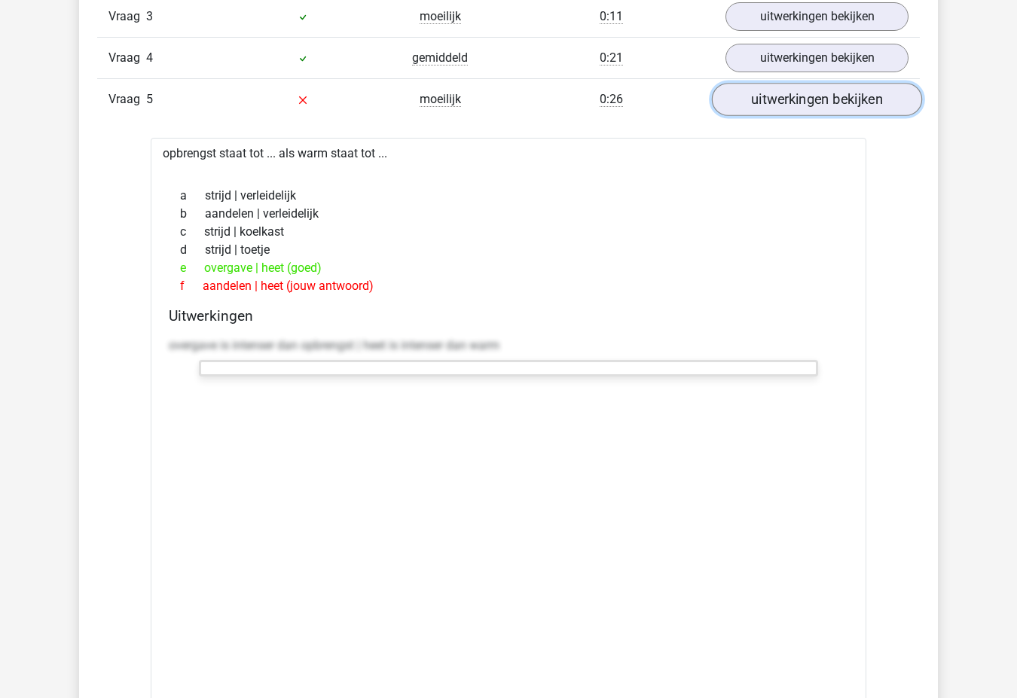
click at [767, 107] on link "uitwerkingen bekijken" at bounding box center [817, 99] width 210 height 33
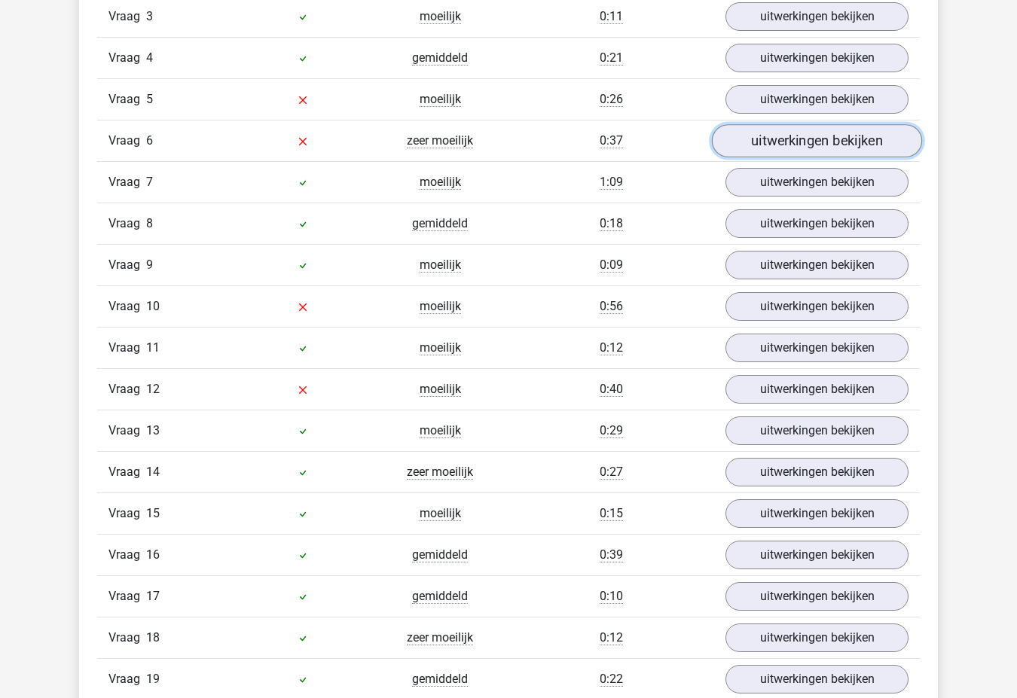
click at [761, 139] on link "uitwerkingen bekijken" at bounding box center [817, 140] width 210 height 33
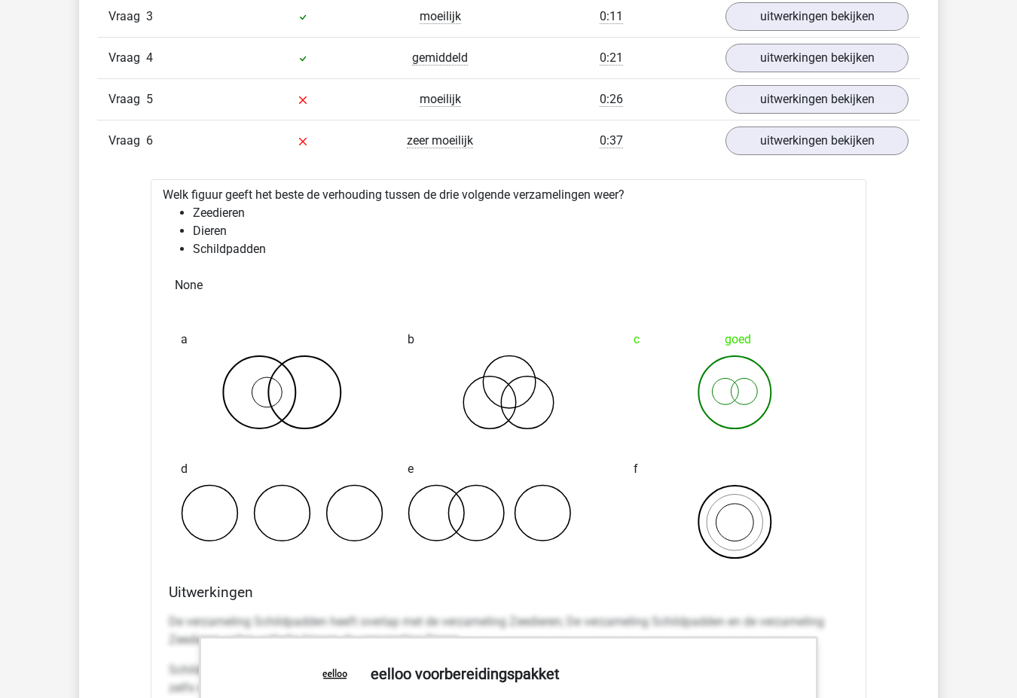
drag, startPoint x: 234, startPoint y: 15, endPoint x: 598, endPoint y: 289, distance: 455.5
click at [598, 289] on div "None" at bounding box center [508, 285] width 691 height 30
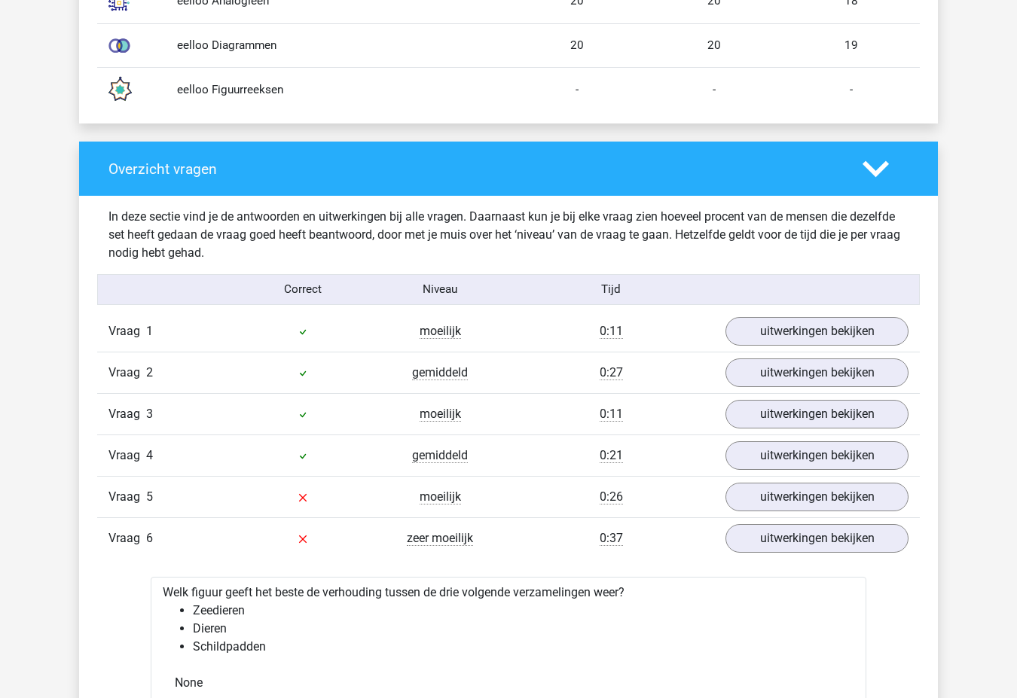
scroll to position [1503, 0]
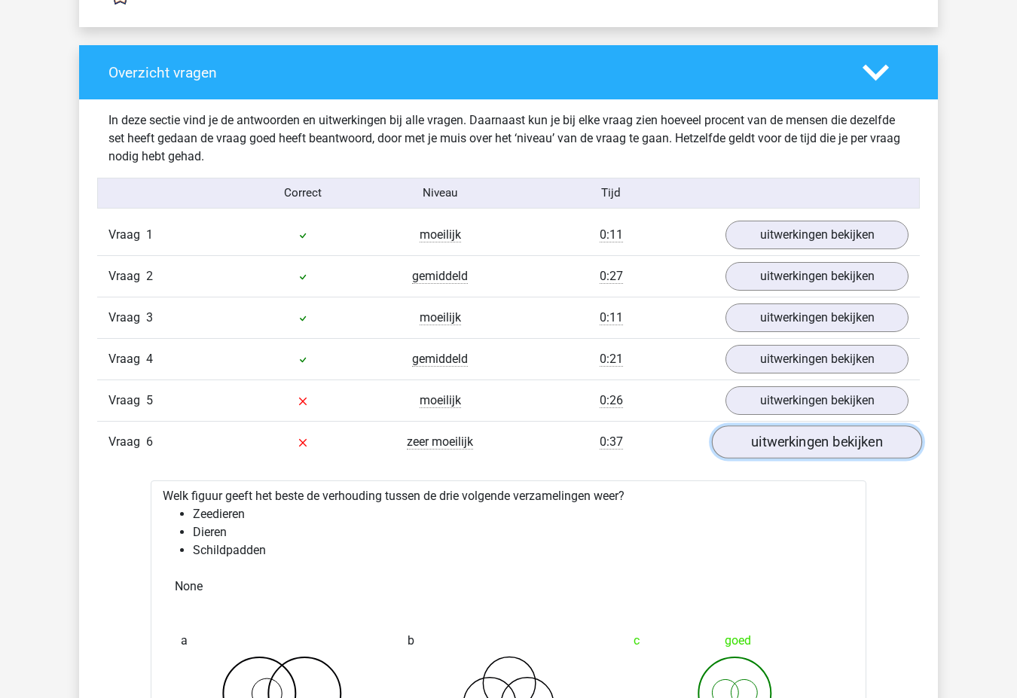
click at [834, 438] on link "uitwerkingen bekijken" at bounding box center [817, 442] width 210 height 33
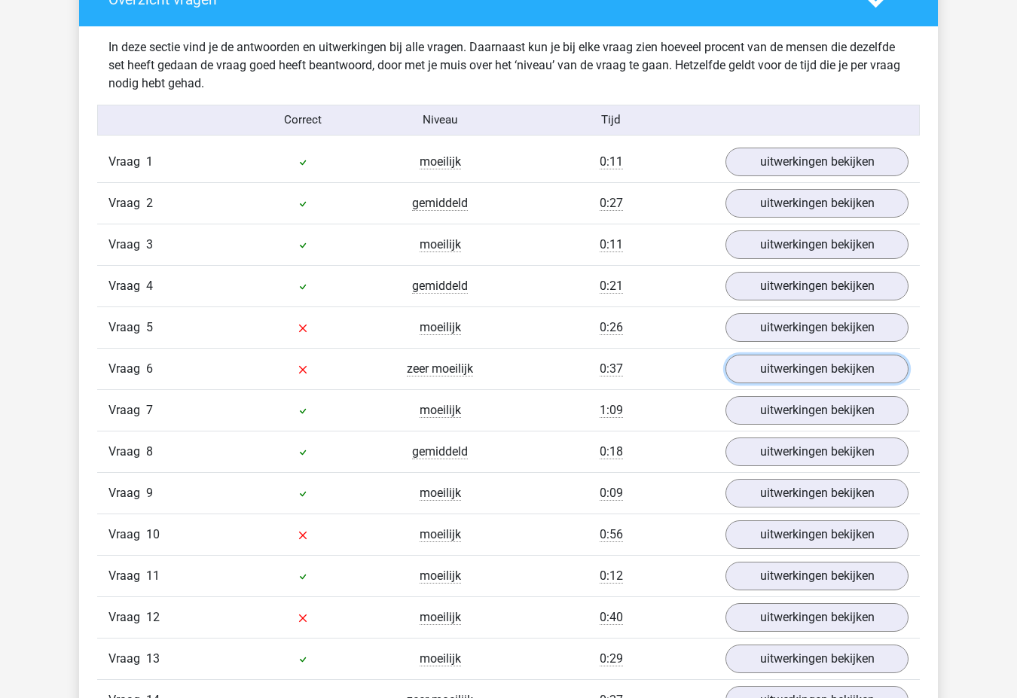
scroll to position [1579, 0]
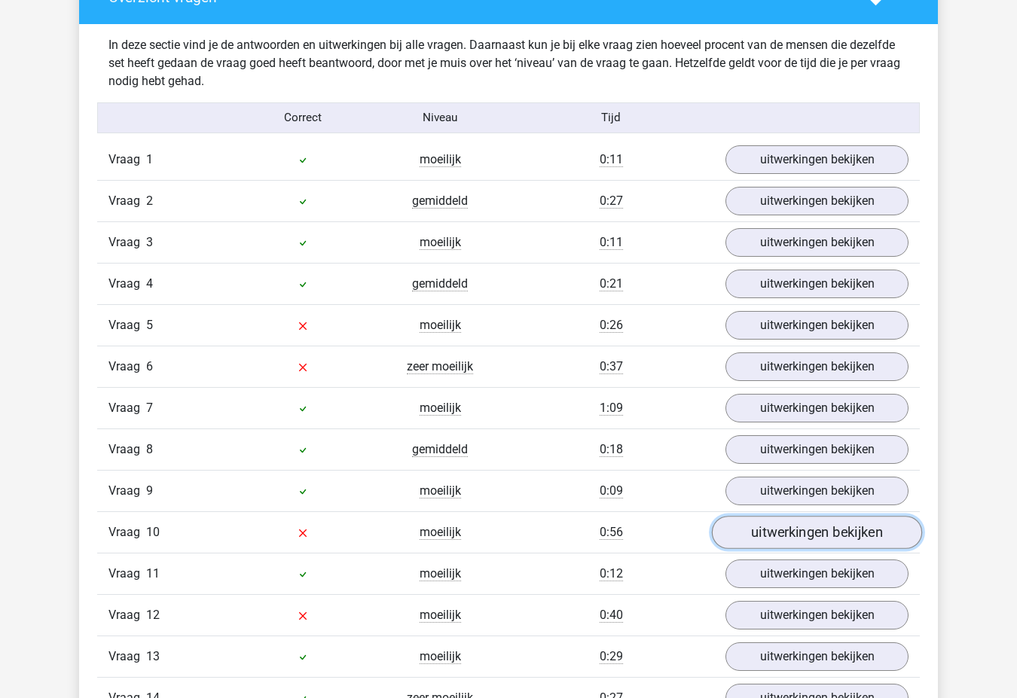
click at [765, 526] on link "uitwerkingen bekijken" at bounding box center [817, 532] width 210 height 33
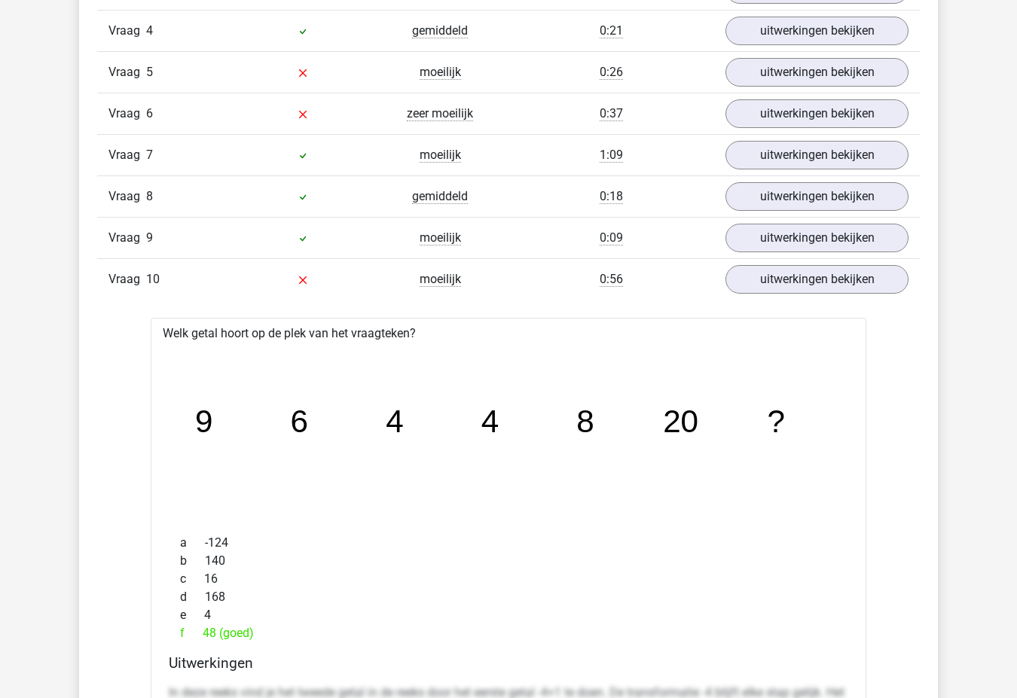
scroll to position [1805, 0]
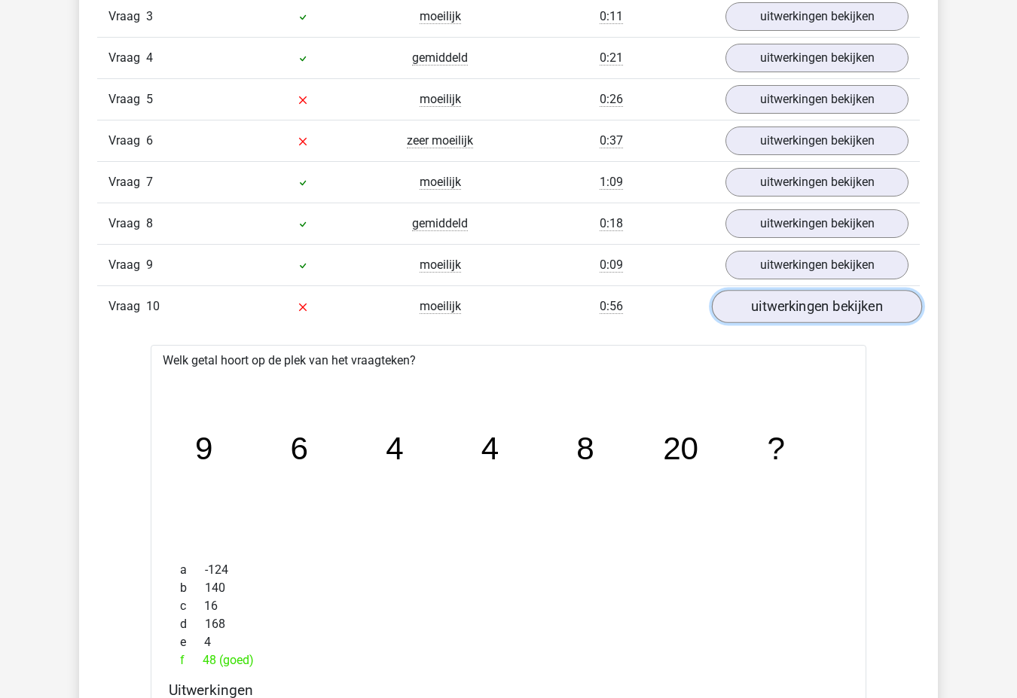
click at [781, 317] on link "uitwerkingen bekijken" at bounding box center [817, 306] width 210 height 33
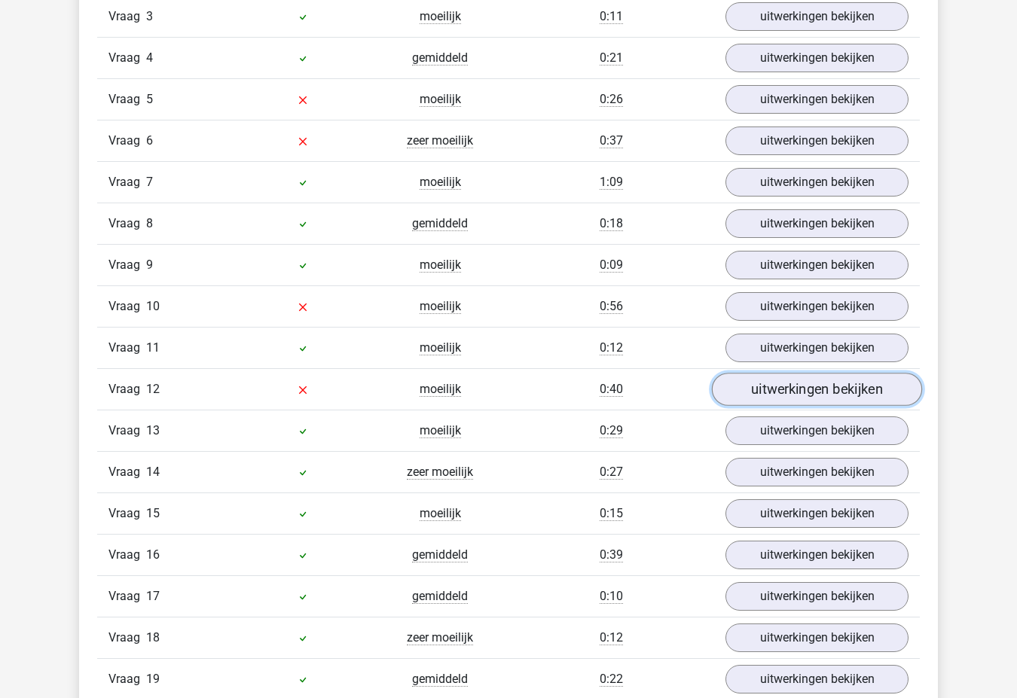
click at [772, 390] on link "uitwerkingen bekijken" at bounding box center [817, 389] width 210 height 33
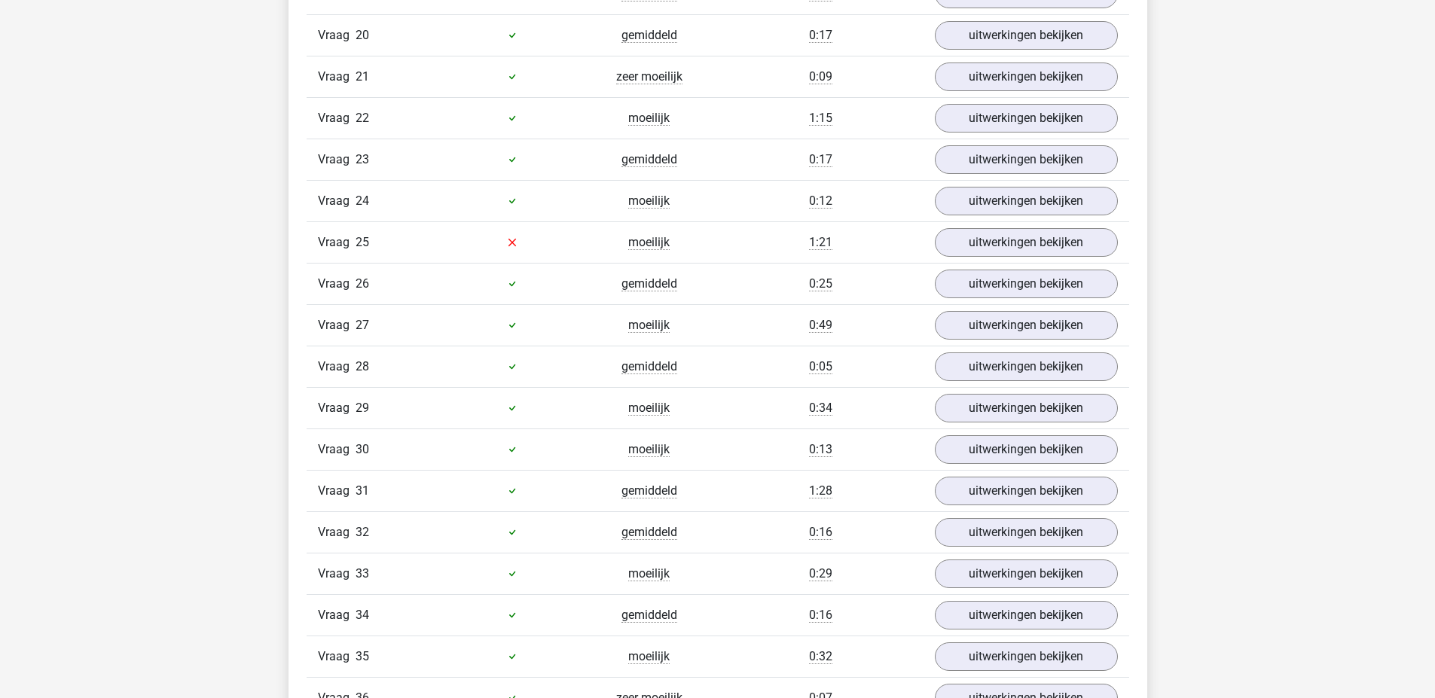
scroll to position [3465, 0]
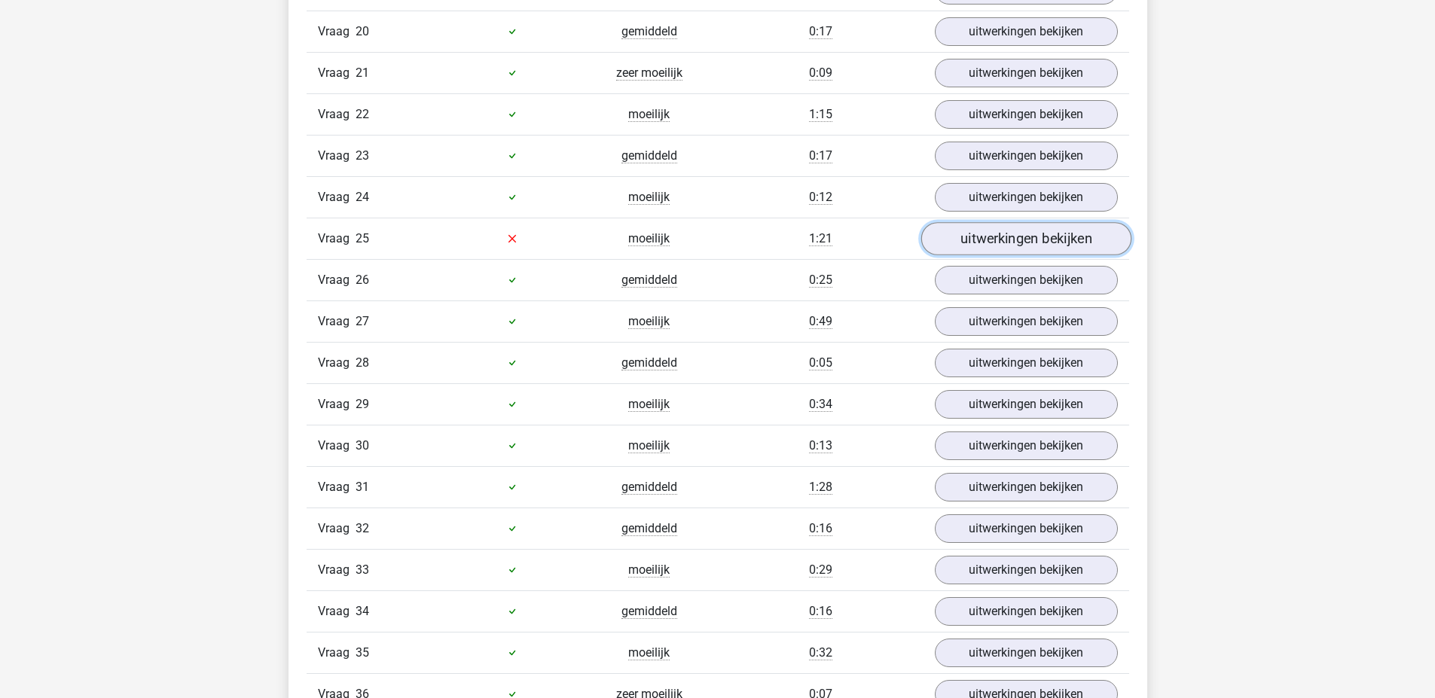
click at [981, 235] on link "uitwerkingen bekijken" at bounding box center [1025, 238] width 210 height 33
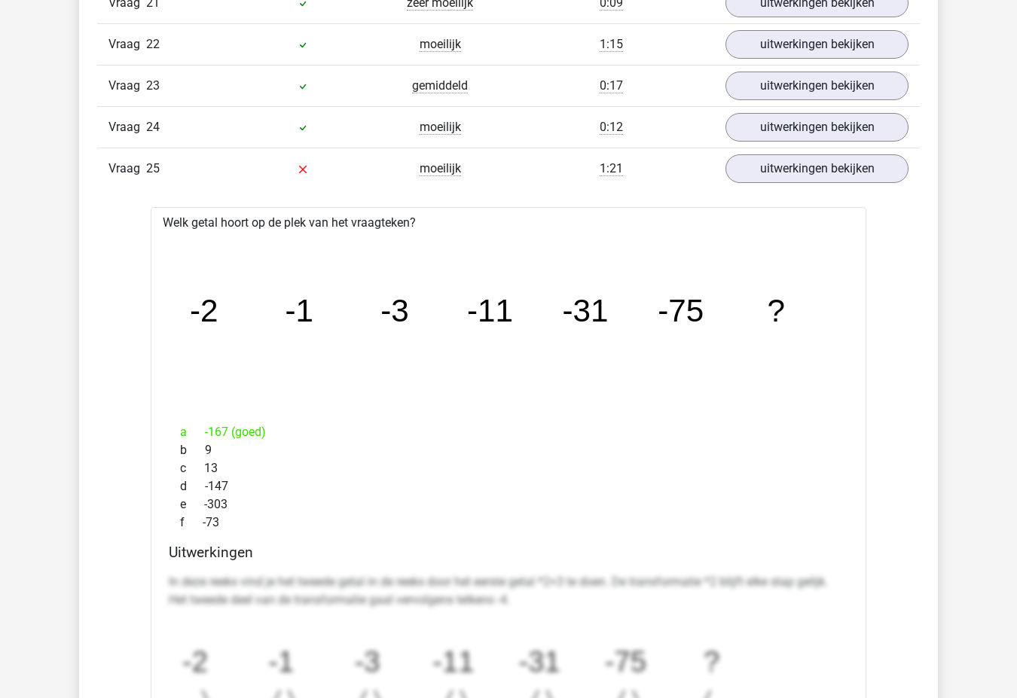
scroll to position [3385, 0]
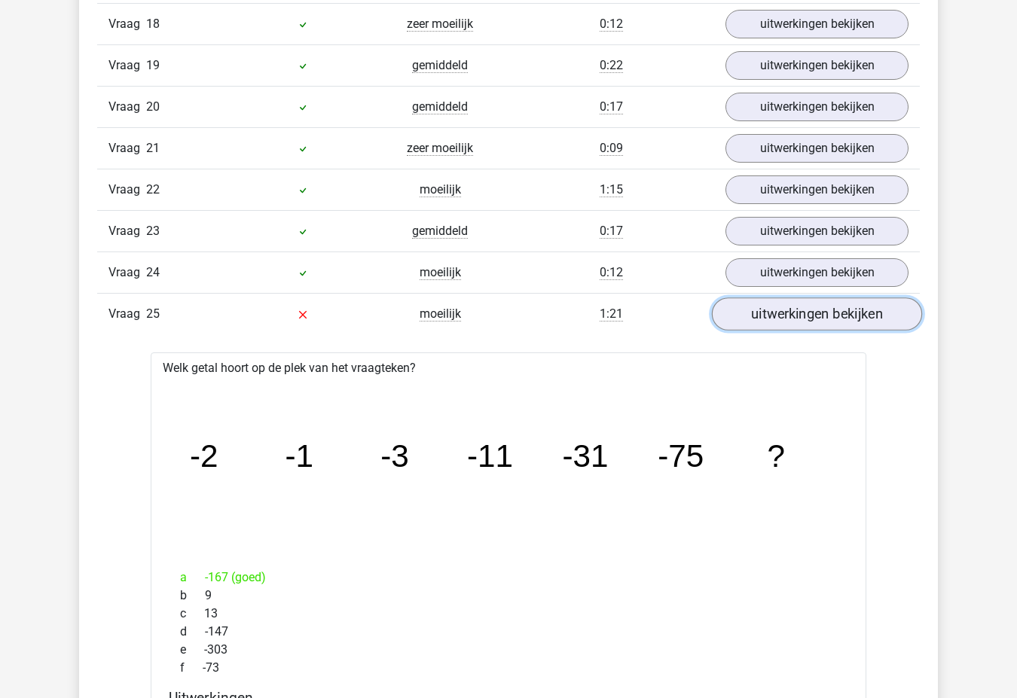
click at [811, 310] on link "uitwerkingen bekijken" at bounding box center [817, 313] width 210 height 33
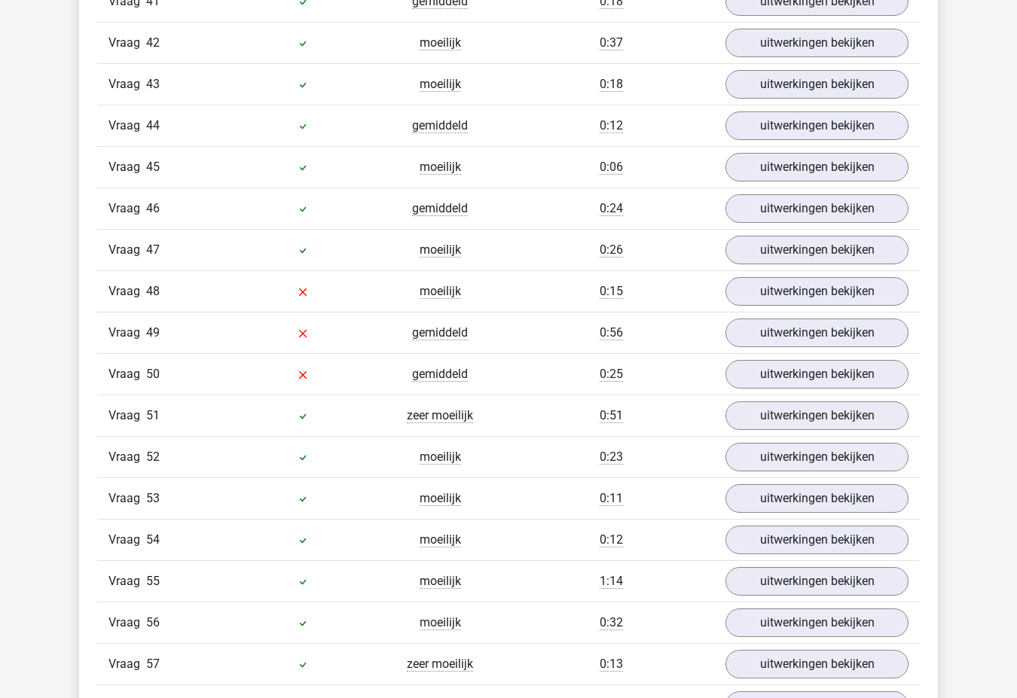
scroll to position [4365, 0]
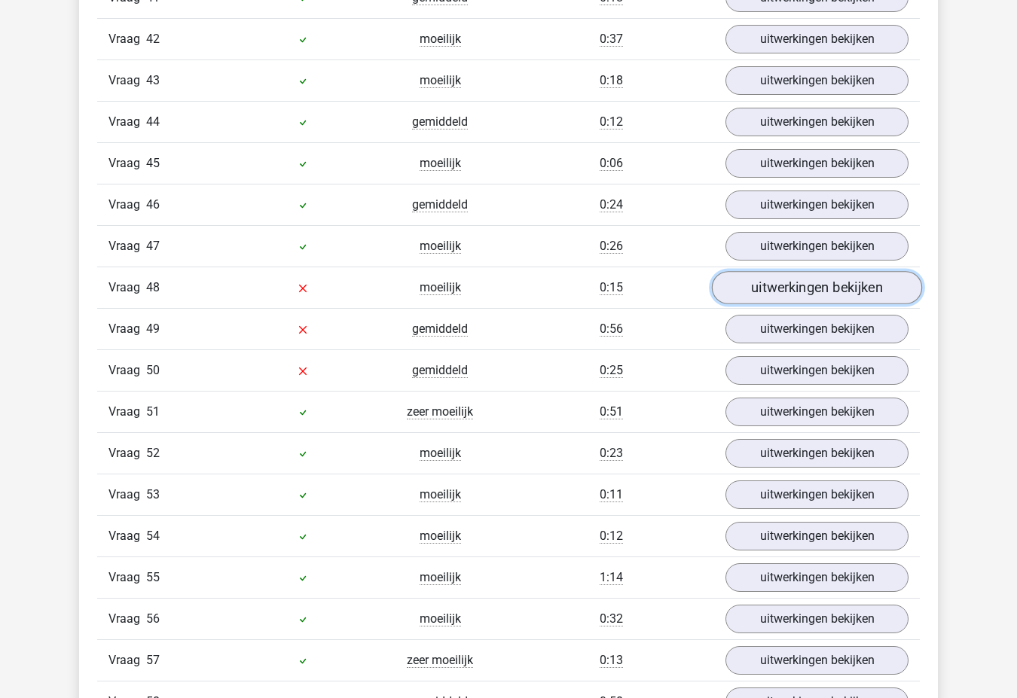
click at [813, 287] on link "uitwerkingen bekijken" at bounding box center [817, 287] width 210 height 33
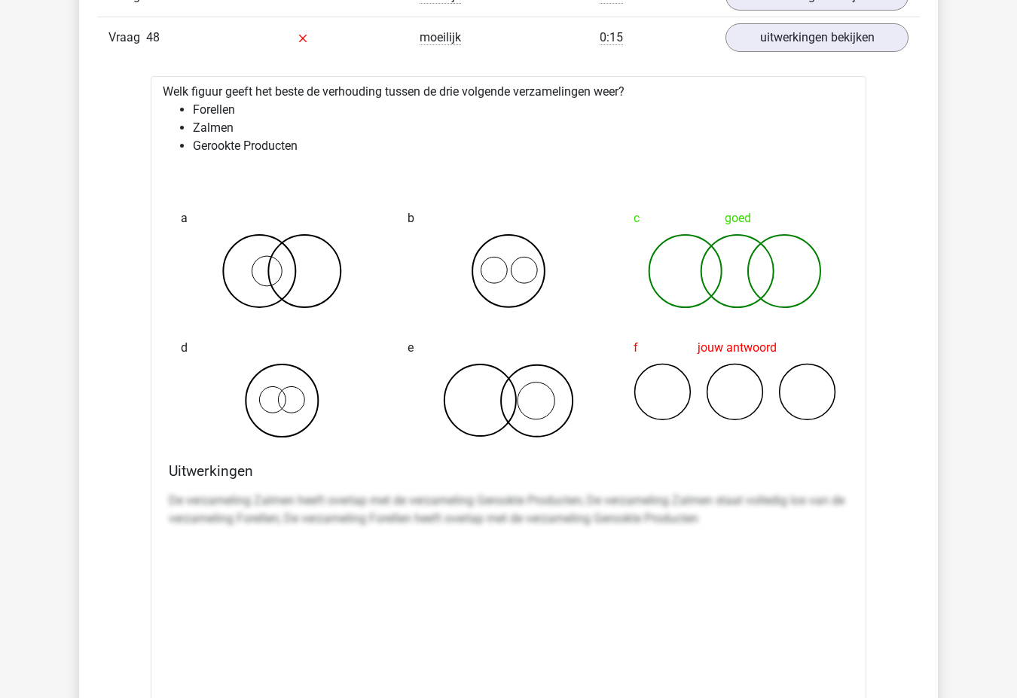
scroll to position [4591, 0]
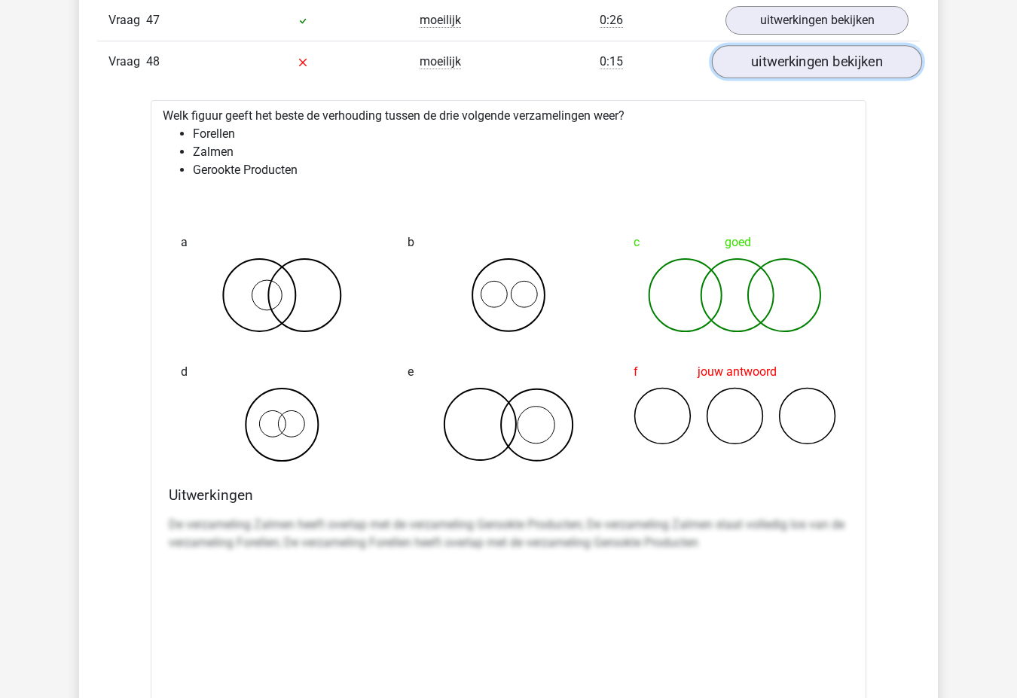
click at [786, 63] on link "uitwerkingen bekijken" at bounding box center [817, 61] width 210 height 33
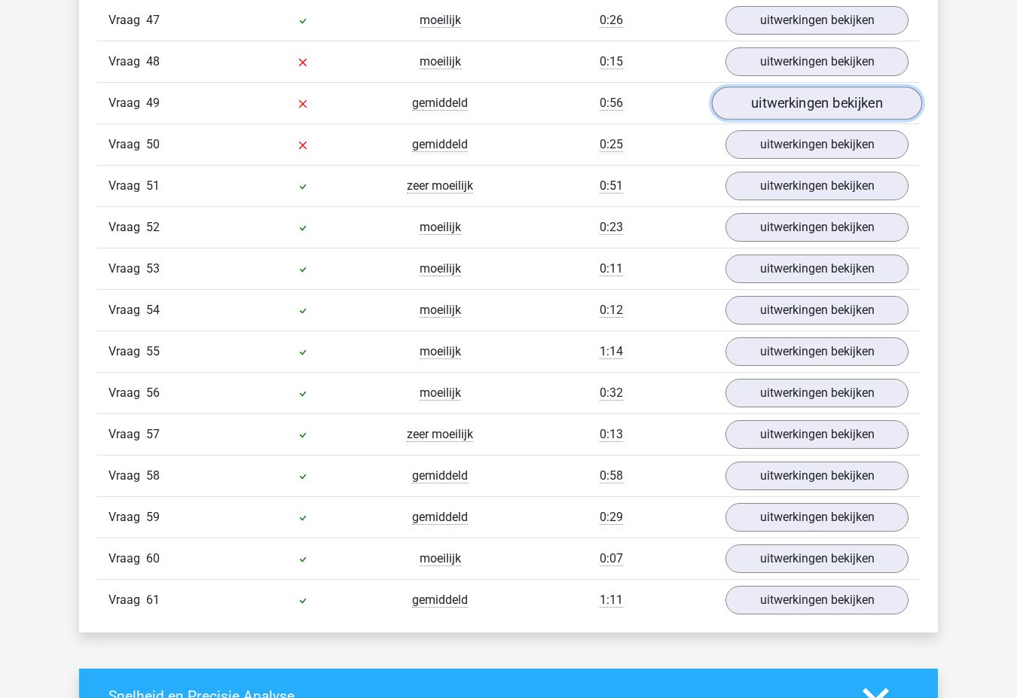
click at [758, 104] on link "uitwerkingen bekijken" at bounding box center [817, 103] width 210 height 33
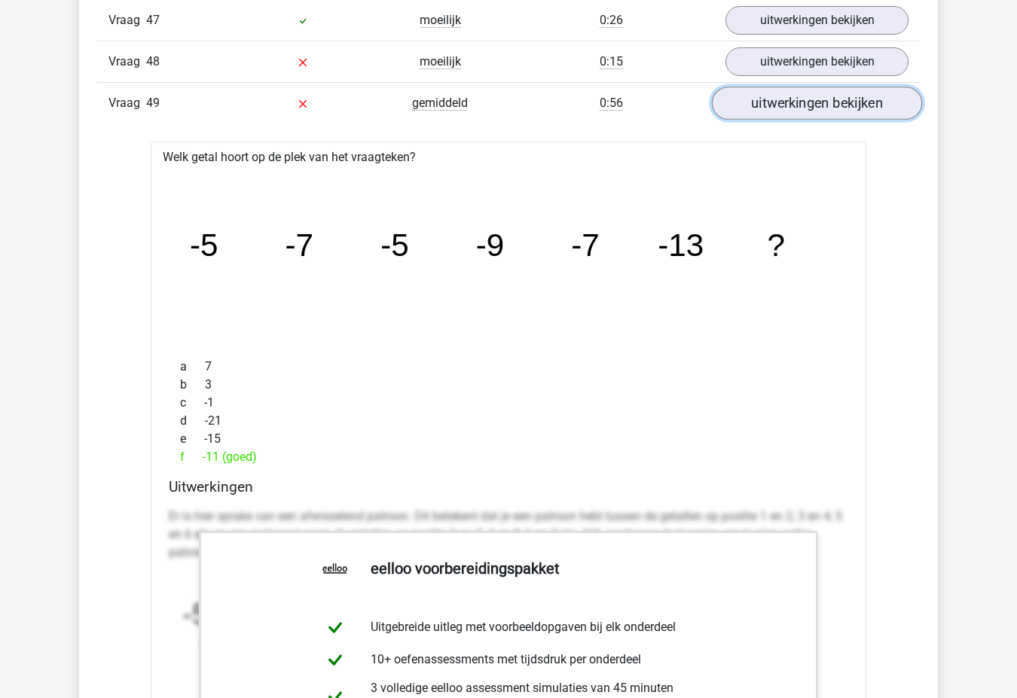
click at [839, 100] on link "uitwerkingen bekijken" at bounding box center [817, 103] width 210 height 33
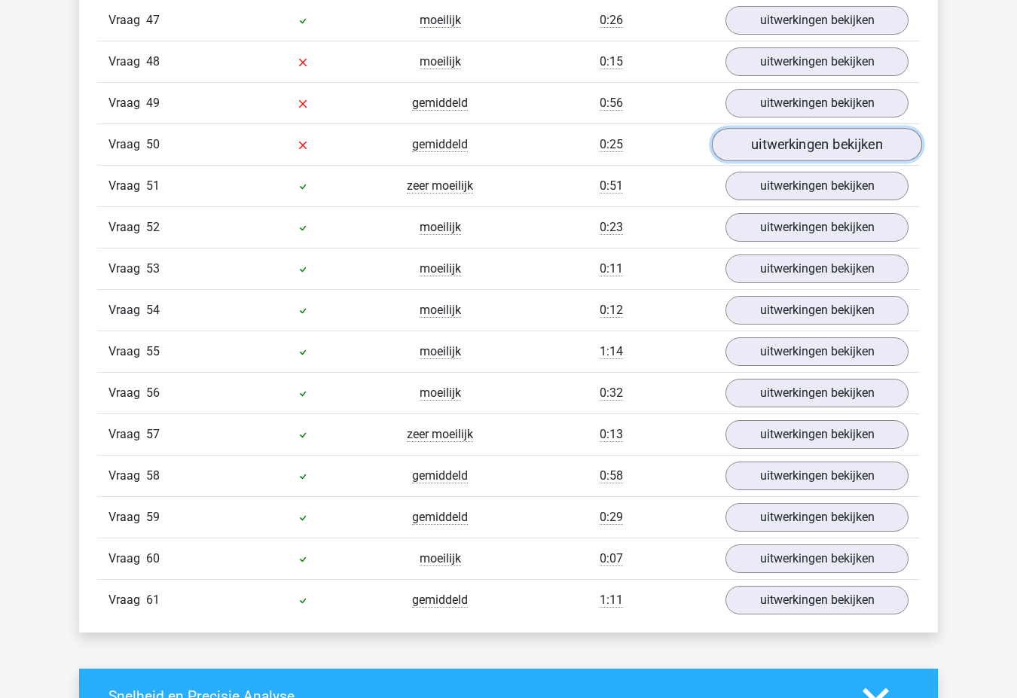
click at [786, 151] on link "uitwerkingen bekijken" at bounding box center [817, 144] width 210 height 33
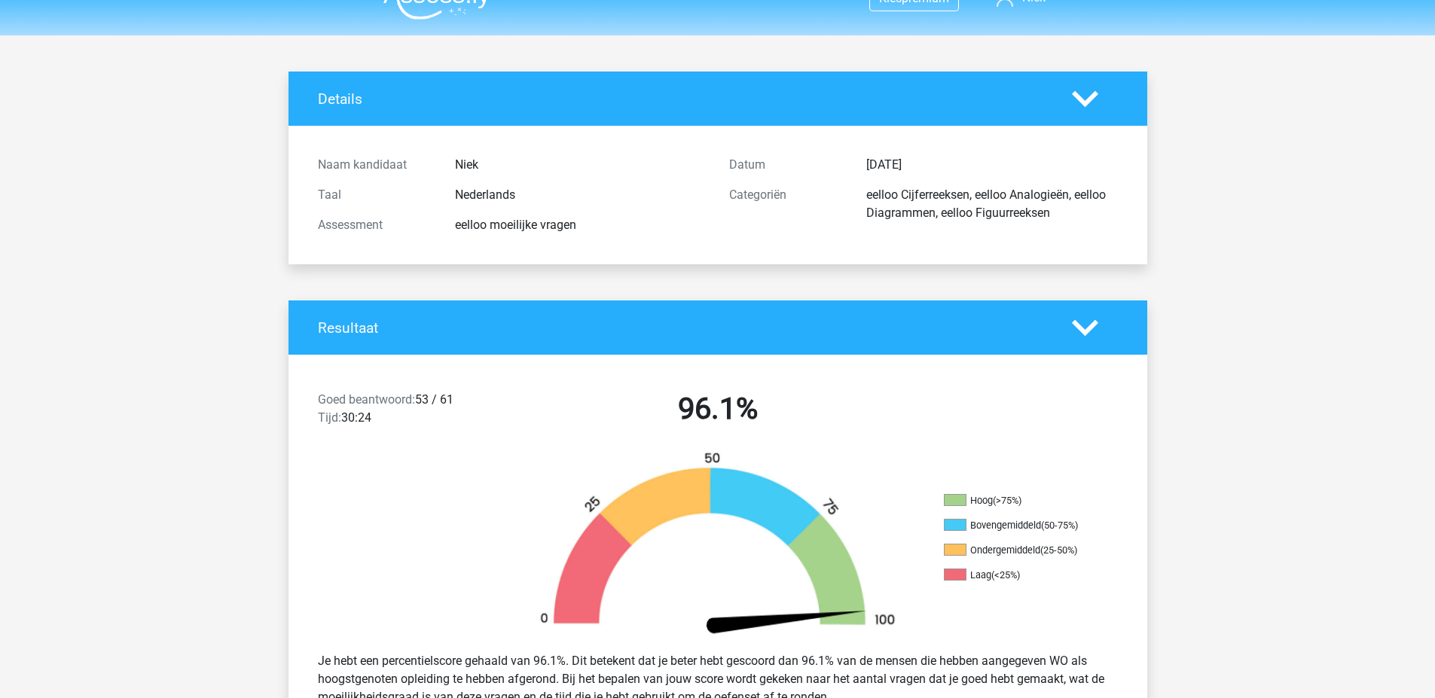
scroll to position [0, 0]
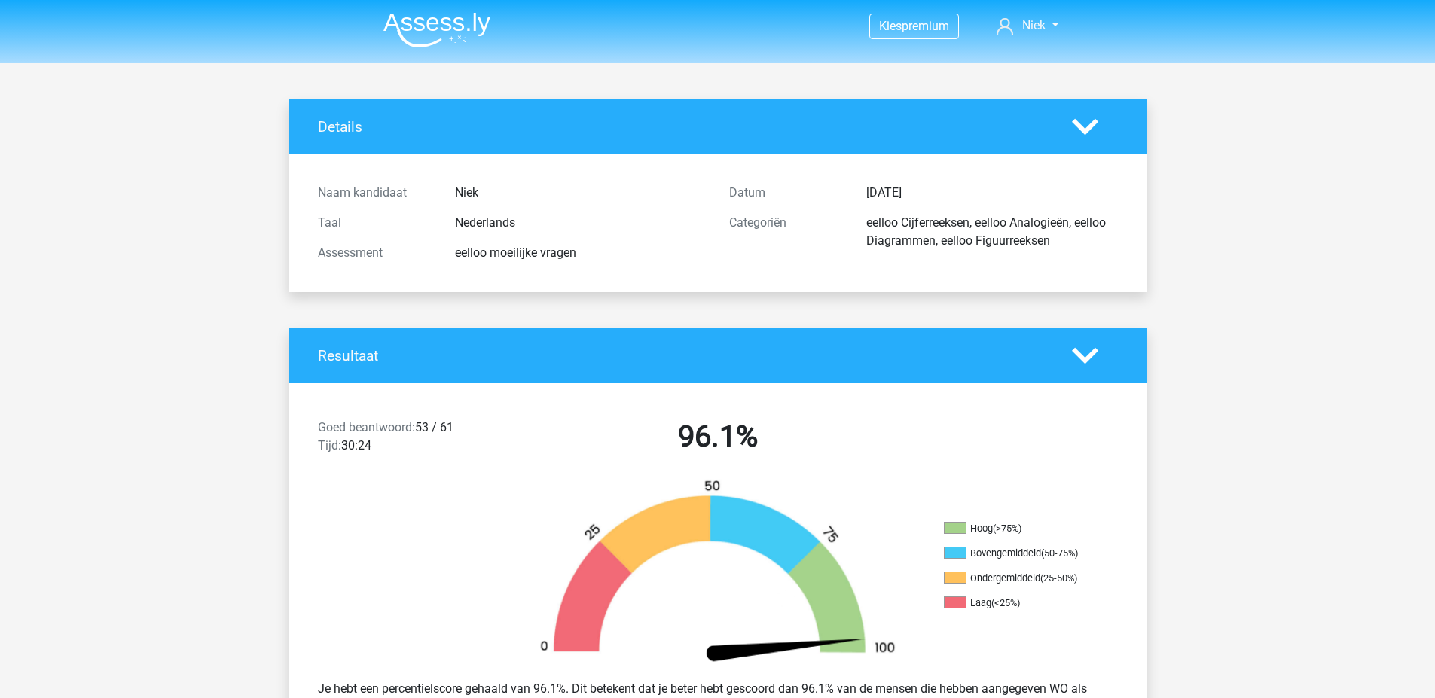
click at [426, 31] on img at bounding box center [436, 29] width 107 height 35
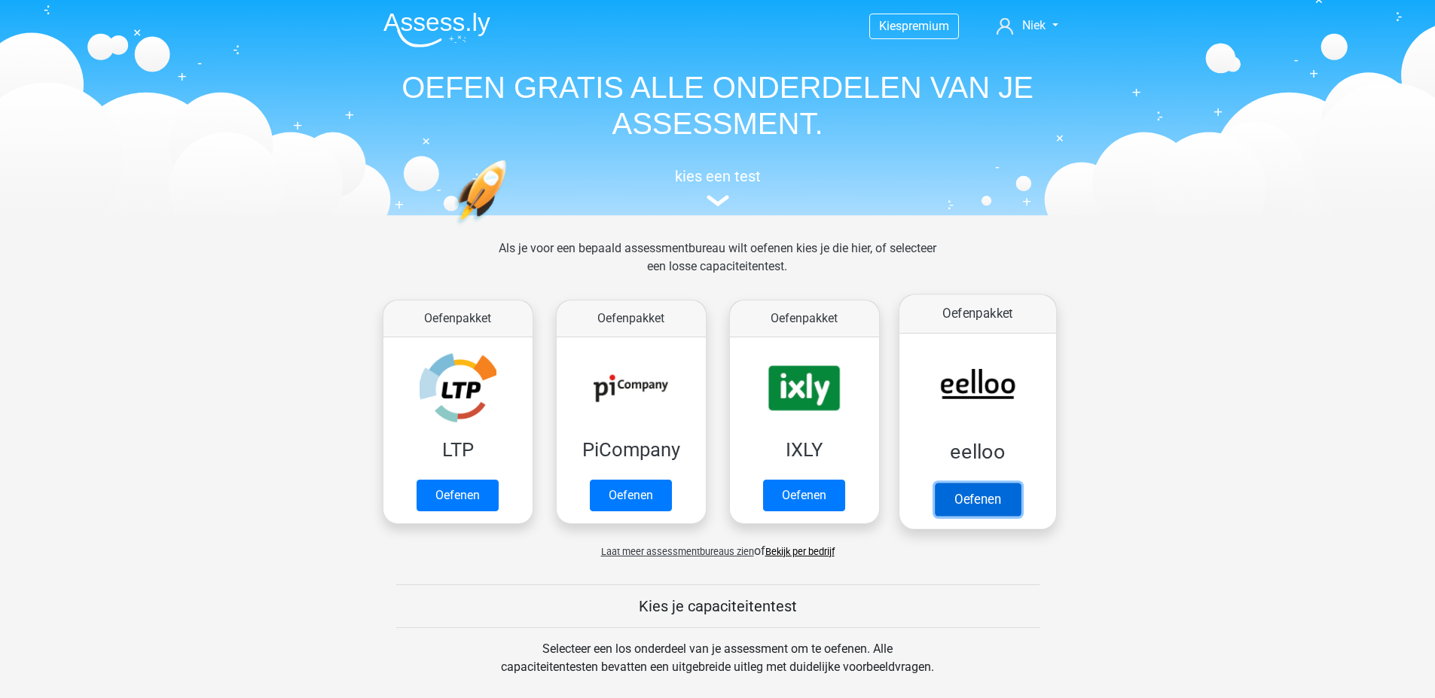
click at [997, 501] on link "Oefenen" at bounding box center [977, 499] width 86 height 33
